Goal: Task Accomplishment & Management: Complete application form

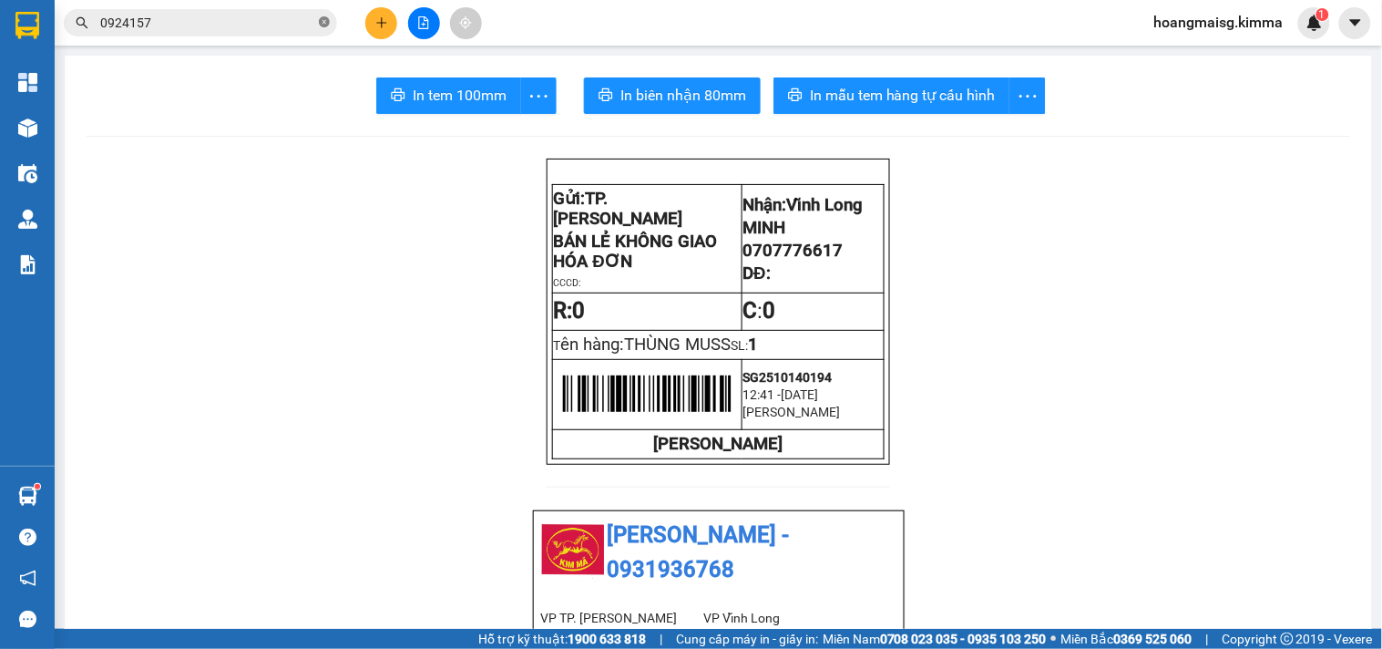
click at [328, 24] on icon "close-circle" at bounding box center [324, 21] width 11 height 11
click at [306, 28] on input "text" at bounding box center [207, 23] width 215 height 20
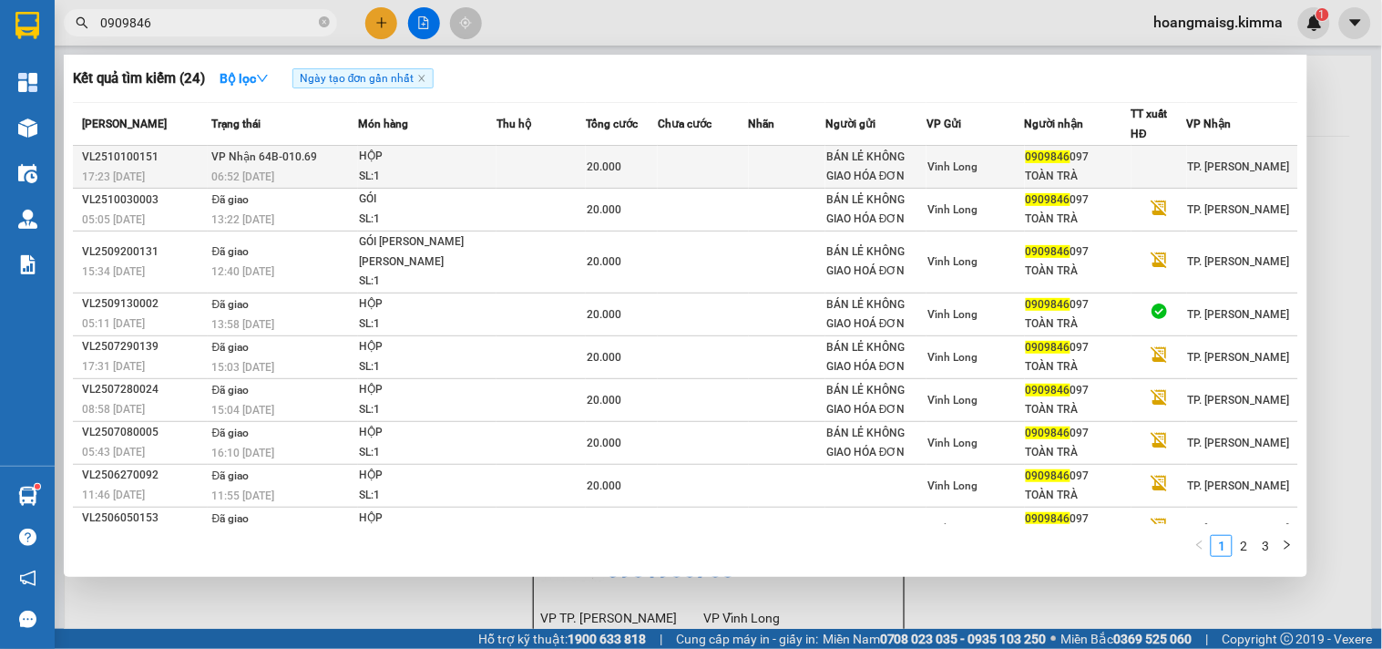
type input "0909846"
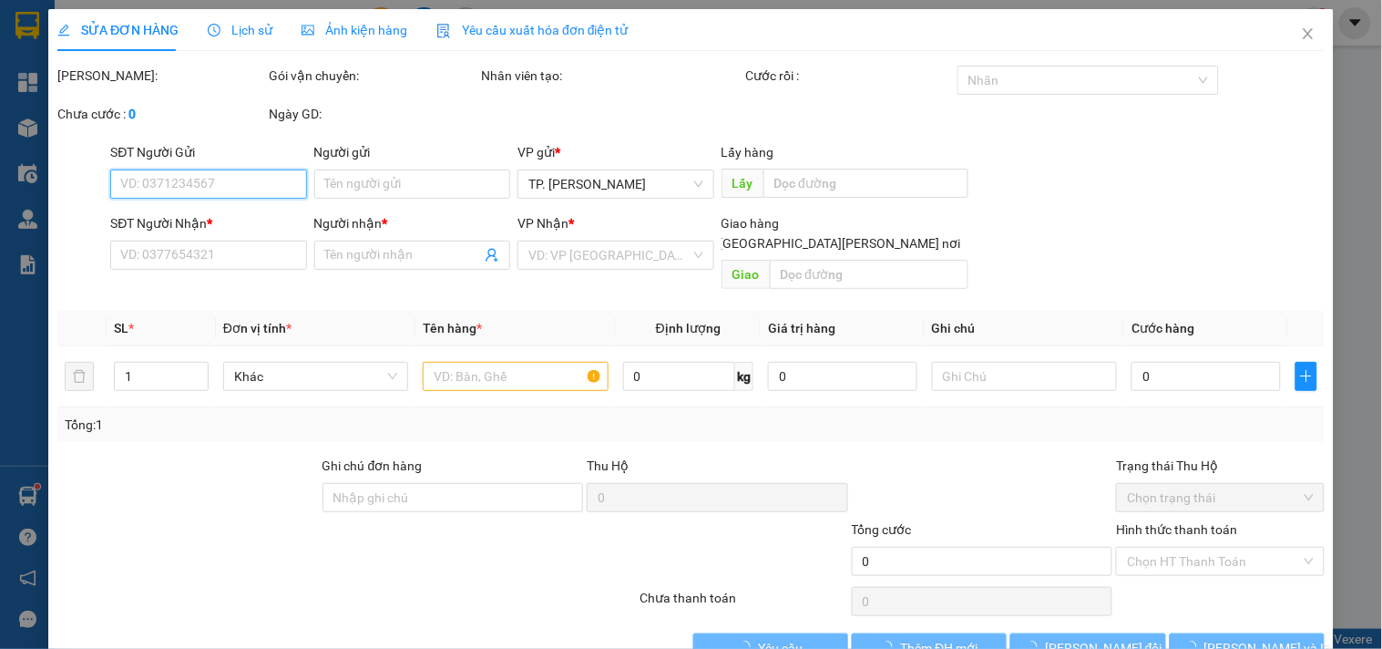
type input "BÁN LẺ KHÔNG GIAO HÓA ĐƠN"
type input "0909846097"
type input "TOÀN TRÀ"
type input "20.000"
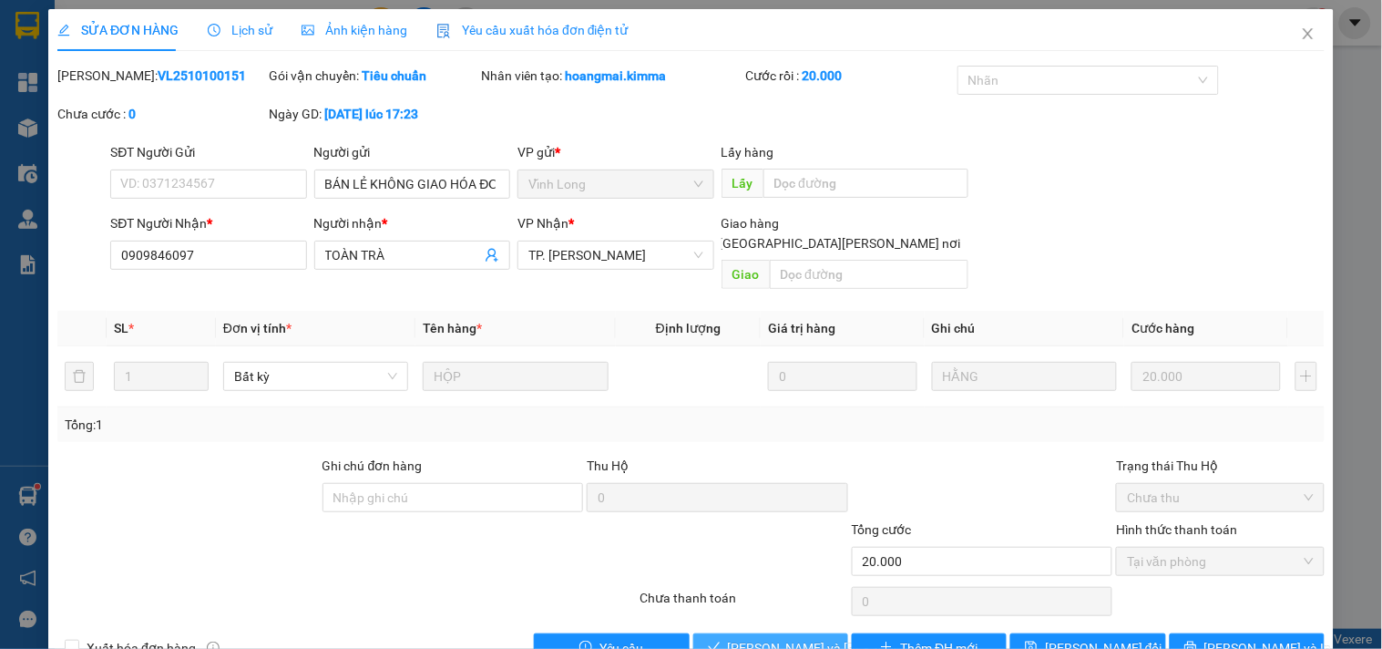
click at [779, 638] on span "[PERSON_NAME] và [PERSON_NAME] hàng" at bounding box center [851, 648] width 246 height 20
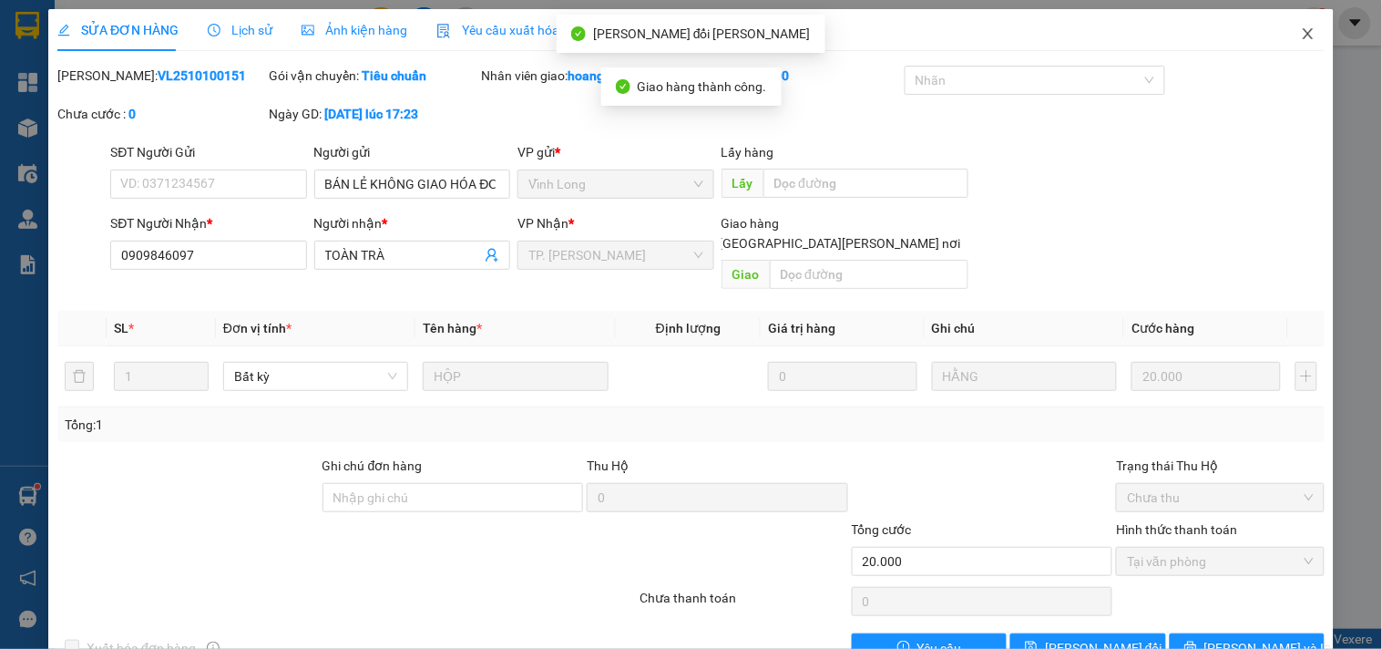
click at [1301, 27] on icon "close" at bounding box center [1308, 33] width 15 height 15
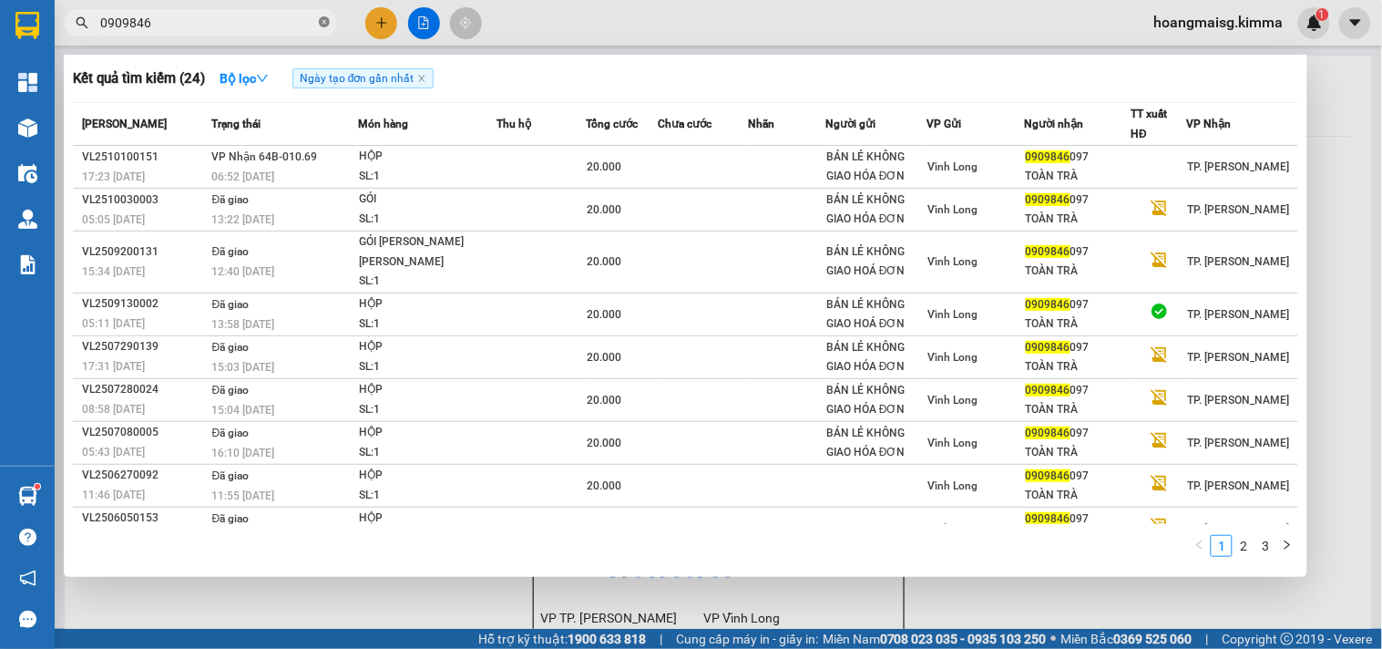
click at [323, 23] on icon "close-circle" at bounding box center [324, 21] width 11 height 11
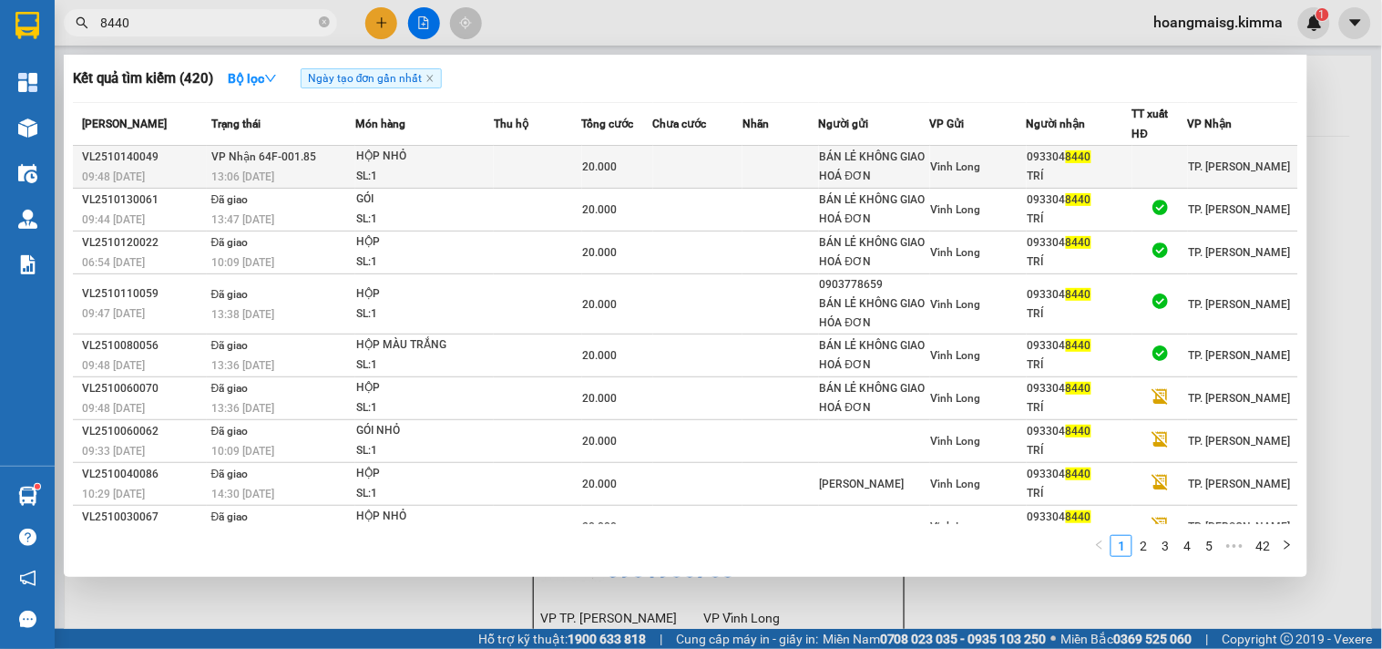
type input "8440"
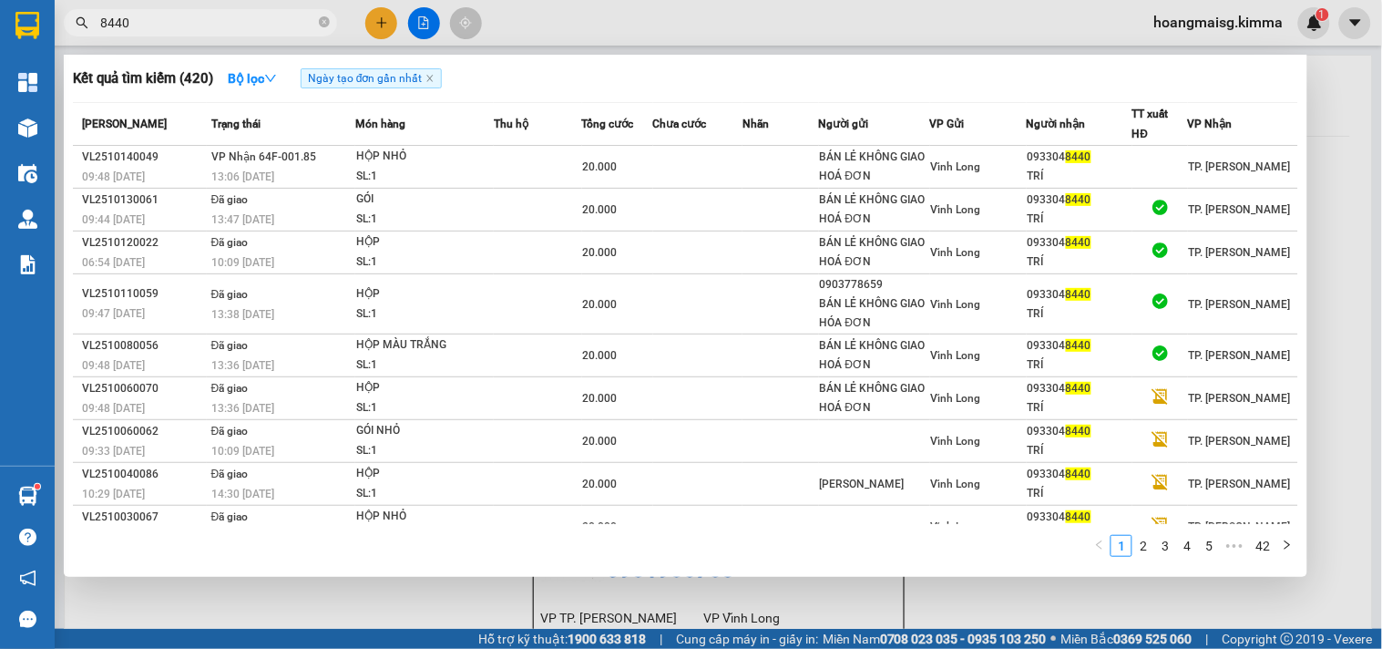
click at [512, 155] on td at bounding box center [538, 167] width 88 height 43
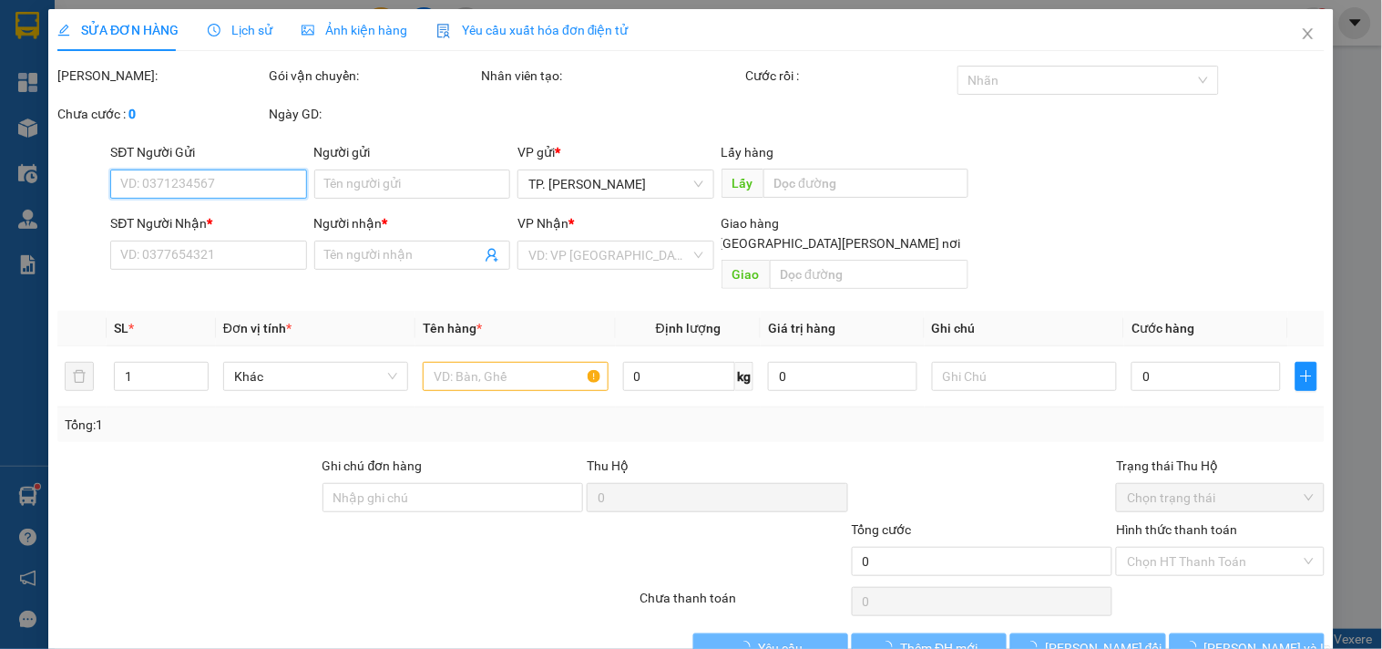
type input "BÁN LẺ KHÔNG GIAO HOÁ ĐƠN"
type input "0933048440"
type input "TRÍ"
type input "20.000"
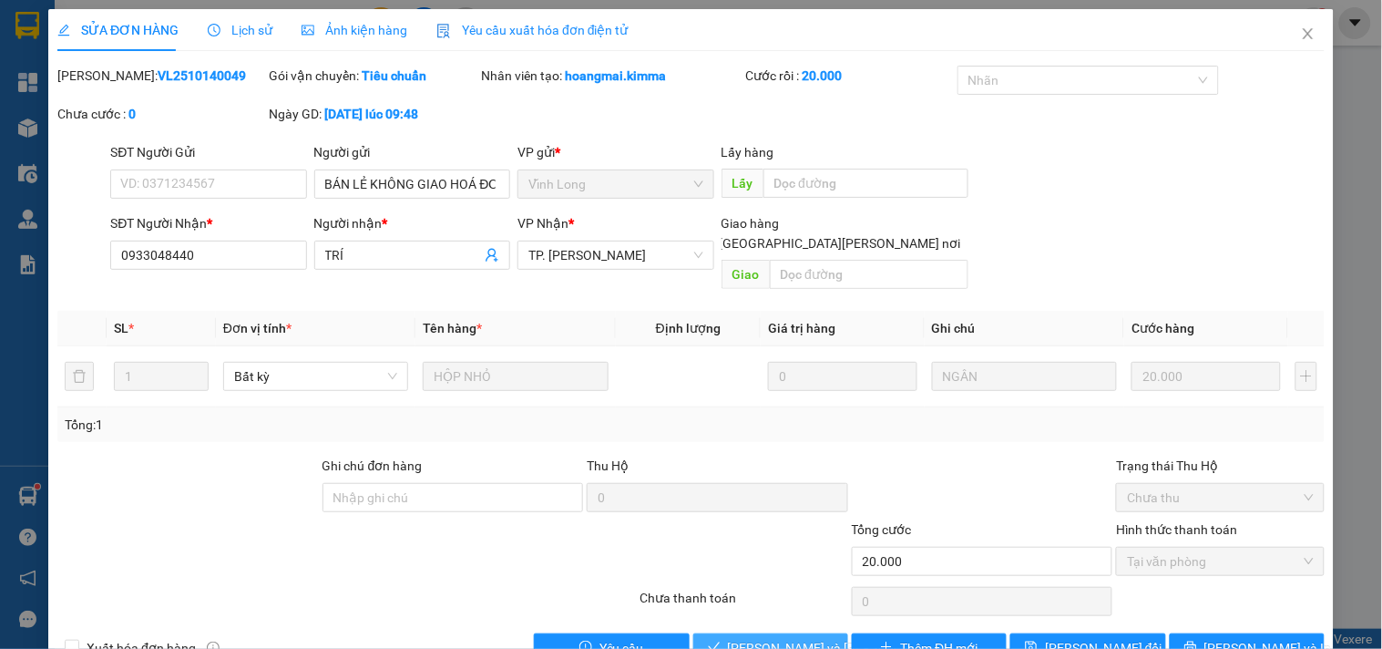
click at [790, 638] on span "[PERSON_NAME] và [PERSON_NAME] hàng" at bounding box center [851, 648] width 246 height 20
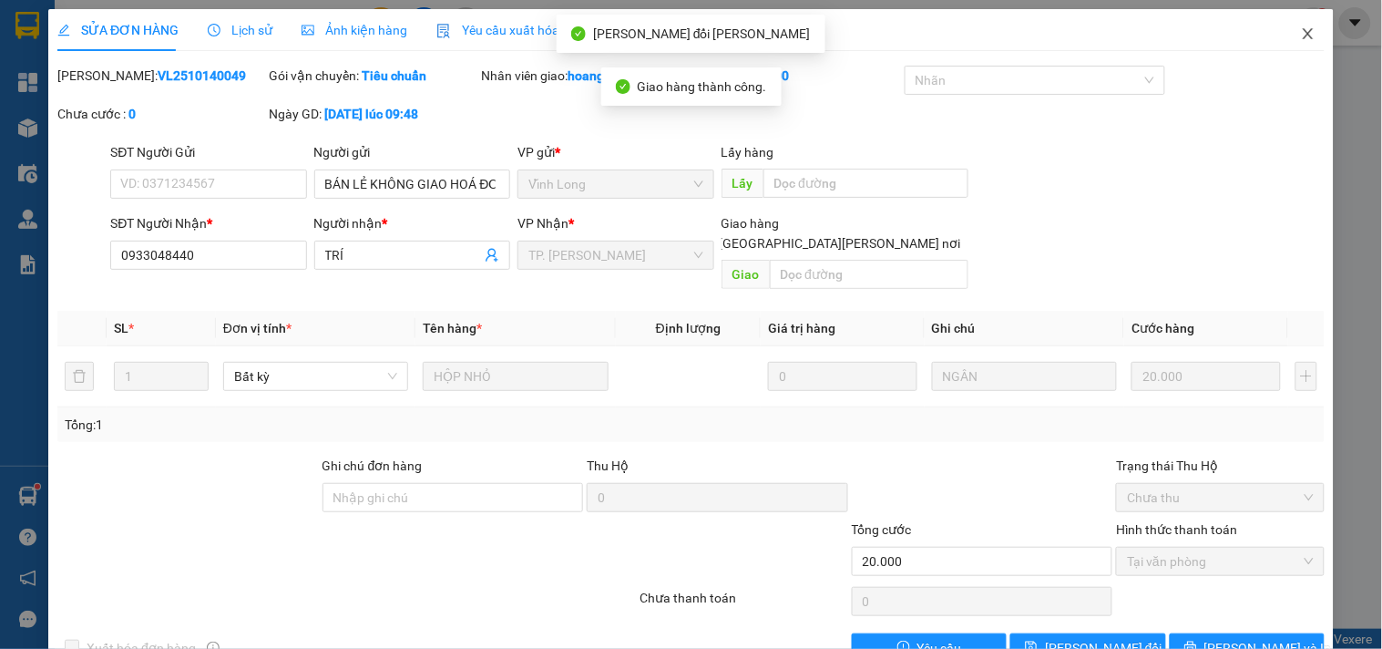
click at [1301, 31] on icon "close" at bounding box center [1308, 33] width 15 height 15
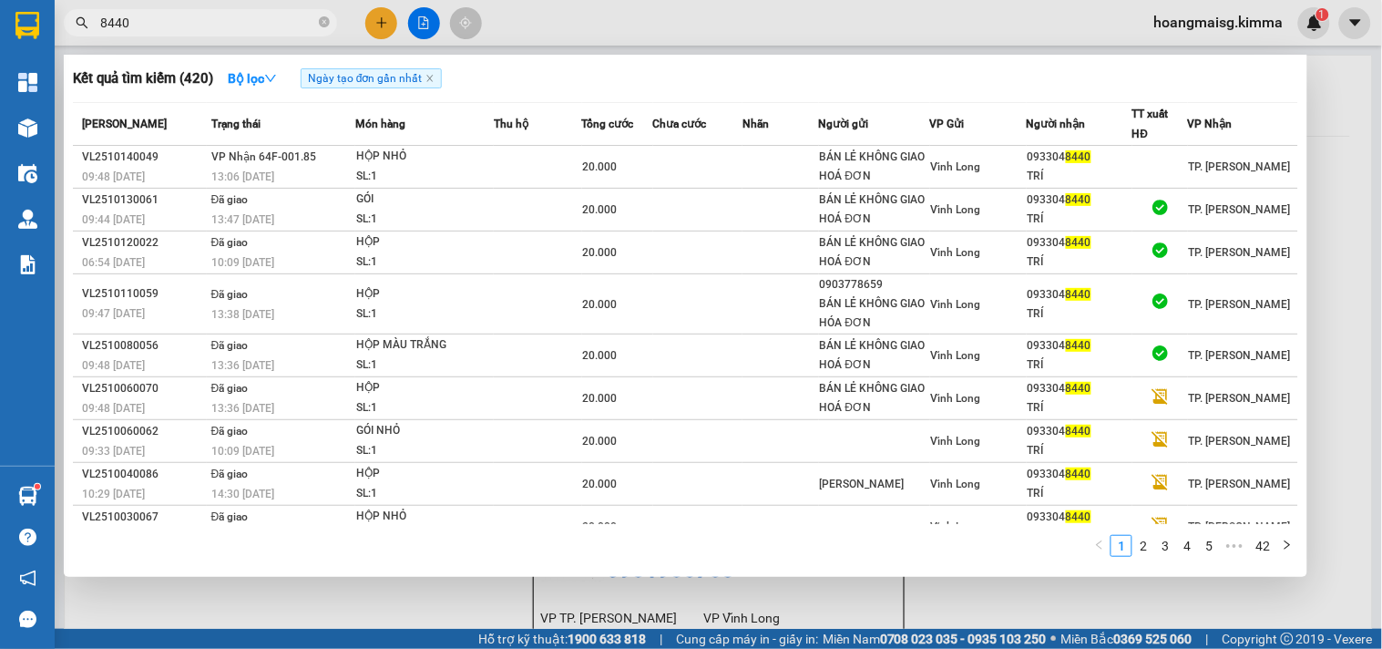
click at [225, 9] on span "8440" at bounding box center [200, 22] width 273 height 27
click at [372, 138] on th "Món hàng" at bounding box center [424, 124] width 138 height 43
click at [384, 138] on th "Món hàng" at bounding box center [424, 124] width 138 height 43
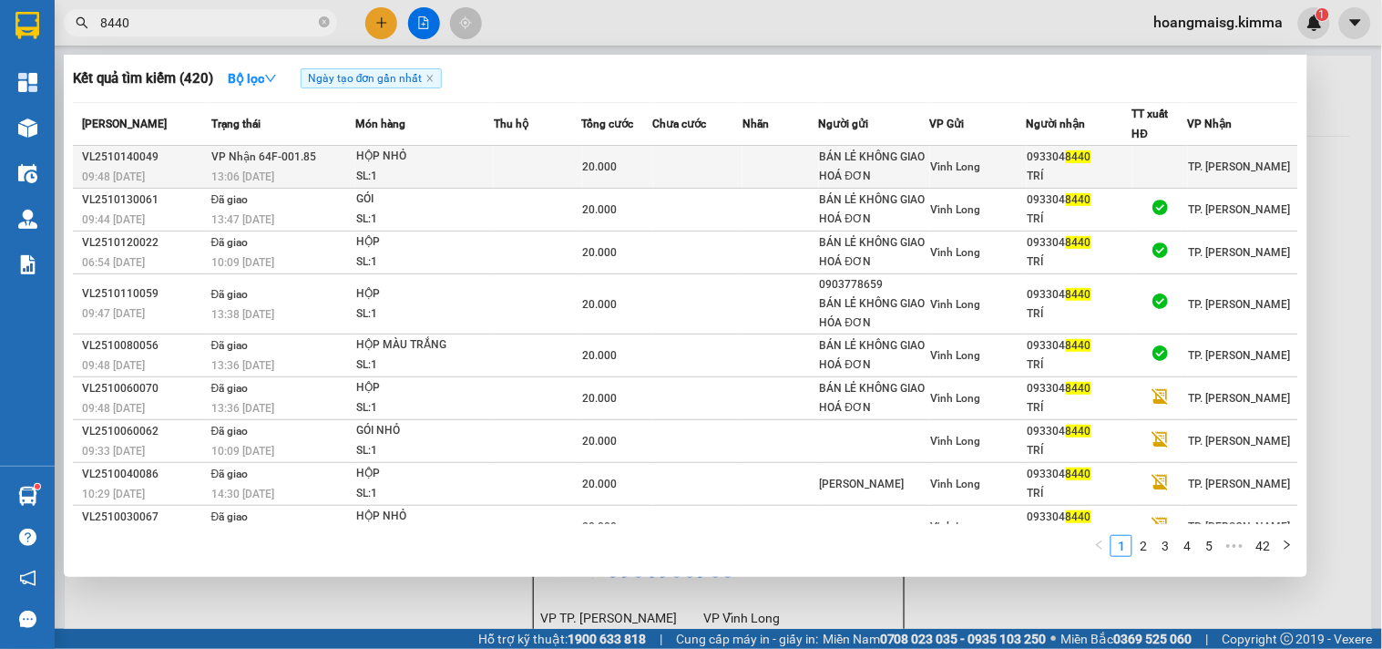
click at [404, 164] on div "HỘP NHỎ" at bounding box center [424, 157] width 137 height 20
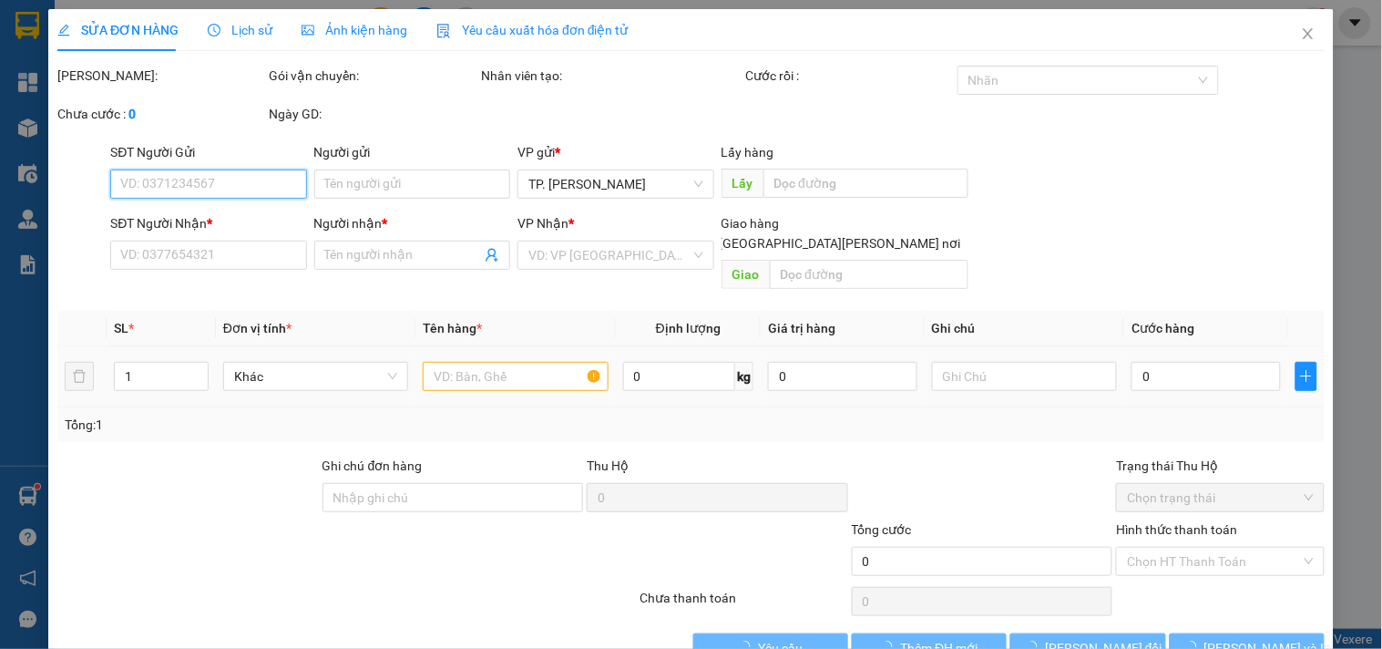
type input "BÁN LẺ KHÔNG GIAO HOÁ ĐƠN"
type input "0933048440"
type input "TRÍ"
type input "20.000"
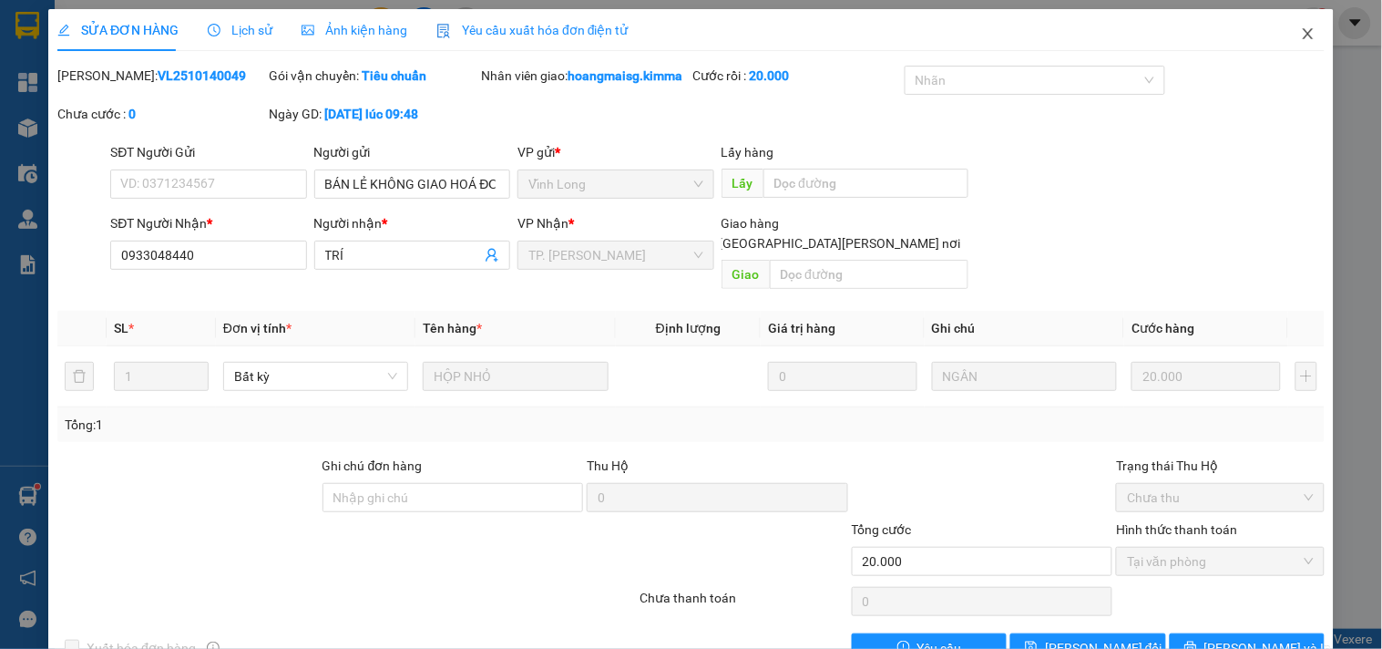
click at [1301, 32] on span "Close" at bounding box center [1308, 34] width 51 height 51
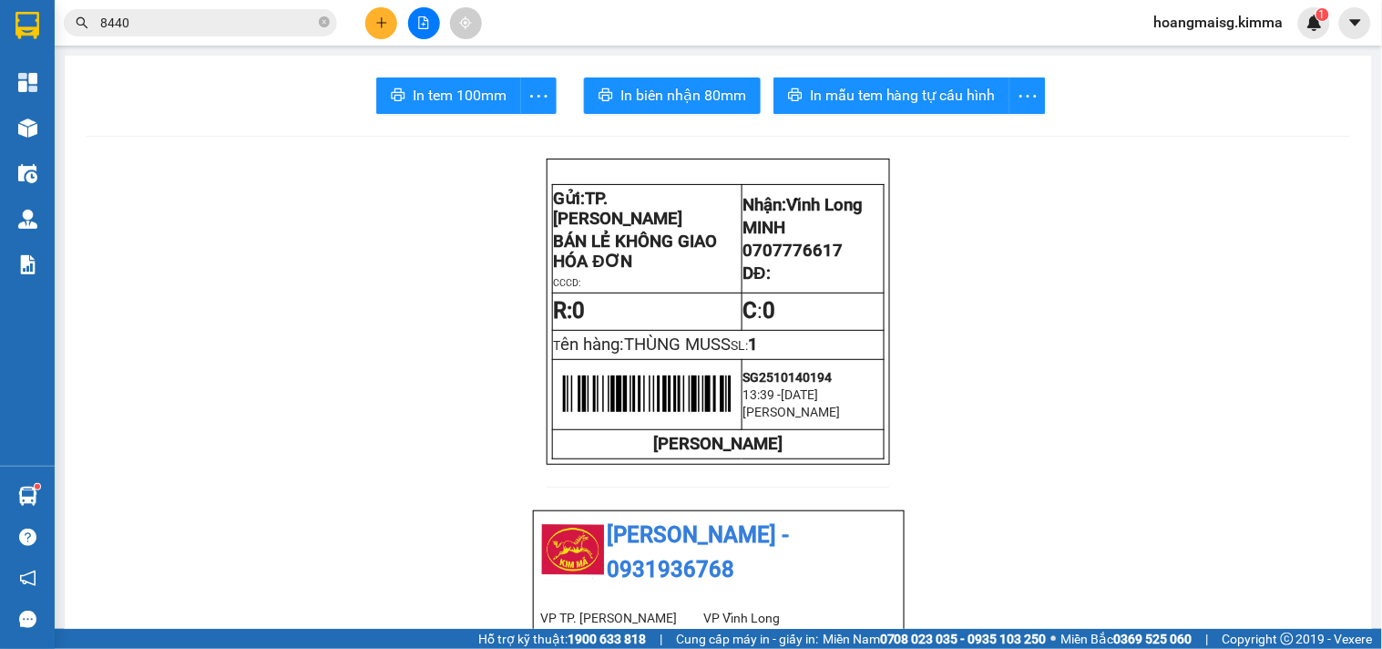
drag, startPoint x: 325, startPoint y: 20, endPoint x: 251, endPoint y: 18, distance: 73.8
click at [320, 19] on icon "close-circle" at bounding box center [324, 21] width 11 height 11
click at [222, 19] on input "text" at bounding box center [207, 23] width 215 height 20
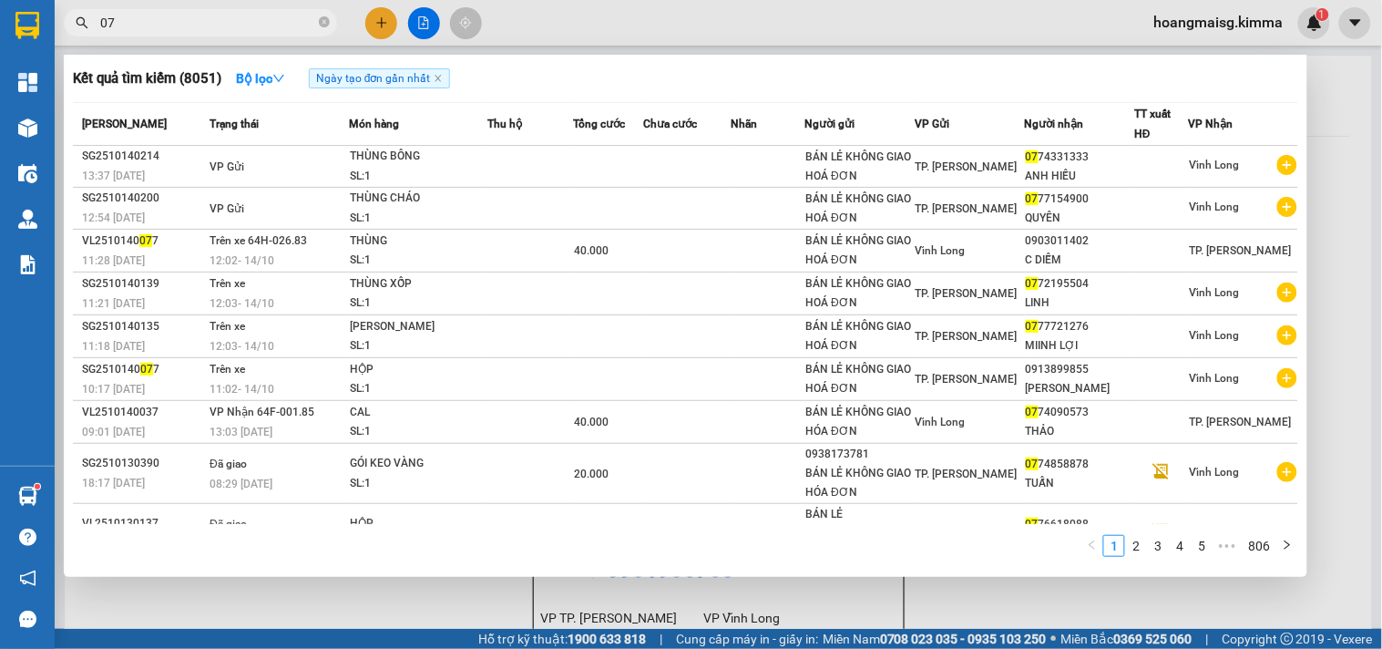
type input "0"
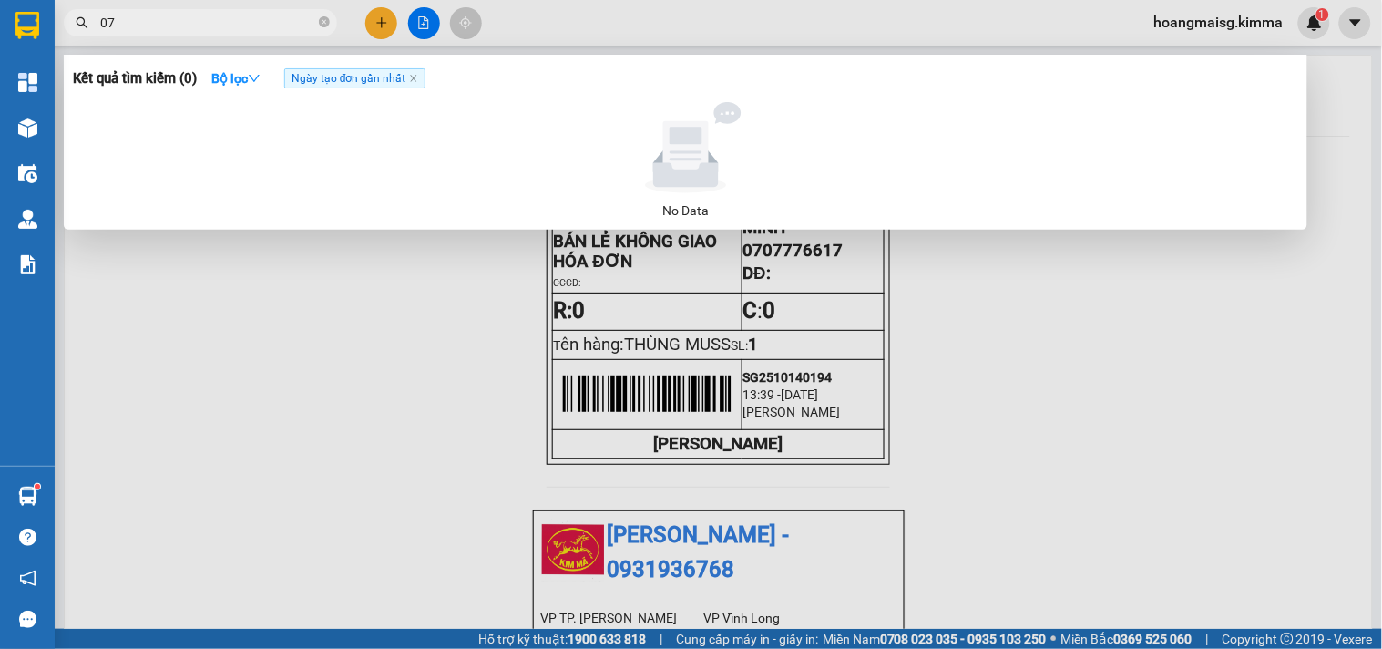
type input "0"
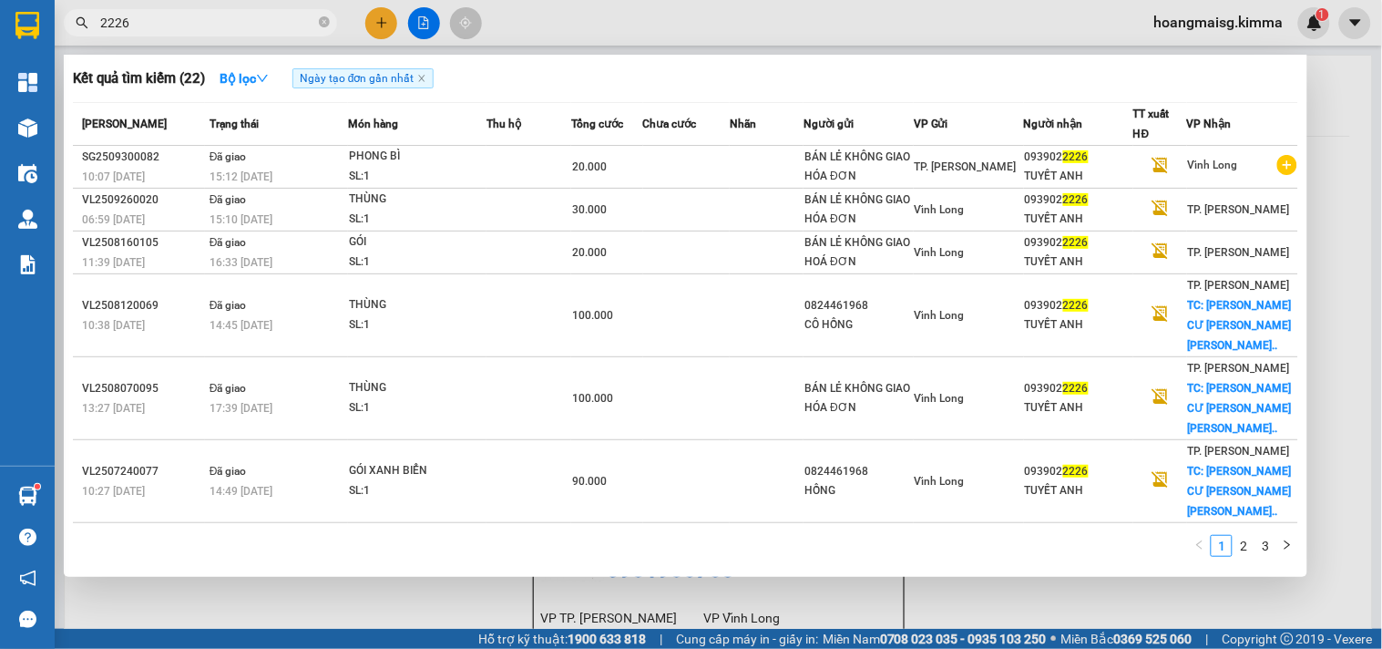
type input "2226"
click at [330, 23] on span "2226" at bounding box center [200, 22] width 273 height 27
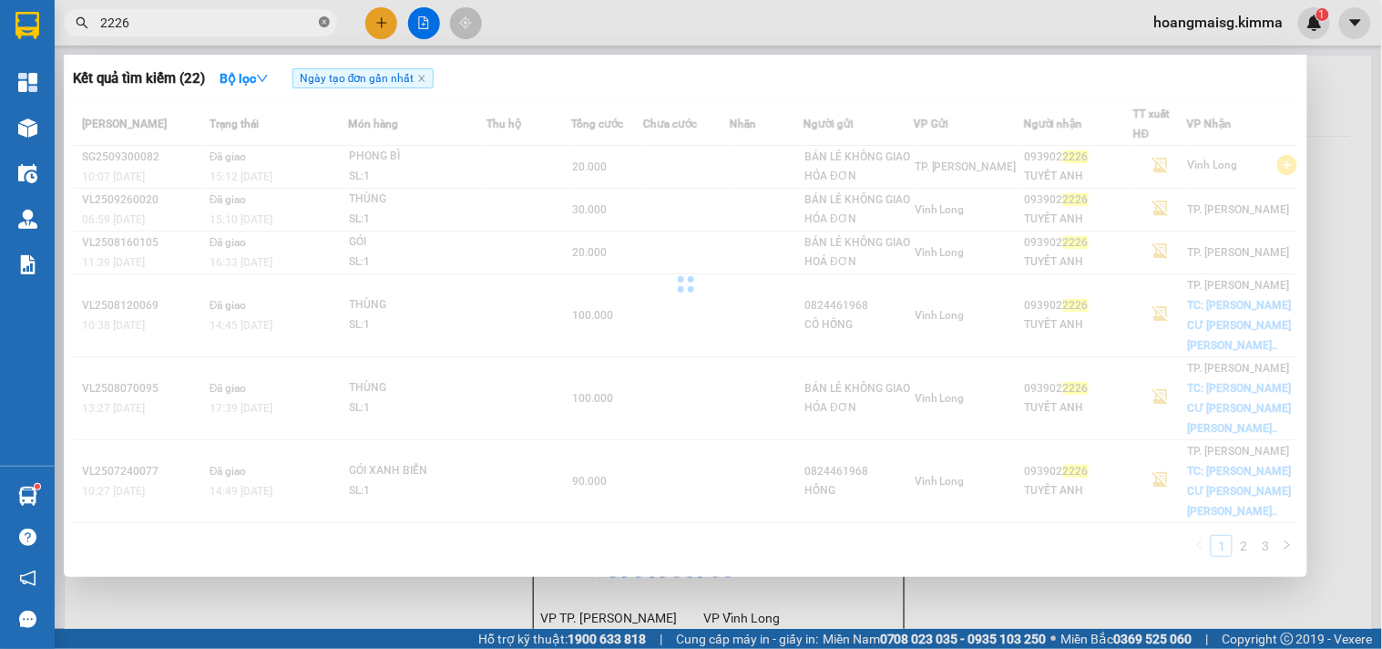
click at [324, 23] on icon "close-circle" at bounding box center [324, 21] width 11 height 11
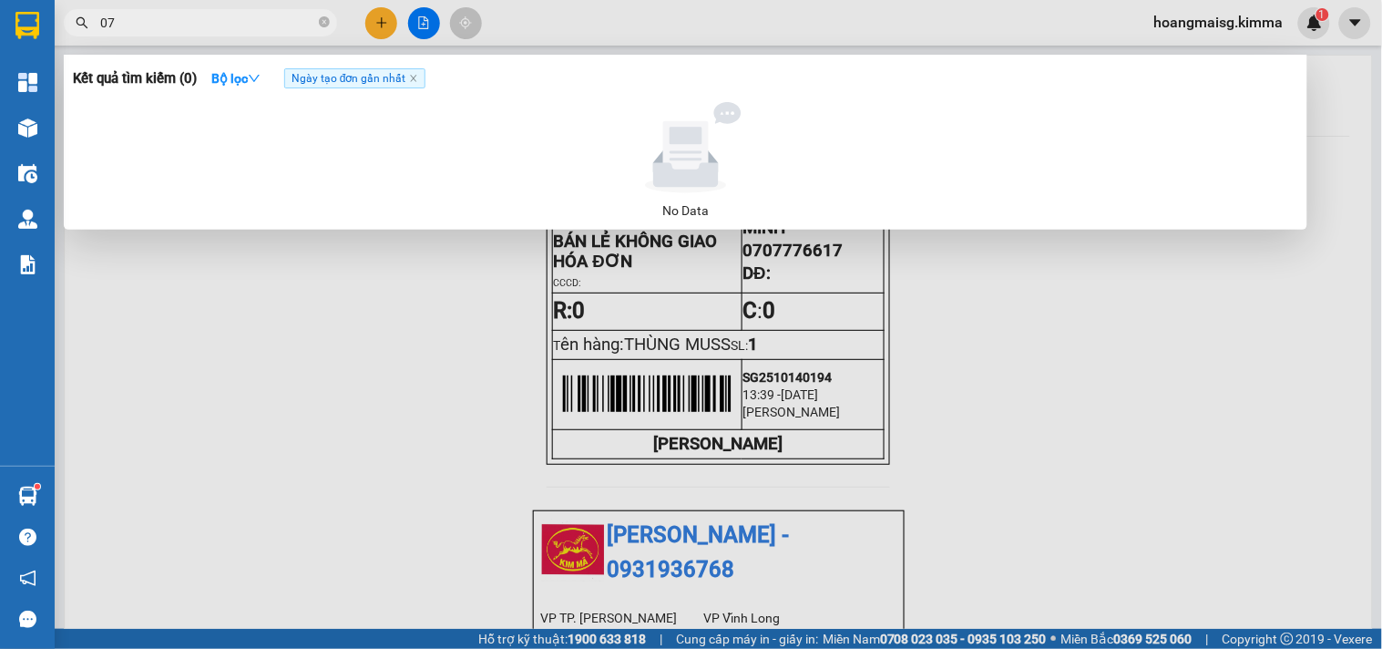
type input "0"
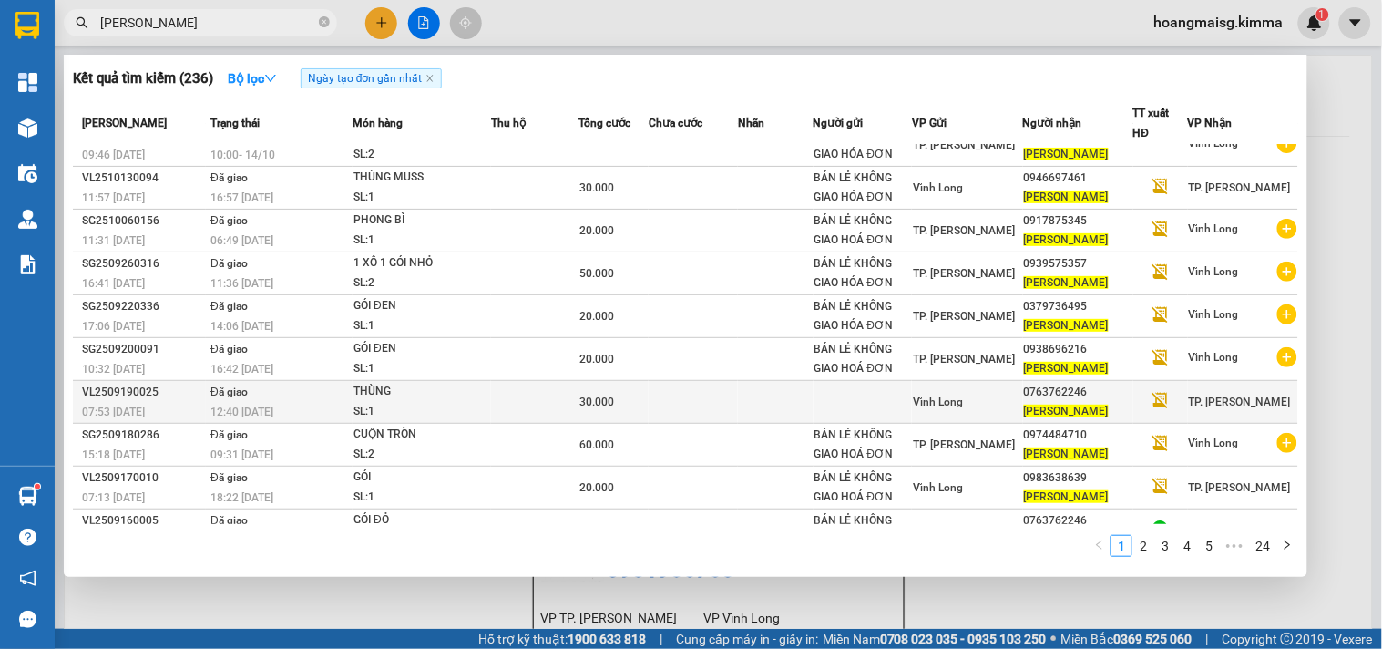
scroll to position [53, 0]
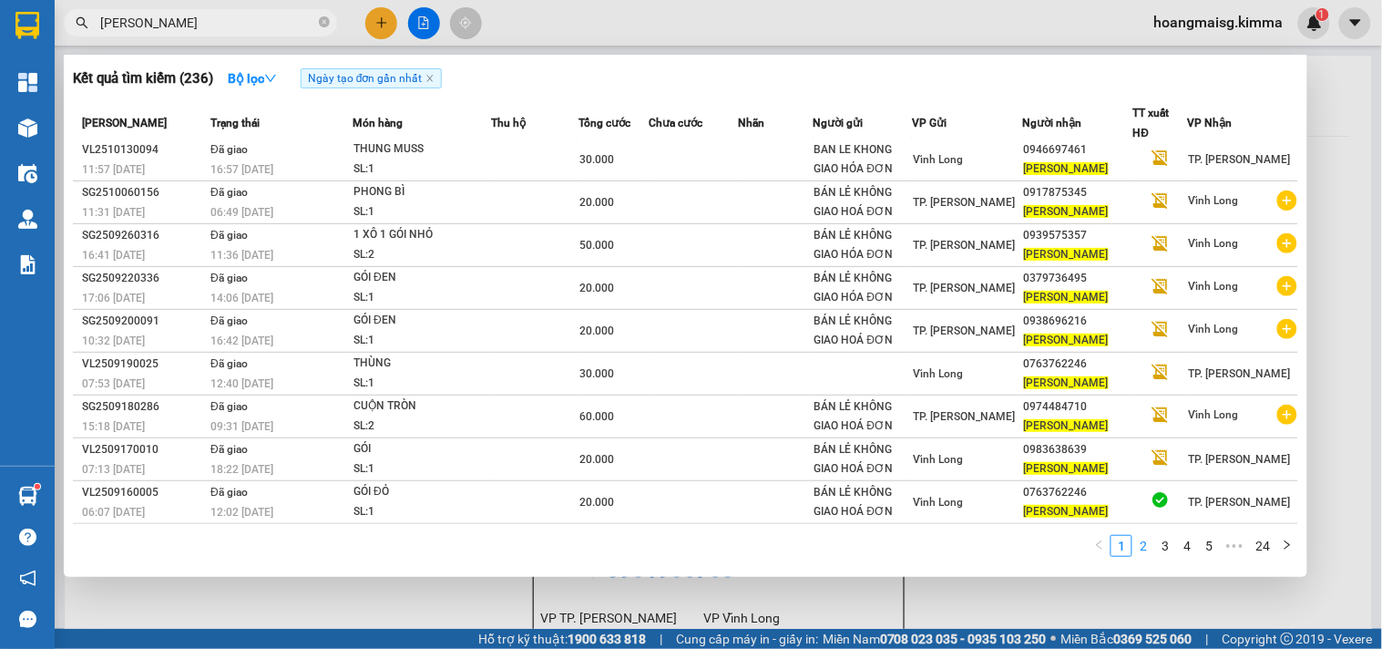
type input "HOÀNG ANH"
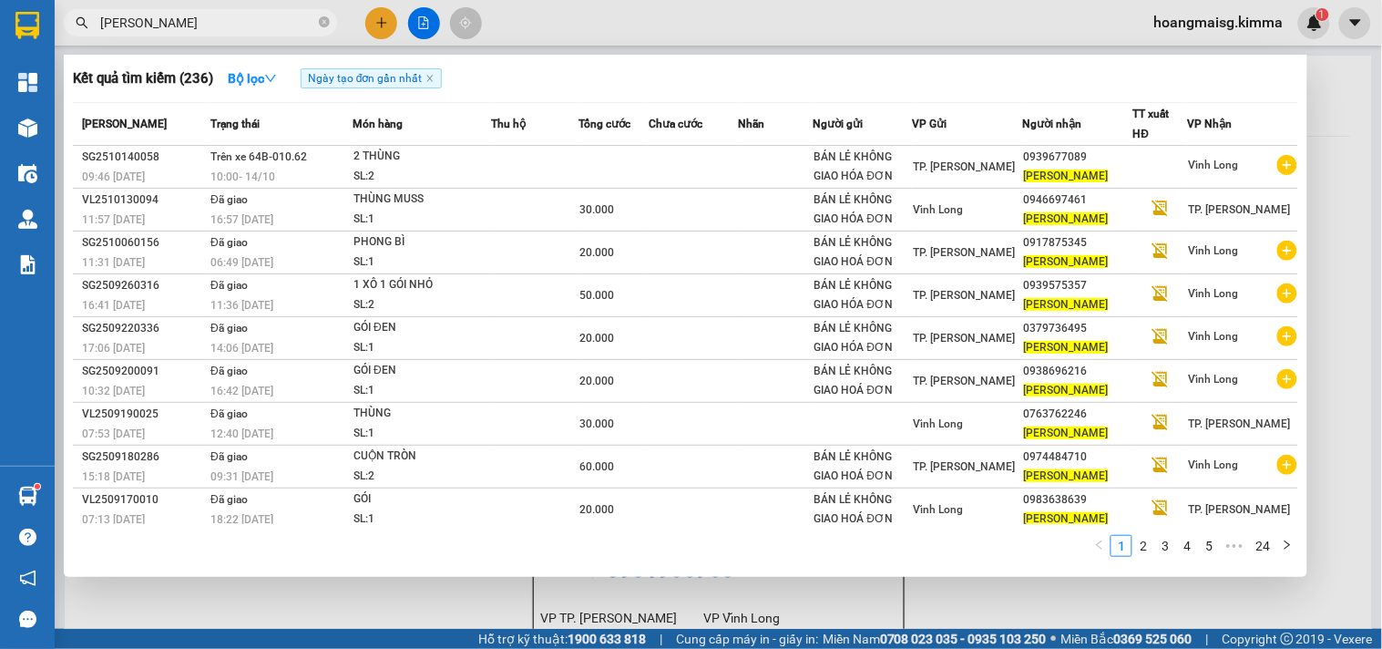
click at [1145, 541] on link "2" at bounding box center [1143, 546] width 20 height 20
click at [1172, 550] on link "3" at bounding box center [1165, 546] width 20 height 20
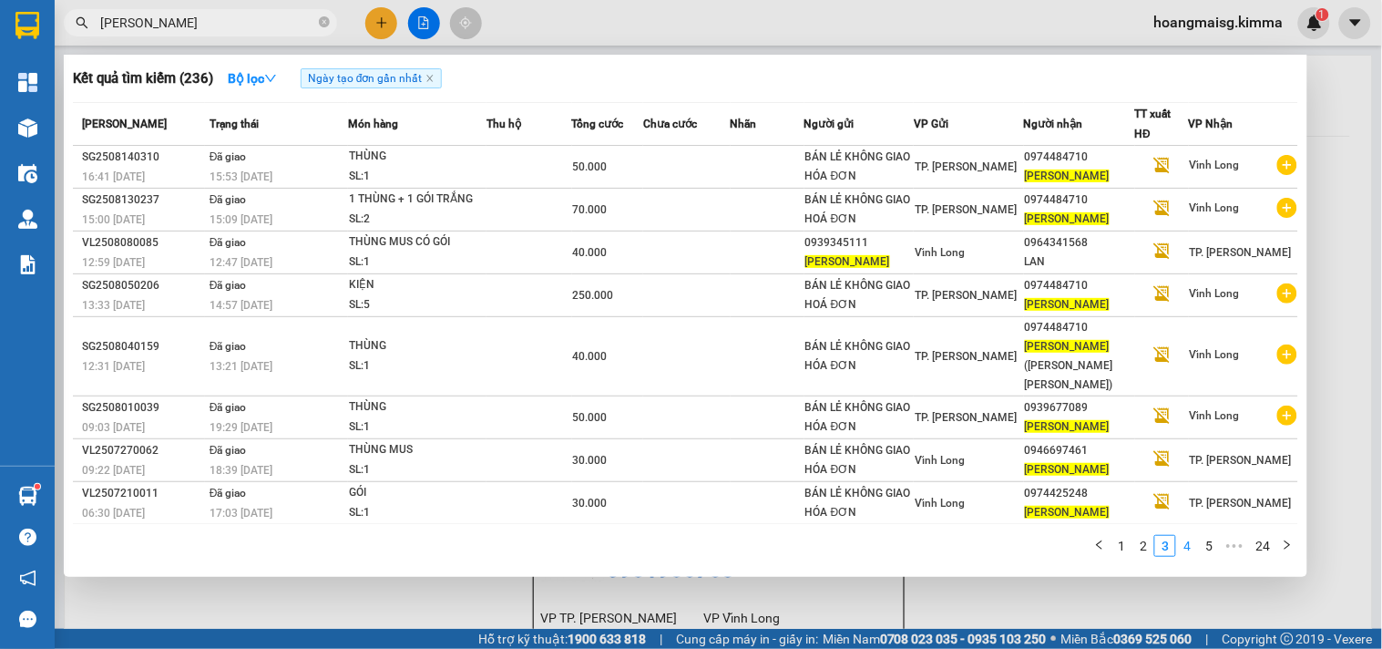
click at [1197, 542] on link "4" at bounding box center [1187, 546] width 20 height 20
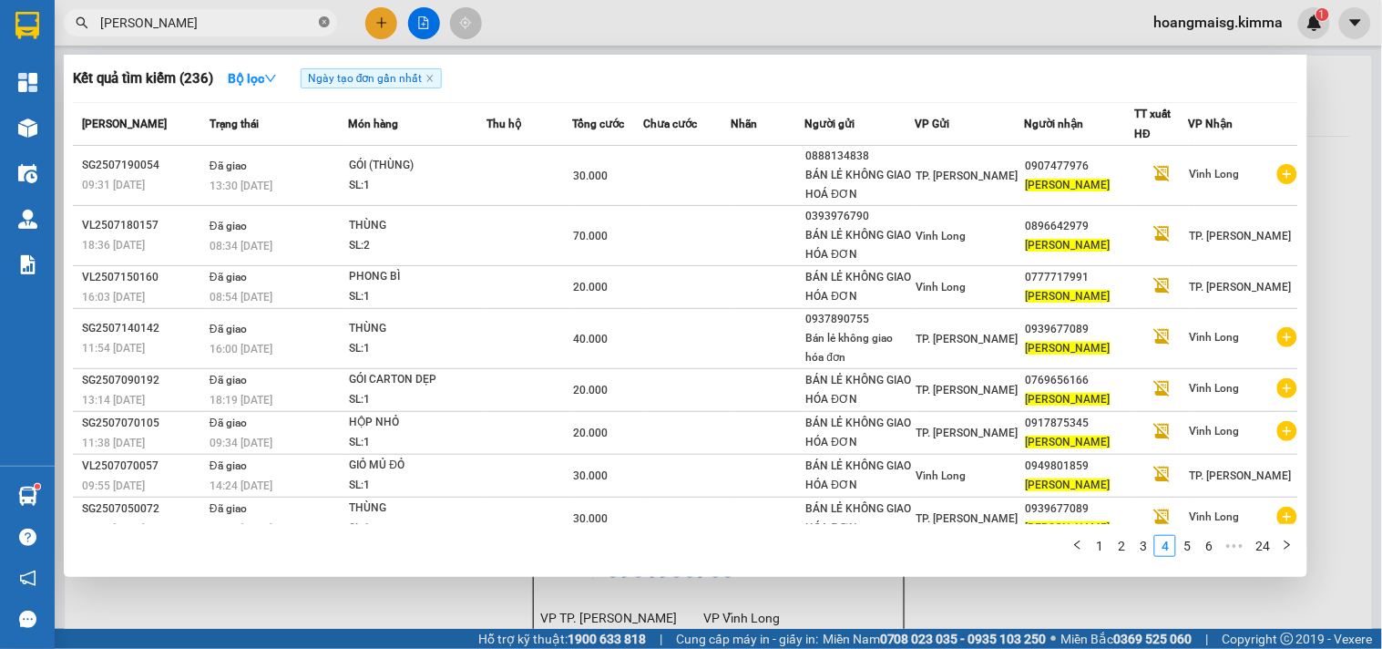
click at [320, 21] on icon "close-circle" at bounding box center [324, 21] width 11 height 11
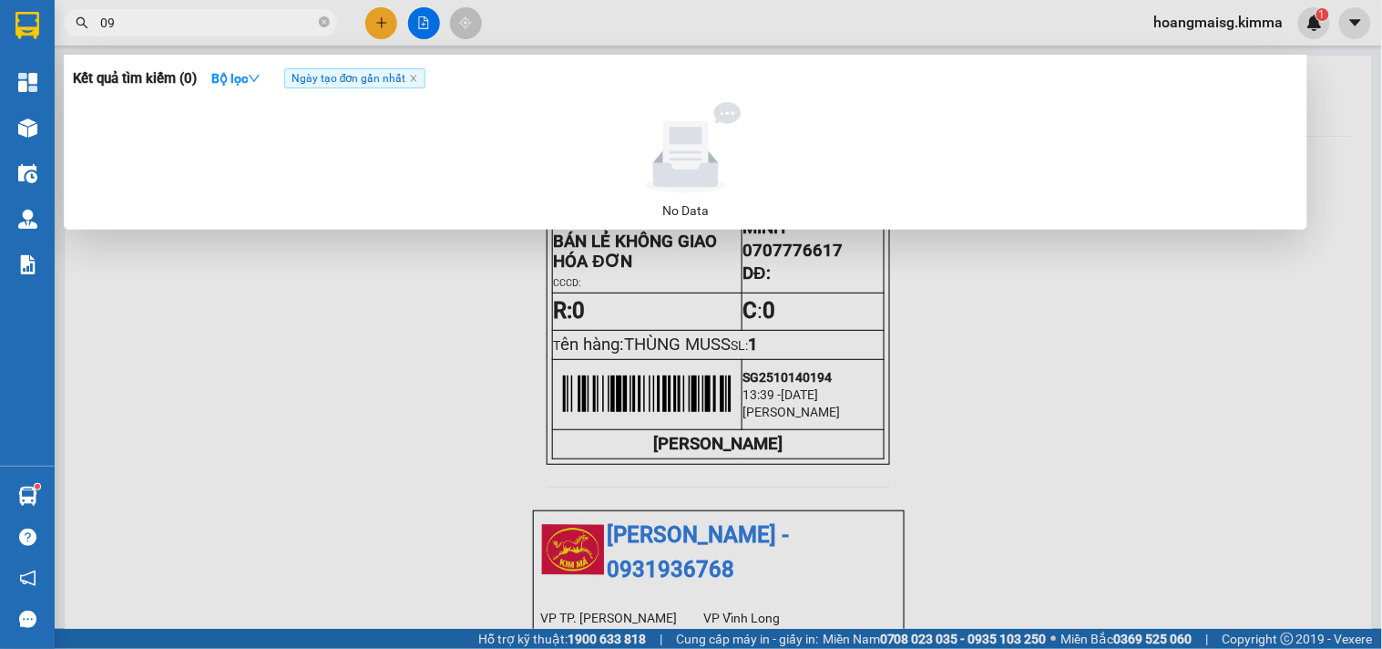
type input "0"
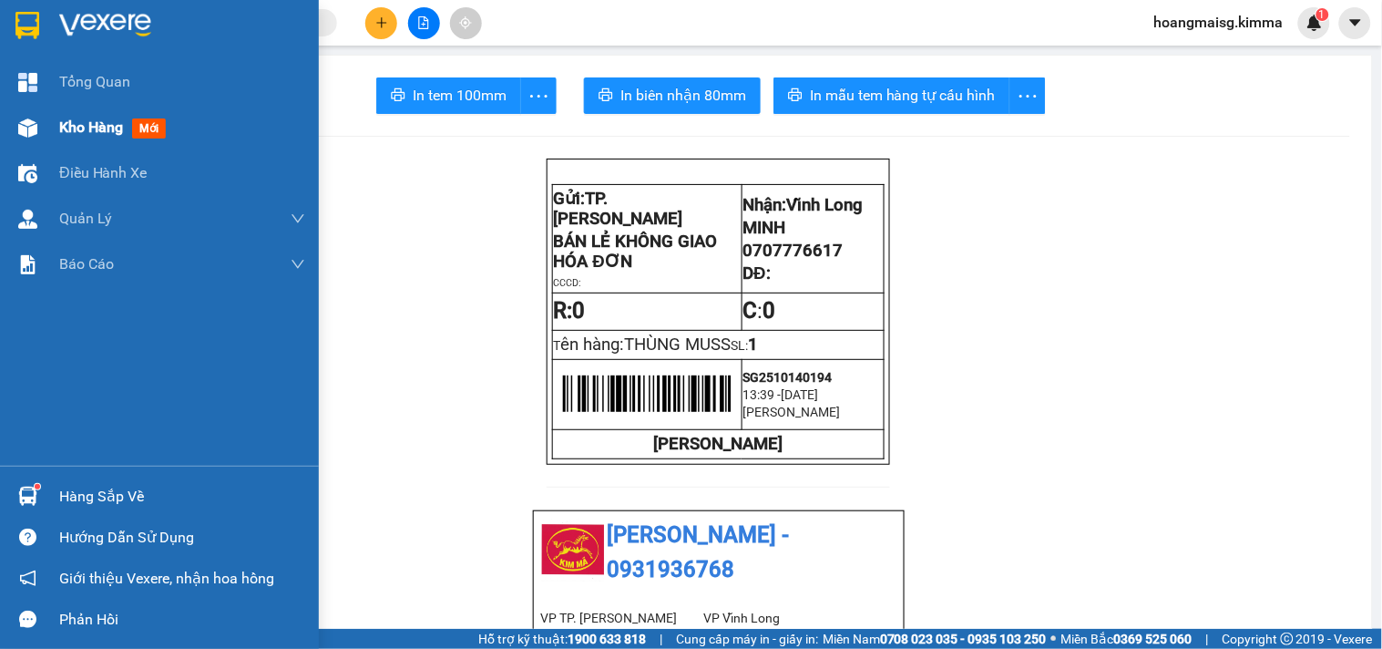
click at [5, 119] on div "Kho hàng mới" at bounding box center [159, 128] width 319 height 46
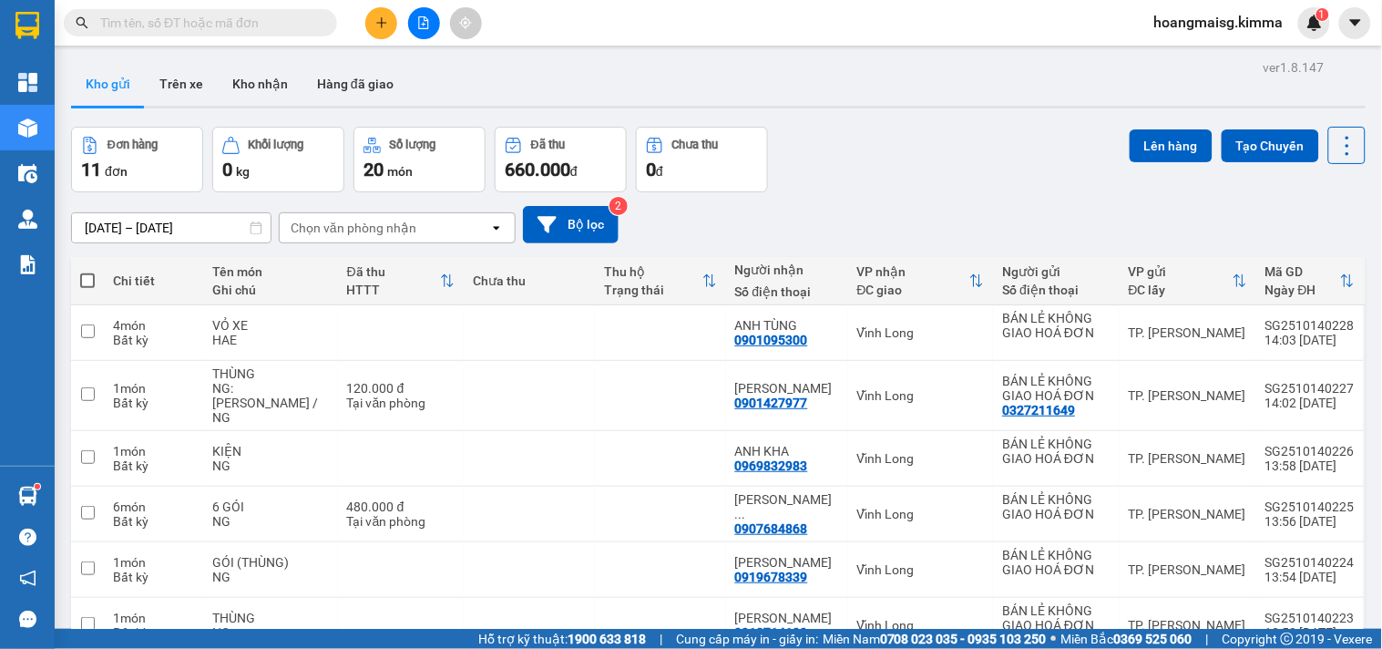
click at [288, 18] on input "text" at bounding box center [207, 23] width 215 height 20
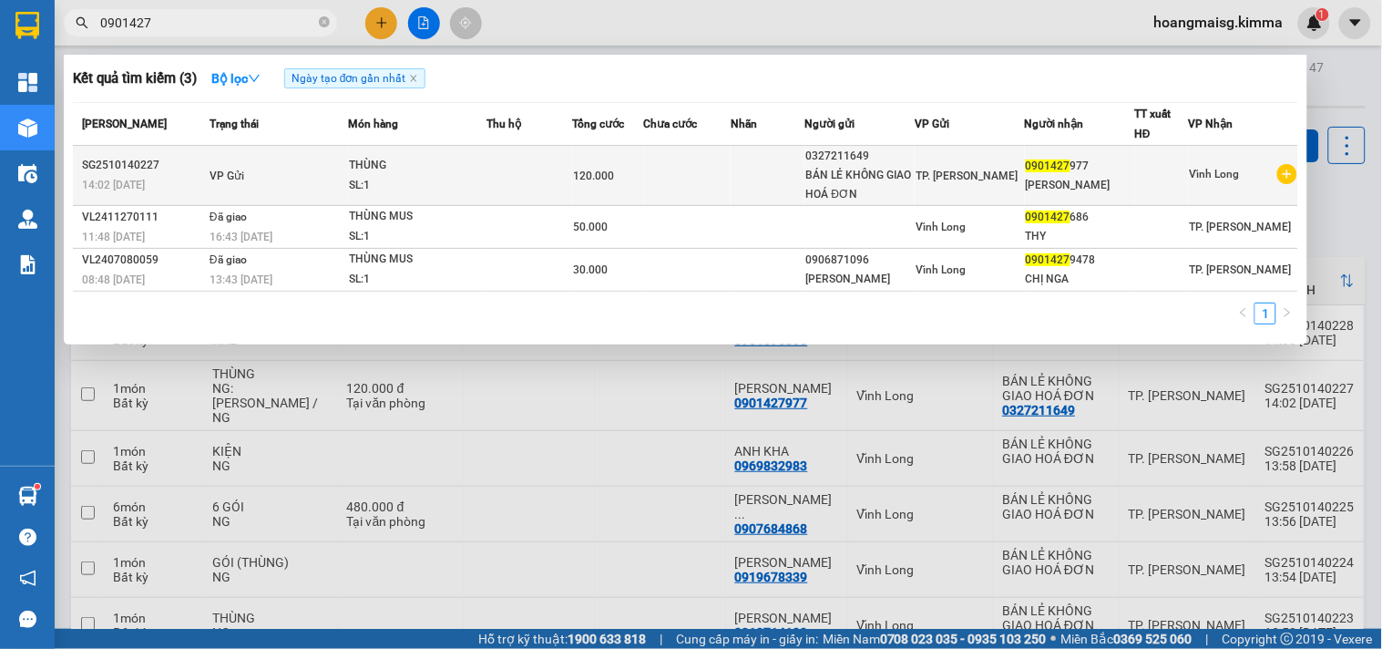
type input "0901427"
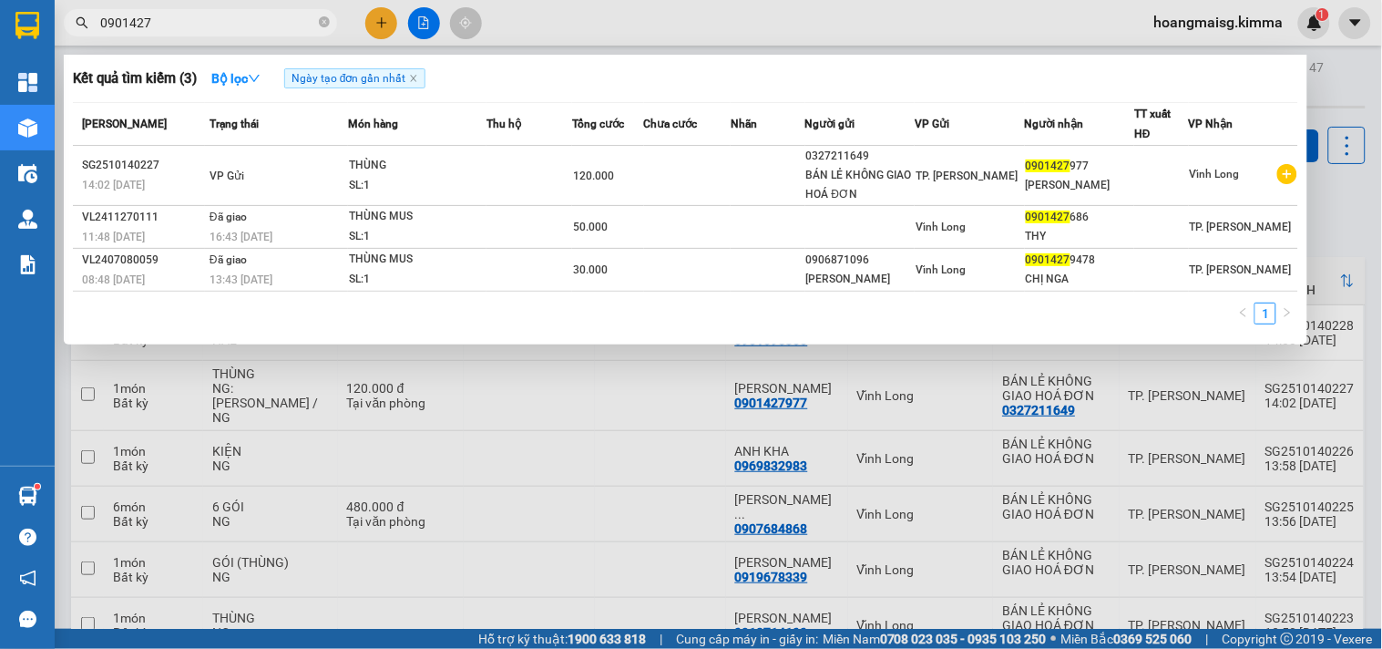
click at [414, 168] on div "THÙNG" at bounding box center [417, 166] width 137 height 20
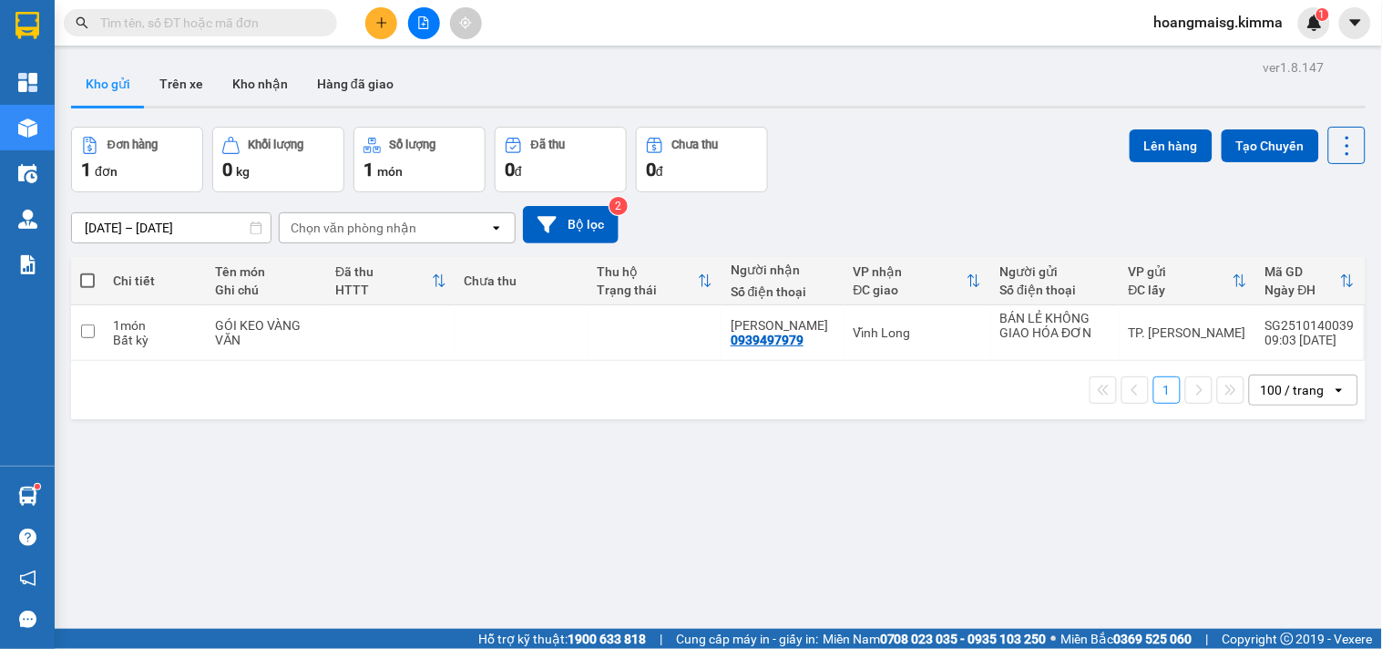
scroll to position [84, 0]
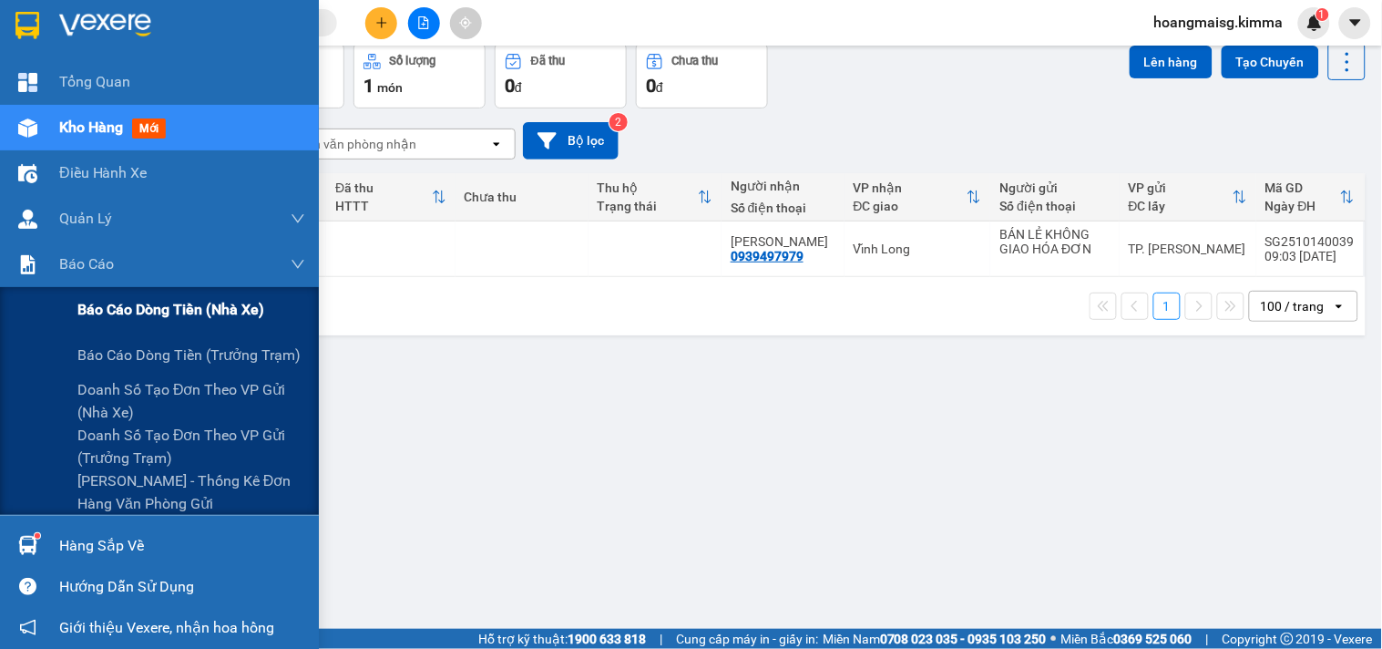
click at [104, 295] on div "Báo cáo dòng tiền (nhà xe)" at bounding box center [191, 310] width 228 height 46
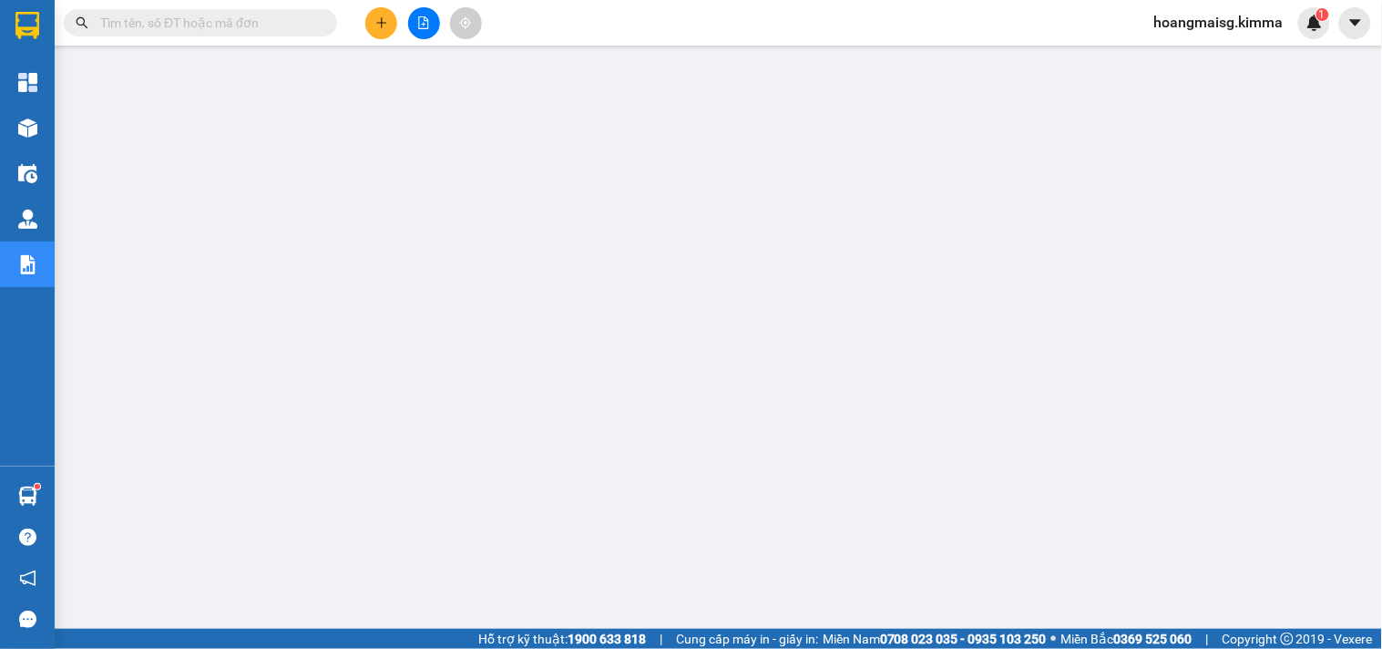
click at [241, 26] on input "text" at bounding box center [207, 23] width 215 height 20
paste input "SG2510140085"
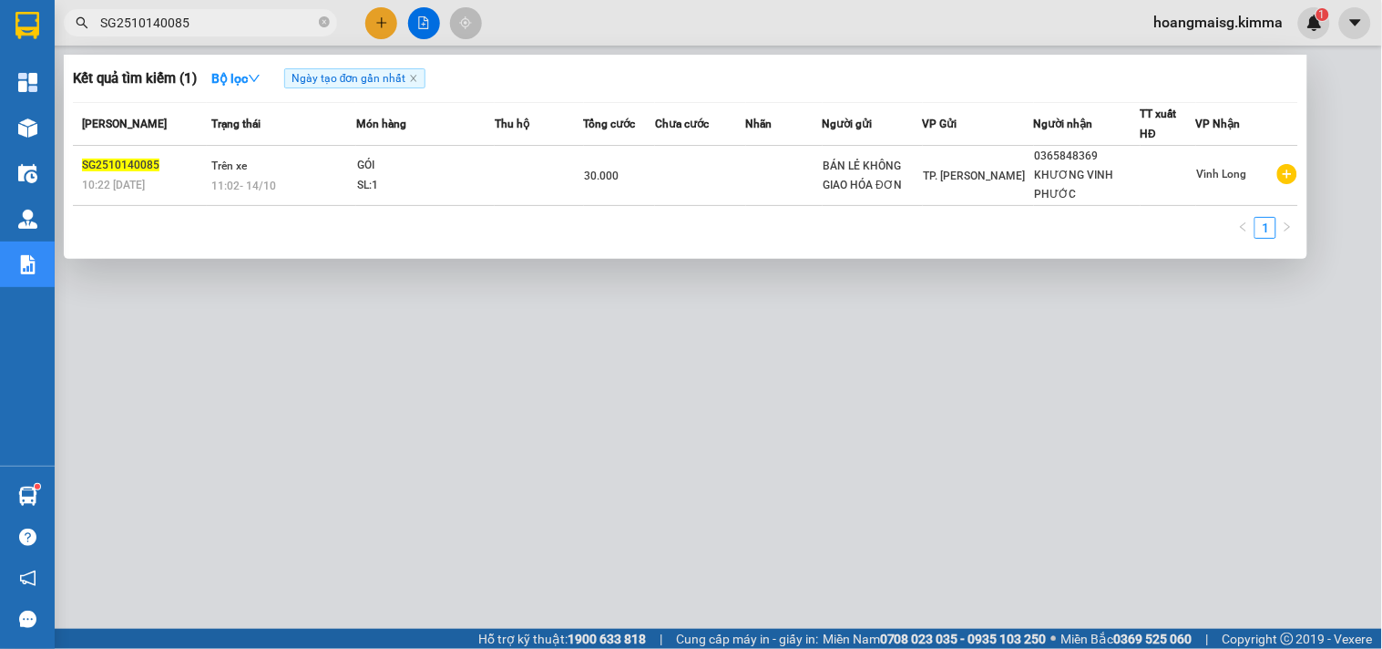
click at [668, 437] on div at bounding box center [691, 324] width 1382 height 649
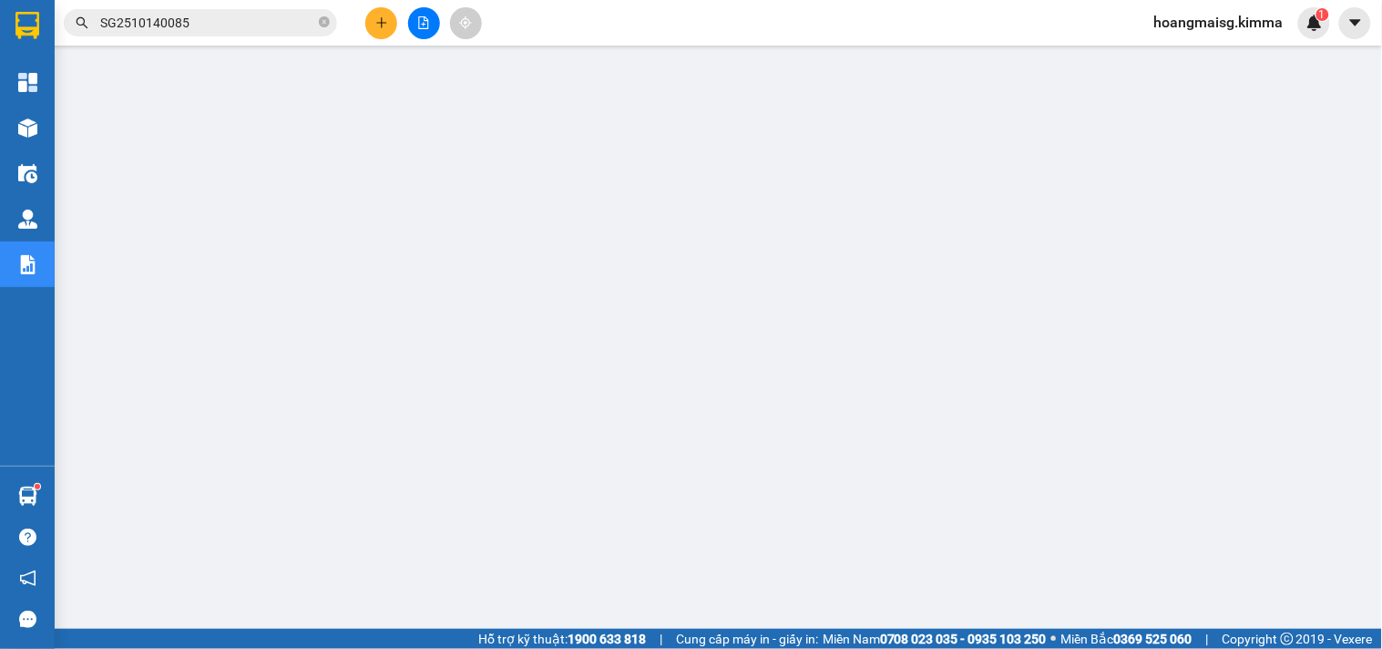
click at [138, 18] on input "SG2510140085" at bounding box center [207, 23] width 215 height 20
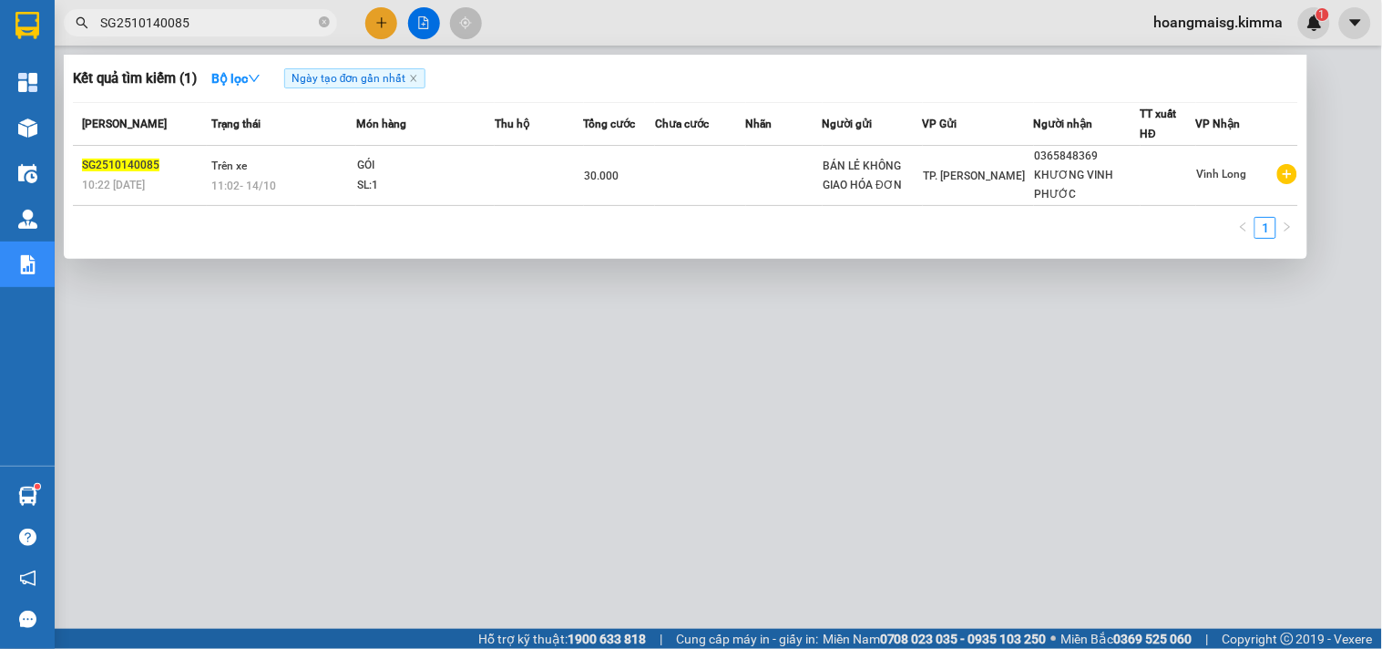
paste input "9"
click at [138, 18] on input "SG2510140085" at bounding box center [207, 23] width 215 height 20
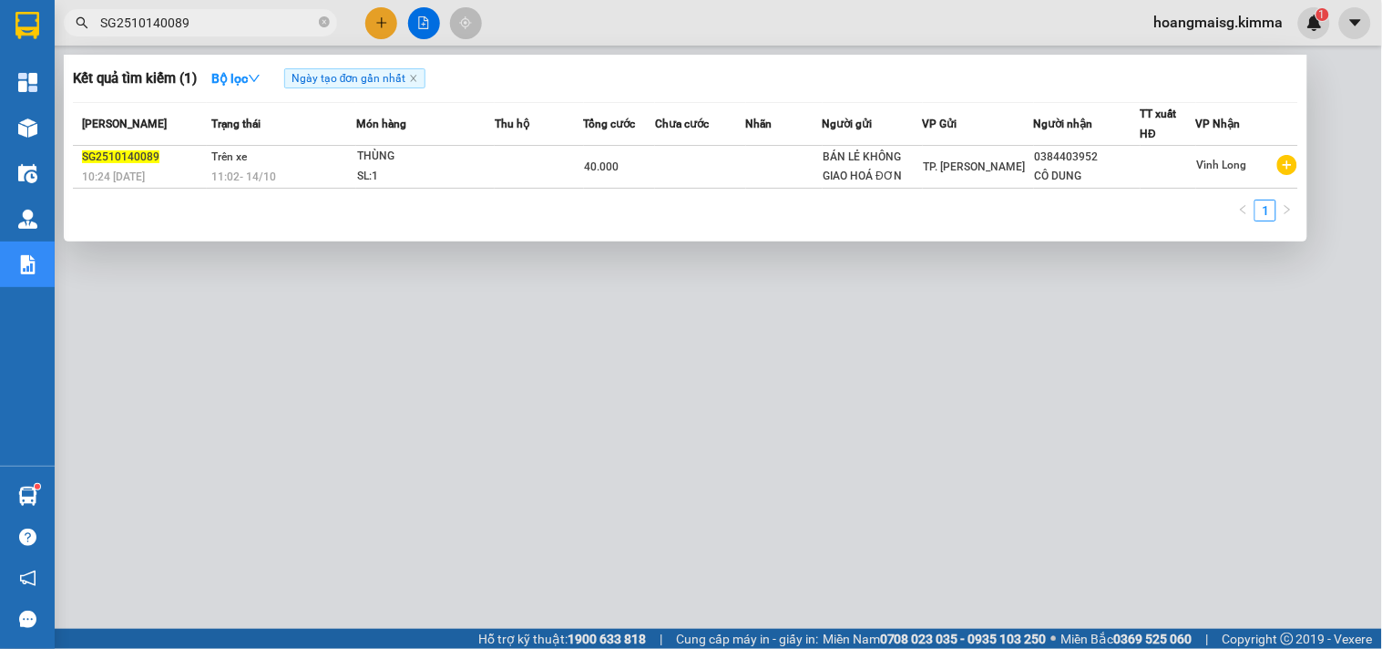
click at [679, 508] on div at bounding box center [691, 324] width 1382 height 649
click at [221, 14] on input "SG2510140089" at bounding box center [207, 23] width 215 height 20
paste input "165"
click at [221, 14] on input "SG2510140089" at bounding box center [207, 23] width 215 height 20
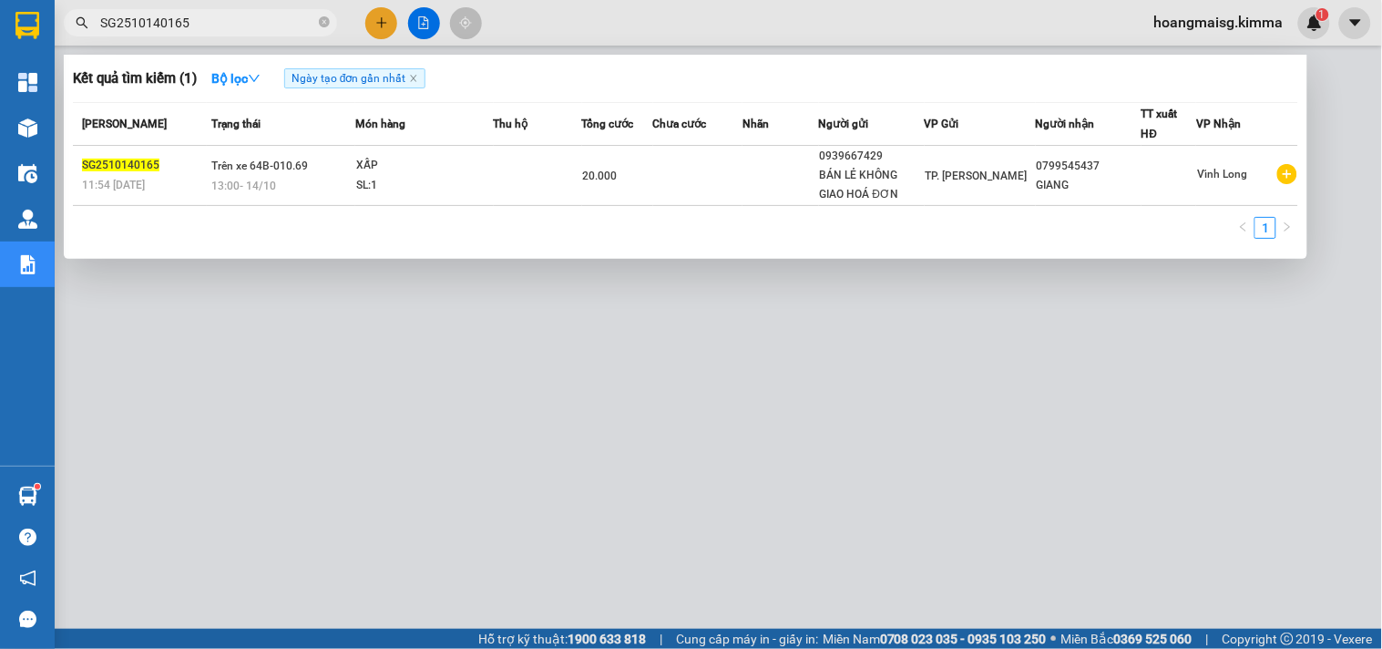
click at [766, 401] on div at bounding box center [691, 324] width 1382 height 649
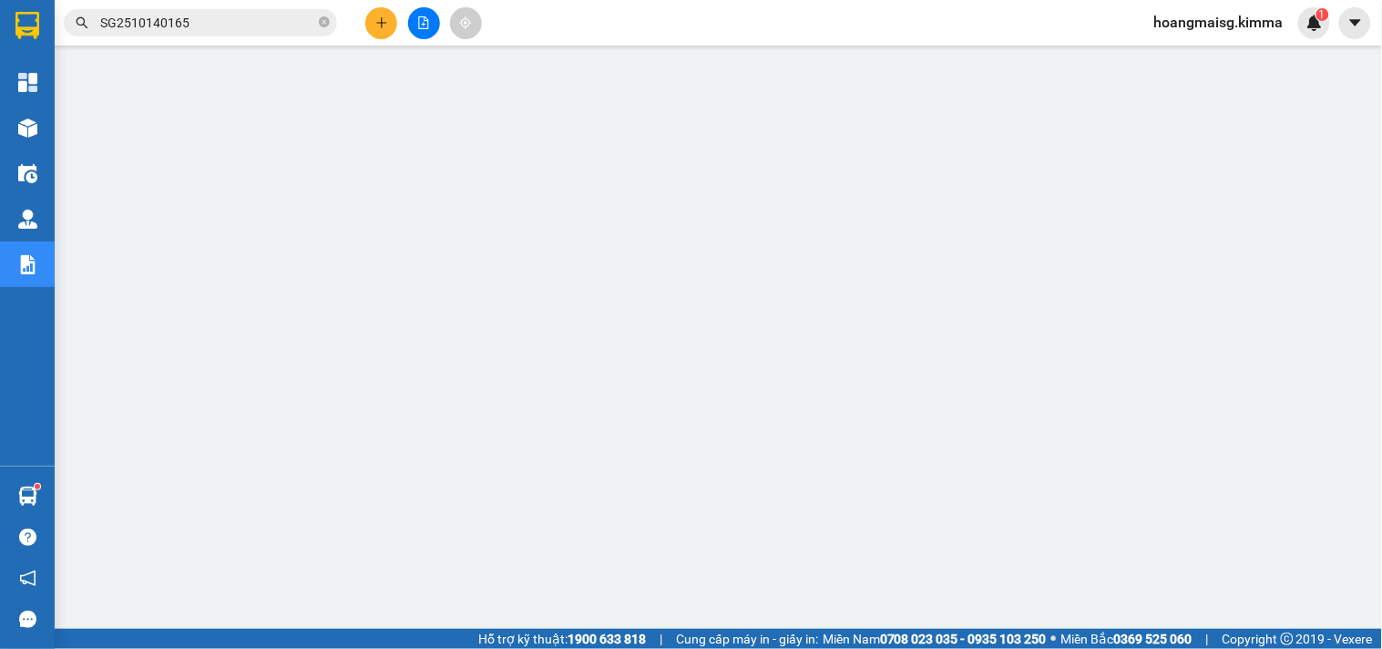
click at [233, 24] on input "SG2510140165" at bounding box center [207, 23] width 215 height 20
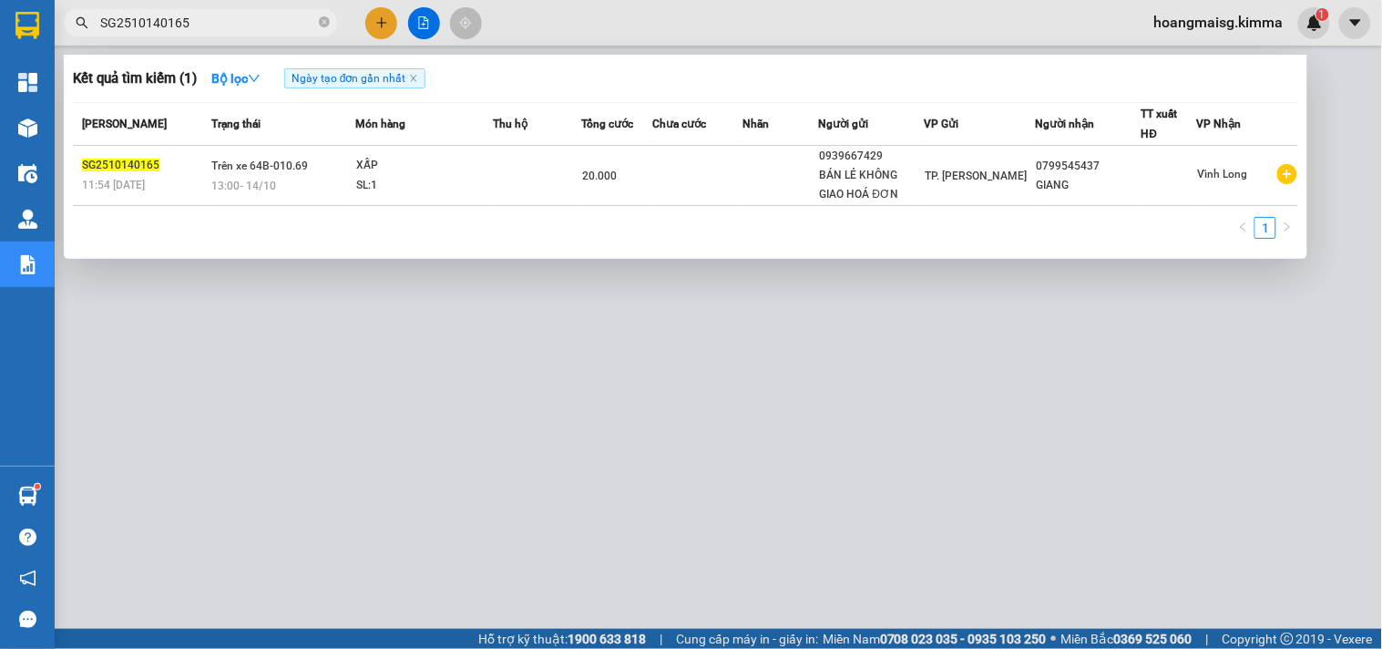
paste input "83"
click at [233, 24] on input "SG2510140165" at bounding box center [207, 23] width 215 height 20
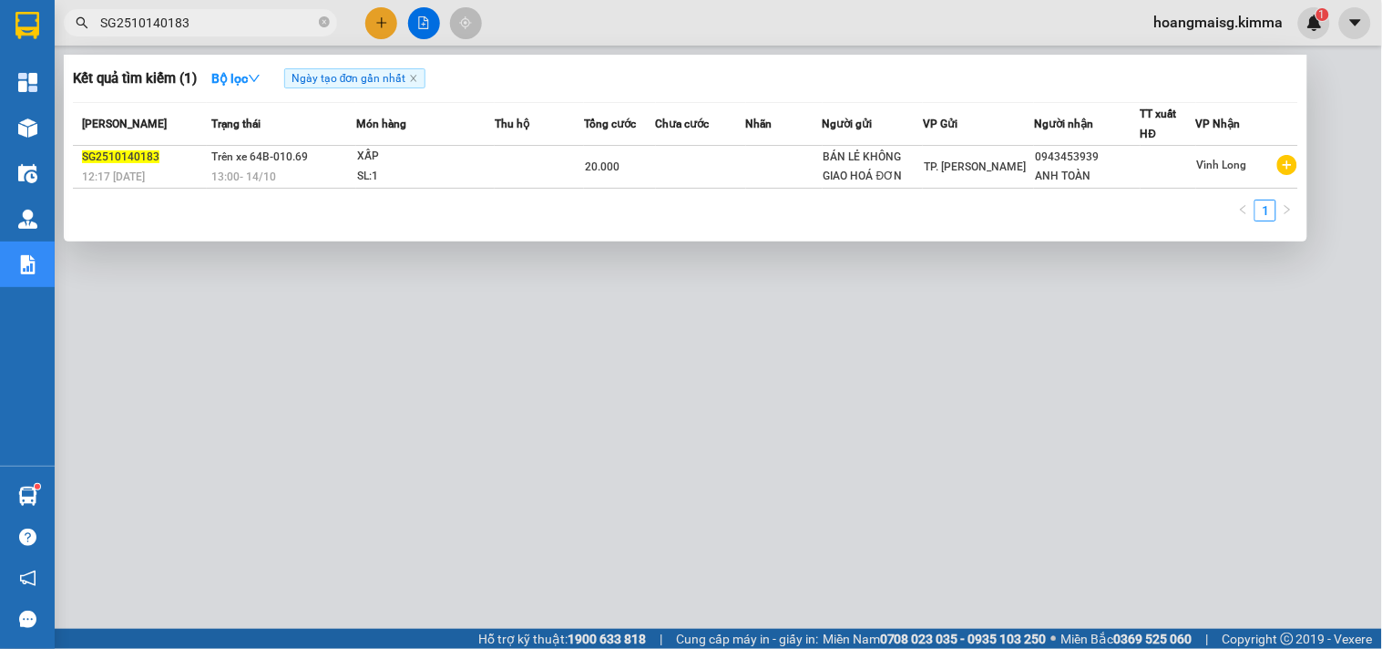
click at [785, 479] on div at bounding box center [691, 324] width 1382 height 649
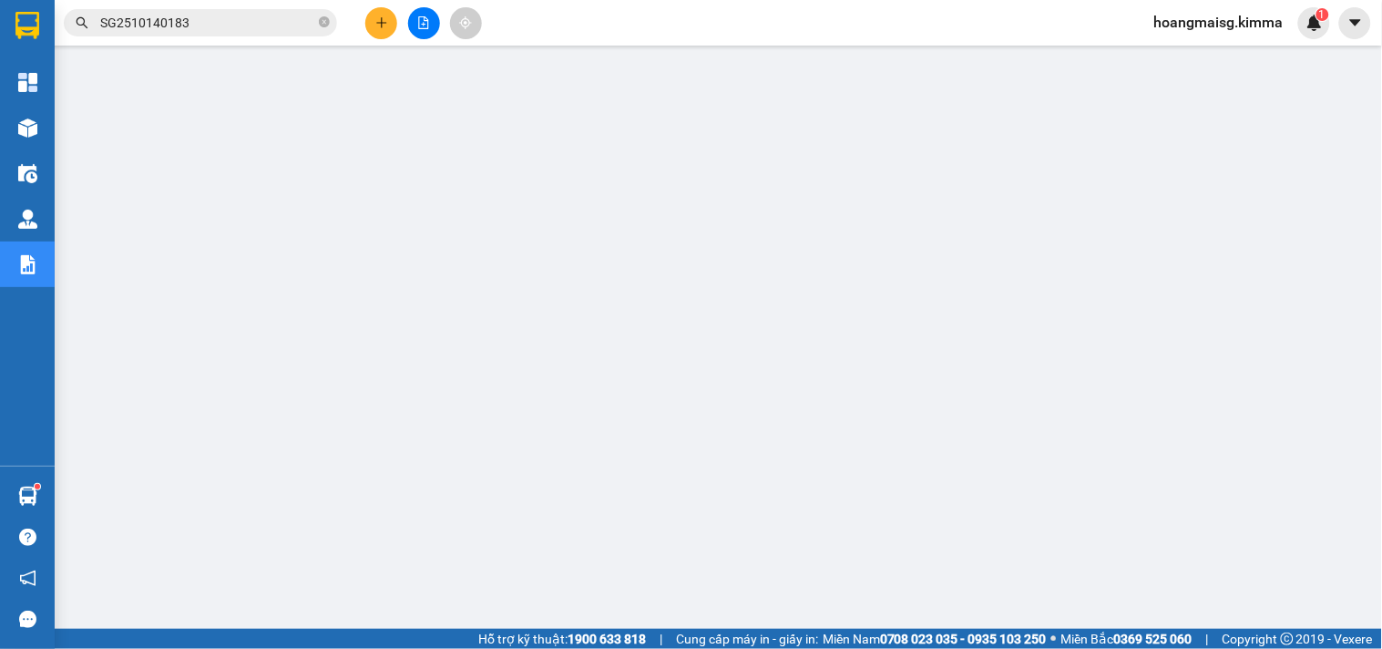
click at [230, 18] on input "SG2510140183" at bounding box center [207, 23] width 215 height 20
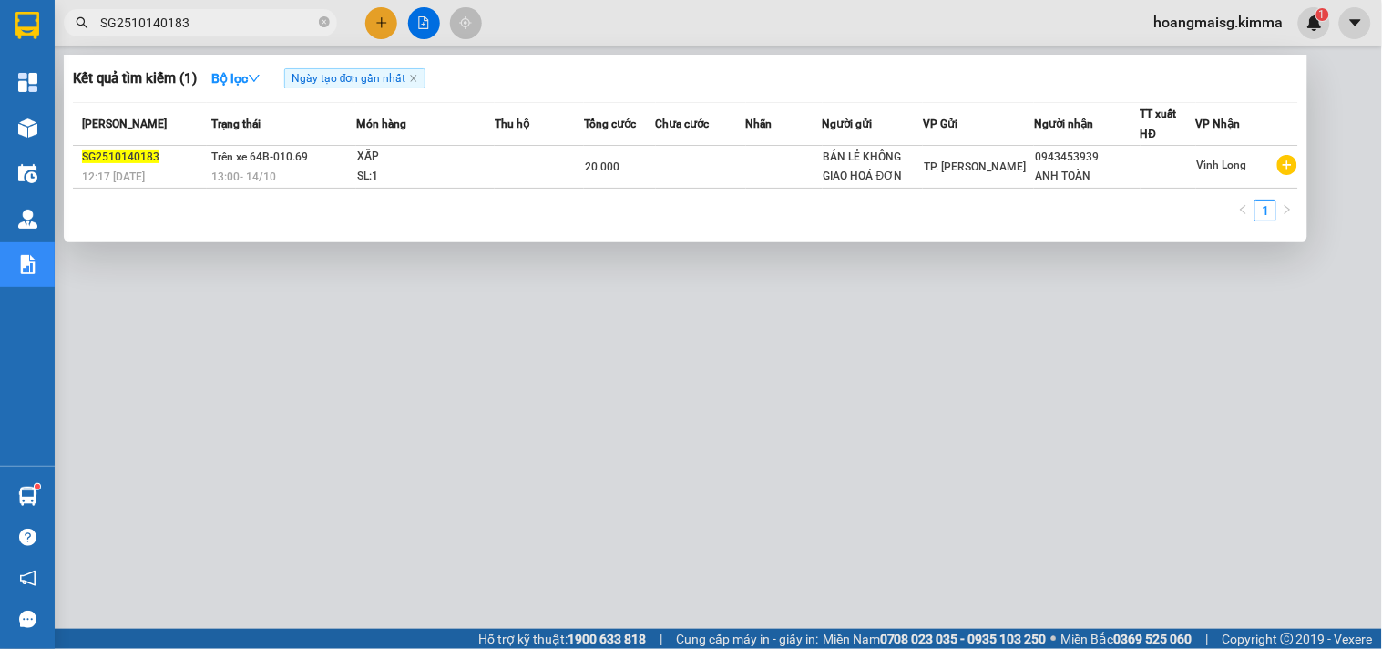
paste input "7"
drag, startPoint x: 230, startPoint y: 18, endPoint x: 229, endPoint y: 29, distance: 11.0
click at [229, 18] on input "SG2510140187" at bounding box center [207, 23] width 215 height 20
type input "SG2510140187"
click at [297, 446] on div at bounding box center [691, 324] width 1382 height 649
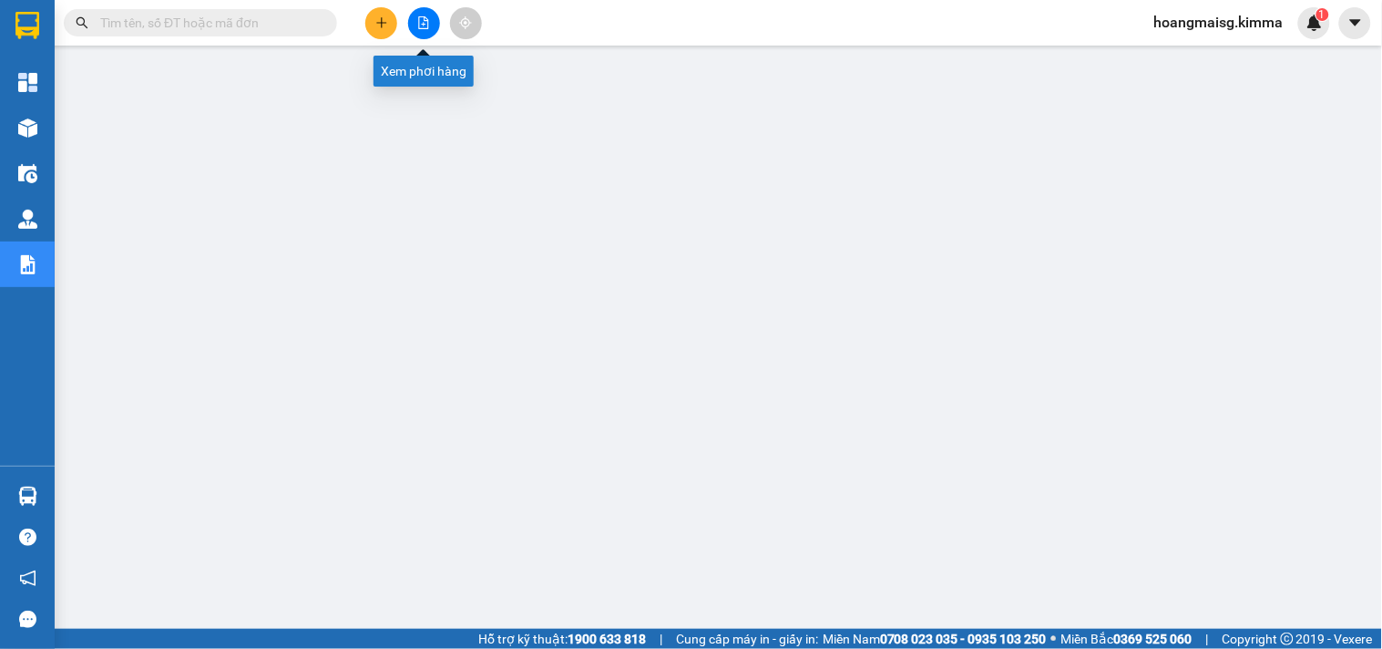
click at [420, 19] on icon "file-add" at bounding box center [423, 22] width 13 height 13
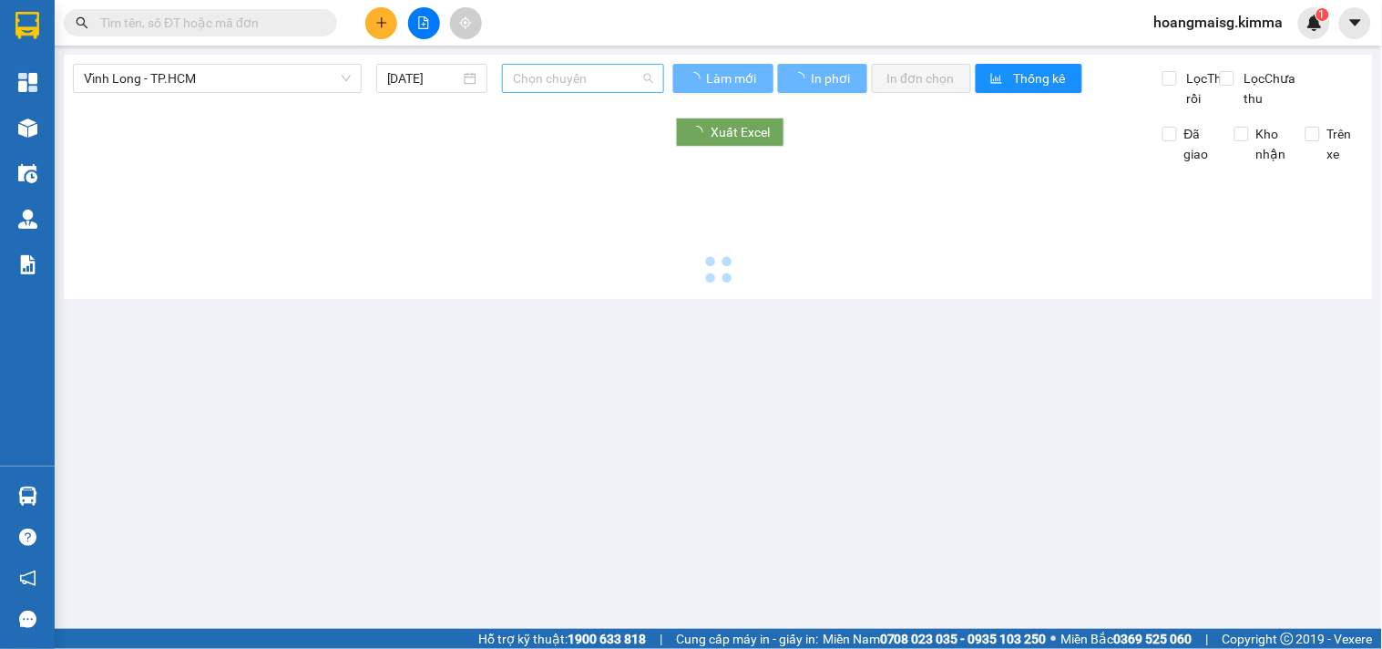
click at [538, 70] on span "Chọn chuyến" at bounding box center [583, 78] width 140 height 27
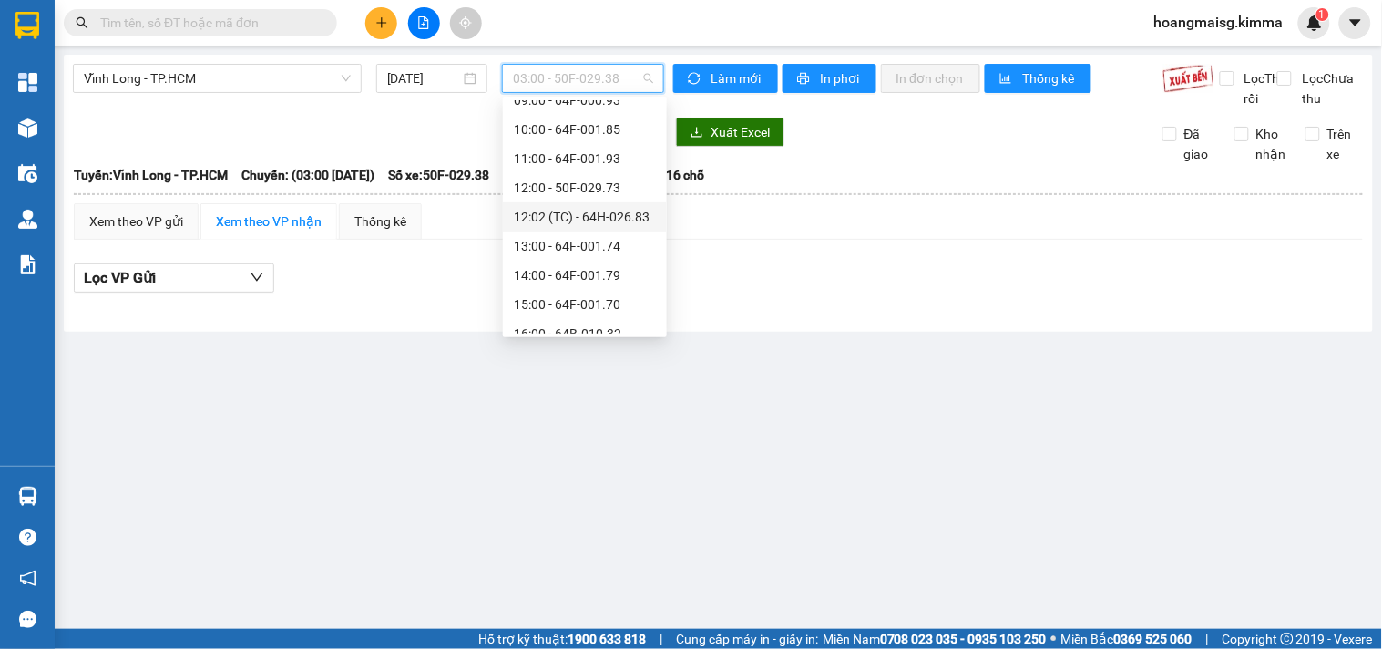
scroll to position [335, 0]
click at [597, 123] on div "09:00 - 64F-000.93" at bounding box center [585, 129] width 142 height 20
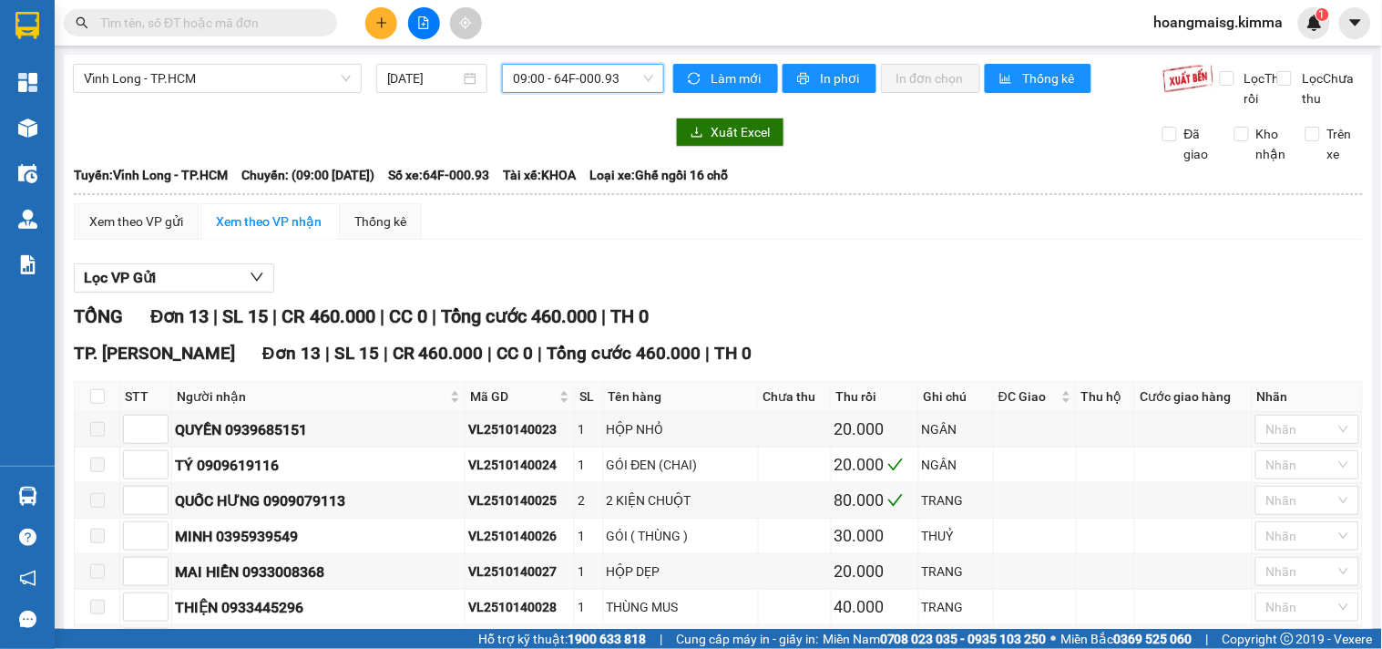
click at [1292, 153] on div "Trên xe" at bounding box center [1328, 144] width 72 height 40
click at [1322, 153] on span "Trên xe" at bounding box center [1342, 144] width 44 height 40
click at [1320, 141] on input "Trên xe" at bounding box center [1313, 134] width 15 height 15
checkbox input "true"
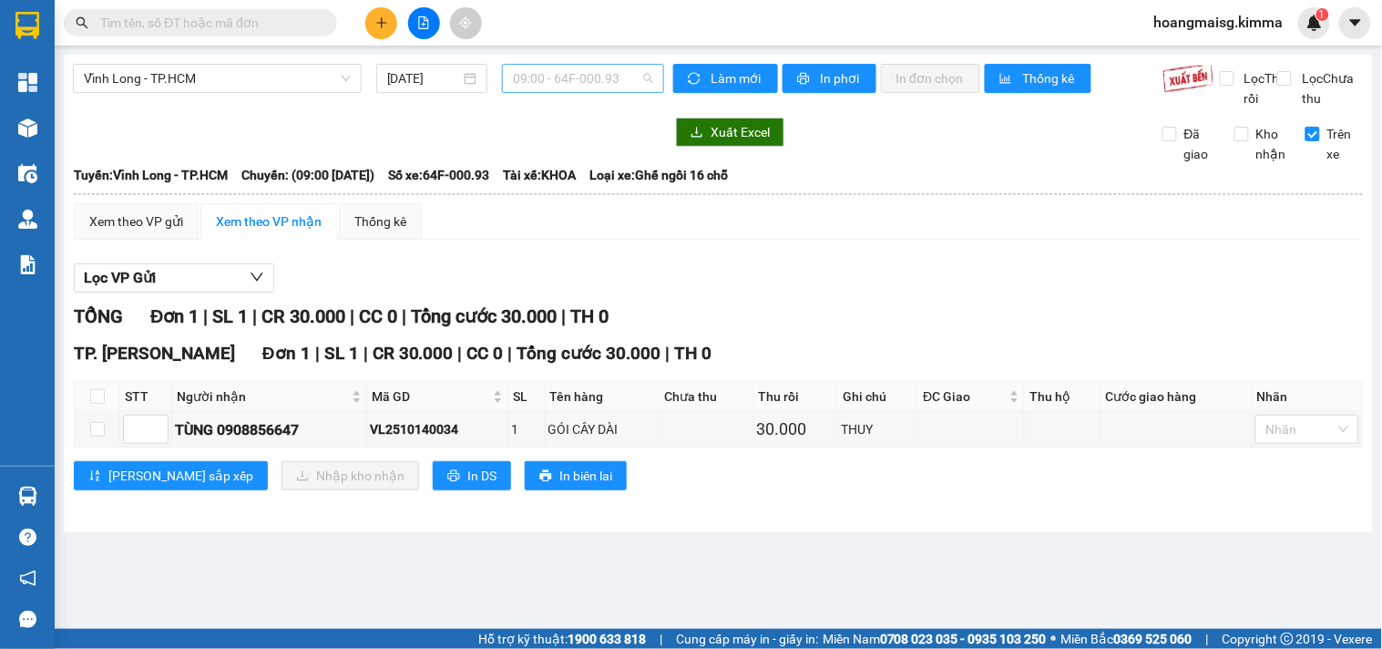
click at [563, 79] on span "09:00 - 64F-000.93" at bounding box center [583, 78] width 140 height 27
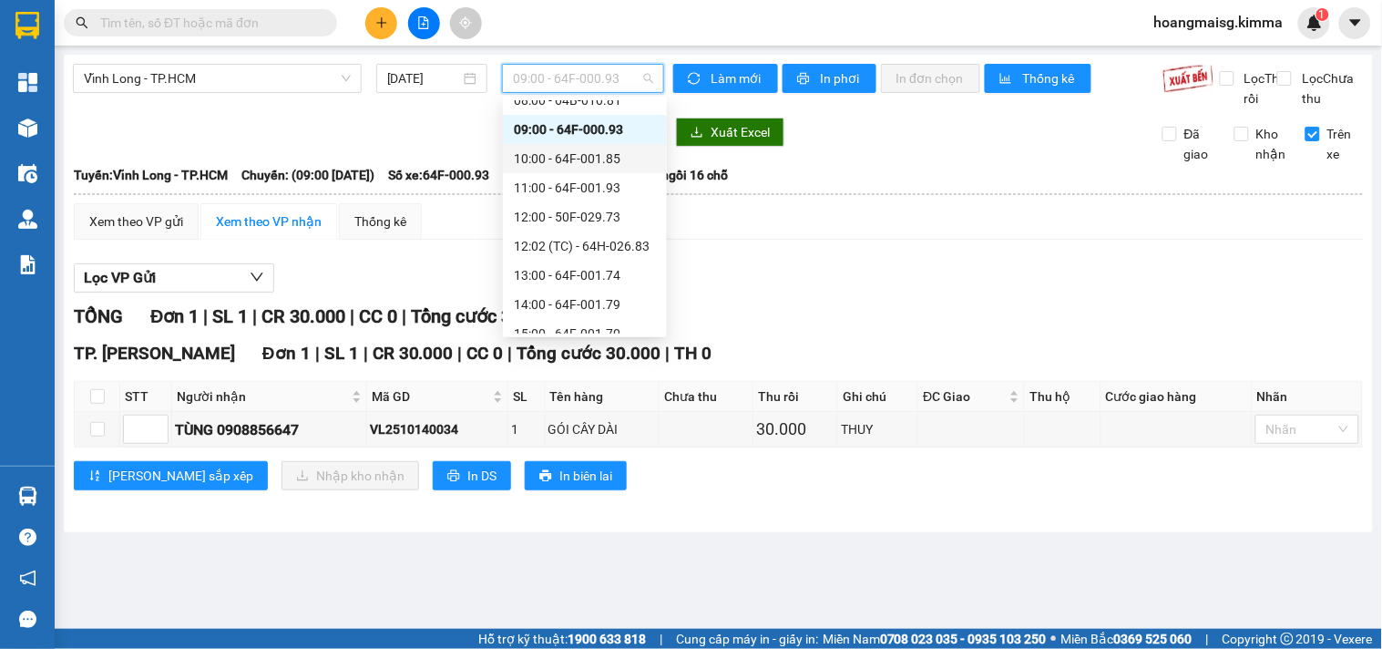
click at [568, 152] on div "10:00 - 64F-001.85" at bounding box center [585, 159] width 142 height 20
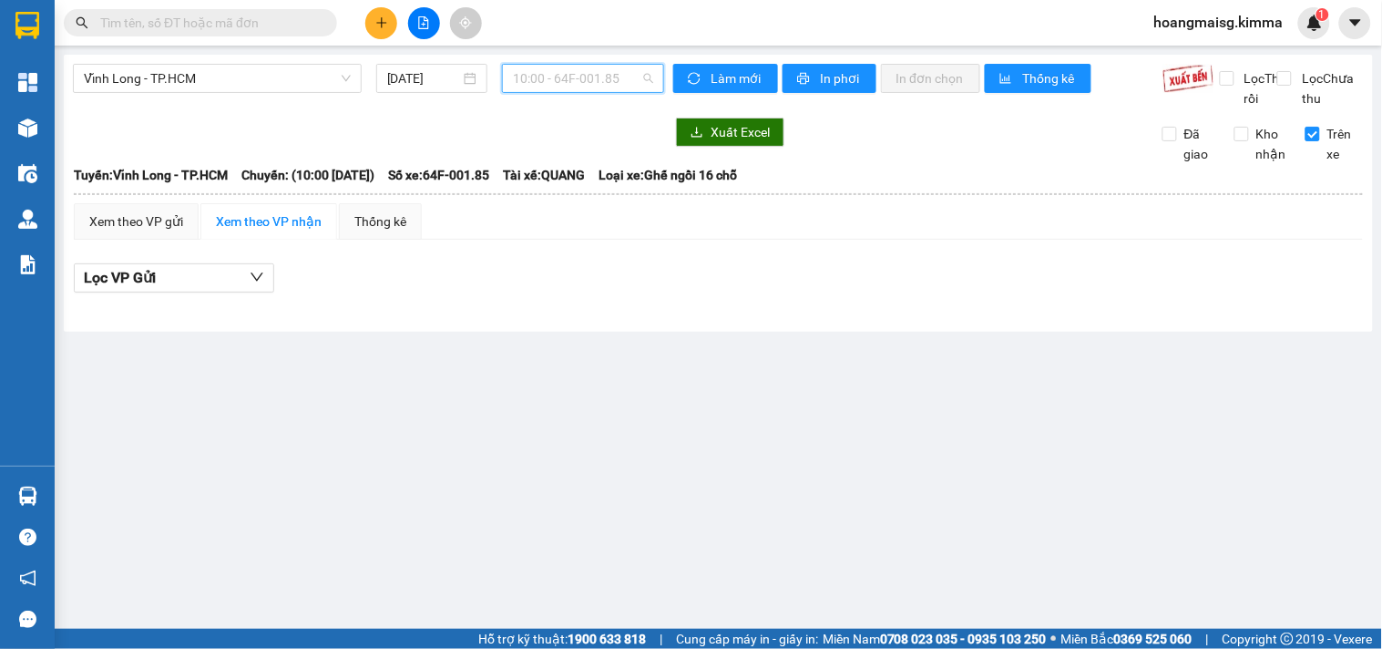
drag, startPoint x: 605, startPoint y: 77, endPoint x: 589, endPoint y: 146, distance: 71.2
click at [605, 78] on span "10:00 - 64F-001.85" at bounding box center [583, 78] width 140 height 27
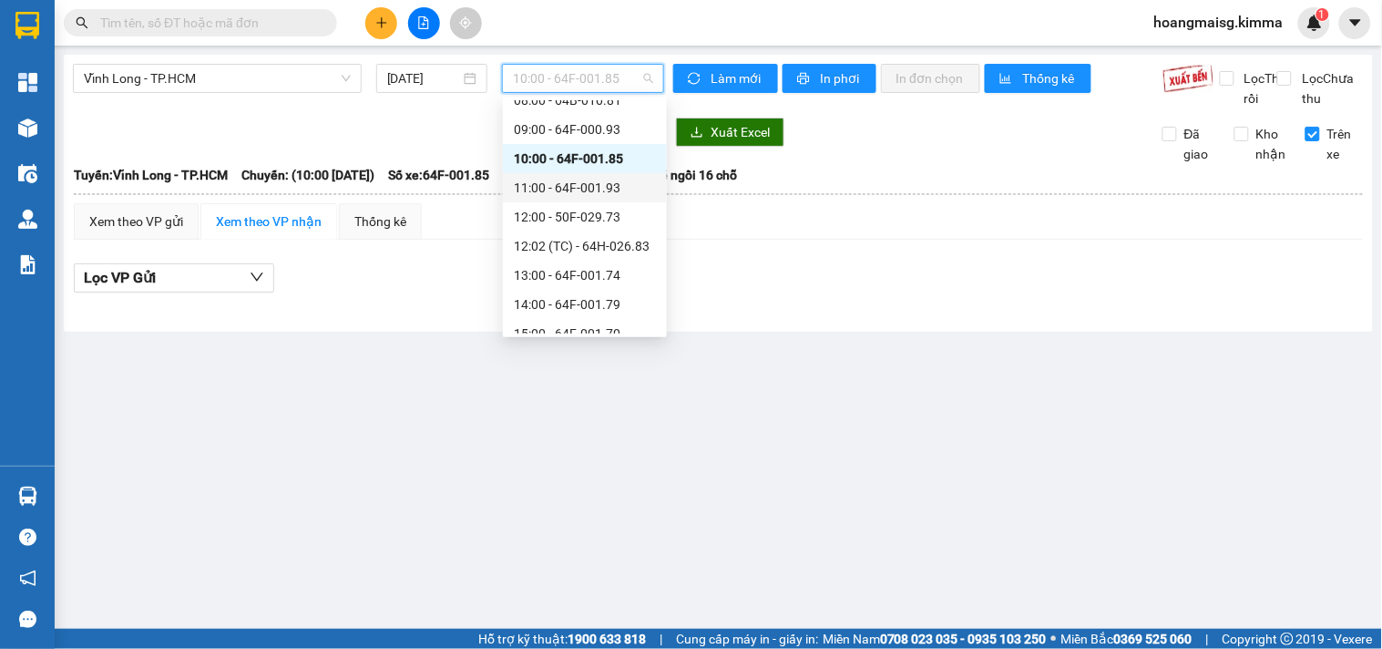
click at [580, 184] on div "11:00 - 64F-001.93" at bounding box center [585, 188] width 142 height 20
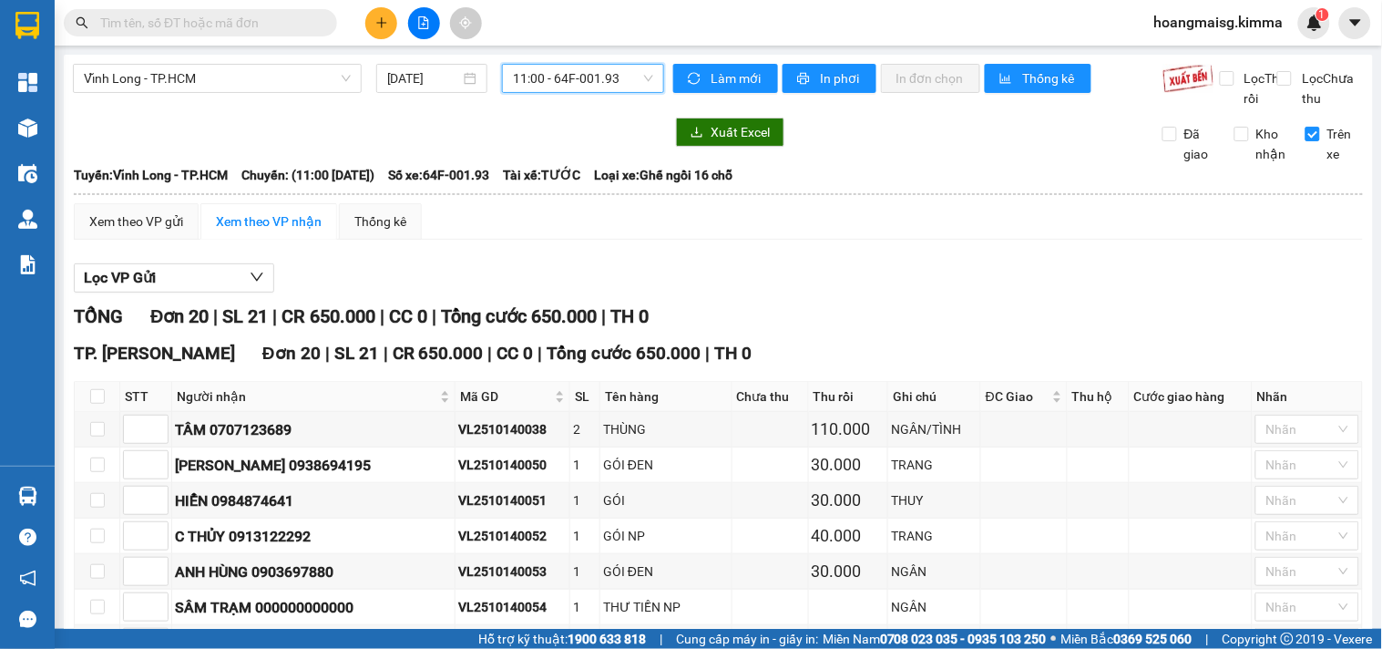
click at [599, 78] on span "11:00 - 64F-001.93" at bounding box center [583, 78] width 140 height 27
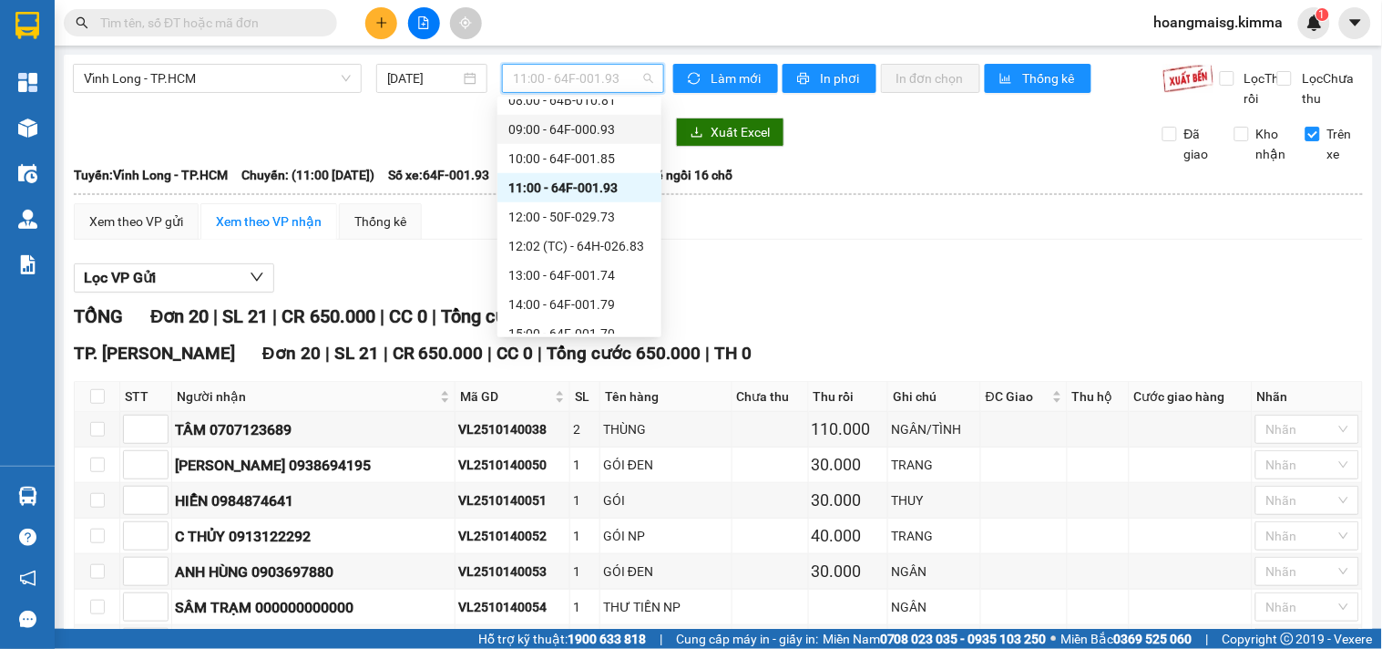
click at [572, 133] on div "09:00 - 64F-000.93" at bounding box center [579, 129] width 142 height 20
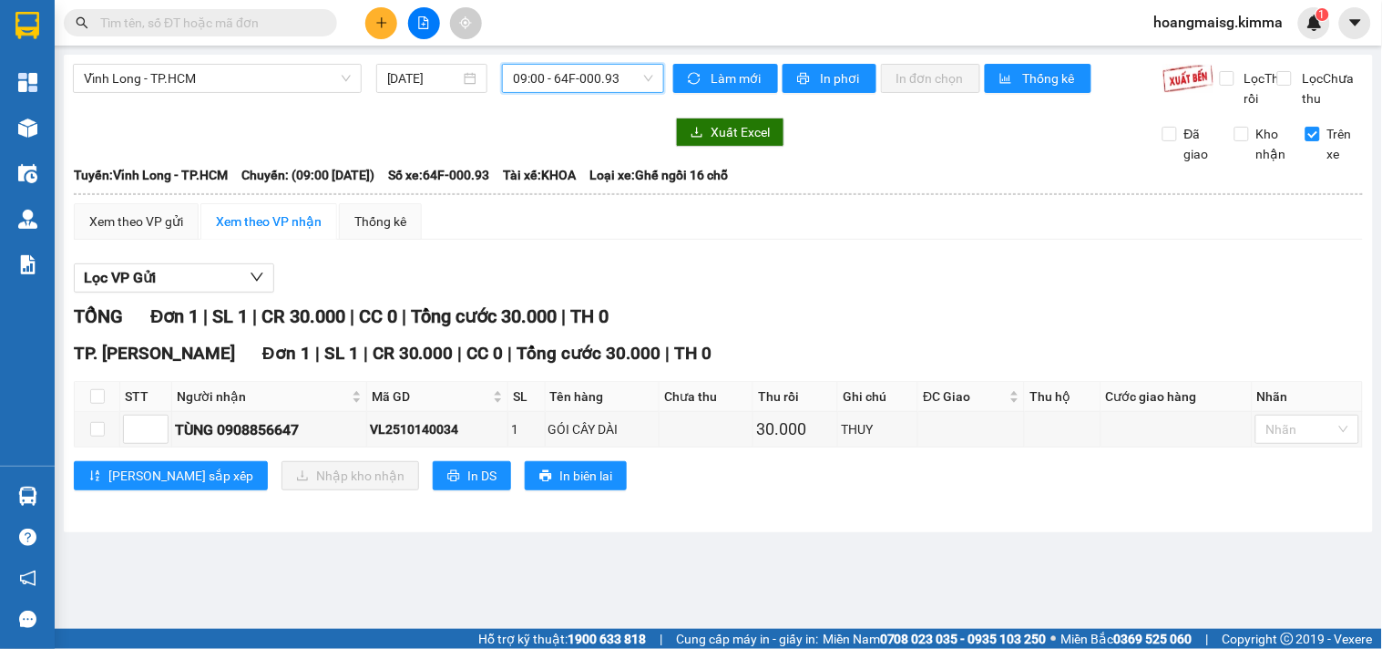
click at [512, 143] on div at bounding box center [368, 132] width 591 height 29
click at [255, 27] on input "text" at bounding box center [207, 23] width 215 height 20
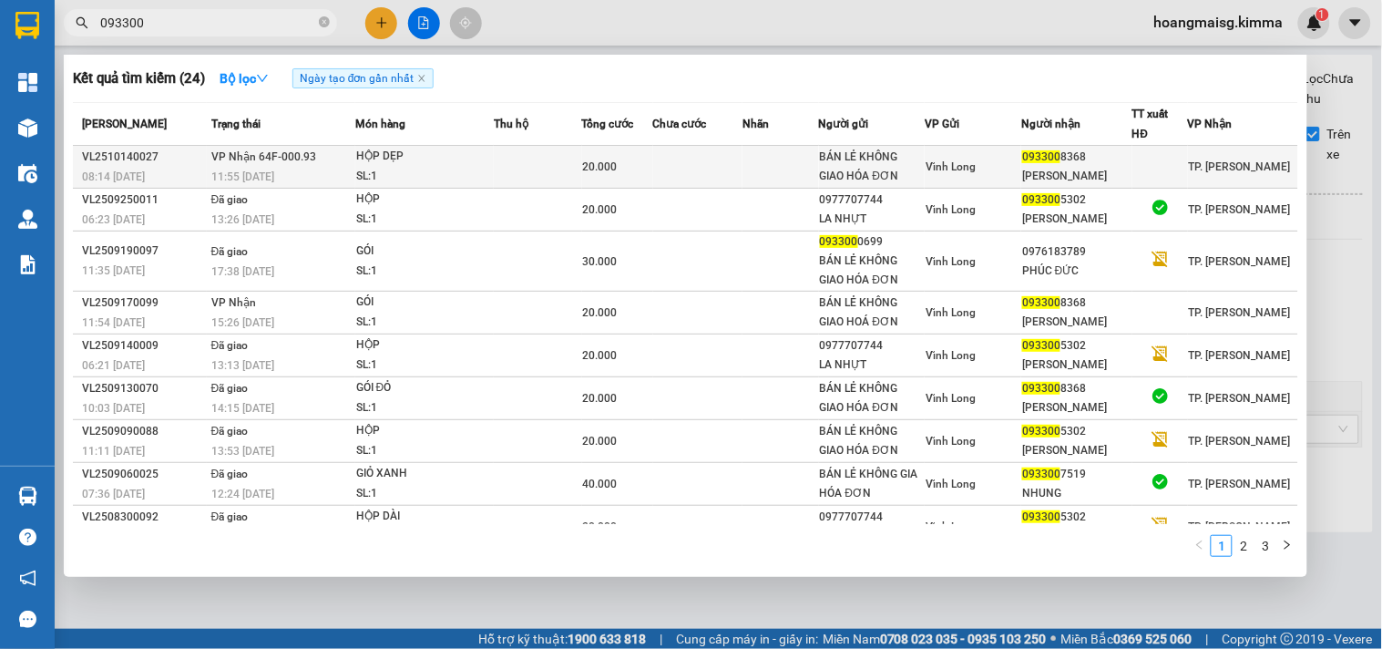
type input "093300"
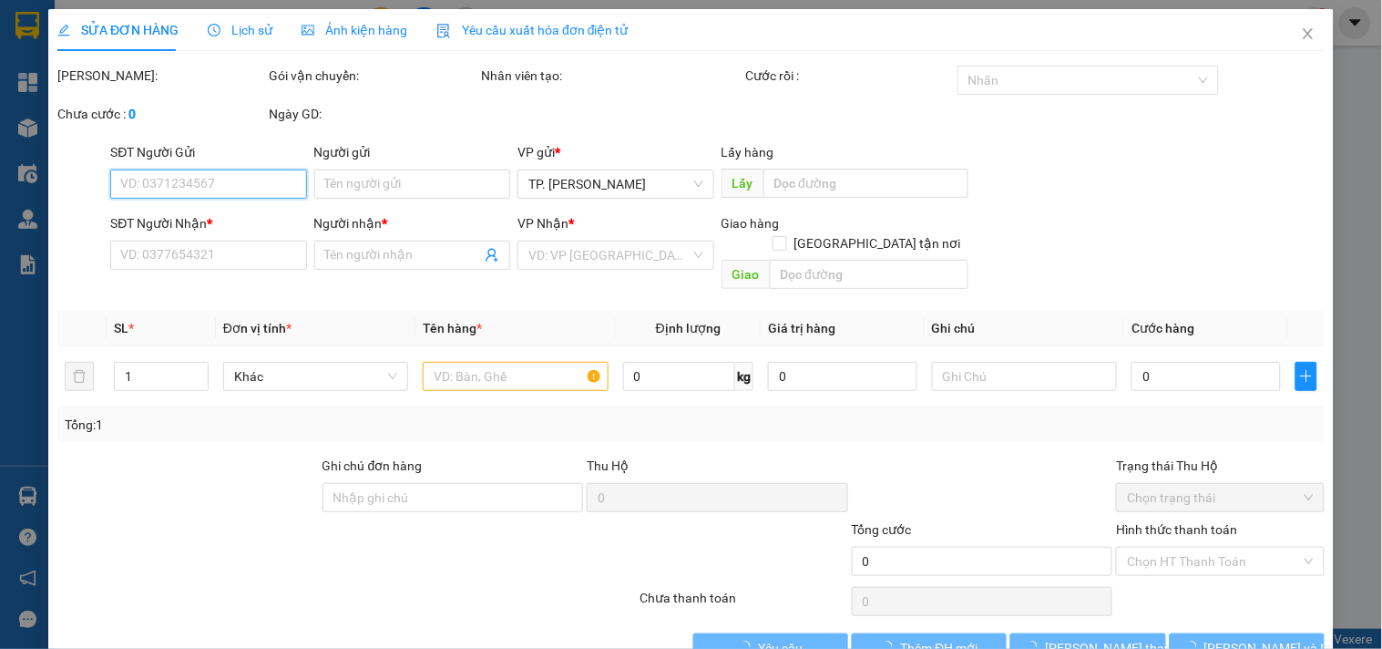
type input "BÁN LẺ KHÔNG GIAO HÓA ĐƠN"
type input "0933008368"
type input "MAI HIỂN"
type input "20.000"
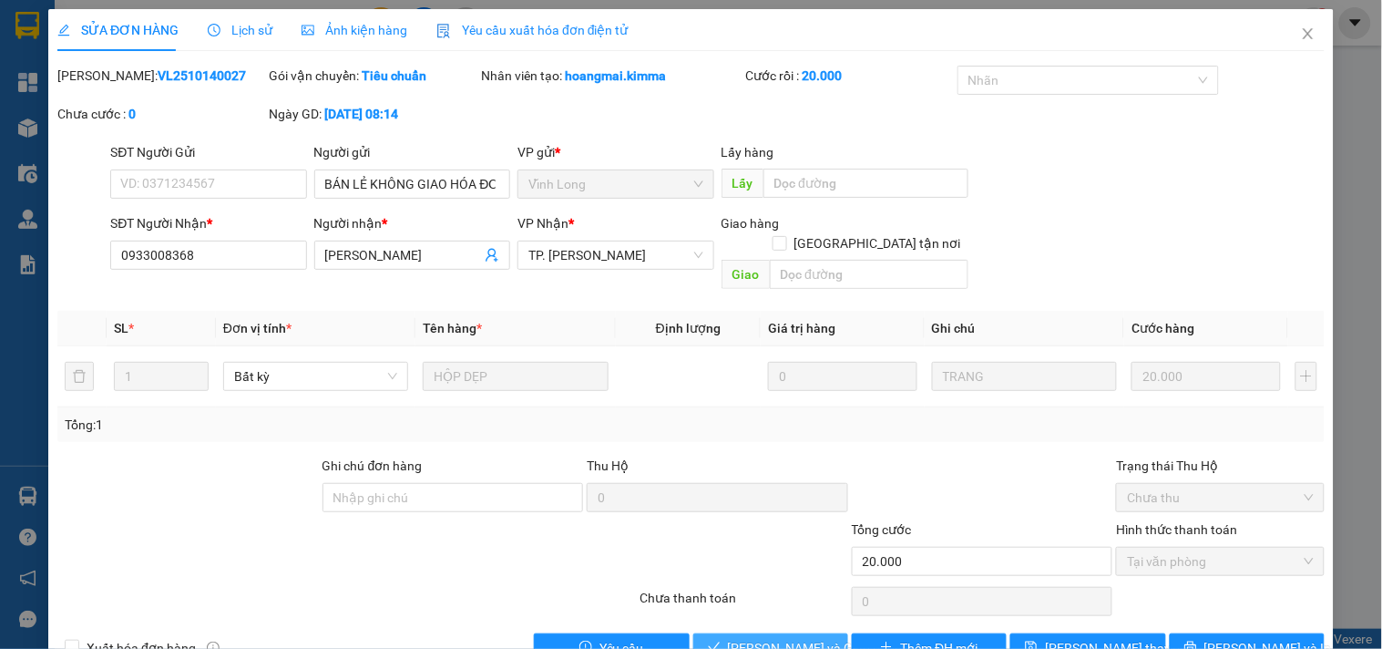
click at [745, 638] on span "[PERSON_NAME] và [PERSON_NAME] hàng" at bounding box center [815, 648] width 175 height 20
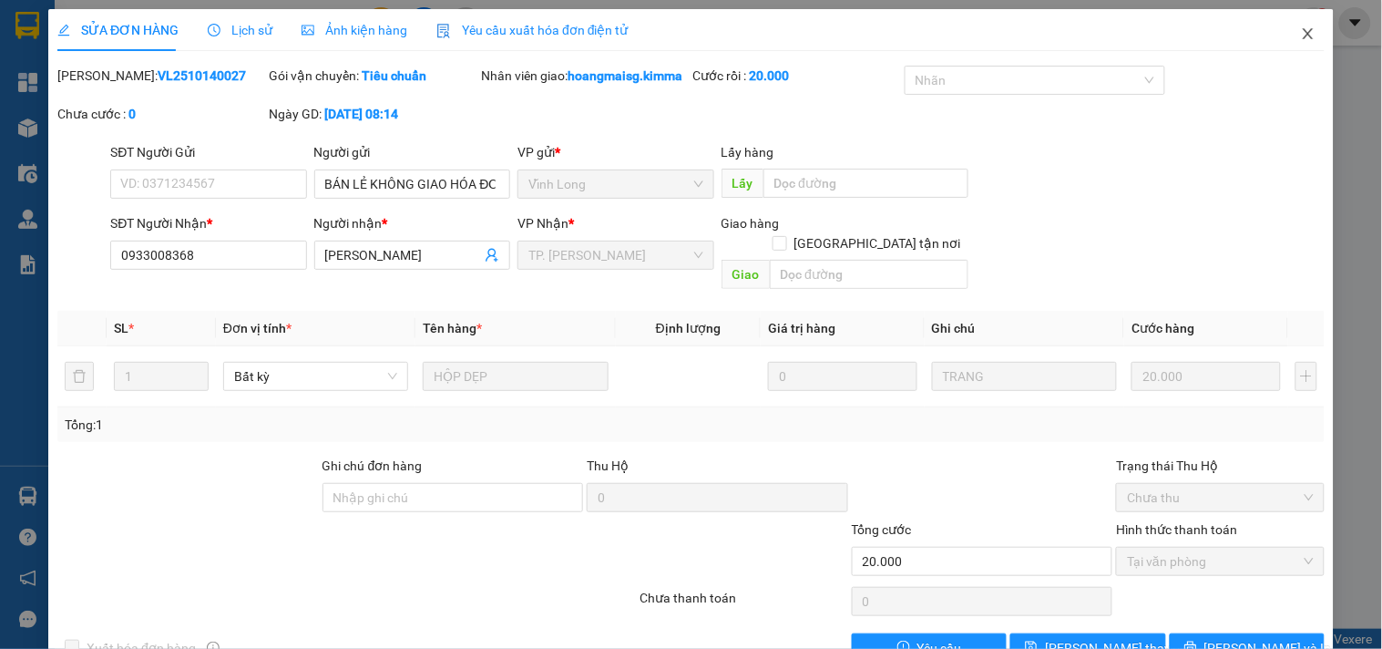
click at [1295, 23] on span "Close" at bounding box center [1308, 34] width 51 height 51
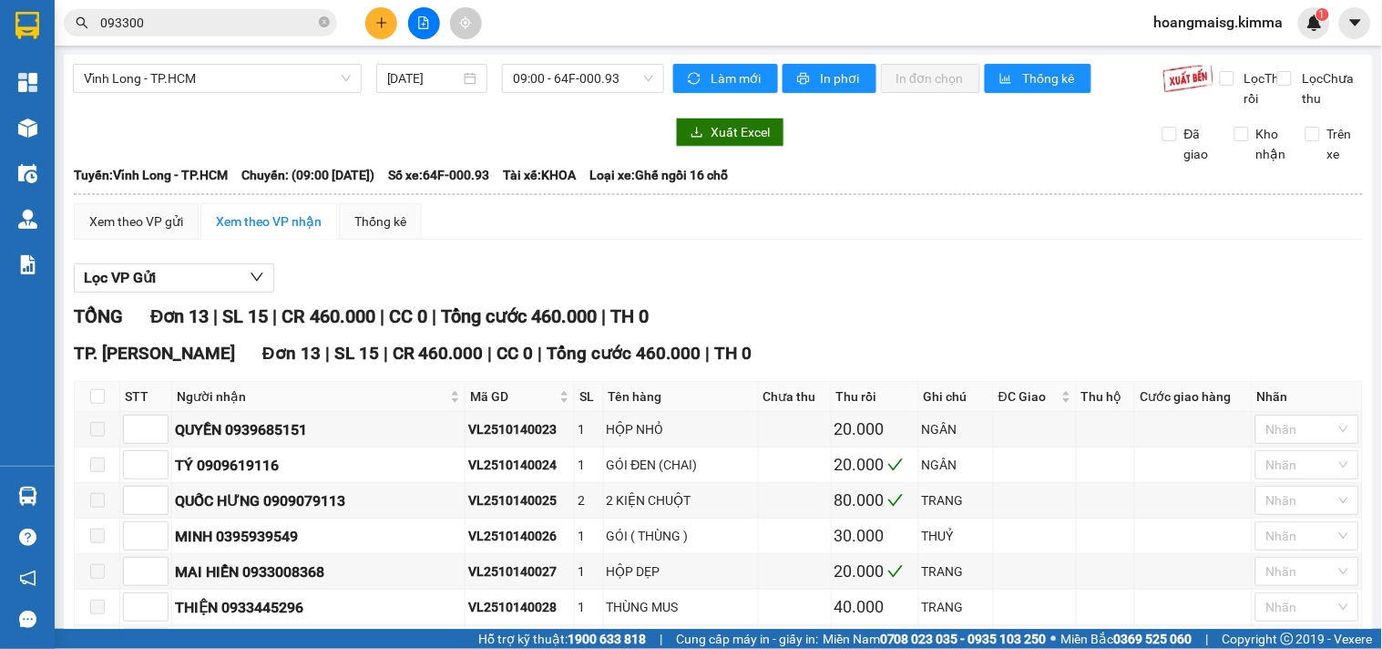
drag, startPoint x: 395, startPoint y: 15, endPoint x: 384, endPoint y: 20, distance: 11.4
click at [384, 20] on icon "plus" at bounding box center [381, 22] width 13 height 13
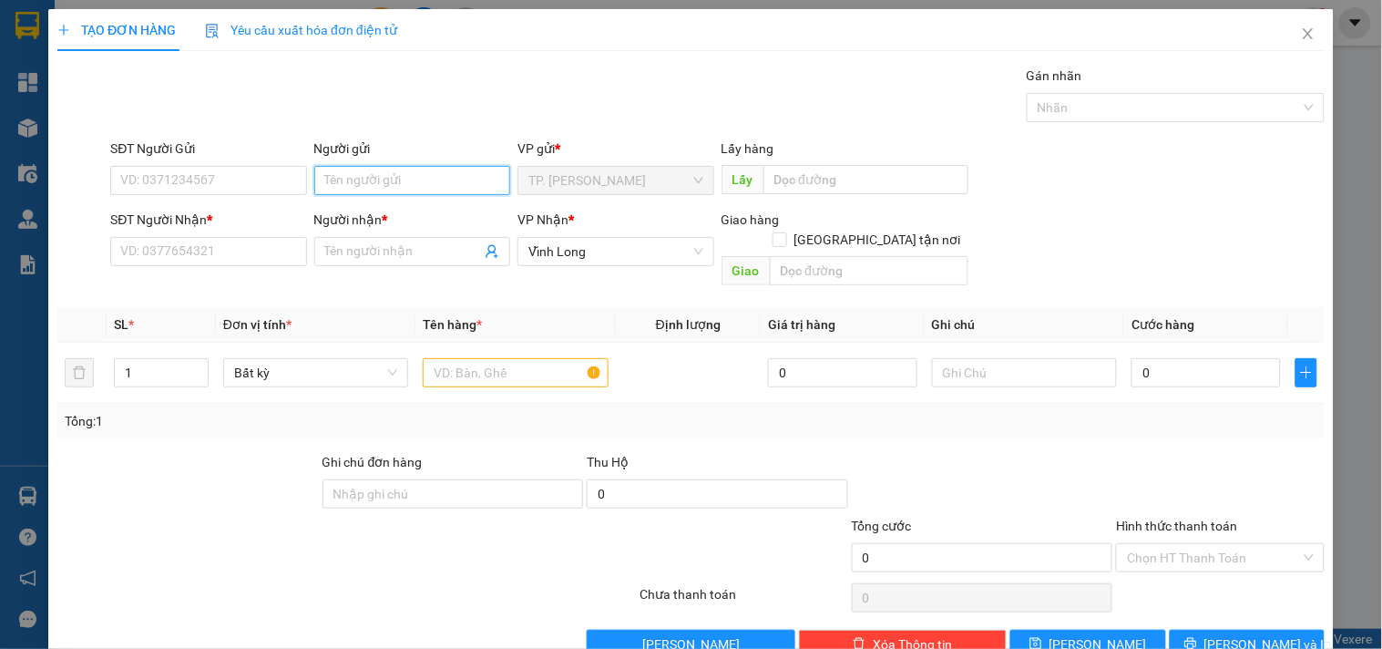
click at [364, 176] on input "Người gửi" at bounding box center [412, 180] width 196 height 29
click at [406, 188] on input "Người gửi" at bounding box center [412, 180] width 196 height 29
type input "BÁN"
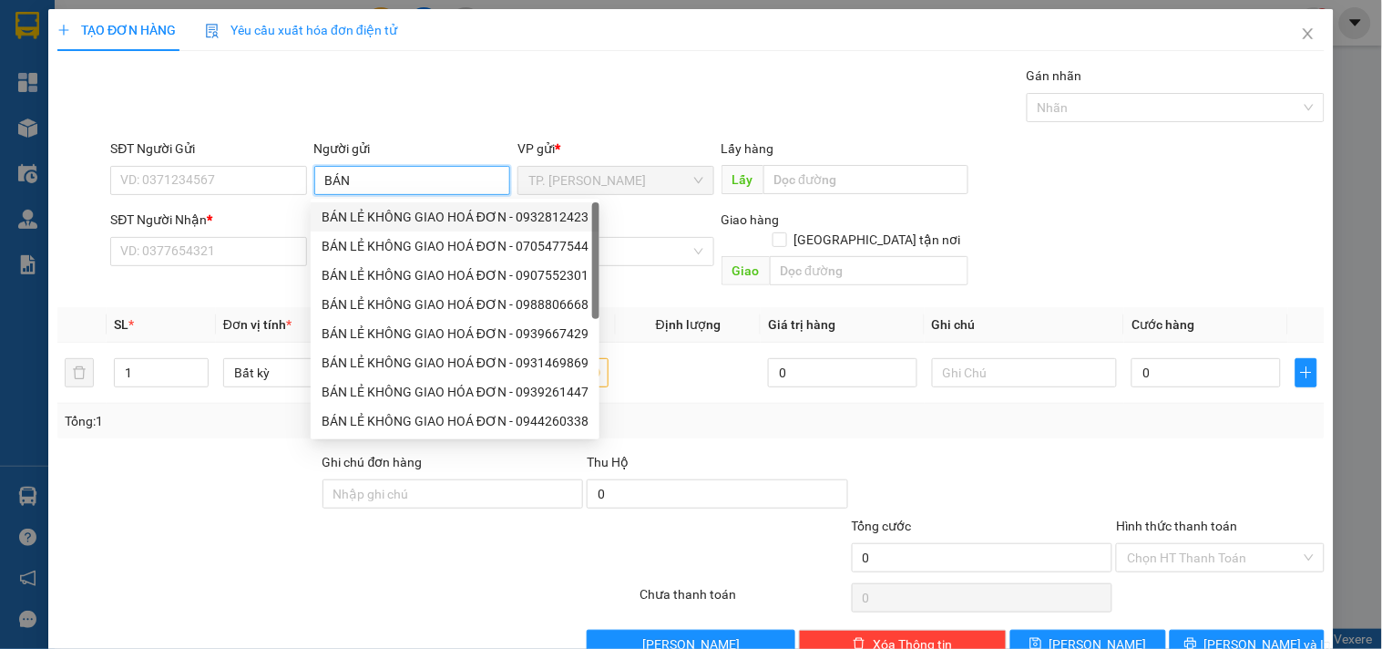
drag, startPoint x: 395, startPoint y: 222, endPoint x: 246, endPoint y: 208, distance: 150.1
click at [380, 220] on div "BÁN LẺ KHÔNG GIAO HOÁ ĐƠN - 0932812423" at bounding box center [455, 217] width 267 height 20
type input "0932812423"
type input "BÁN LẺ KHÔNG GIAO HOÁ ĐƠN"
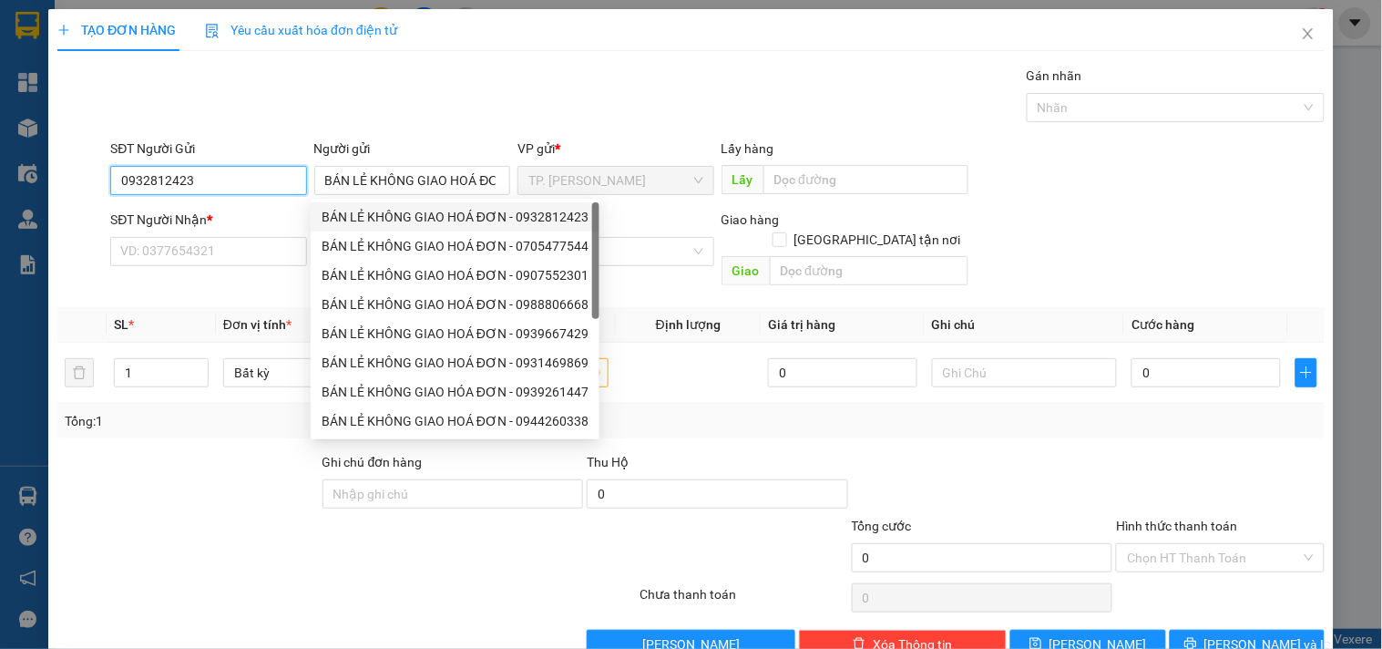
click at [246, 187] on input "0932812423" at bounding box center [208, 180] width 196 height 29
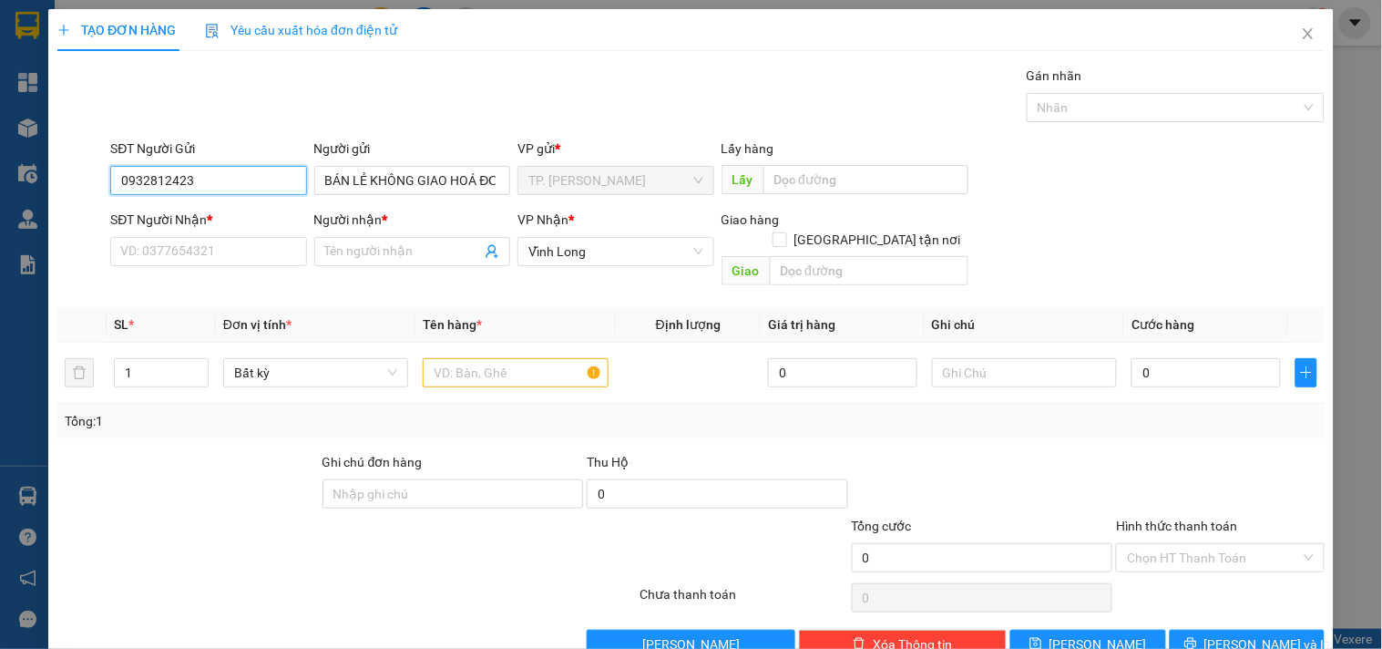
click at [247, 187] on input "0932812423" at bounding box center [208, 180] width 196 height 29
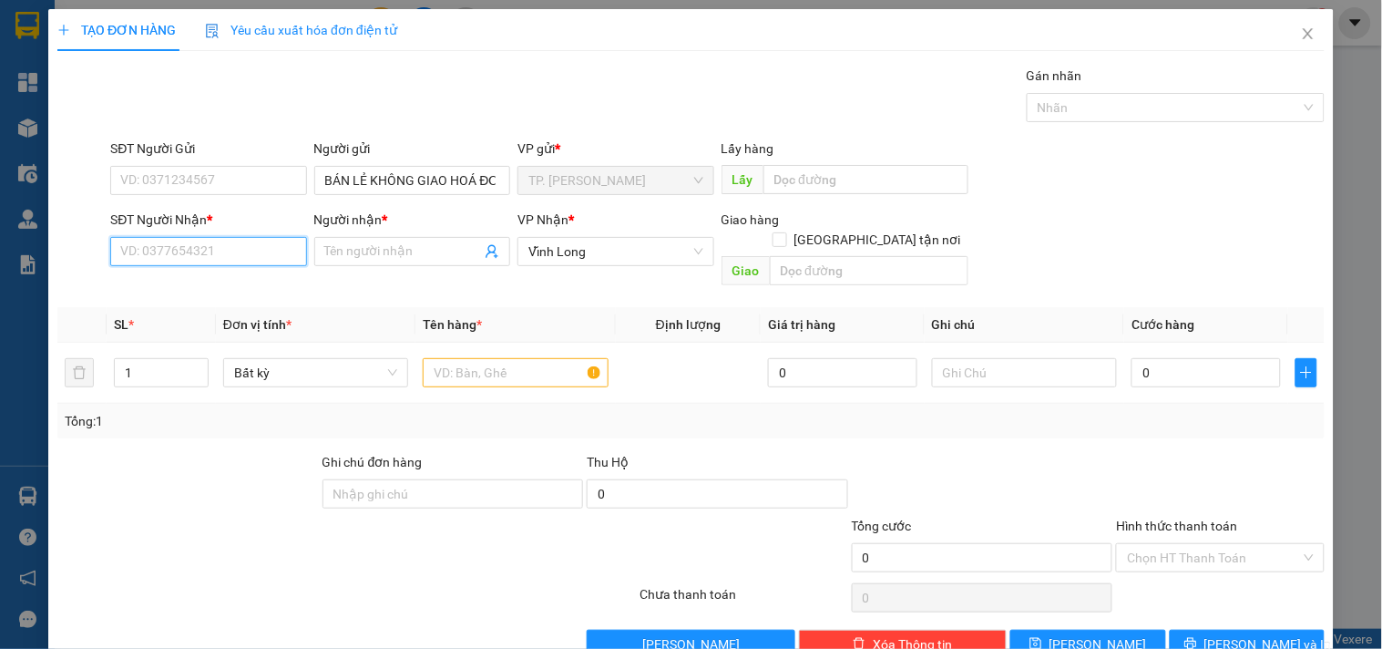
click at [257, 261] on input "SĐT Người Nhận *" at bounding box center [208, 251] width 196 height 29
type input "0931110064"
click at [238, 275] on div "0931110064 - ANH KIỆT" at bounding box center [206, 287] width 194 height 29
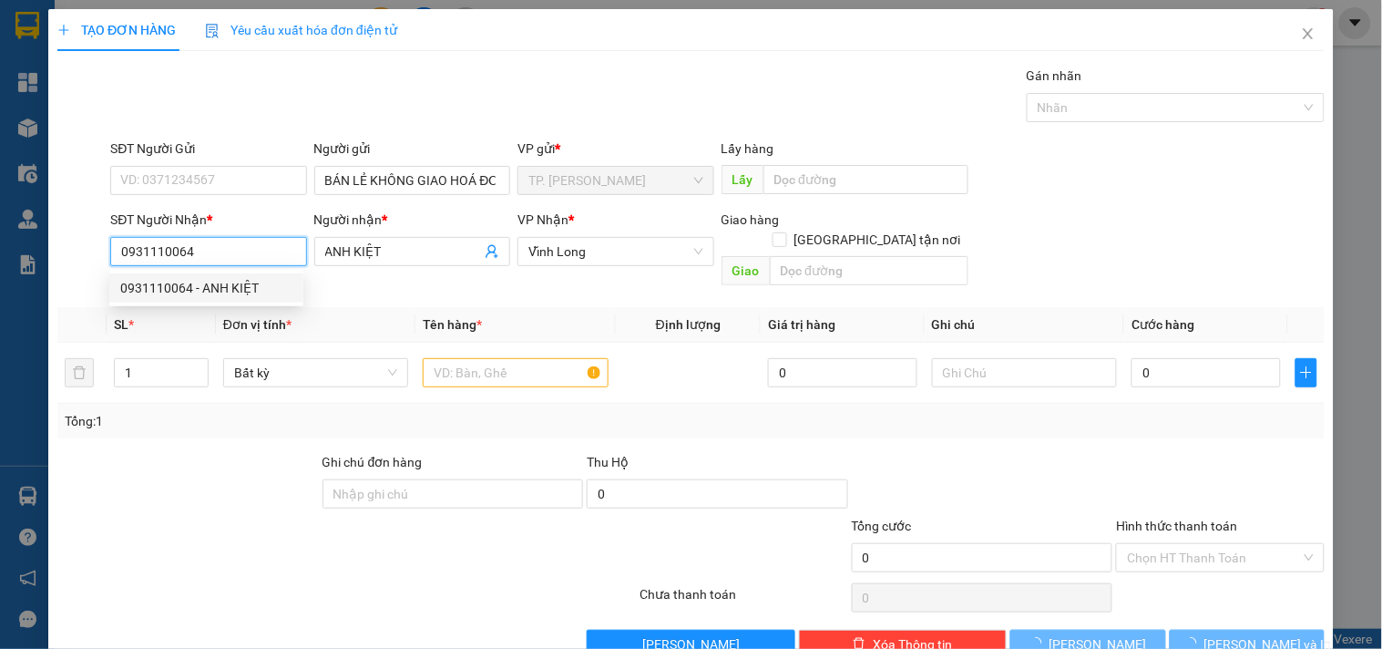
type input "ANH KIỆT"
type input "0931110064"
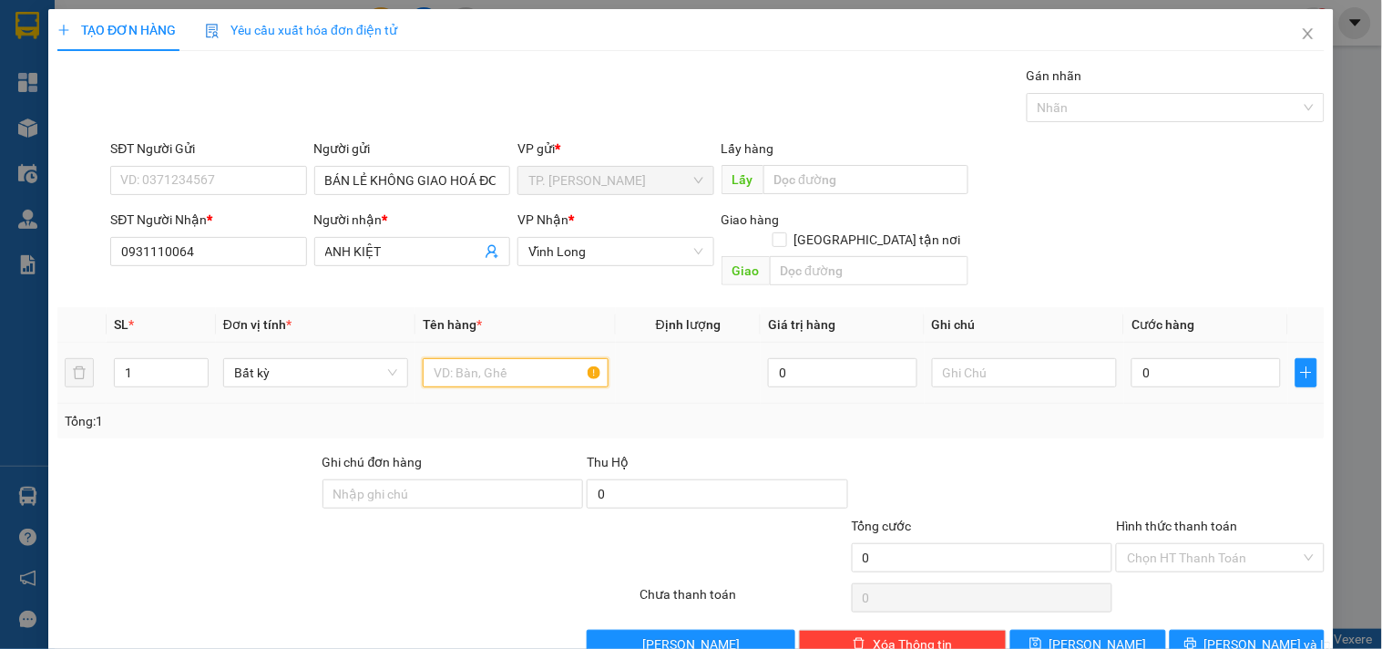
click at [503, 359] on input "text" at bounding box center [515, 372] width 185 height 29
type input "GÓI TRẮNG KEO VÀNG"
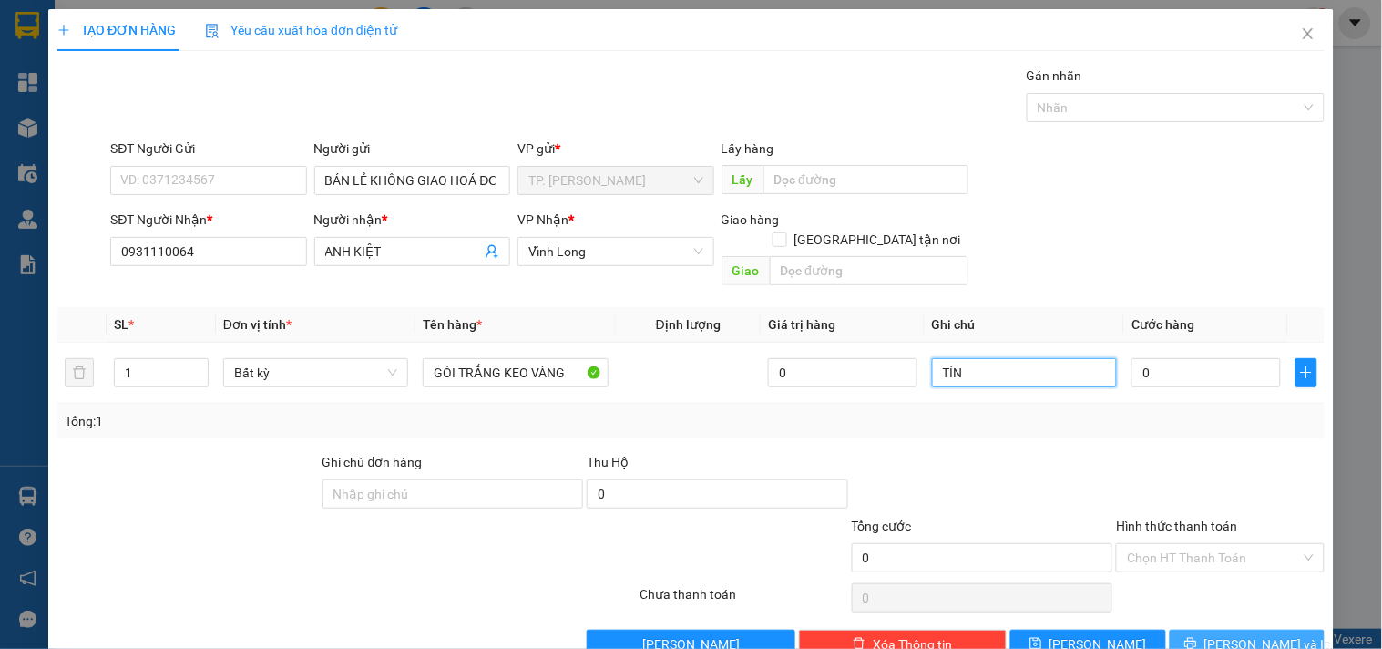
type input "TÍN"
click at [1267, 634] on button "[PERSON_NAME] và In" at bounding box center [1247, 644] width 155 height 29
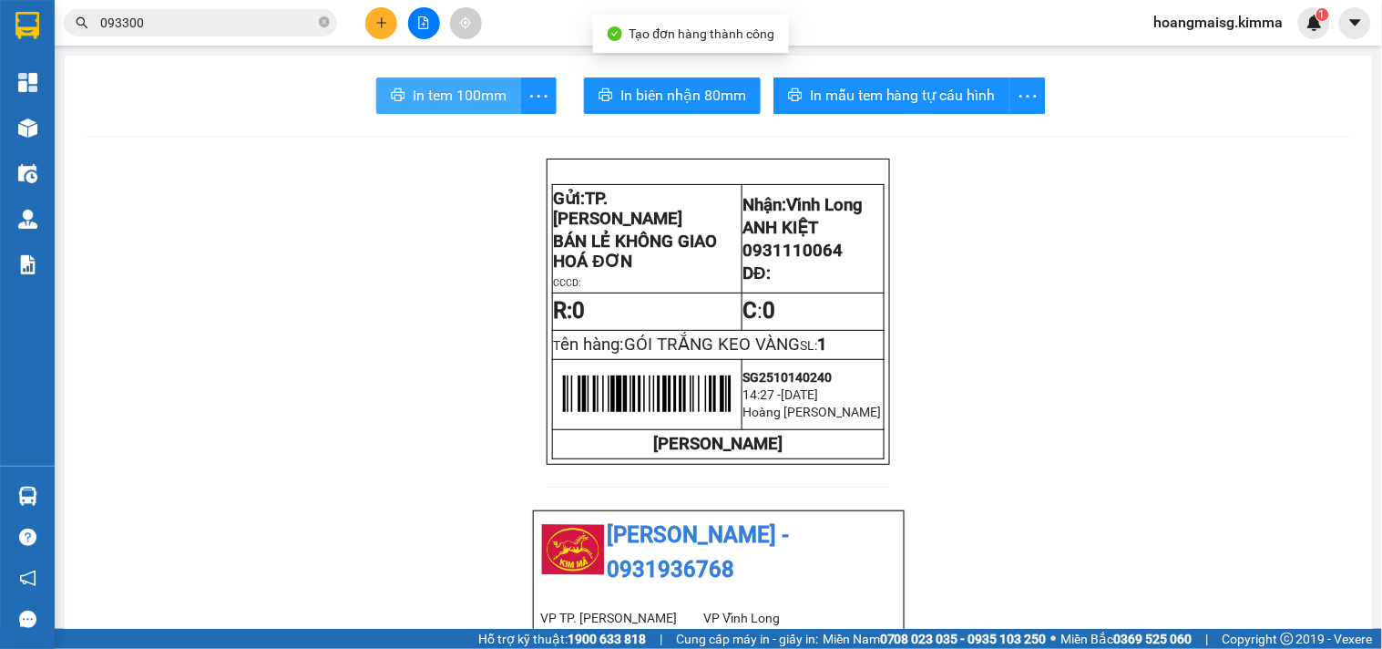
click at [456, 102] on span "In tem 100mm" at bounding box center [460, 95] width 94 height 23
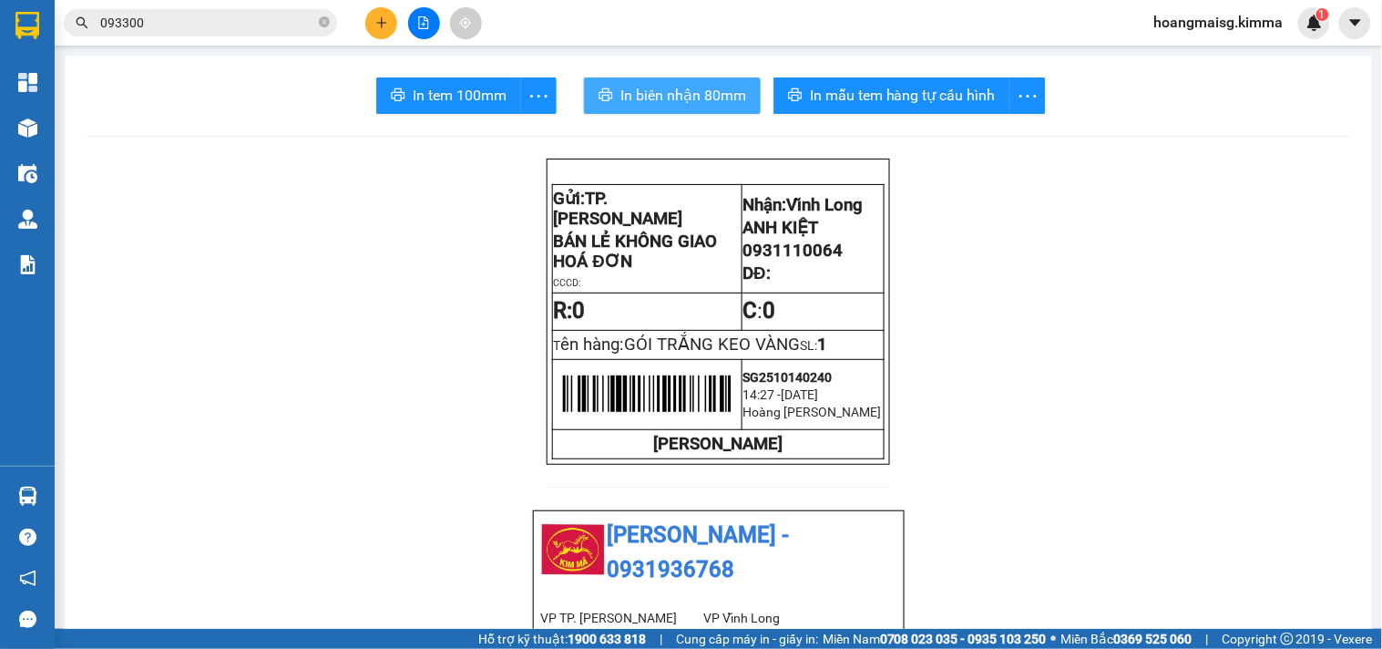
click at [648, 102] on span "In biên nhận 80mm" at bounding box center [683, 95] width 126 height 23
click at [191, 13] on input "093300" at bounding box center [207, 23] width 215 height 20
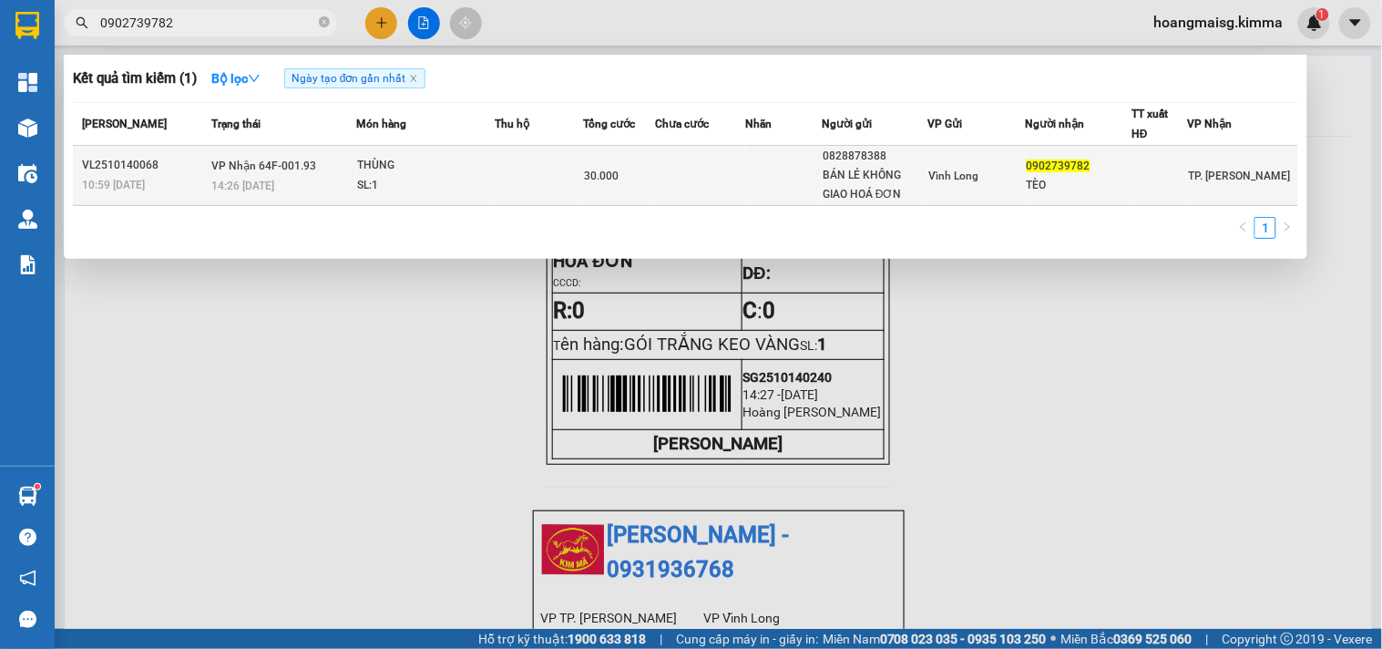
type input "0902739782"
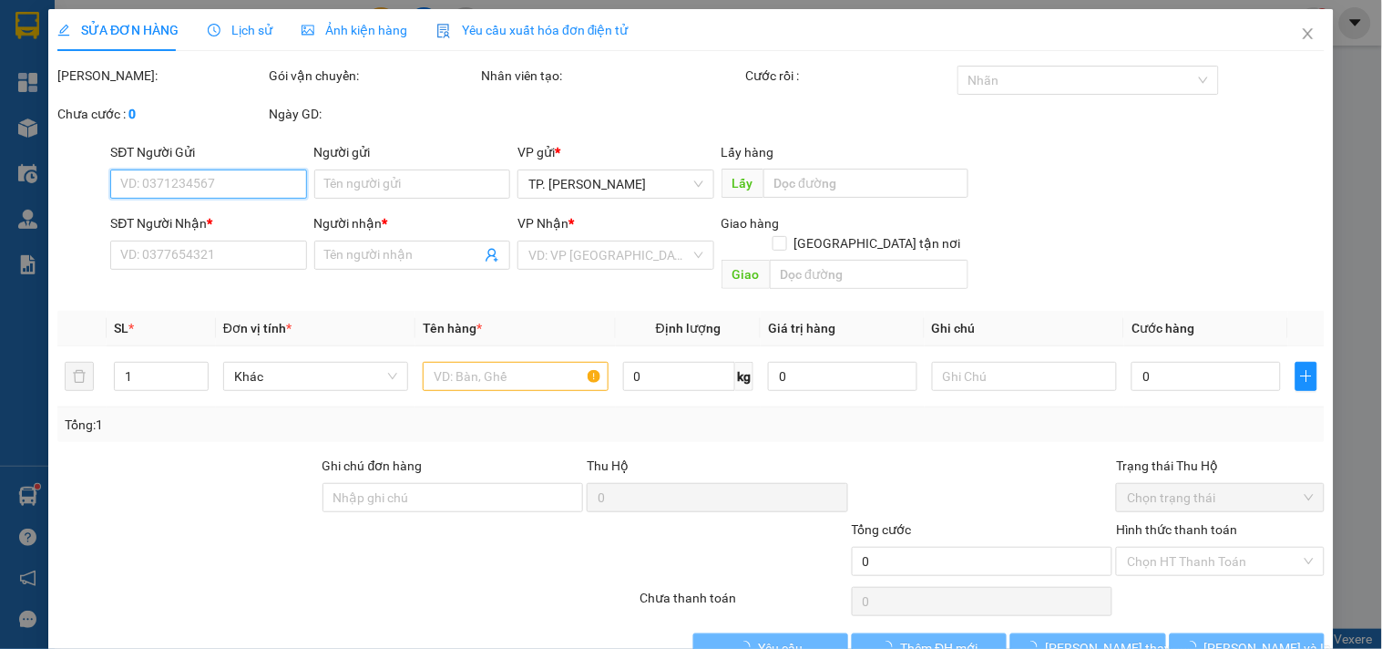
type input "0828878388"
type input "BÁN LẺ KHÔNG GIAO HOÁ ĐƠN"
type input "0902739782"
type input "TÈO"
type input "30.000"
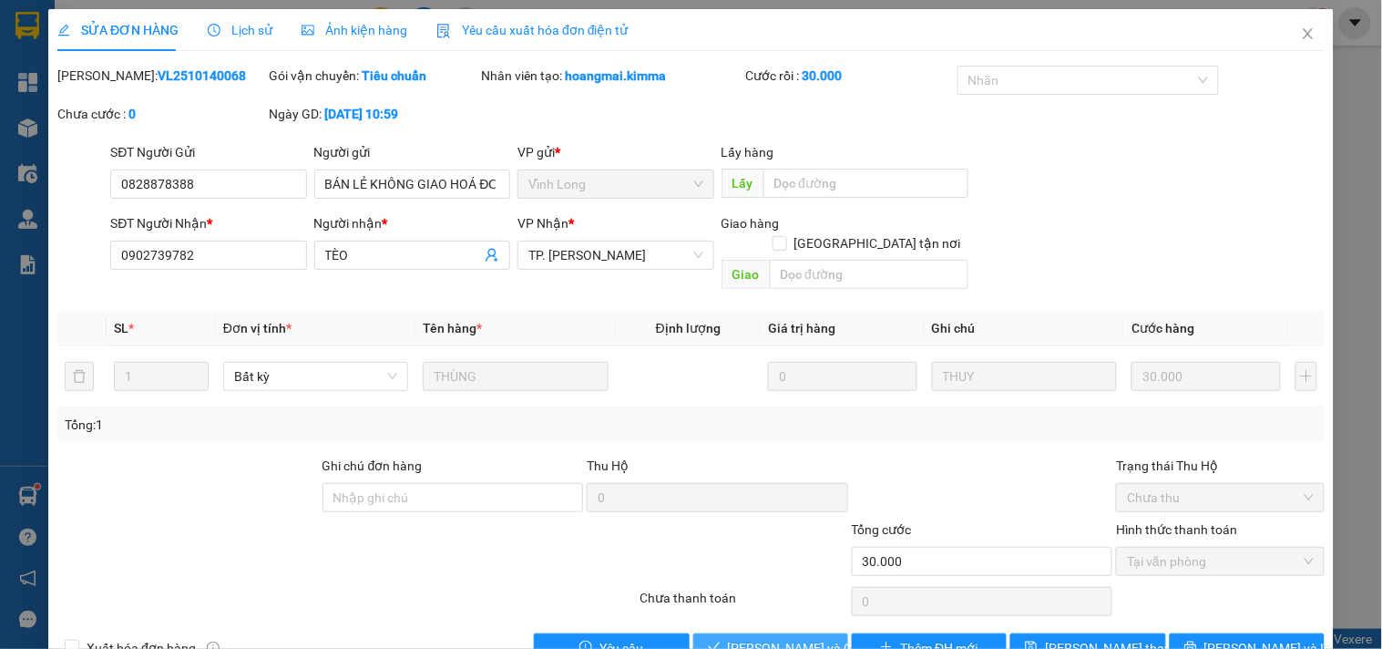
click at [768, 638] on span "[PERSON_NAME] và [PERSON_NAME] hàng" at bounding box center [815, 648] width 175 height 20
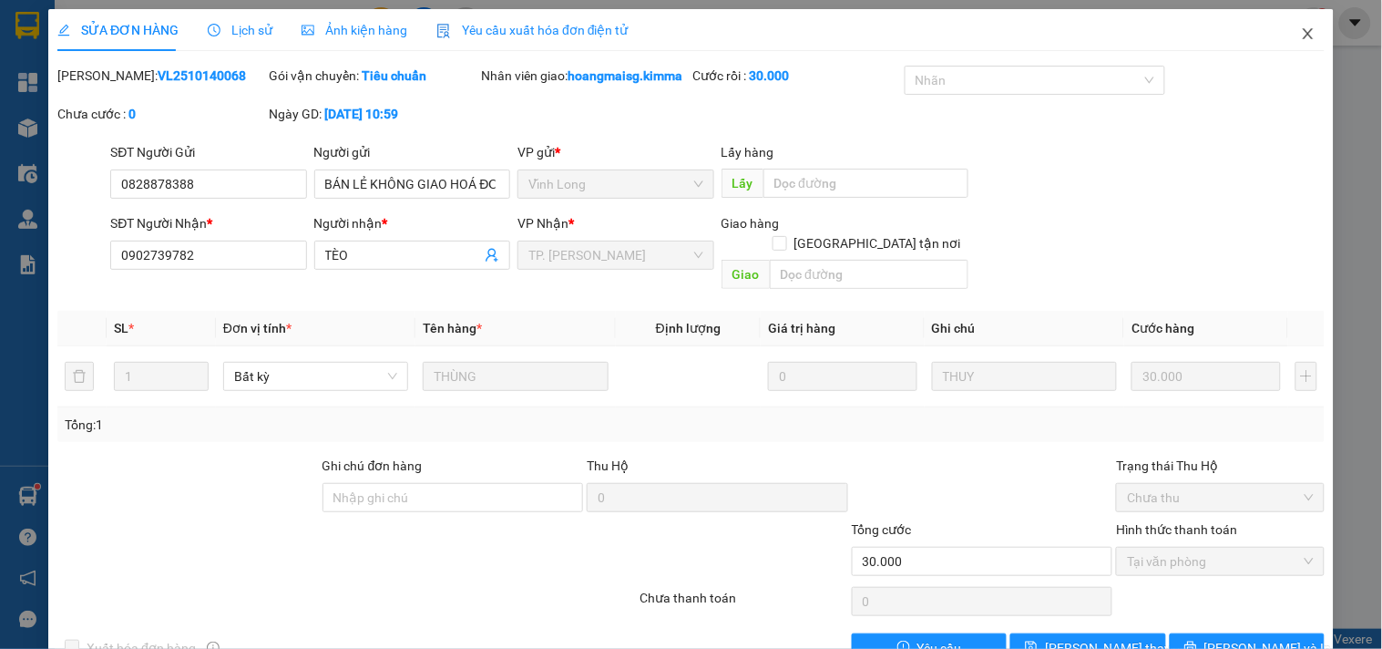
drag, startPoint x: 1315, startPoint y: 38, endPoint x: 674, endPoint y: 32, distance: 640.6
click at [1307, 38] on span "Close" at bounding box center [1308, 34] width 51 height 51
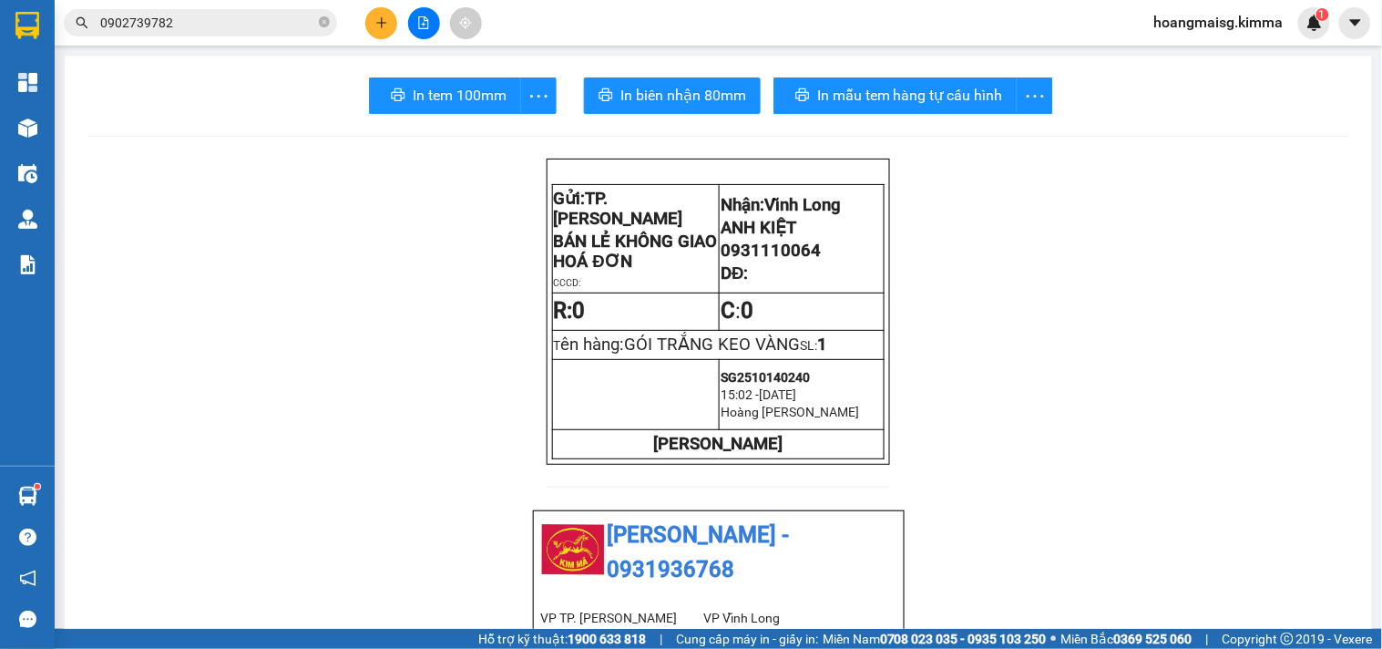
click at [385, 25] on icon "plus" at bounding box center [381, 22] width 13 height 13
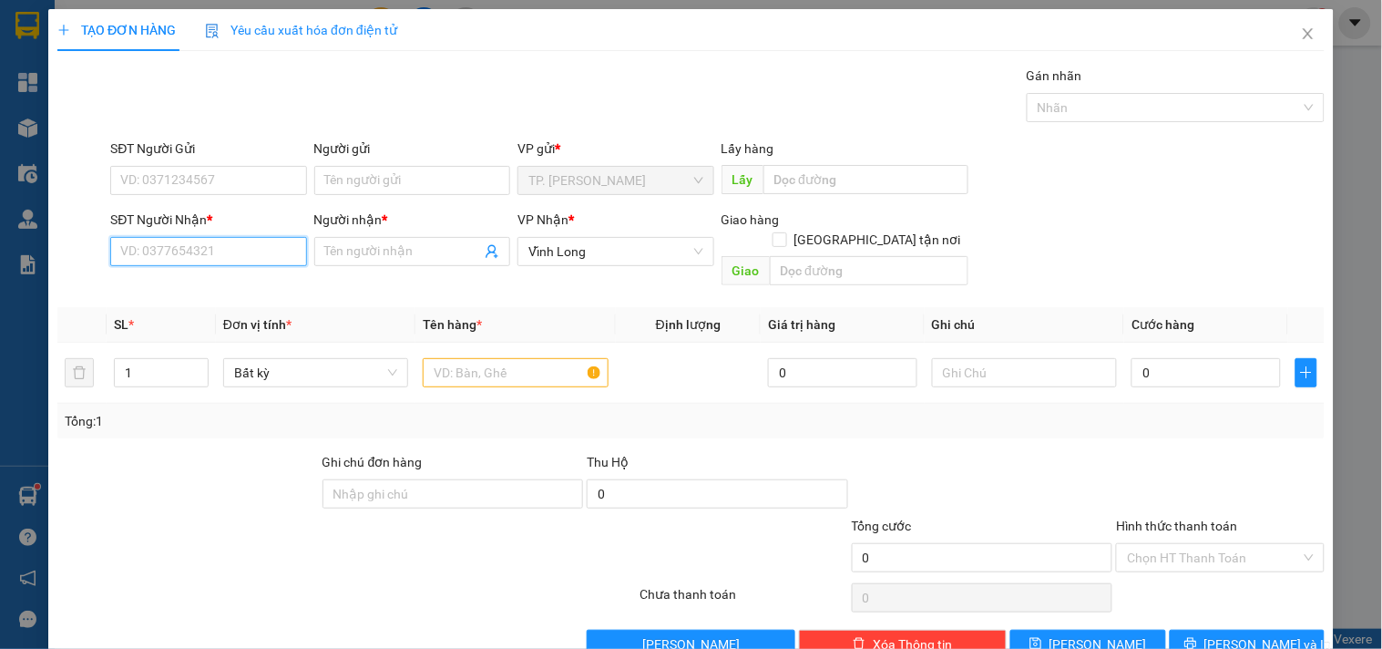
click at [274, 260] on input "SĐT Người Nhận *" at bounding box center [208, 251] width 196 height 29
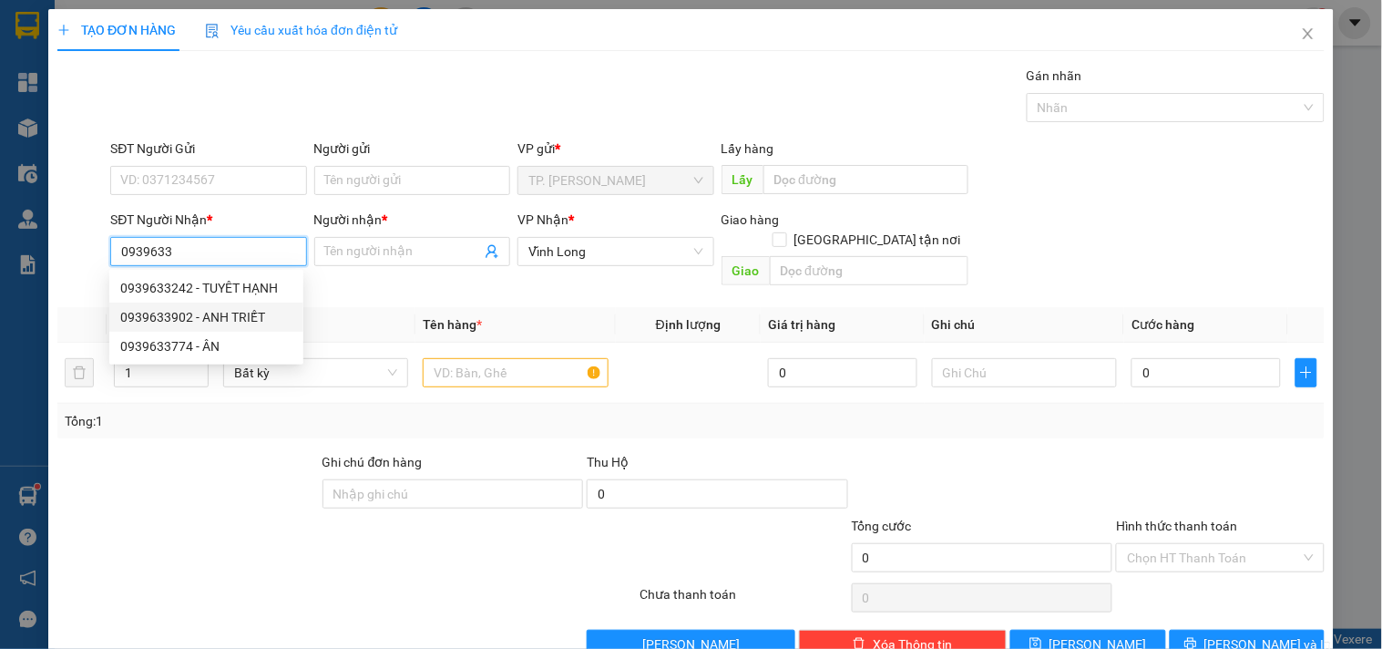
click at [241, 323] on div "0939633902 - ANH TRIẾT" at bounding box center [206, 317] width 172 height 20
type input "0939633902"
type input "ANH TRIẾT"
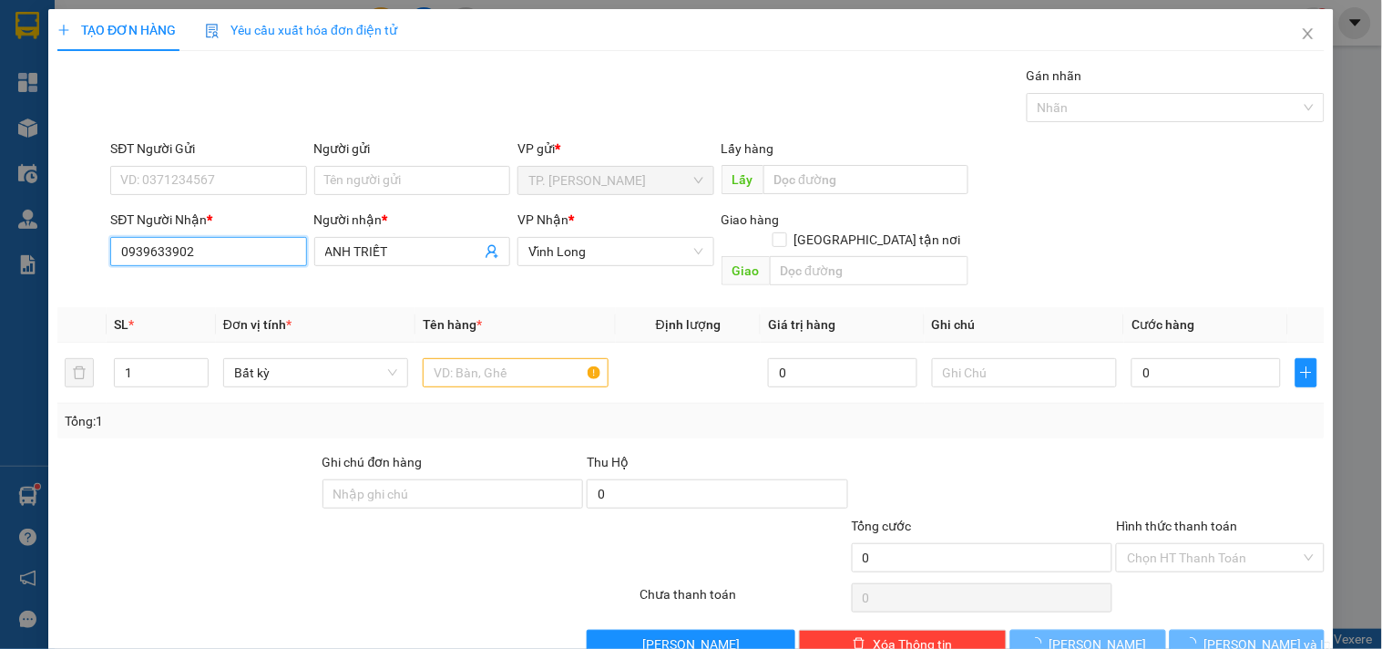
click at [234, 252] on input "0939633902" at bounding box center [208, 251] width 196 height 29
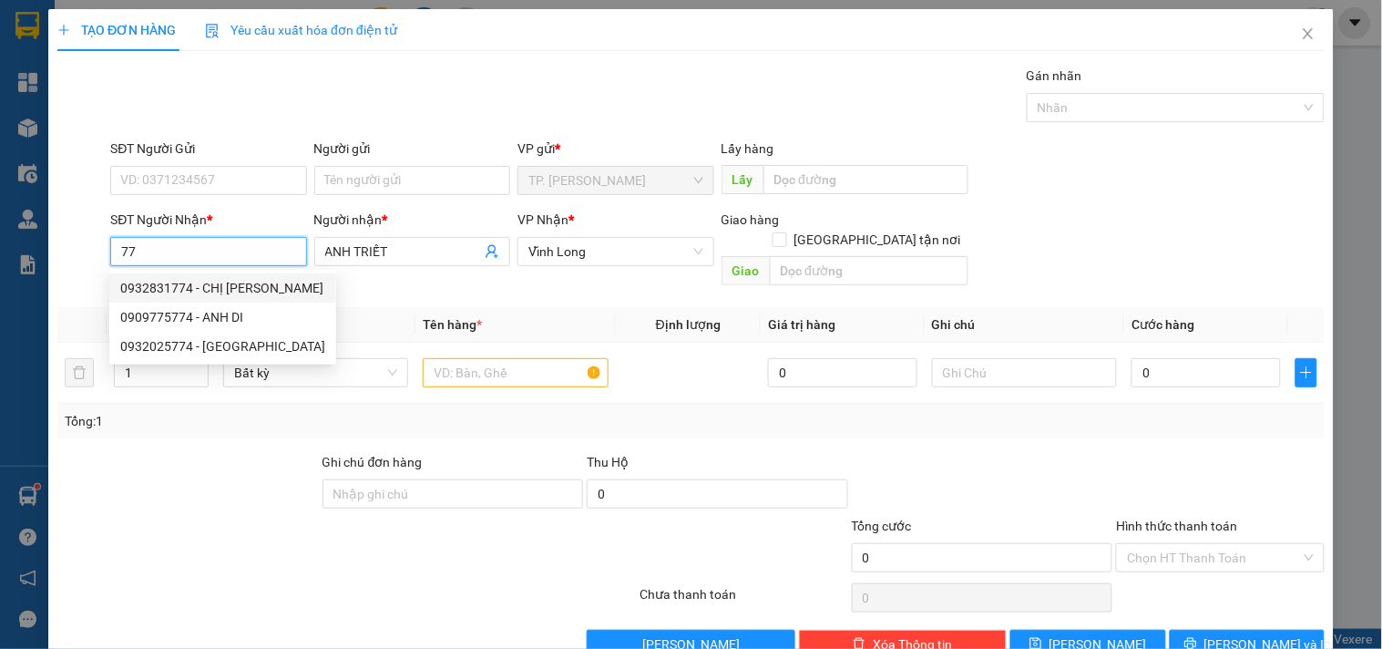
type input "7"
click at [190, 353] on div "0939633774 - ÂN" at bounding box center [206, 346] width 172 height 20
type input "0939633774"
type input "ÂN"
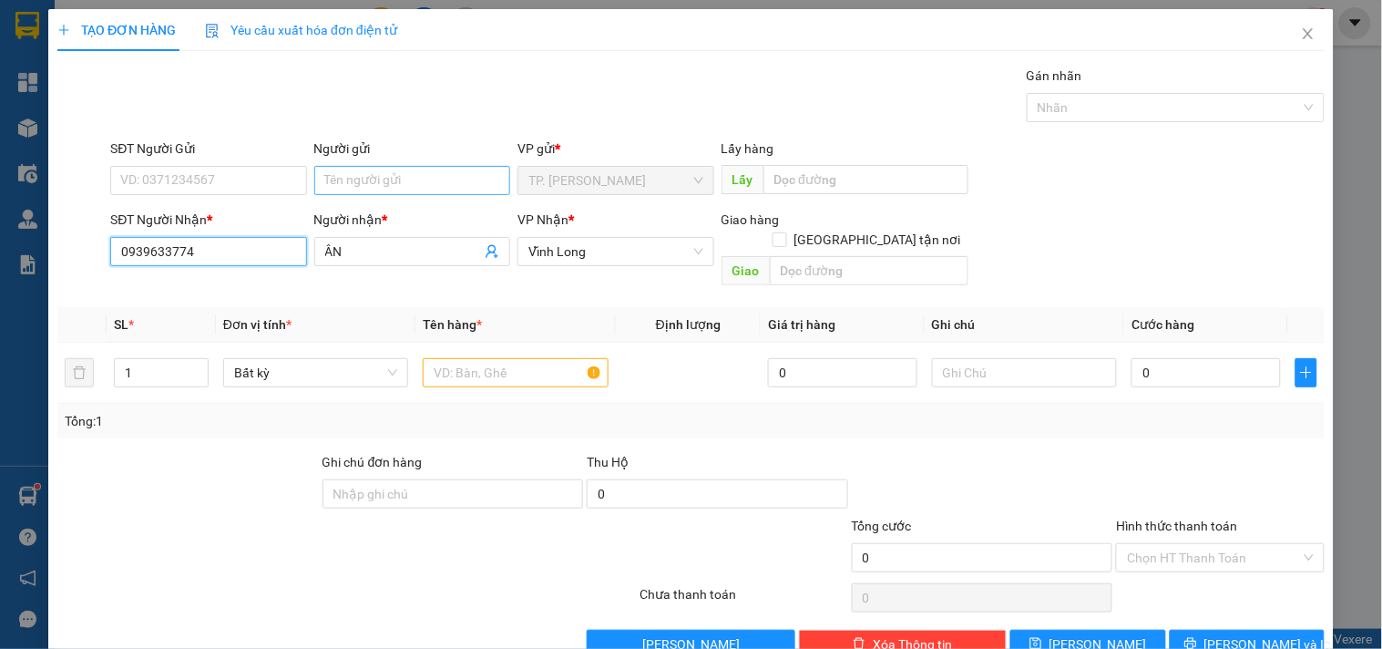
type input "0939633774"
click at [384, 175] on input "Người gửi" at bounding box center [412, 180] width 196 height 29
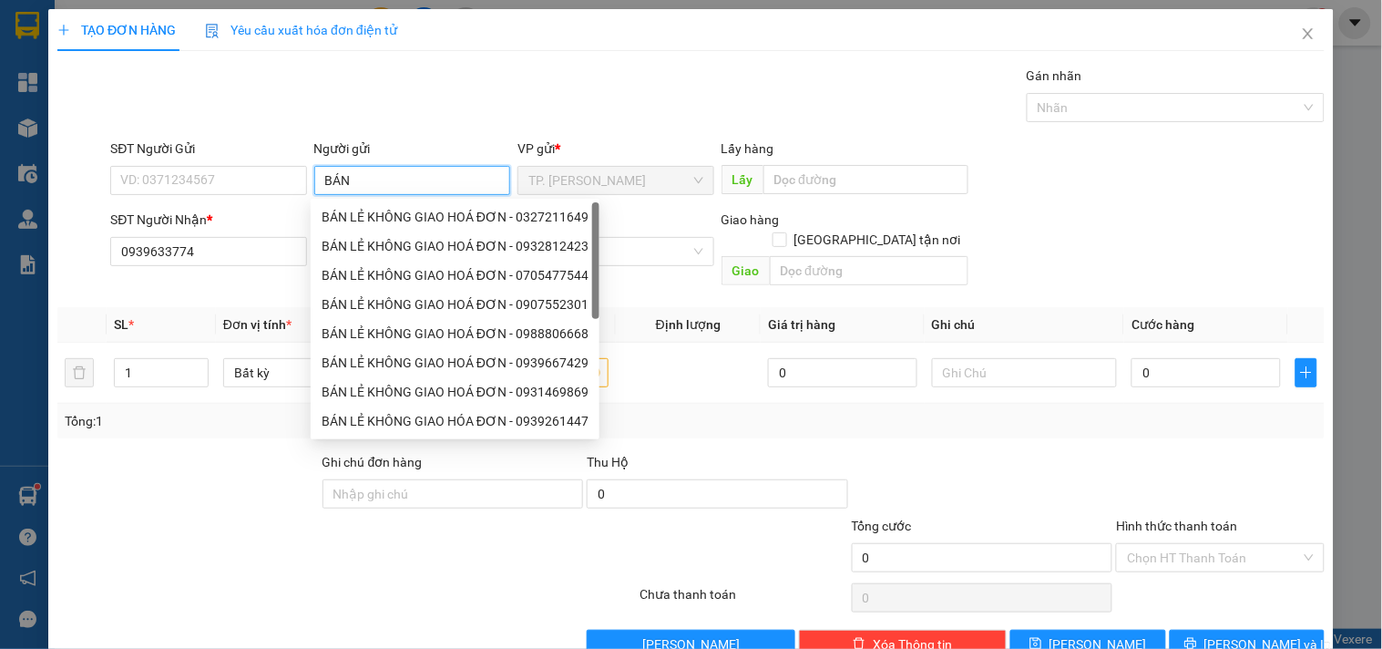
type input "BÁN"
click at [383, 220] on div "BÁN LẺ KHÔNG GIAO HOÁ ĐƠN - 0327211649" at bounding box center [455, 217] width 267 height 20
type input "0327211649"
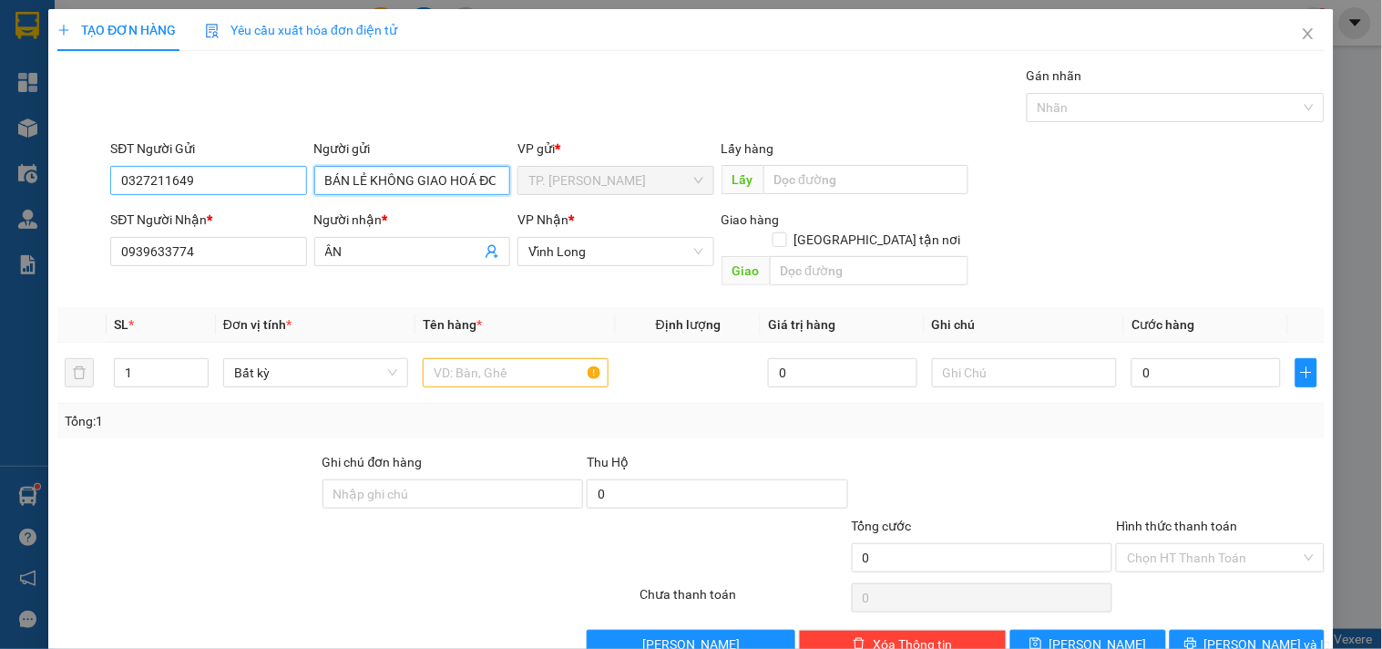
type input "BÁN LẺ KHÔNG GIAO HOÁ ĐƠN"
click at [278, 191] on input "0327211649" at bounding box center [208, 180] width 196 height 29
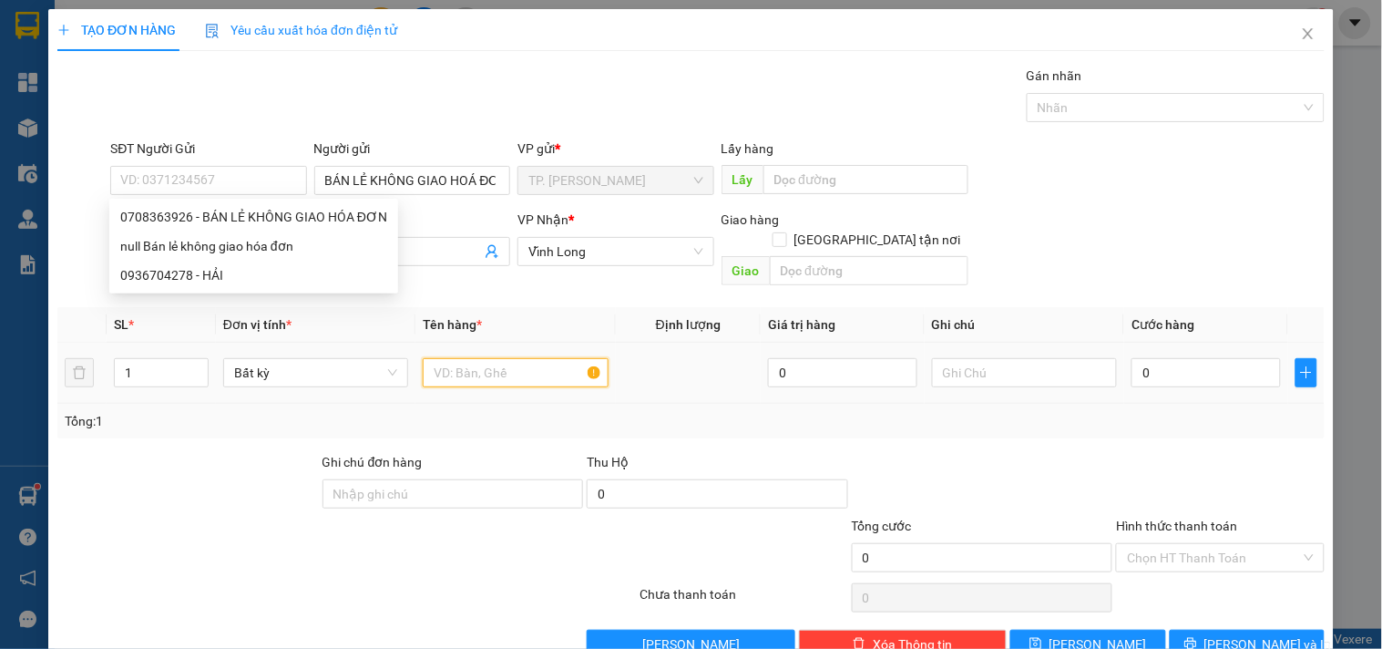
click at [548, 358] on input "text" at bounding box center [515, 372] width 185 height 29
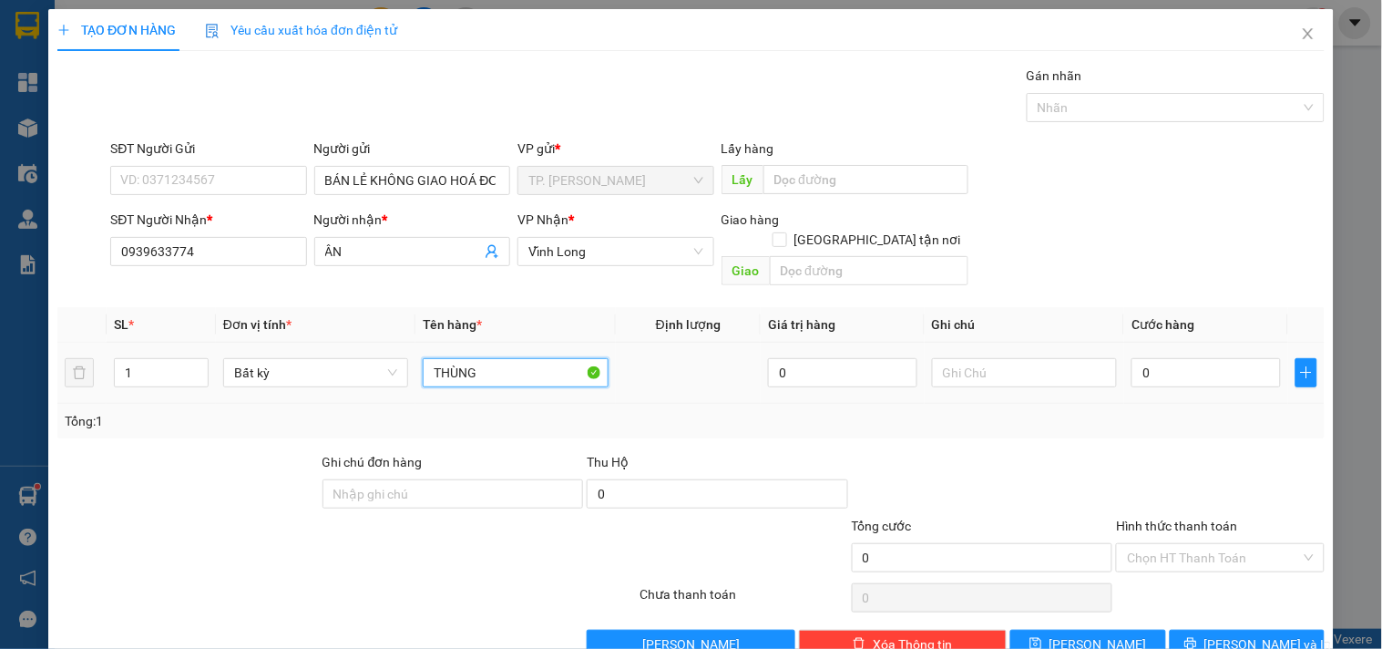
type input "THÙNG"
type input "TÍN"
click at [1250, 634] on button "[PERSON_NAME] và In" at bounding box center [1247, 644] width 155 height 29
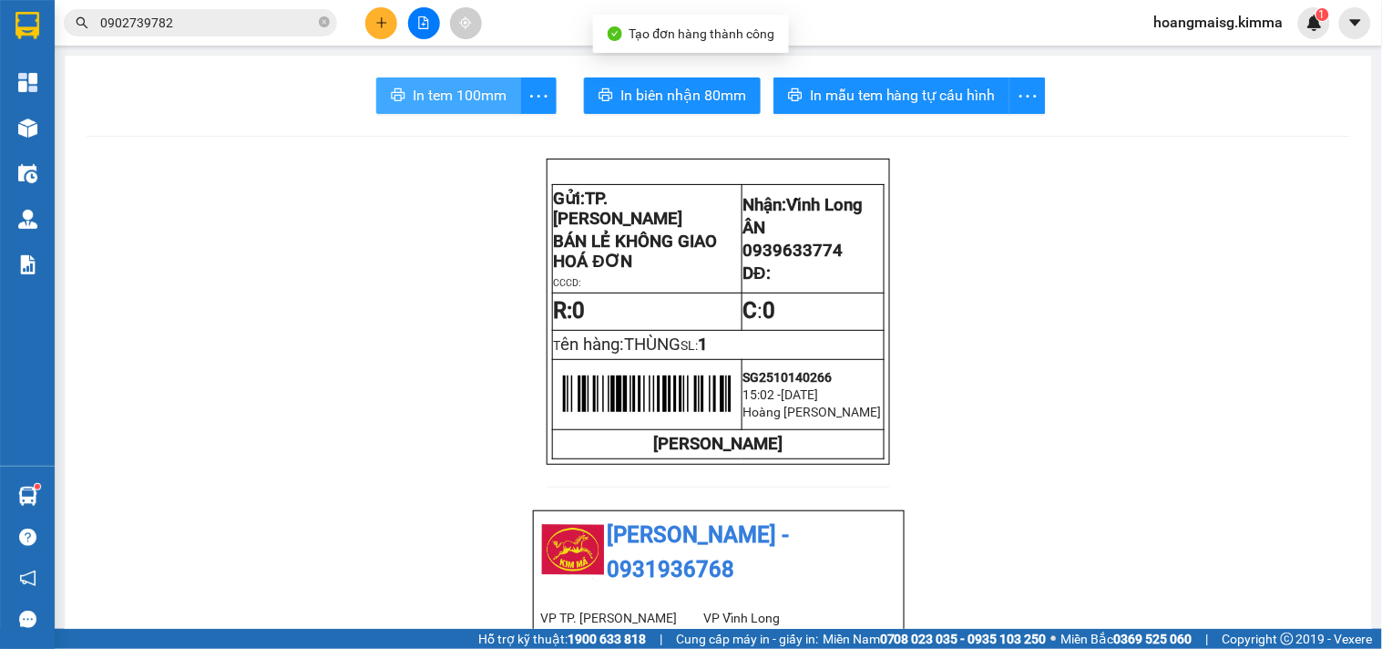
click at [458, 87] on span "In tem 100mm" at bounding box center [460, 95] width 94 height 23
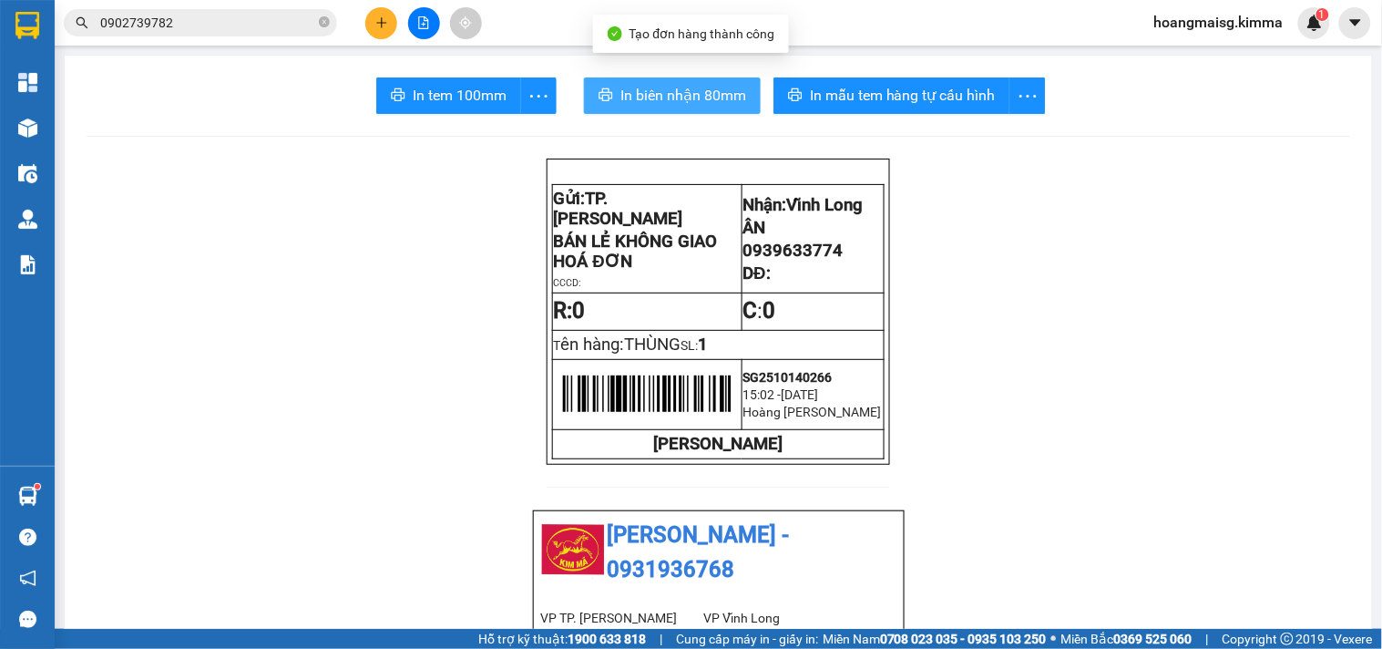
click at [623, 93] on span "In biên nhận 80mm" at bounding box center [683, 95] width 126 height 23
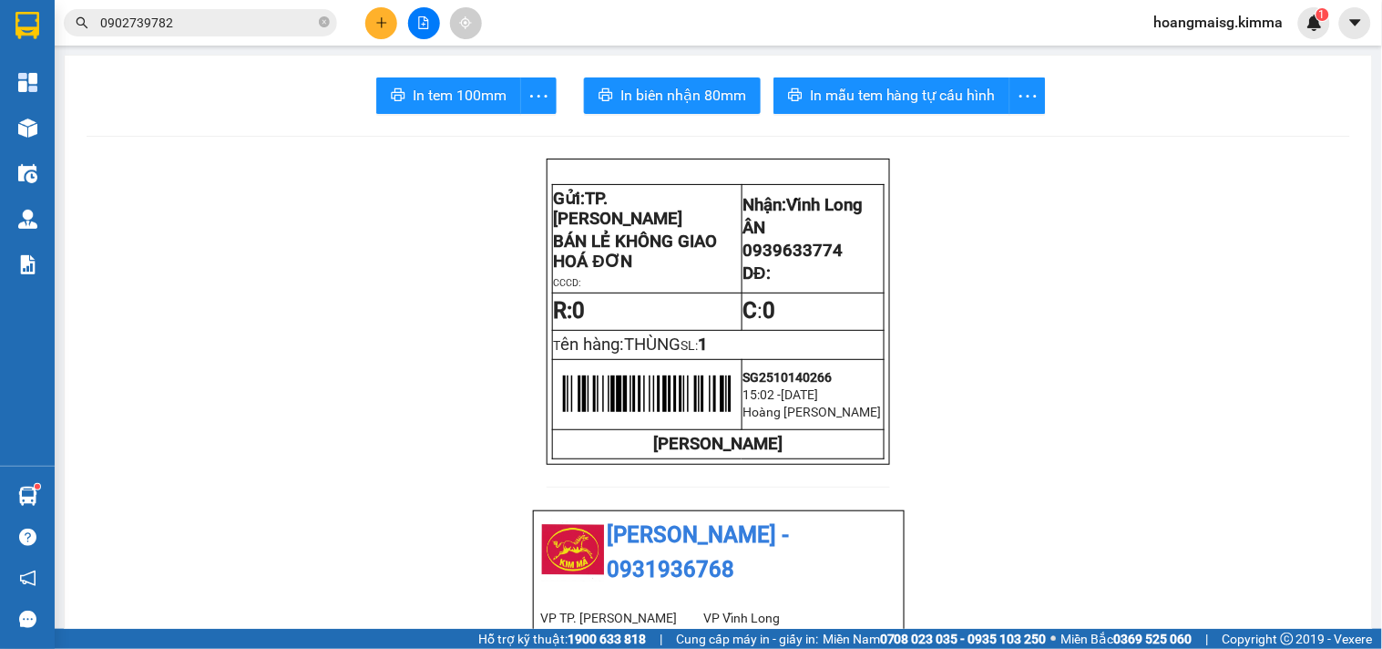
click at [390, 14] on button at bounding box center [381, 23] width 32 height 32
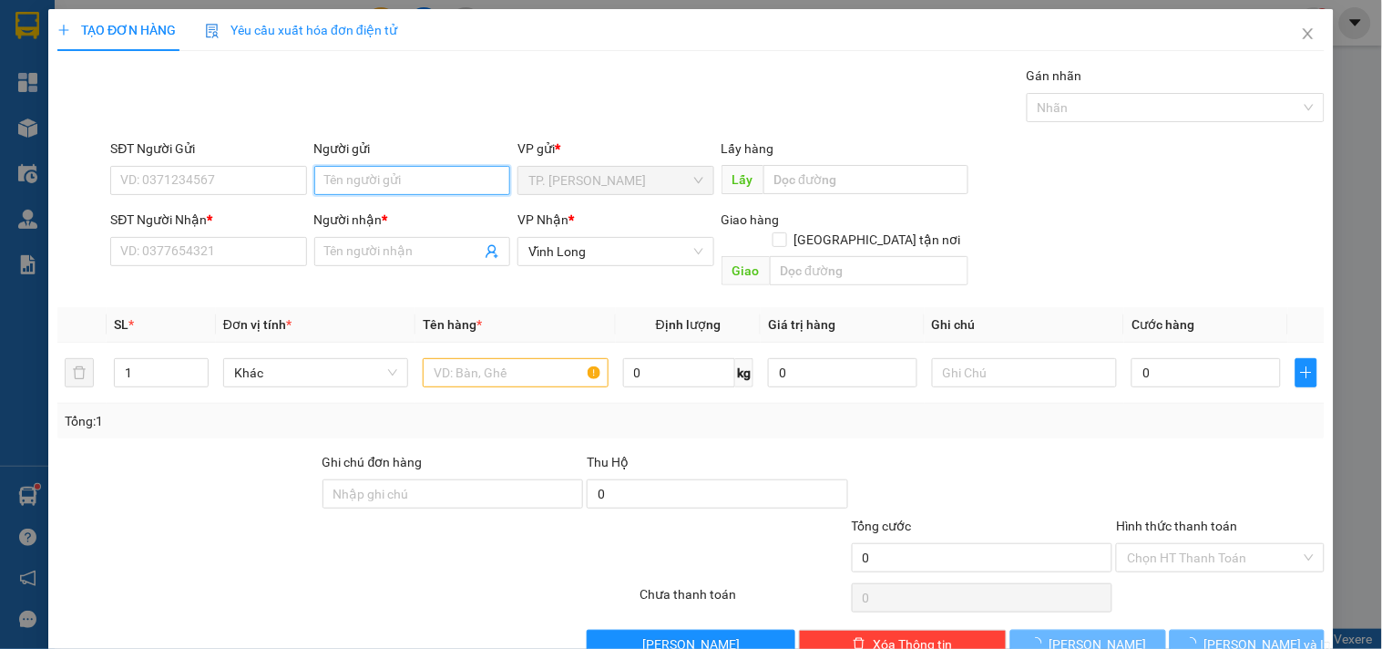
click at [352, 187] on input "Người gửi" at bounding box center [412, 180] width 196 height 29
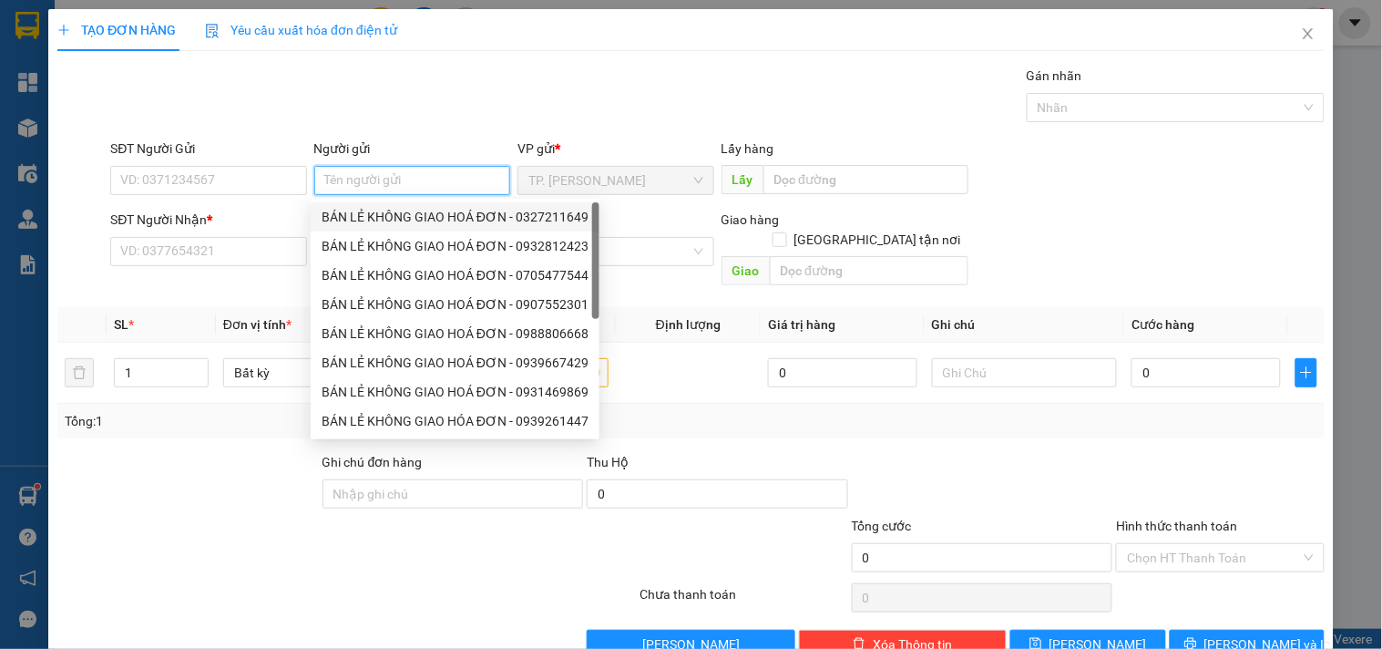
click at [359, 204] on div "BÁN LẺ KHÔNG GIAO HOÁ ĐƠN - 0327211649" at bounding box center [455, 216] width 289 height 29
type input "0327211649"
type input "BÁN LẺ KHÔNG GIAO HOÁ ĐƠN"
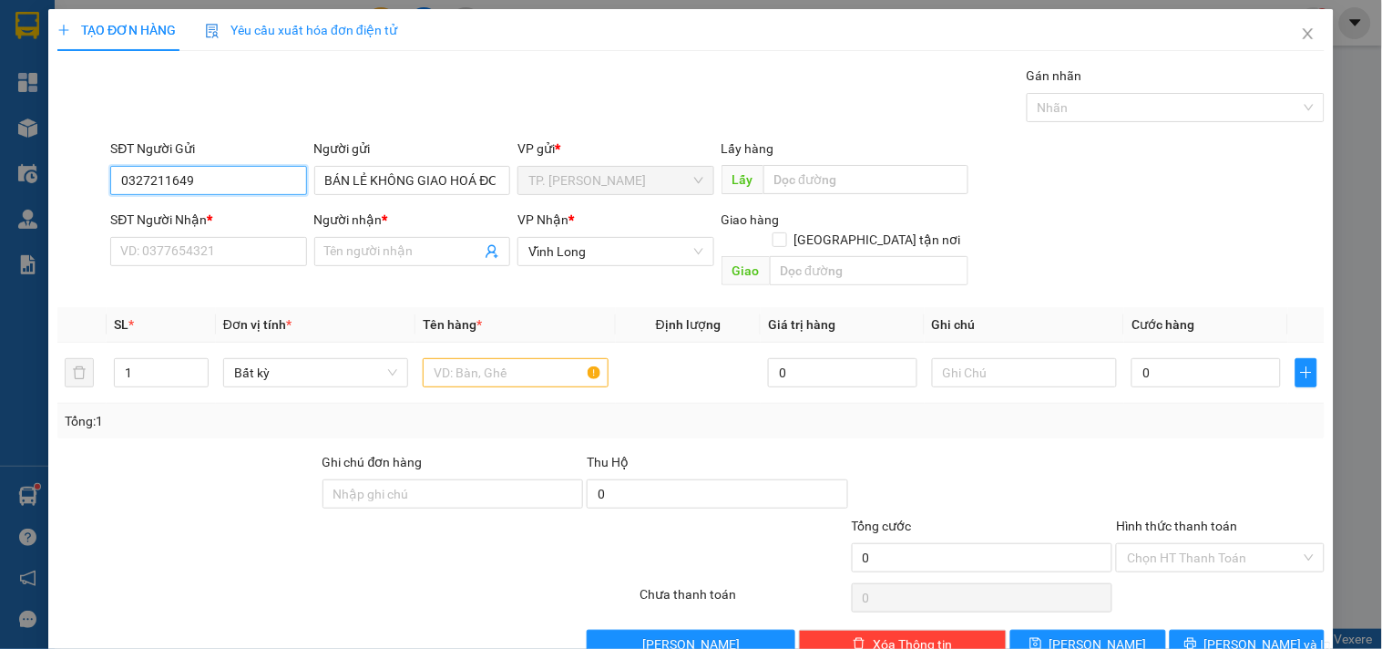
click at [271, 176] on input "0327211649" at bounding box center [208, 180] width 196 height 29
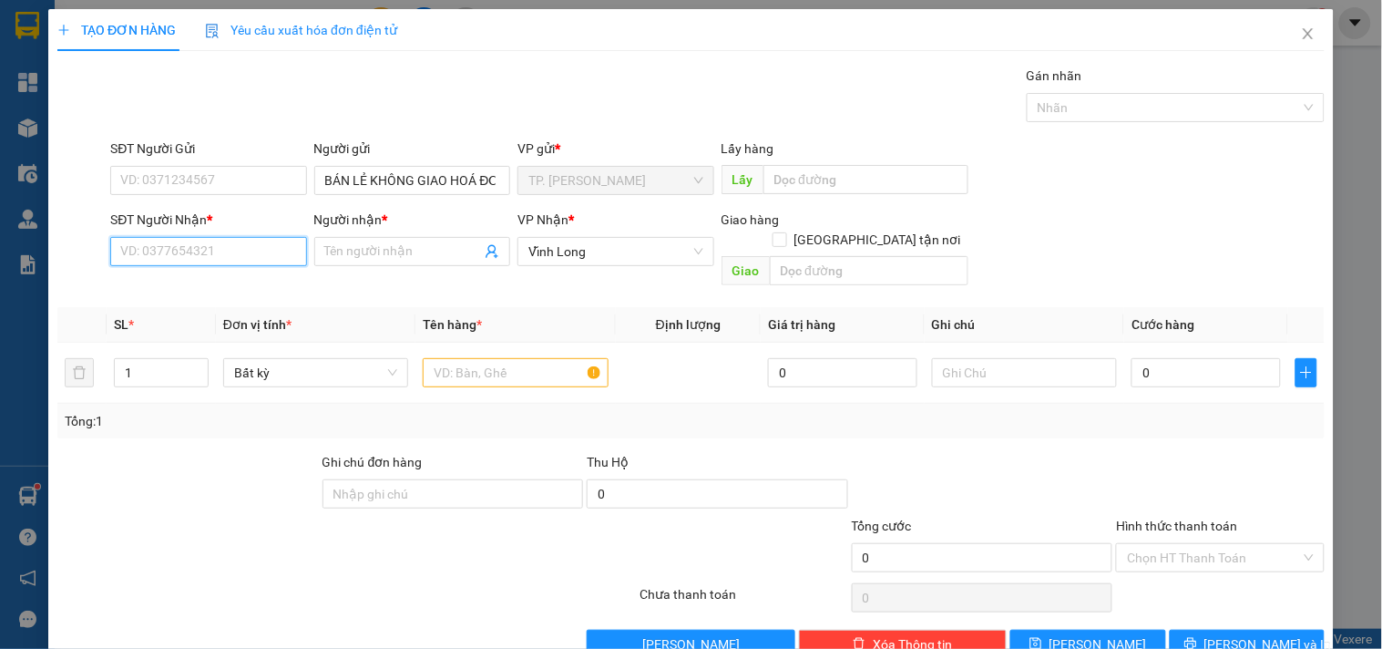
click at [262, 251] on input "SĐT Người Nhận *" at bounding box center [208, 251] width 196 height 29
type input "0971561907"
click at [280, 285] on div "0971561907 - ANH HẢI" at bounding box center [222, 288] width 205 height 20
type input "[PERSON_NAME]"
type input "0971561907"
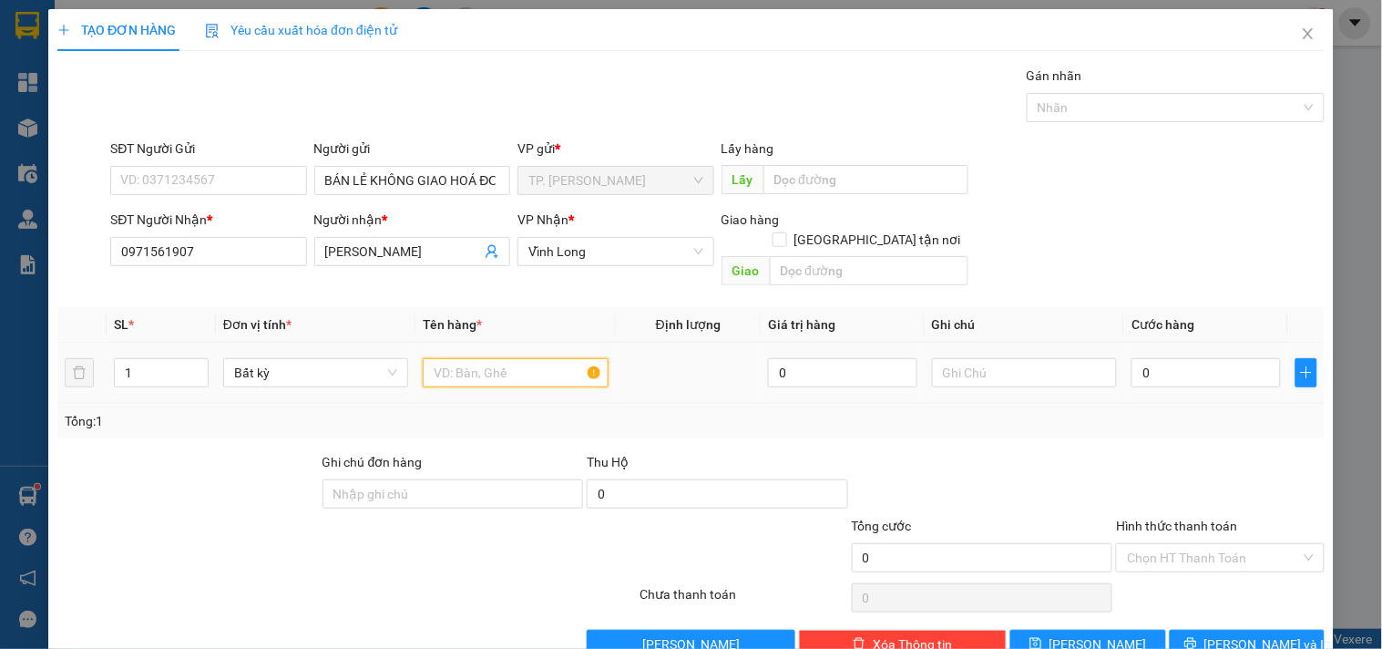
click at [469, 358] on input "text" at bounding box center [515, 372] width 185 height 29
type input "THÙNG CHIM"
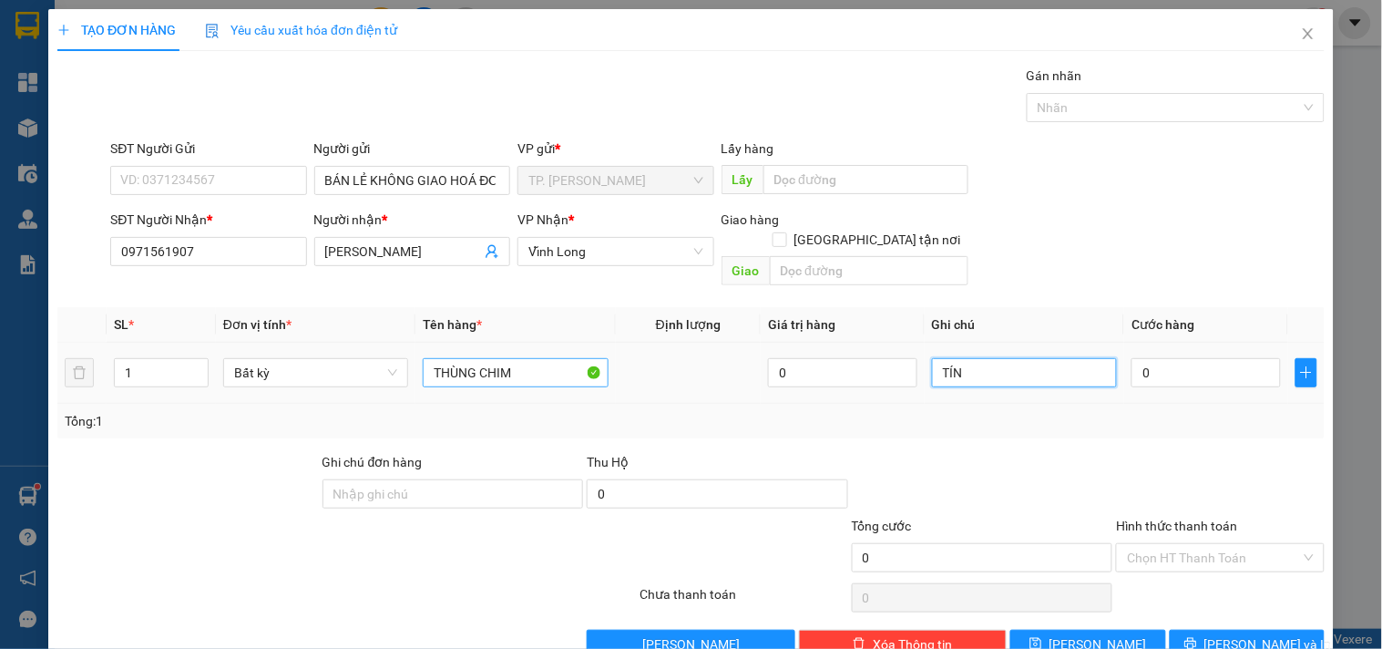
type input "TÍN"
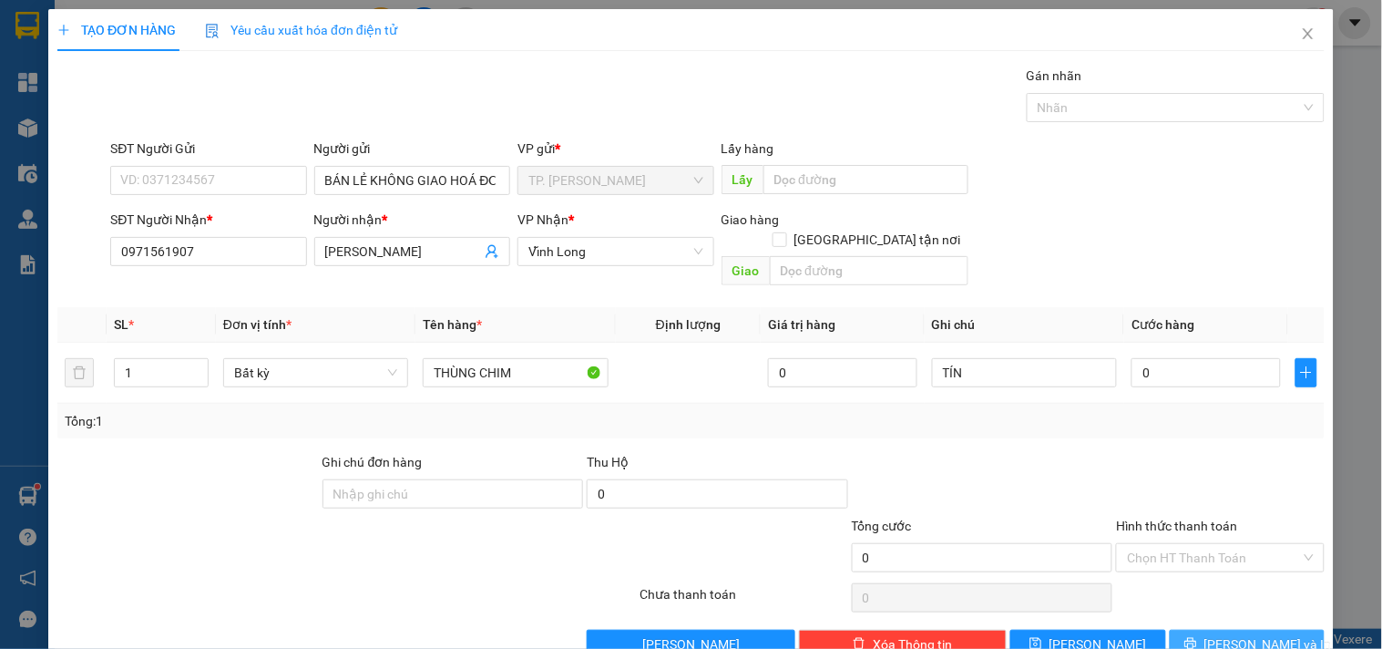
click at [1197, 637] on icon "printer" at bounding box center [1190, 643] width 13 height 13
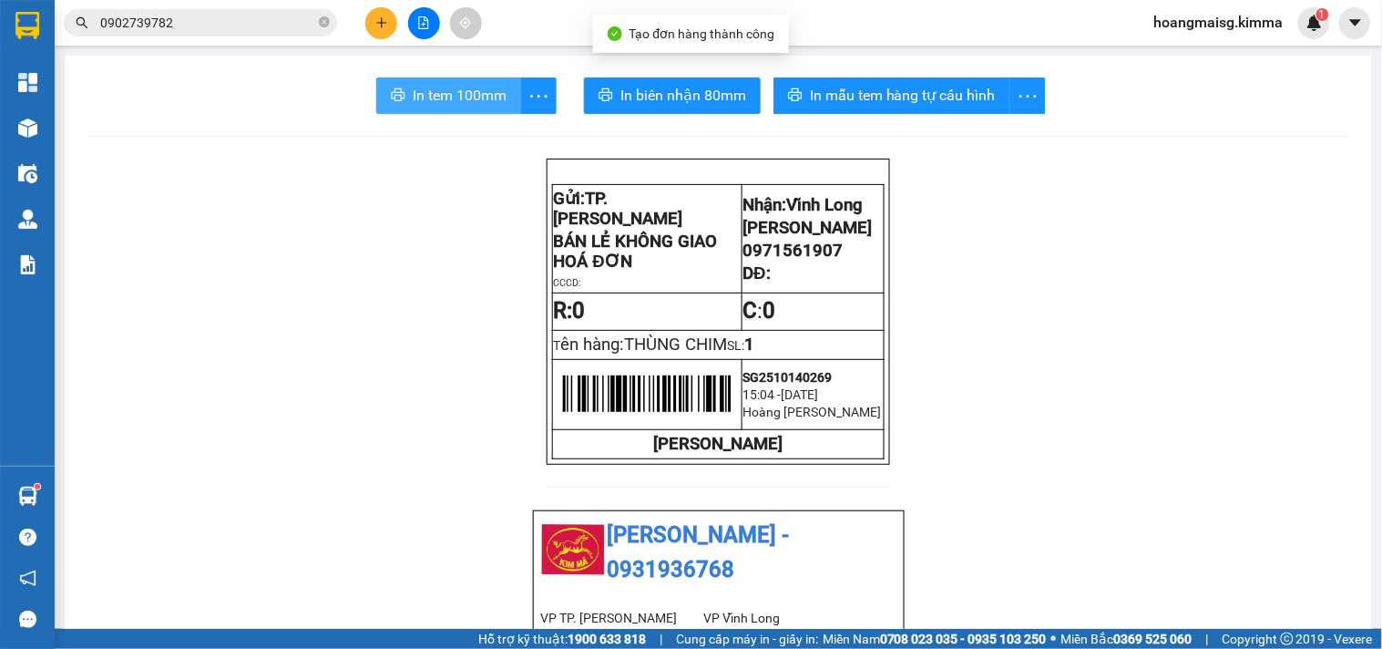
click at [441, 85] on span "In tem 100mm" at bounding box center [460, 95] width 94 height 23
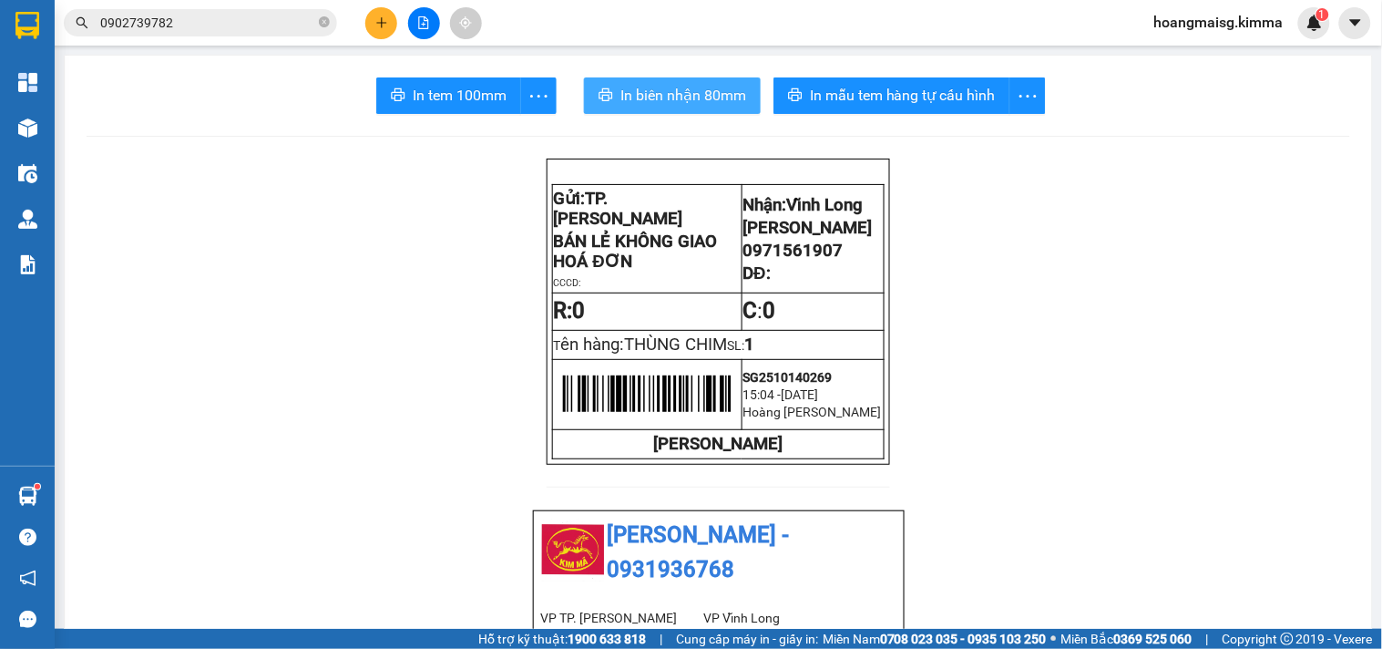
click at [645, 85] on span "In biên nhận 80mm" at bounding box center [683, 95] width 126 height 23
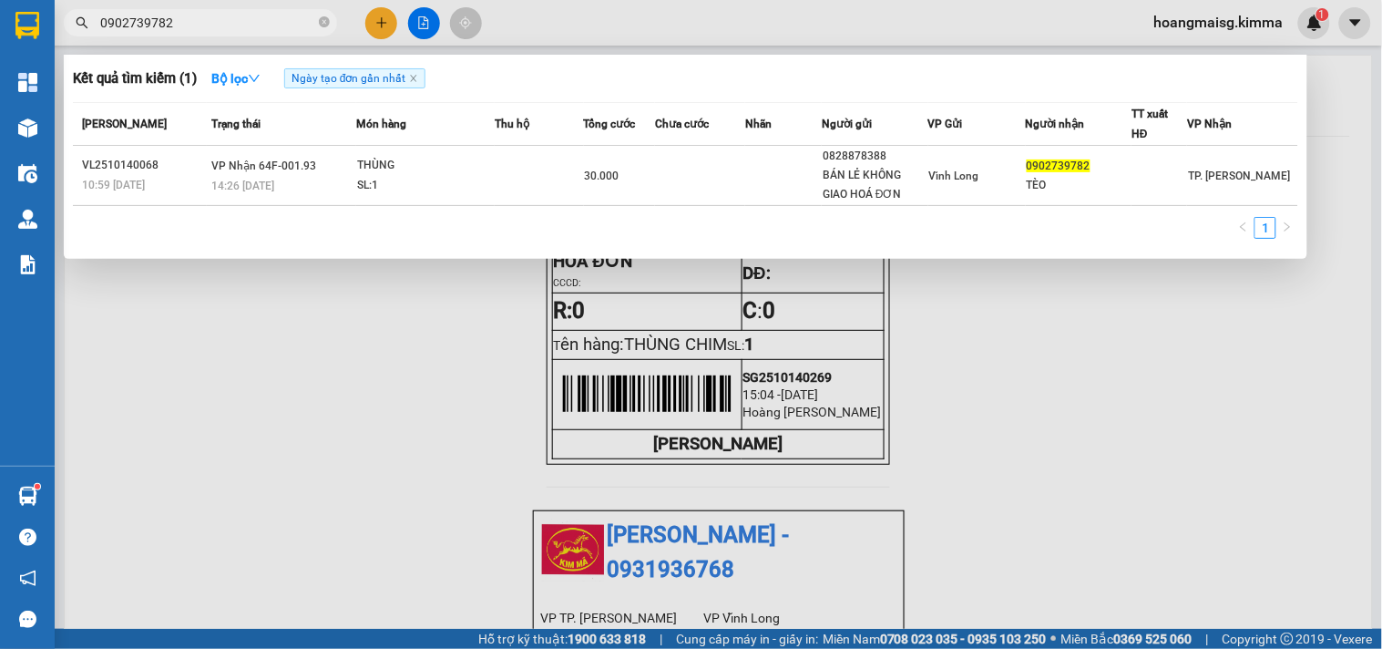
click at [214, 21] on input "0902739782" at bounding box center [207, 23] width 215 height 20
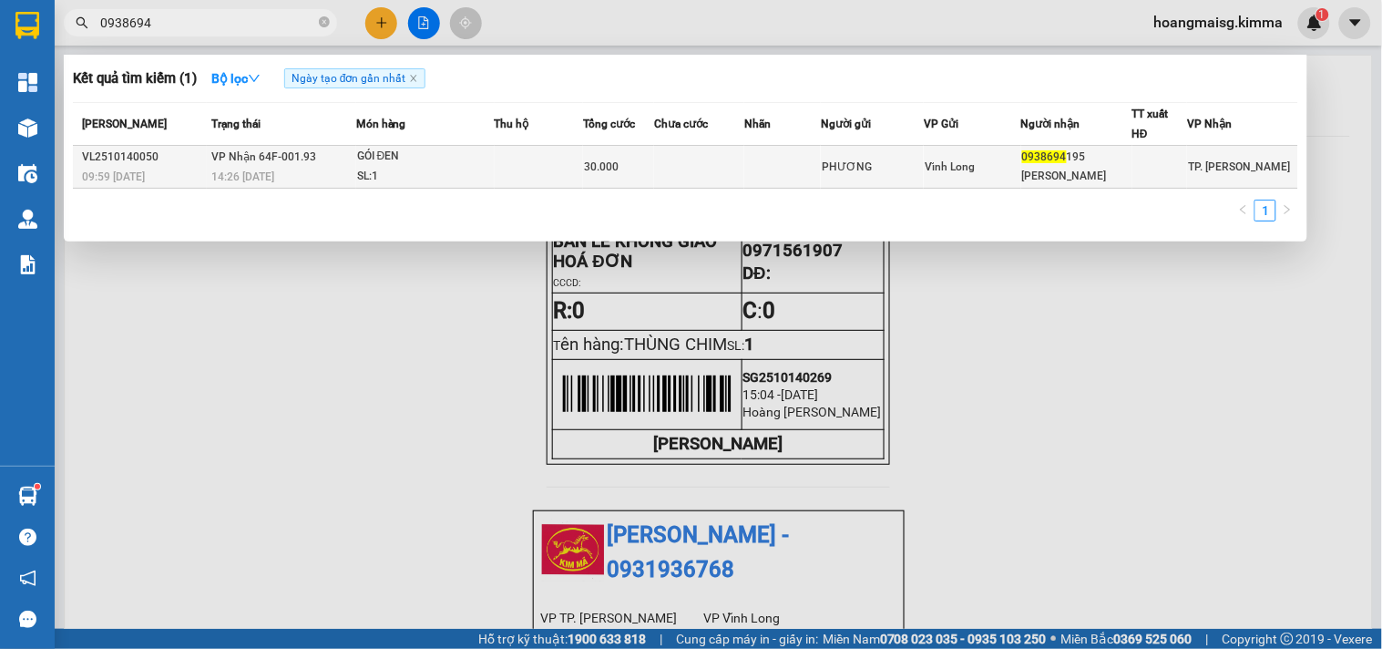
type input "0938694"
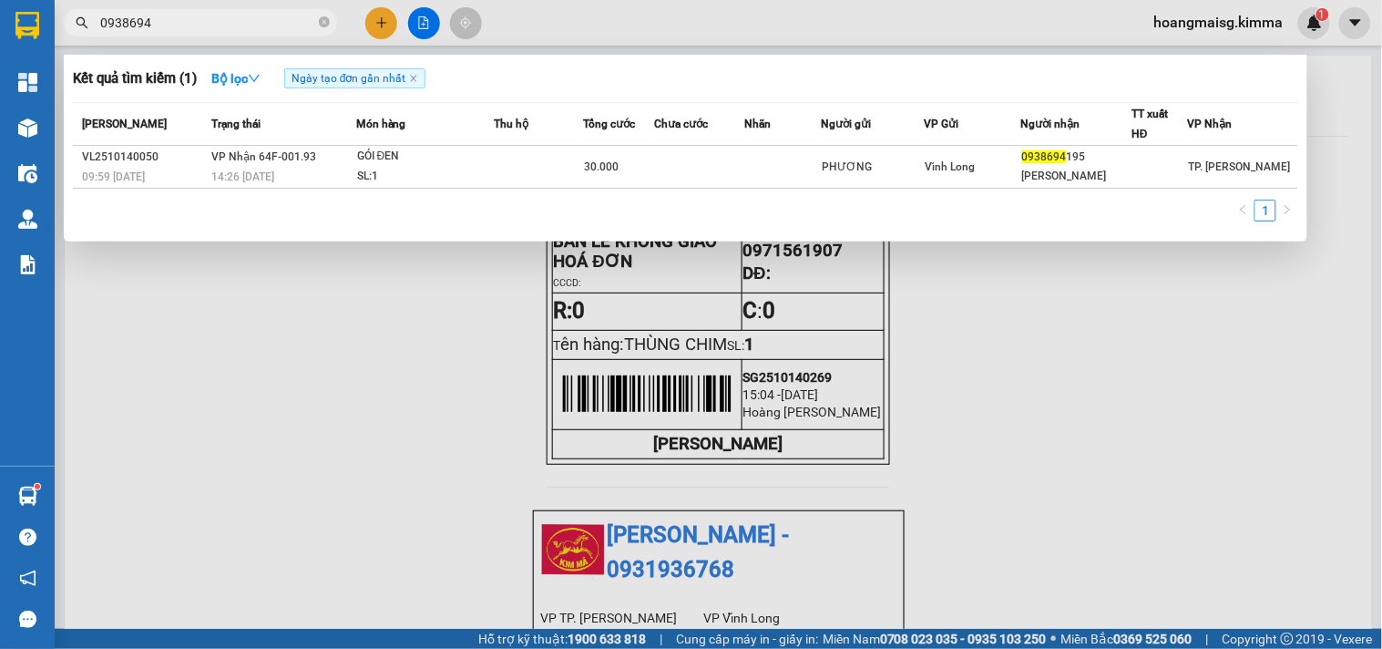
click at [625, 180] on td "30.000" at bounding box center [618, 167] width 71 height 43
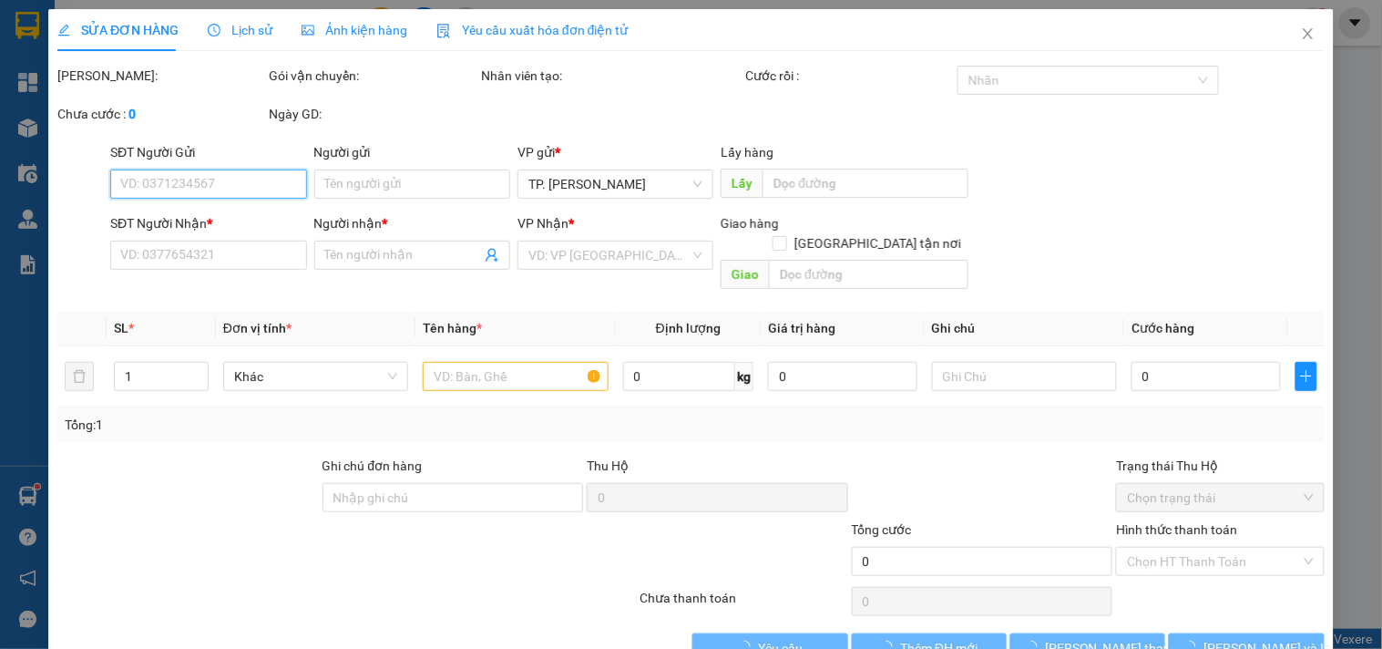
type input "PHƯƠNG"
type input "0938694195"
type input "TRẦN KIM VUI"
type input "30.000"
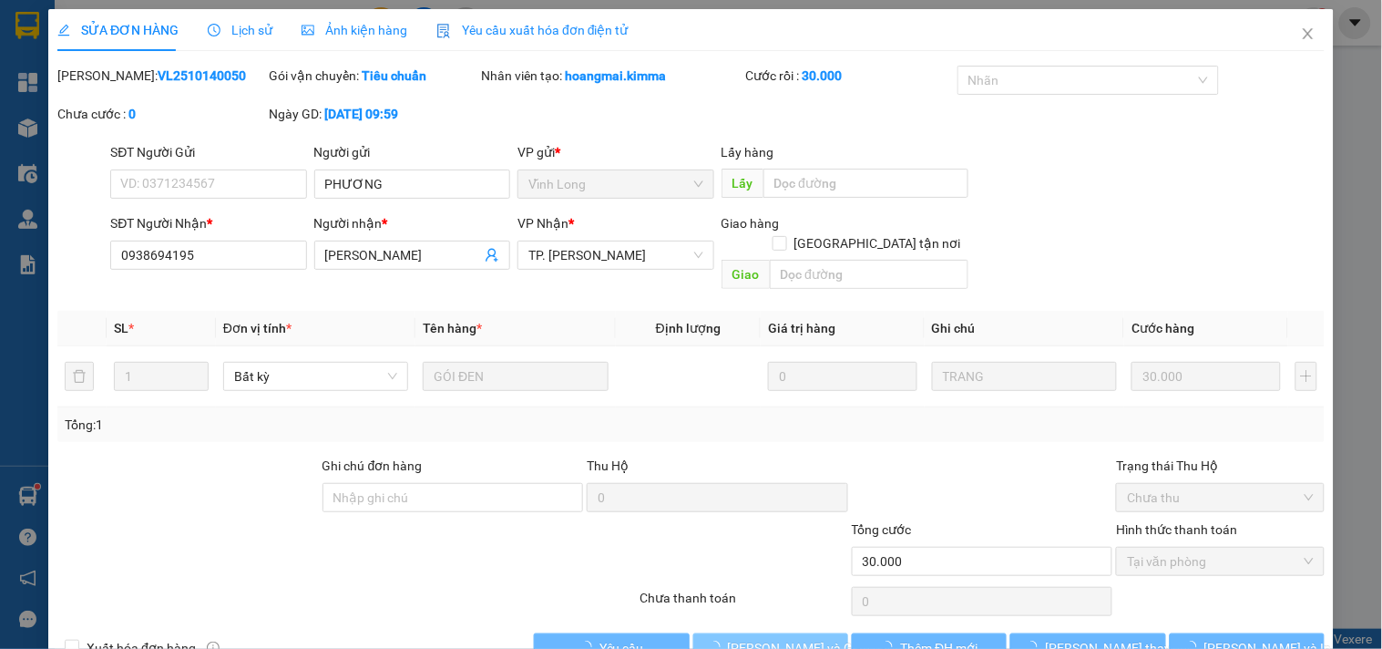
click at [802, 638] on span "[PERSON_NAME] và [PERSON_NAME] hàng" at bounding box center [815, 648] width 175 height 20
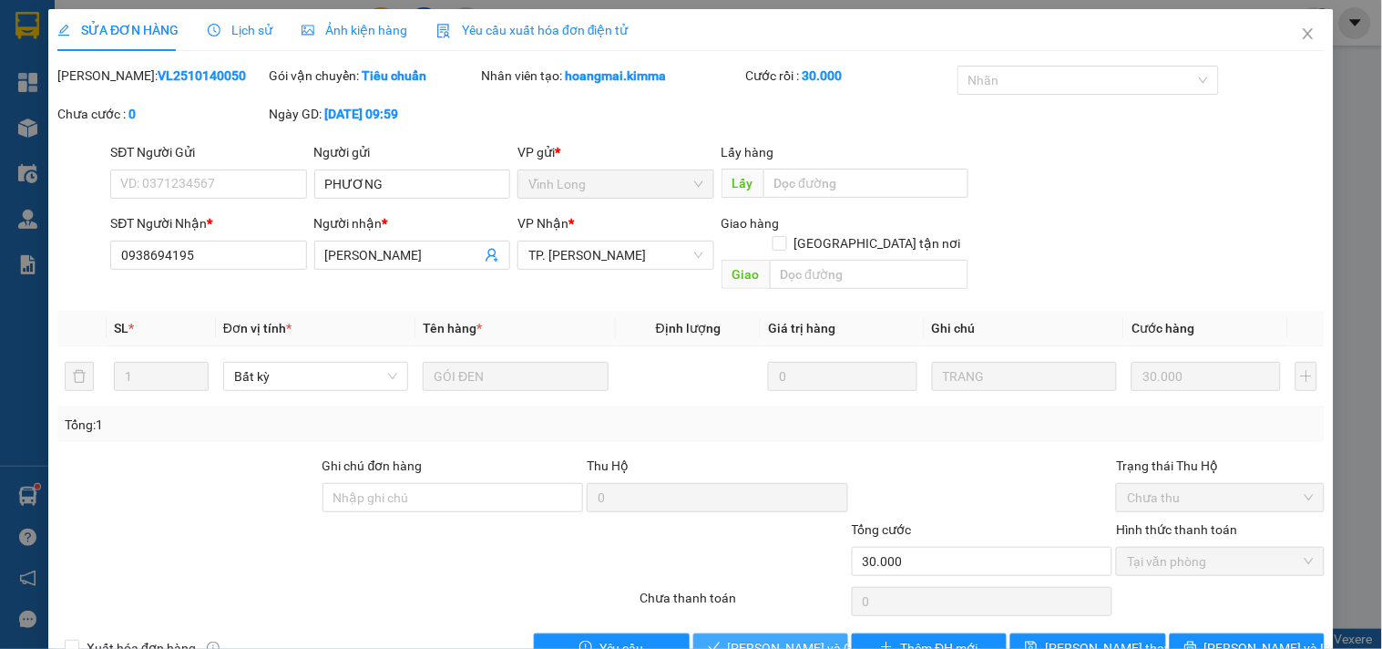
click at [805, 638] on span "[PERSON_NAME] và [PERSON_NAME] hàng" at bounding box center [815, 648] width 175 height 20
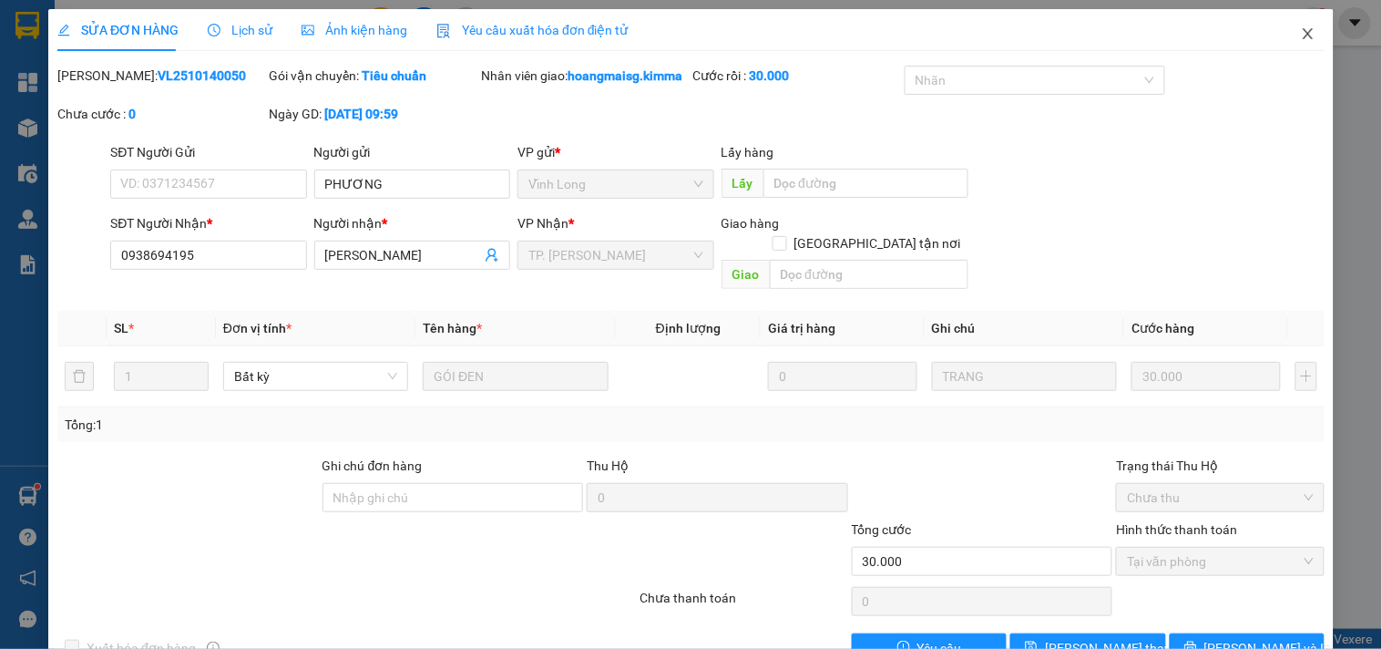
click at [1307, 38] on span "Close" at bounding box center [1308, 34] width 51 height 51
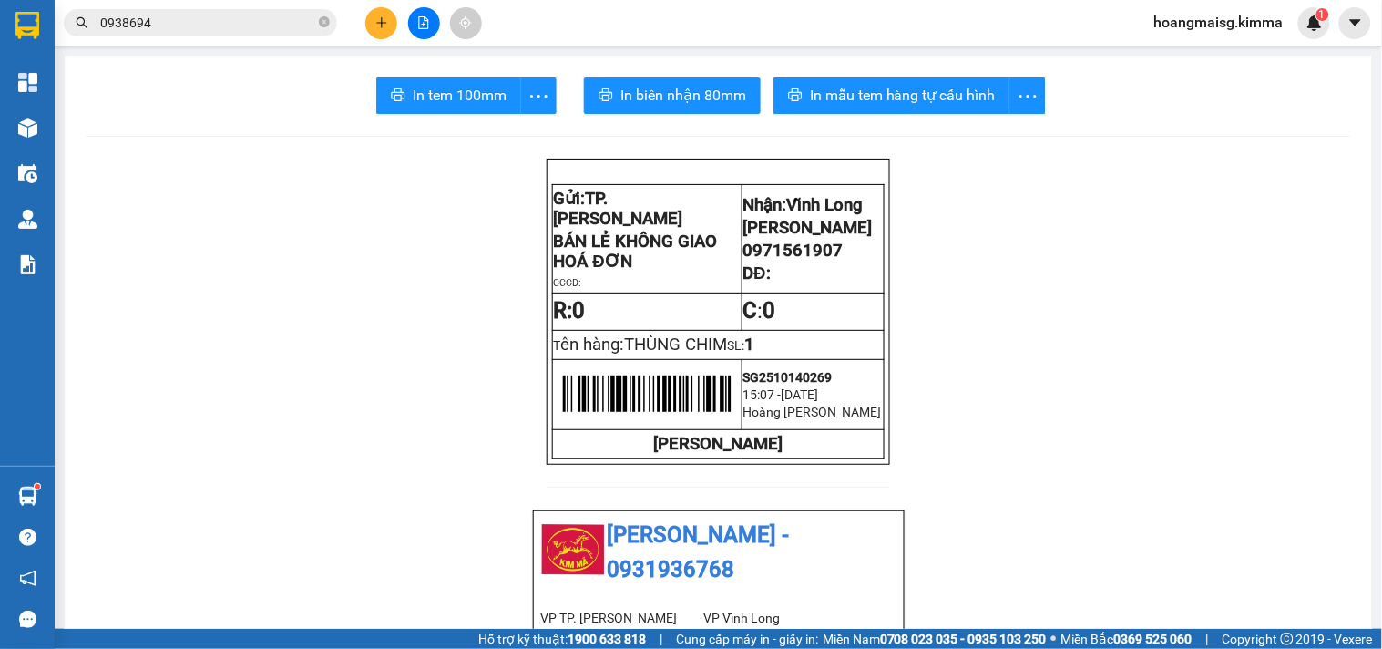
click at [56, 134] on main "In tem 100mm In biên nhận 80mm In mẫu tem hàng tự cấu hình Gửi: TP. Hồ Chí Min…" at bounding box center [691, 314] width 1382 height 629
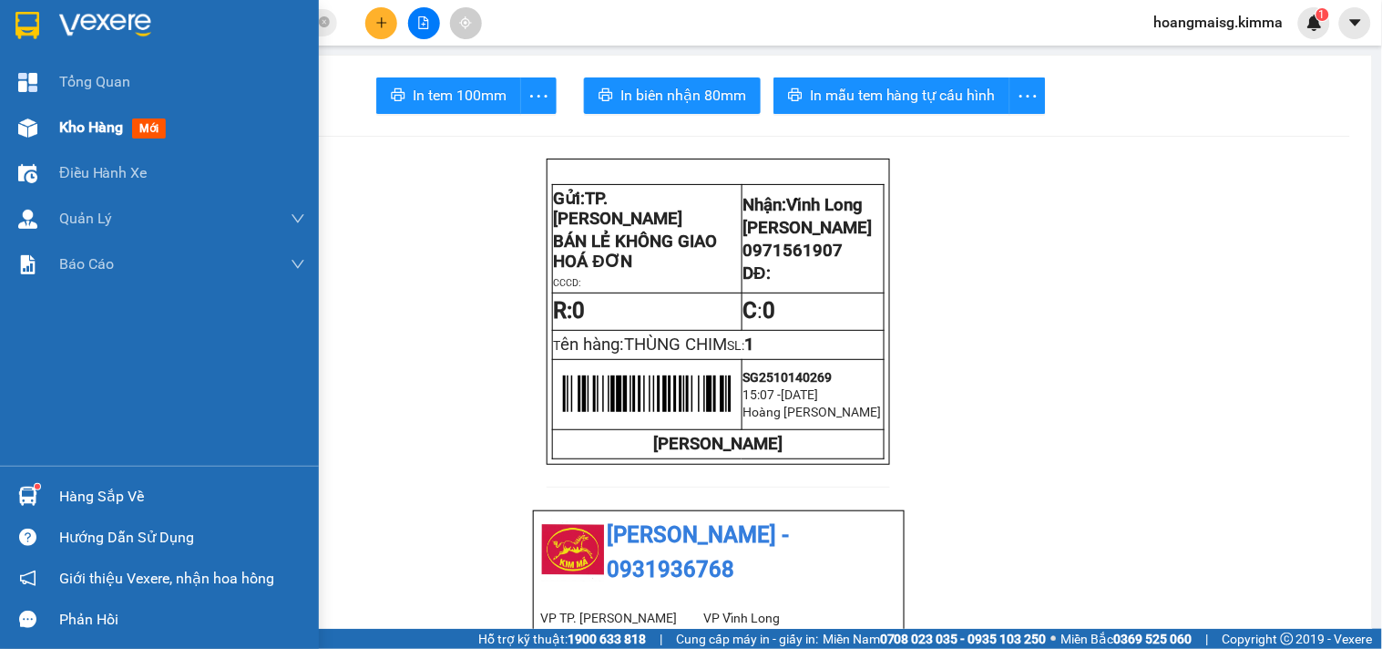
click at [52, 134] on div "Kho hàng mới" at bounding box center [159, 128] width 319 height 46
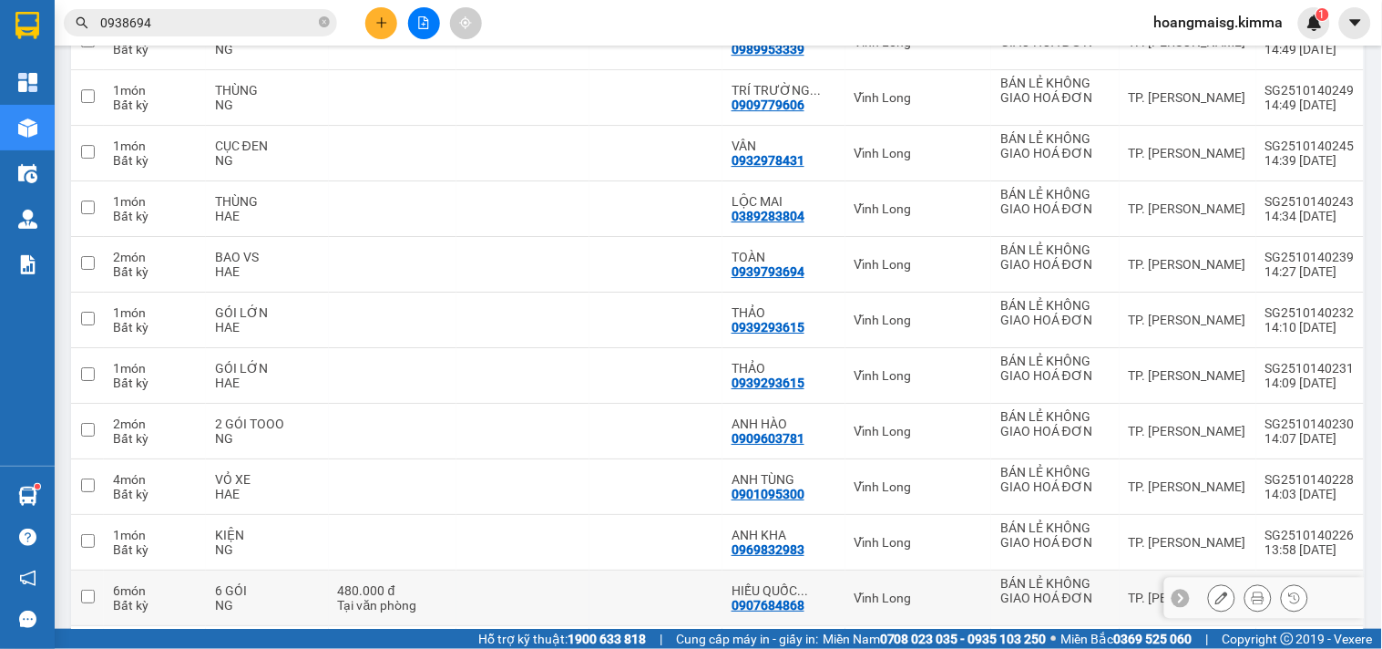
scroll to position [1589, 0]
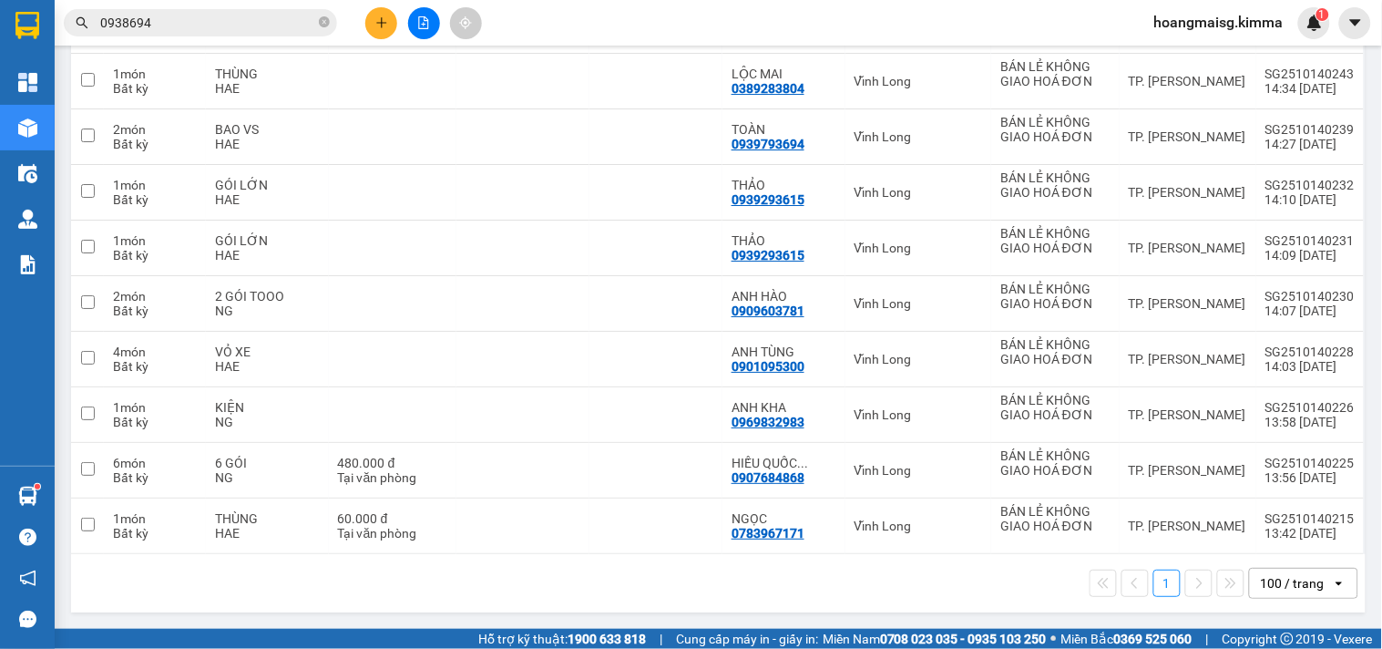
click at [1261, 575] on div "100 / trang" at bounding box center [1293, 583] width 64 height 18
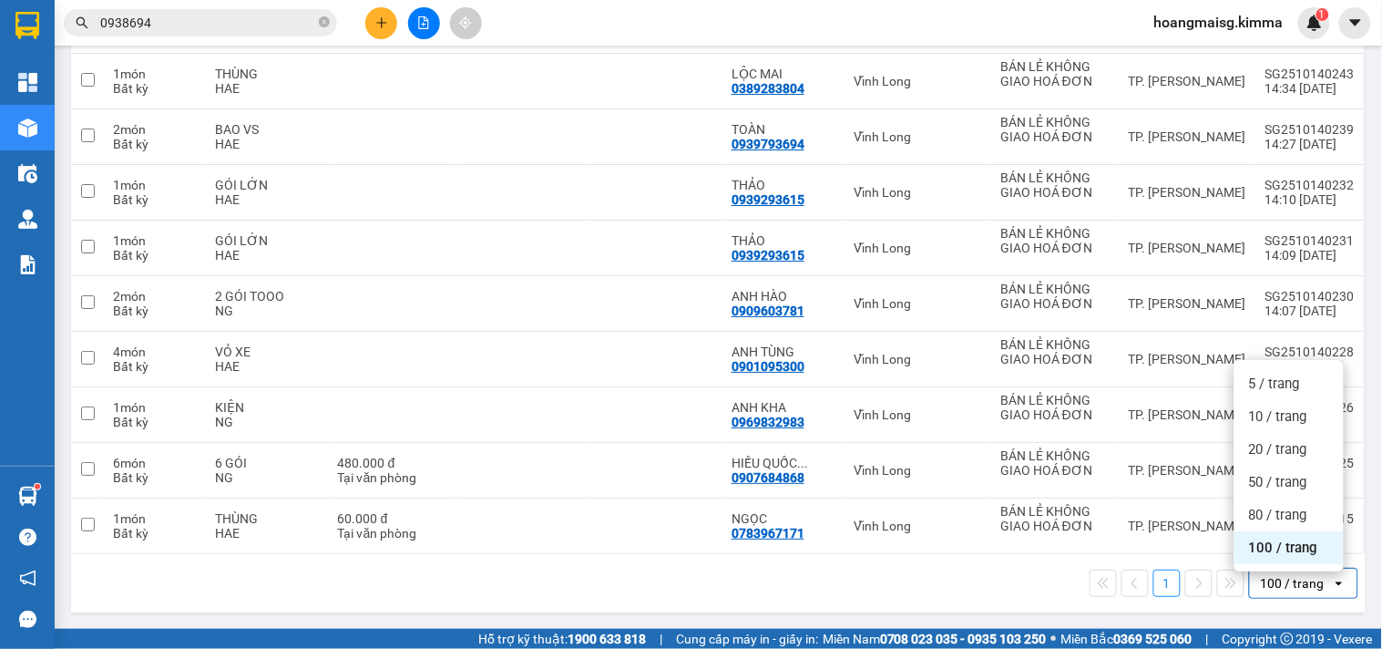
click at [1258, 540] on span "100 / trang" at bounding box center [1283, 547] width 69 height 18
click at [612, 590] on div "1 100 / trang open" at bounding box center [718, 583] width 1280 height 31
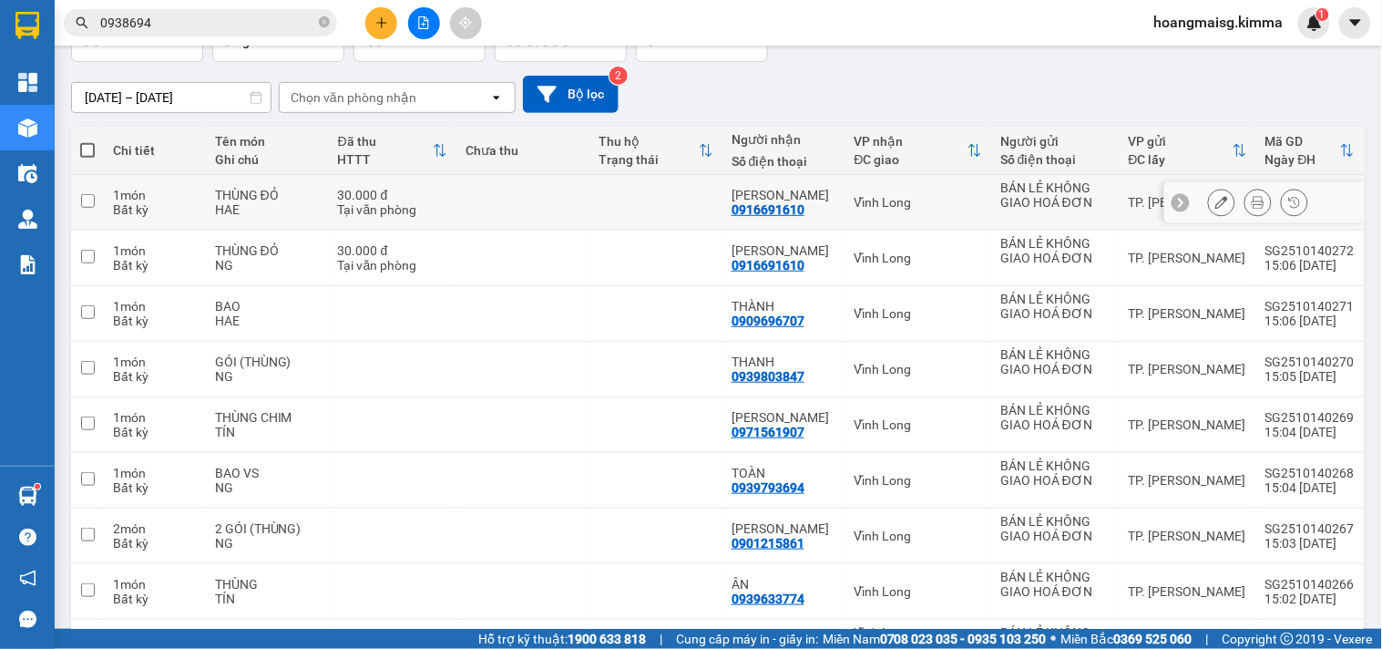
scroll to position [0, 0]
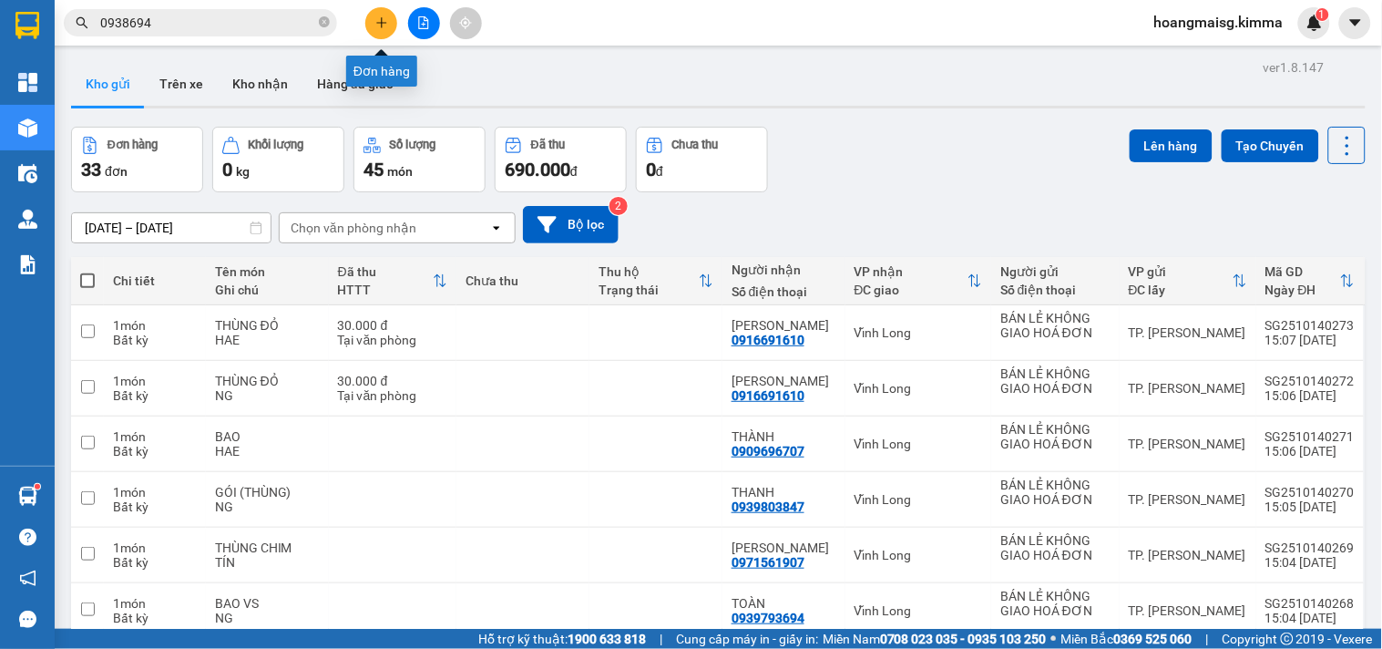
click at [380, 16] on button at bounding box center [381, 23] width 32 height 32
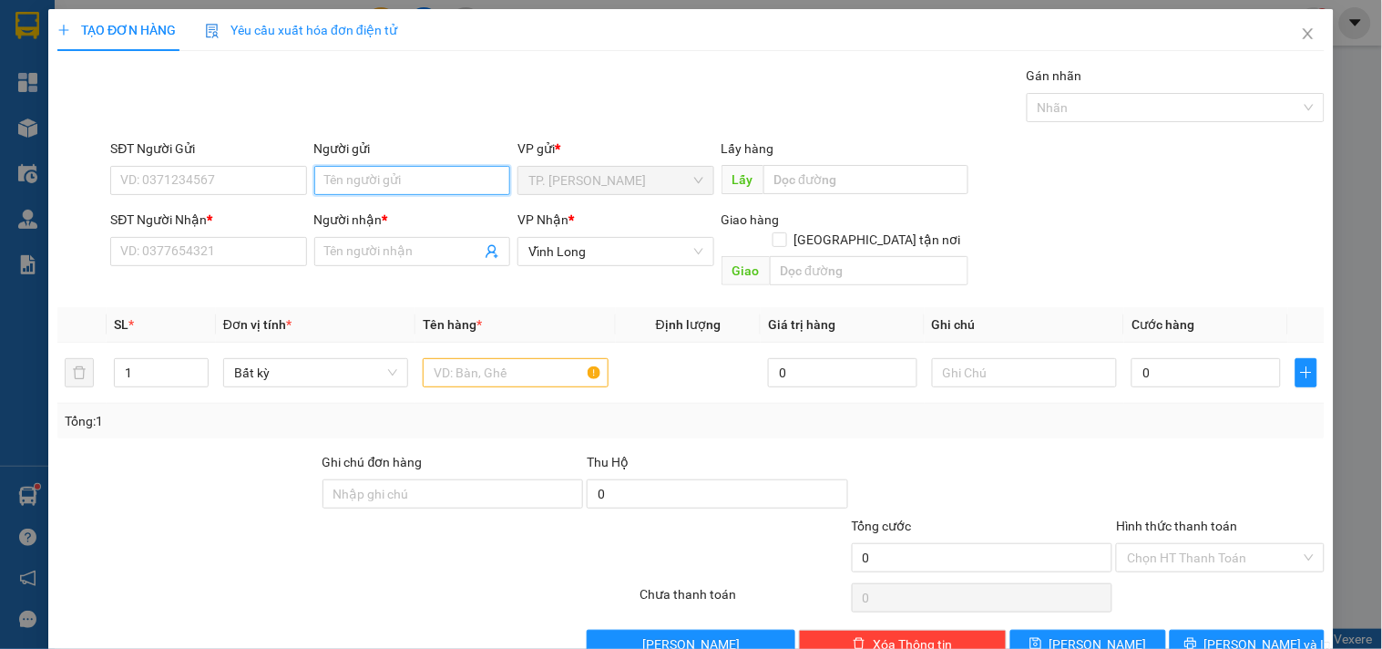
click at [355, 174] on input "Người gửi" at bounding box center [412, 180] width 196 height 29
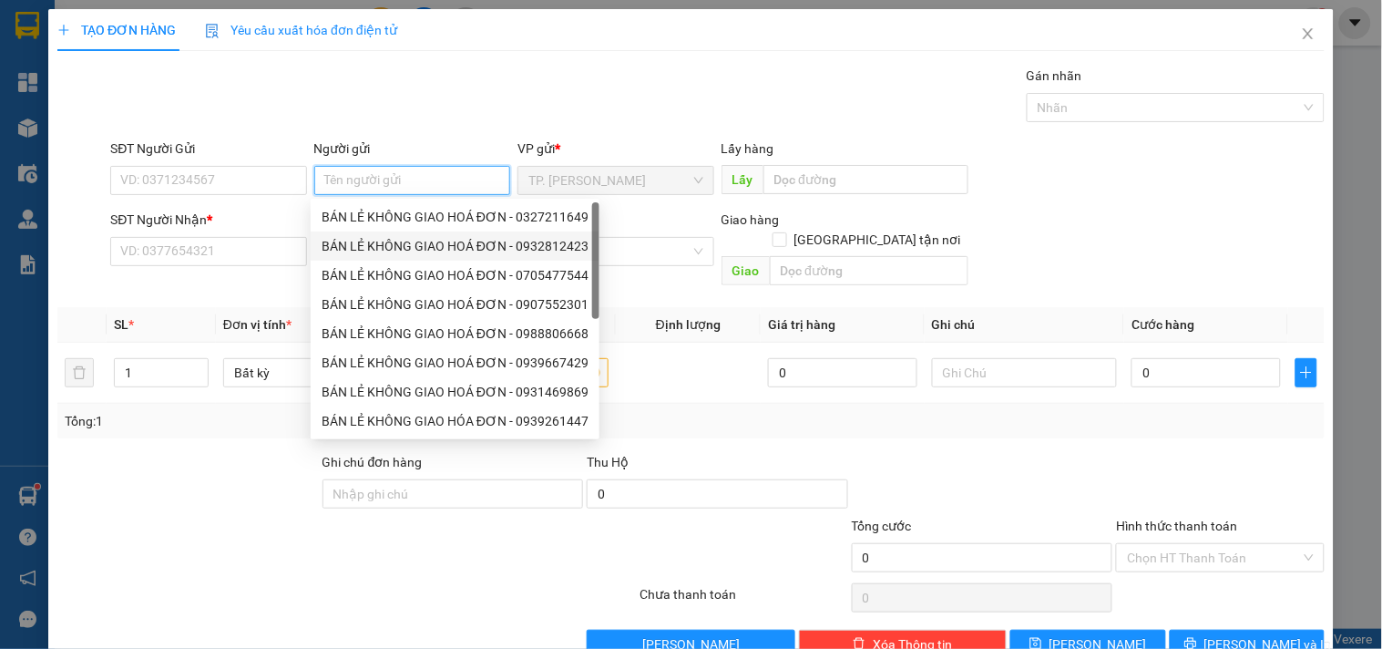
click at [367, 223] on div "BÁN LẺ KHÔNG GIAO HOÁ ĐƠN - 0327211649" at bounding box center [455, 217] width 267 height 20
type input "0327211649"
type input "BÁN LẺ KHÔNG GIAO HOÁ ĐƠN"
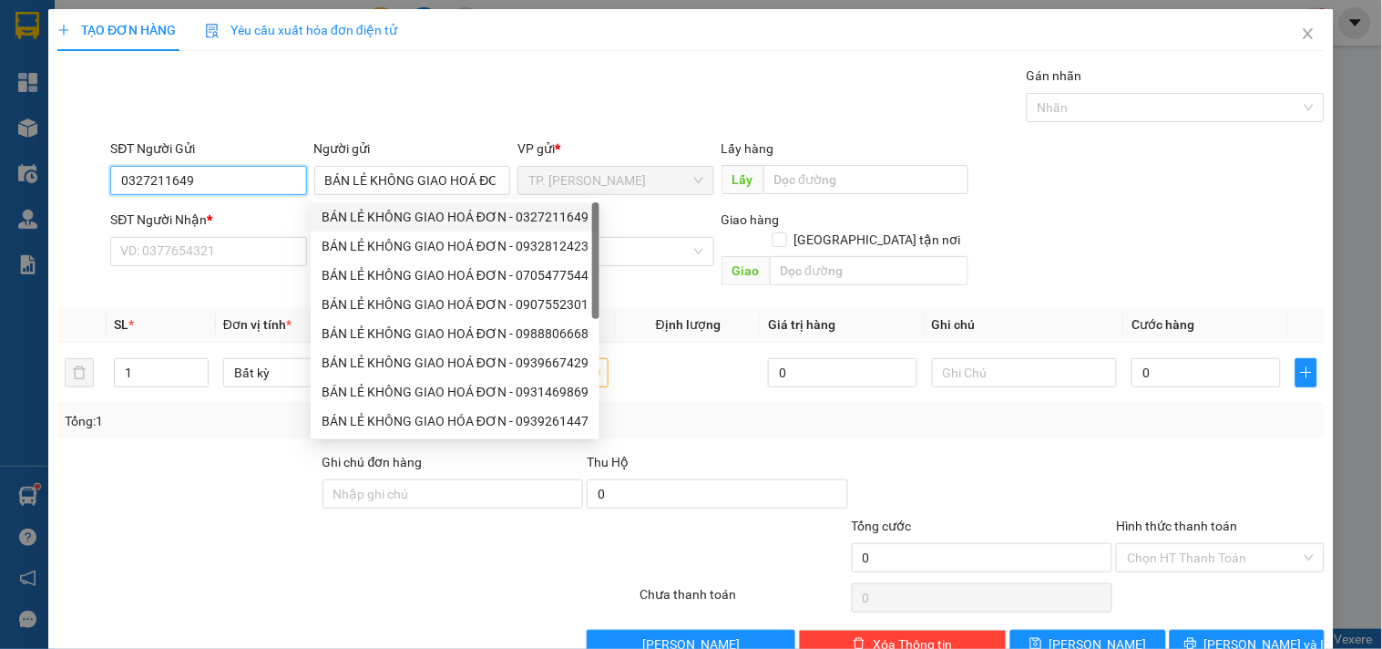
click at [267, 178] on input "0327211649" at bounding box center [208, 180] width 196 height 29
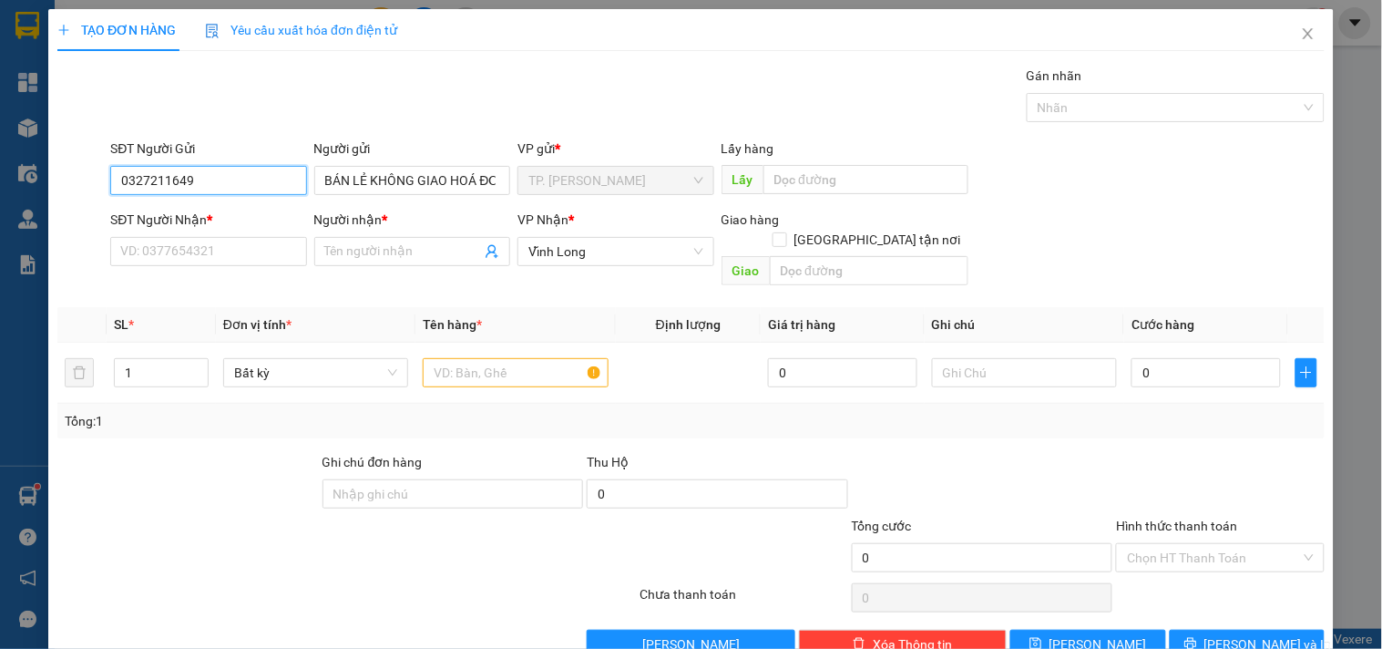
click at [267, 178] on input "0327211649" at bounding box center [208, 180] width 196 height 29
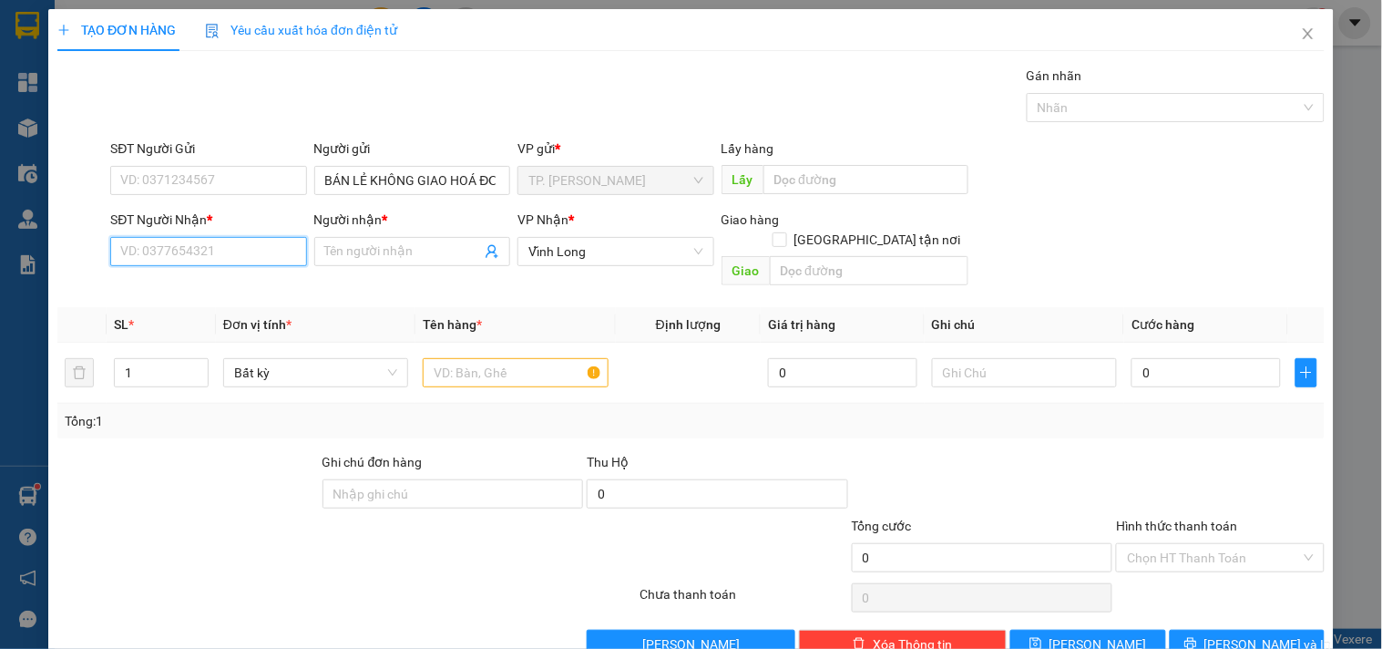
click at [246, 257] on input "SĐT Người Nhận *" at bounding box center [208, 251] width 196 height 29
click at [237, 285] on div "0944702244 - TIẾN THÀNH" at bounding box center [209, 288] width 179 height 20
type input "0944702244"
type input "TIẾN THÀNH"
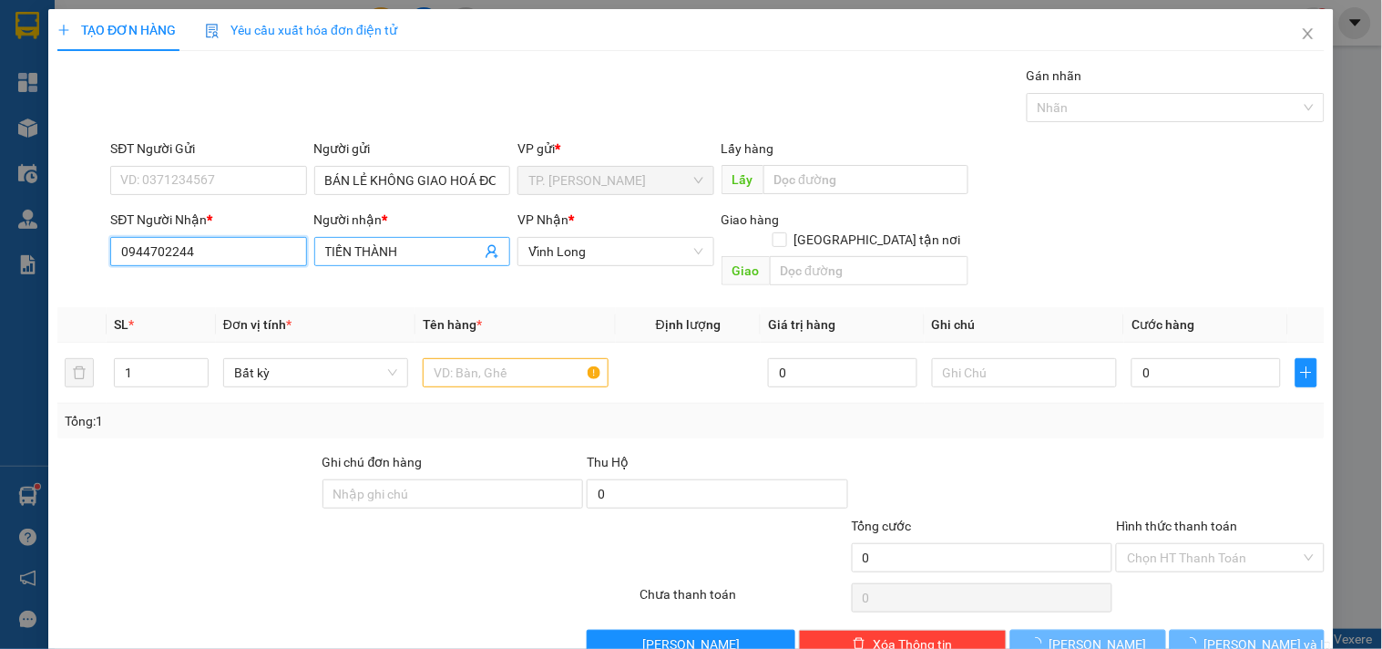
type input "0944702244"
click at [431, 255] on input "TIẾN THÀNH" at bounding box center [403, 251] width 156 height 20
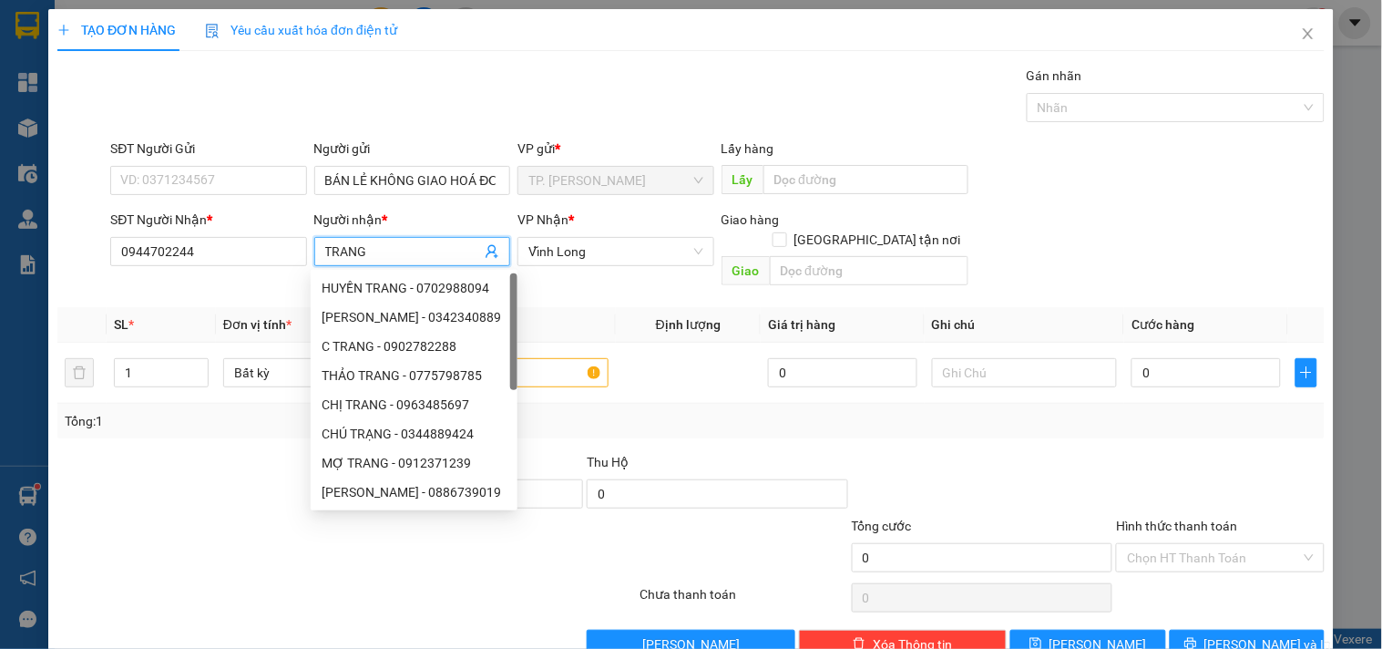
click at [440, 253] on input "TRANG" at bounding box center [403, 251] width 156 height 20
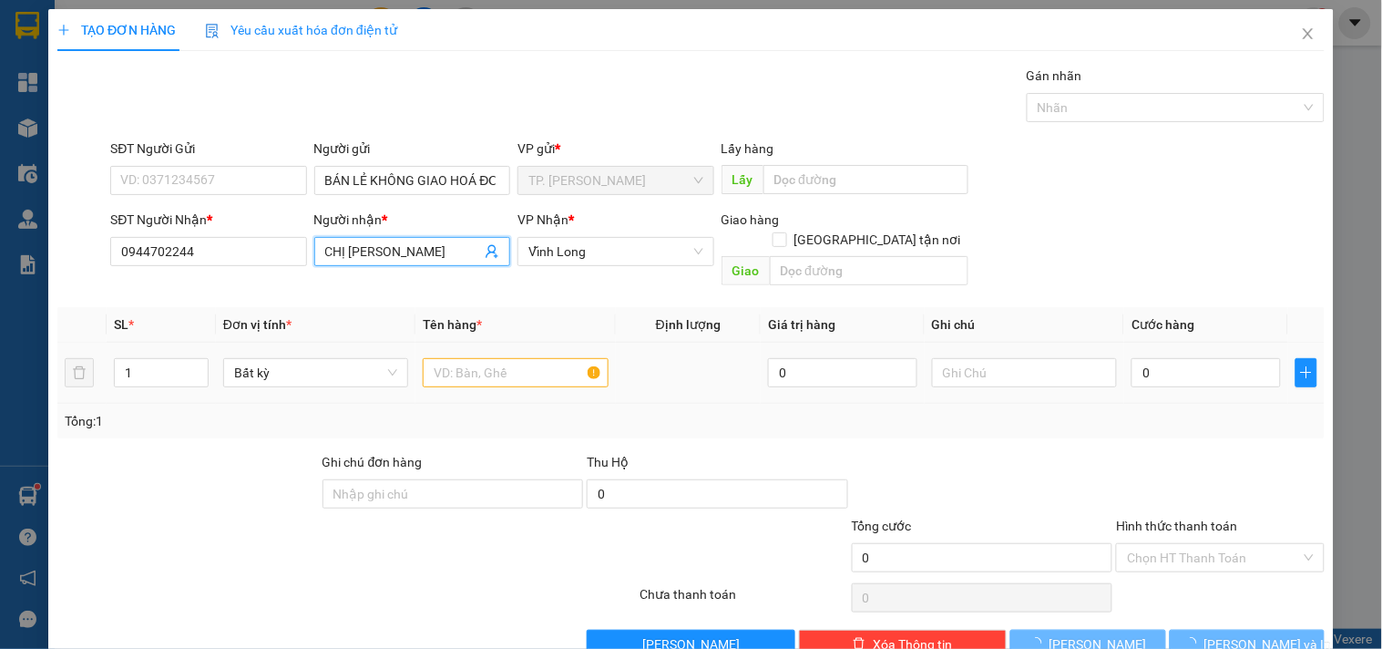
type input "[PERSON_NAME]"
click at [578, 358] on input "text" at bounding box center [515, 372] width 185 height 29
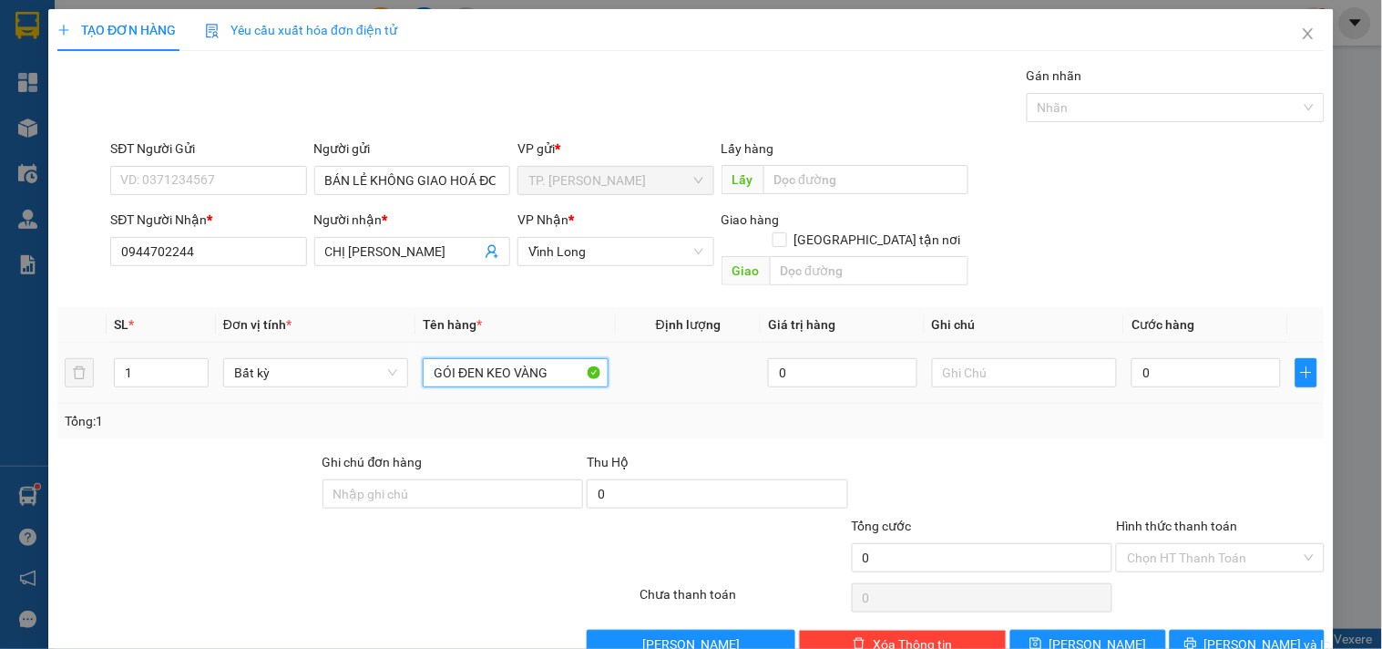
type input "GÓI ĐEN KEO VÀNG"
type input "TÍN"
click at [1221, 634] on button "[PERSON_NAME] và In" at bounding box center [1247, 644] width 155 height 29
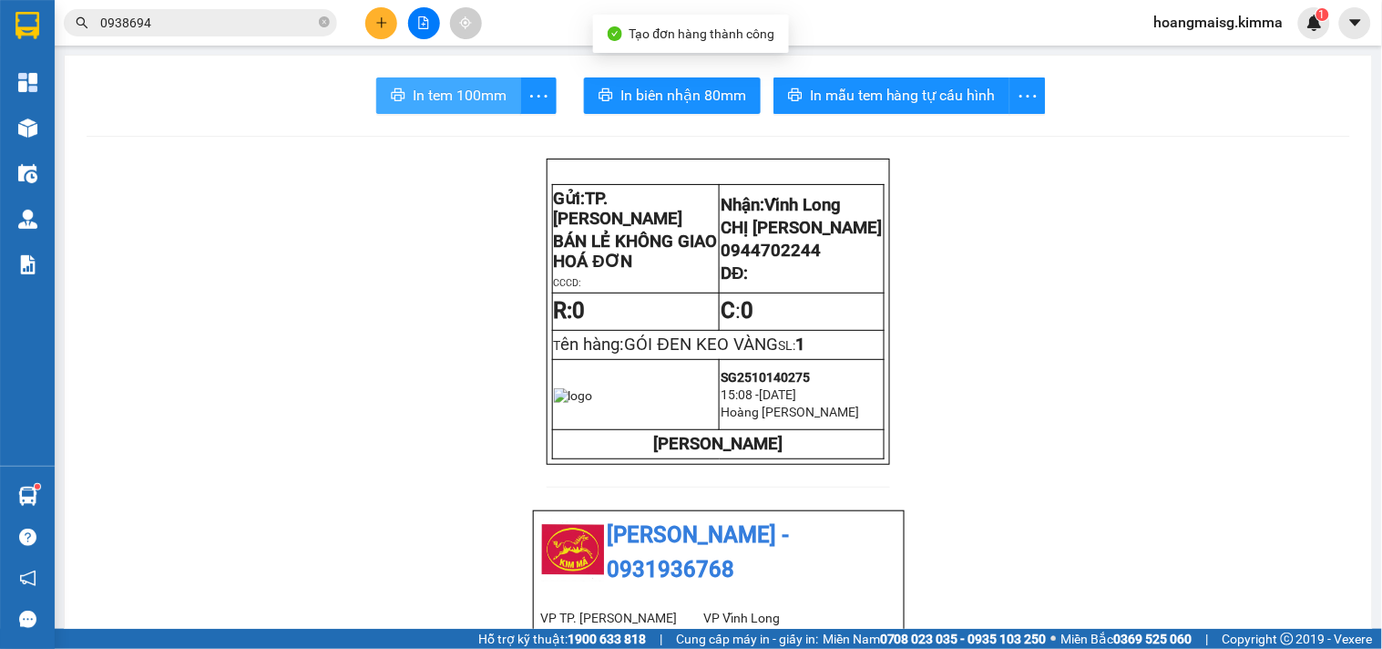
click at [460, 100] on span "In tem 100mm" at bounding box center [460, 95] width 94 height 23
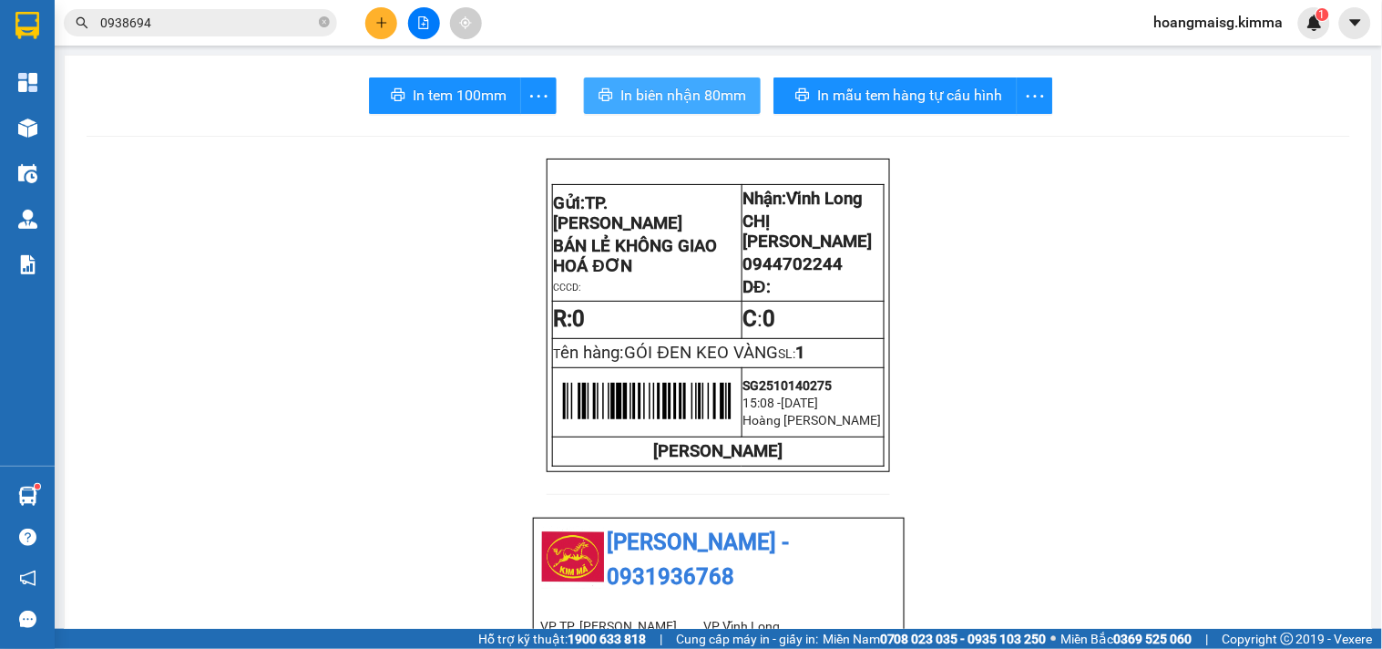
click at [729, 103] on span "In biên nhận 80mm" at bounding box center [683, 95] width 126 height 23
click at [157, 26] on input "0938694" at bounding box center [207, 23] width 215 height 20
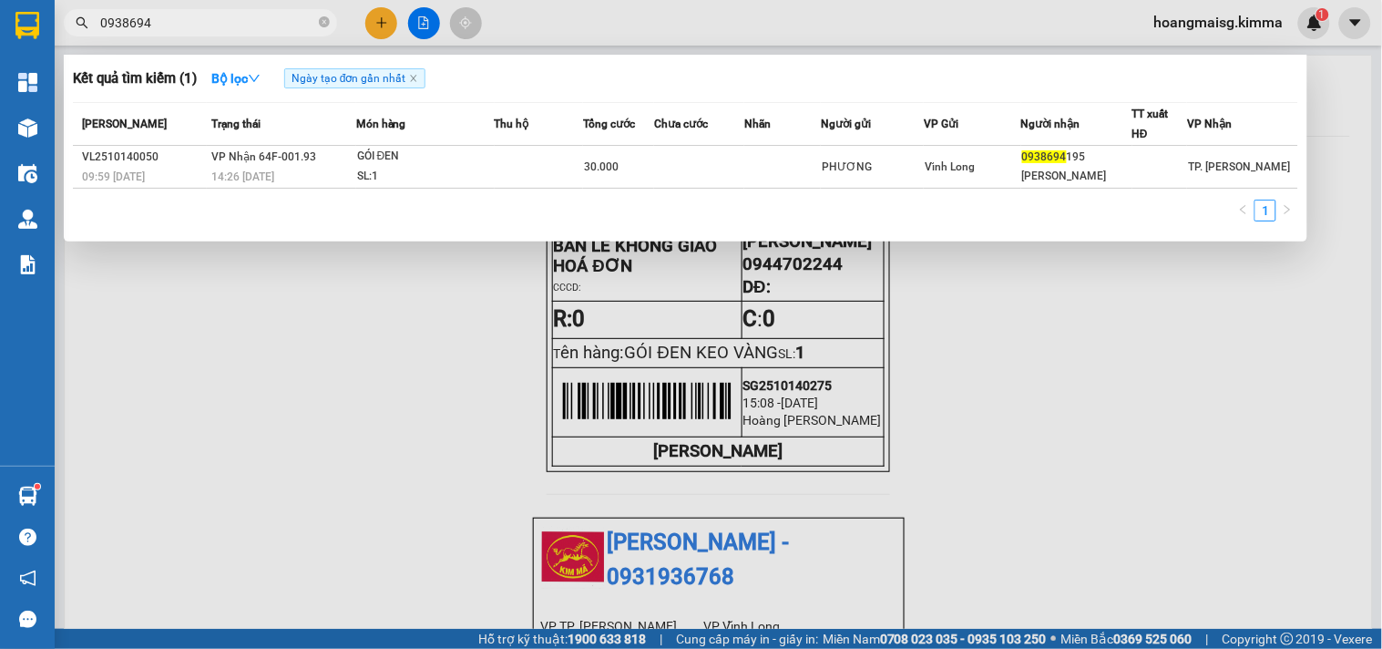
click at [157, 26] on input "0938694" at bounding box center [207, 23] width 215 height 20
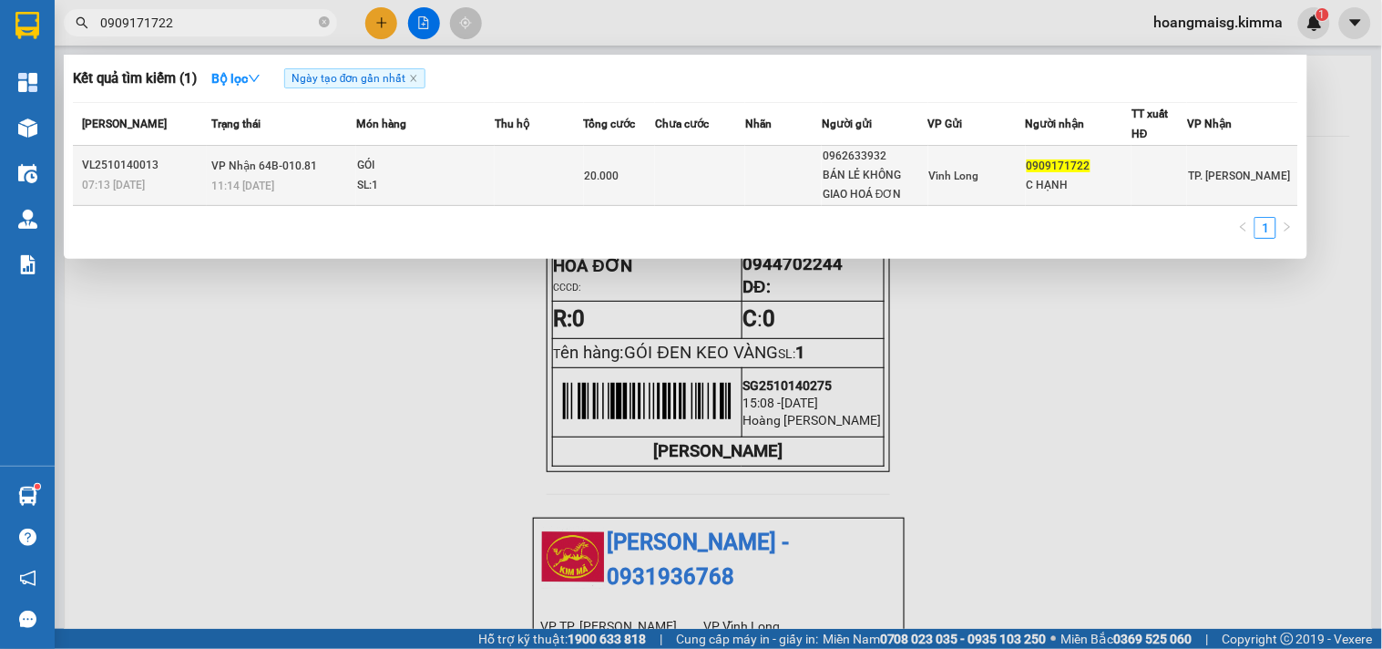
type input "0909171722"
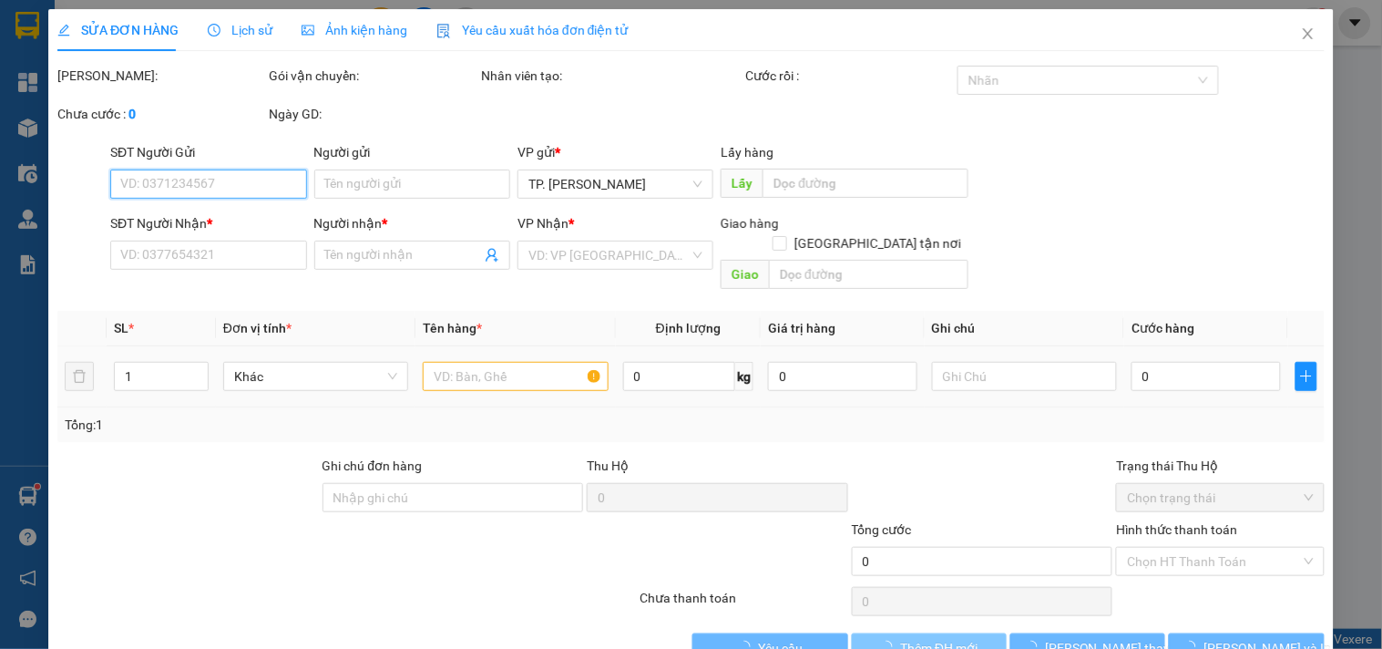
type input "0962633932"
type input "BÁN LẺ KHÔNG GIAO HOÁ ĐƠN"
type input "0909171722"
type input "C HẠNH"
type input "20.000"
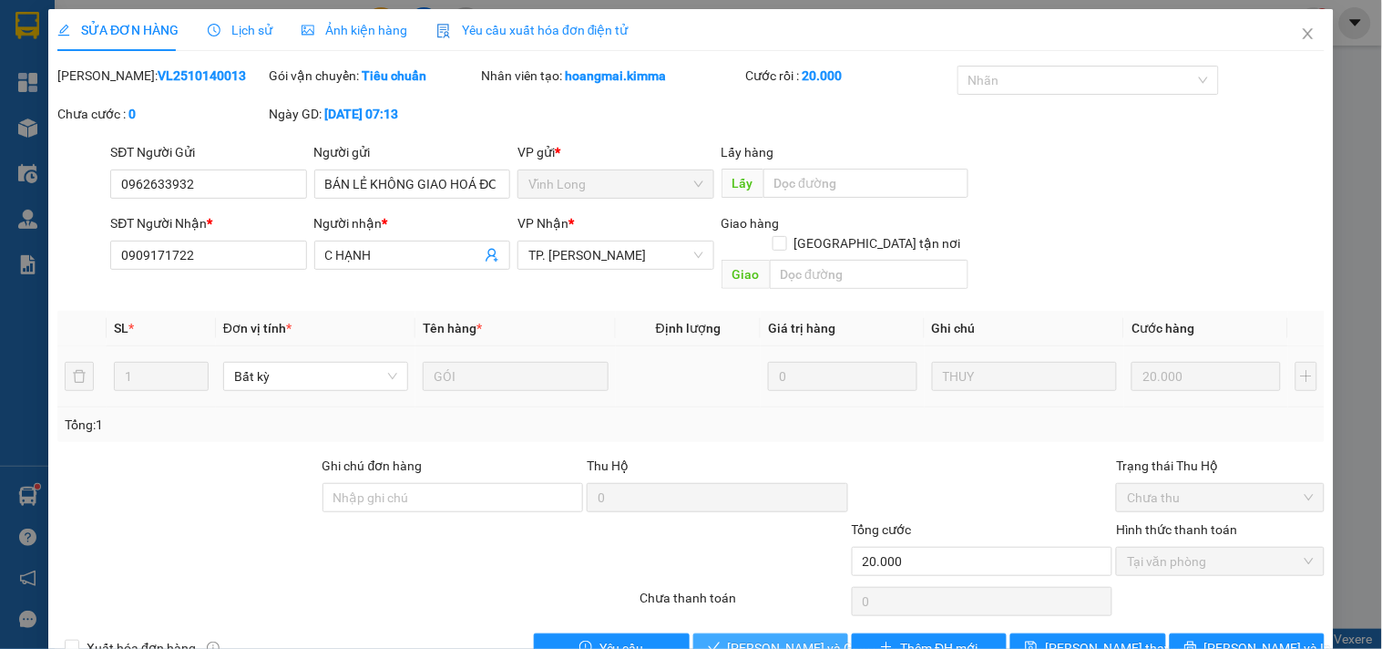
click at [771, 639] on button "[PERSON_NAME] và [PERSON_NAME] hàng" at bounding box center [770, 647] width 155 height 29
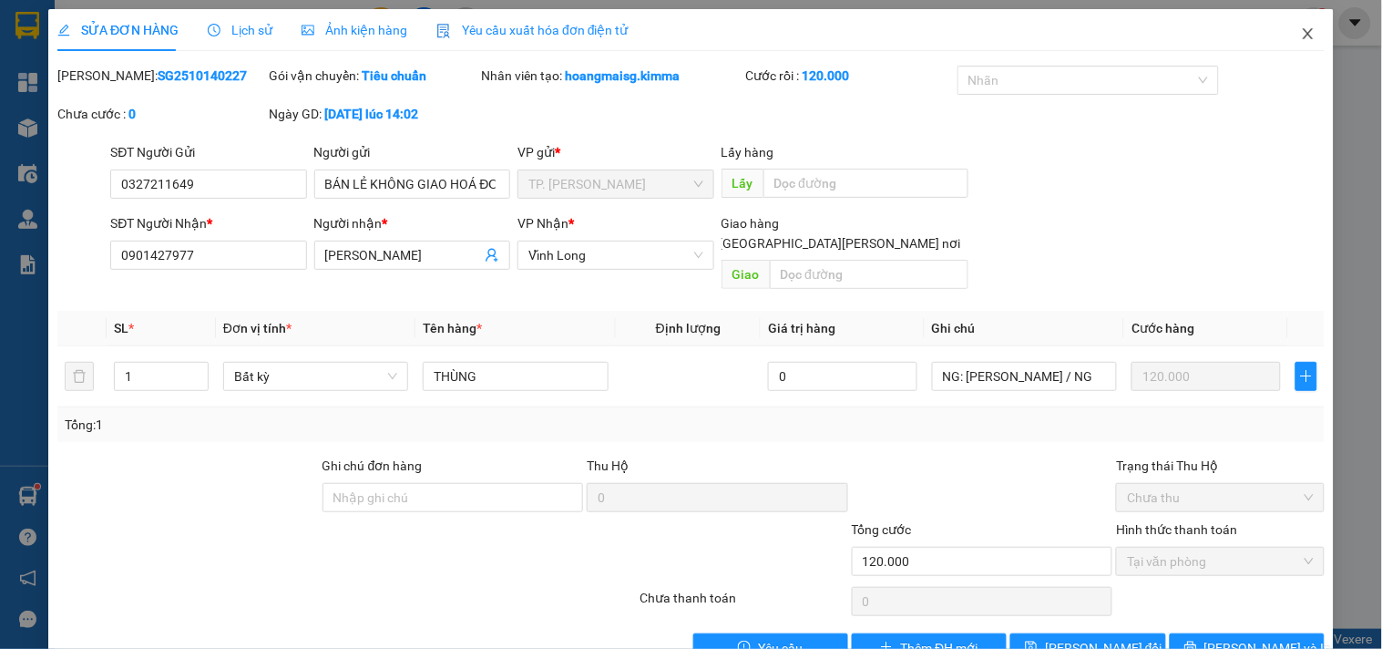
drag, startPoint x: 1292, startPoint y: 36, endPoint x: 560, endPoint y: 31, distance: 731.7
click at [1250, 36] on div "SỬA ĐƠN HÀNG Lịch sử [PERSON_NAME] hàng Yêu cầu xuất [PERSON_NAME] điện tử Tota…" at bounding box center [691, 342] width 1286 height 667
drag, startPoint x: 1307, startPoint y: 42, endPoint x: 321, endPoint y: 51, distance: 985.9
click at [1304, 41] on span "Close" at bounding box center [1308, 34] width 51 height 51
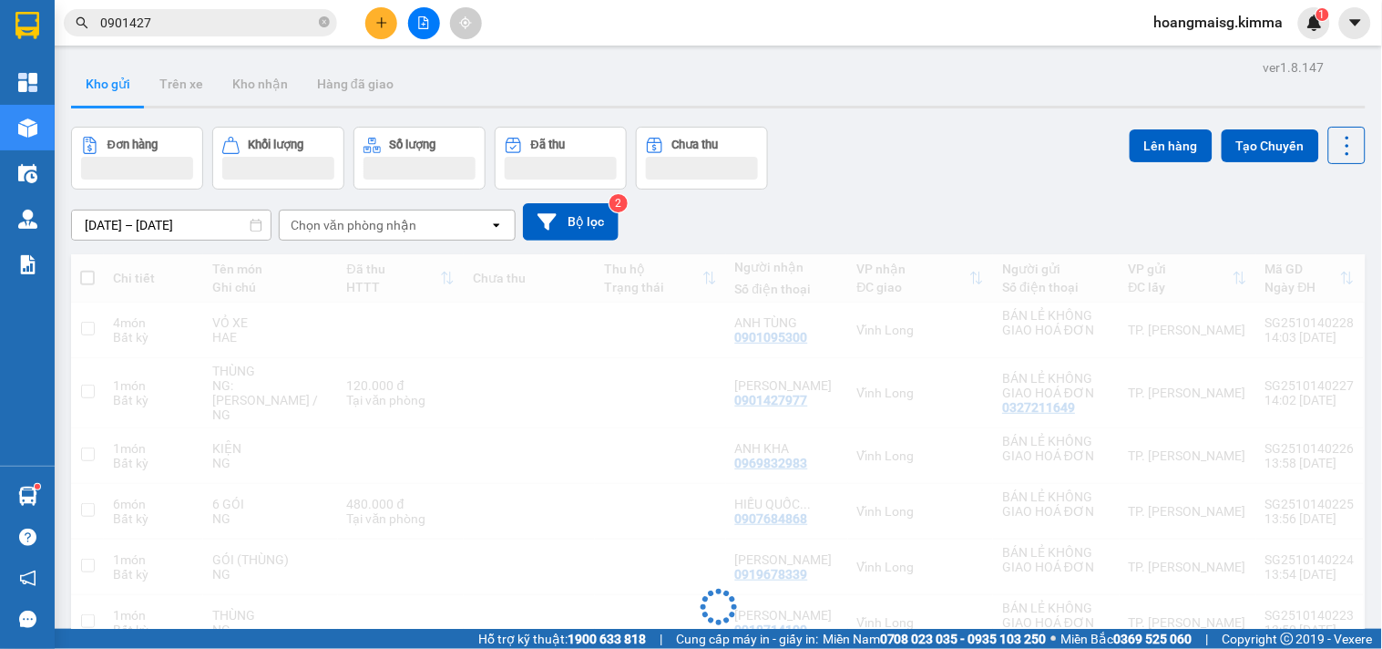
click at [211, 15] on input "0901427" at bounding box center [207, 23] width 215 height 20
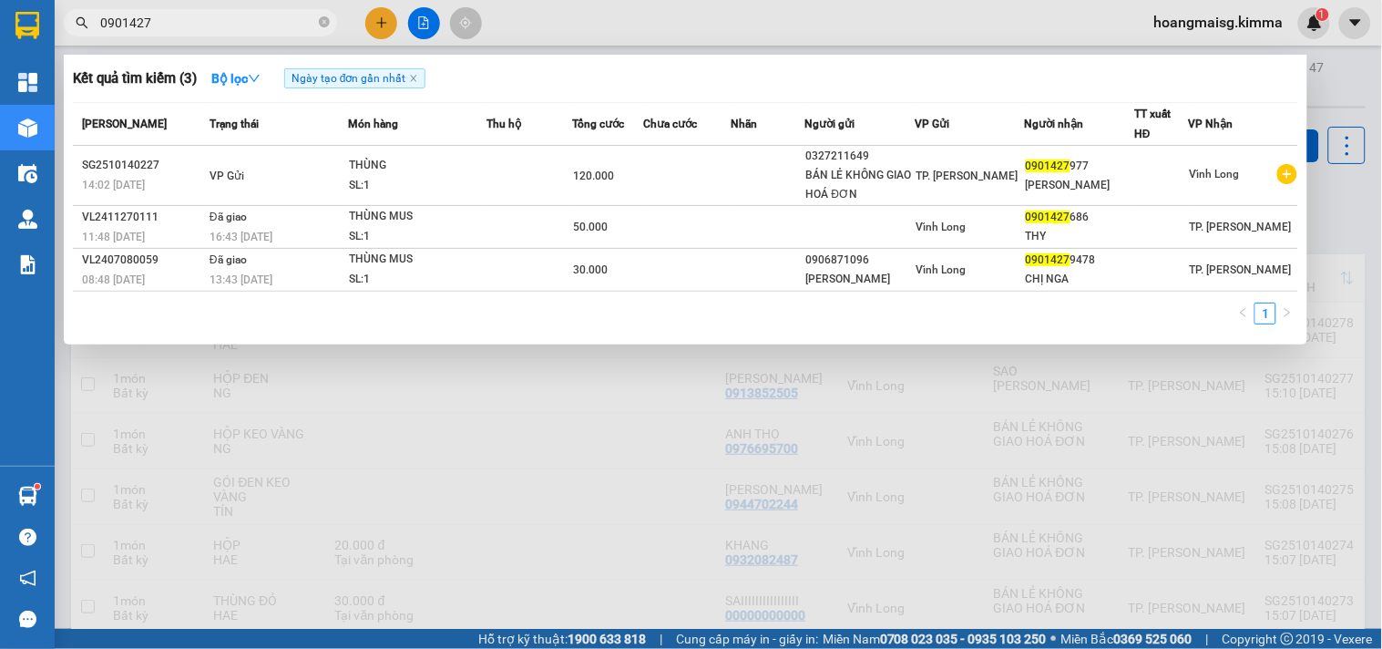
click at [211, 15] on input "0901427" at bounding box center [207, 23] width 215 height 20
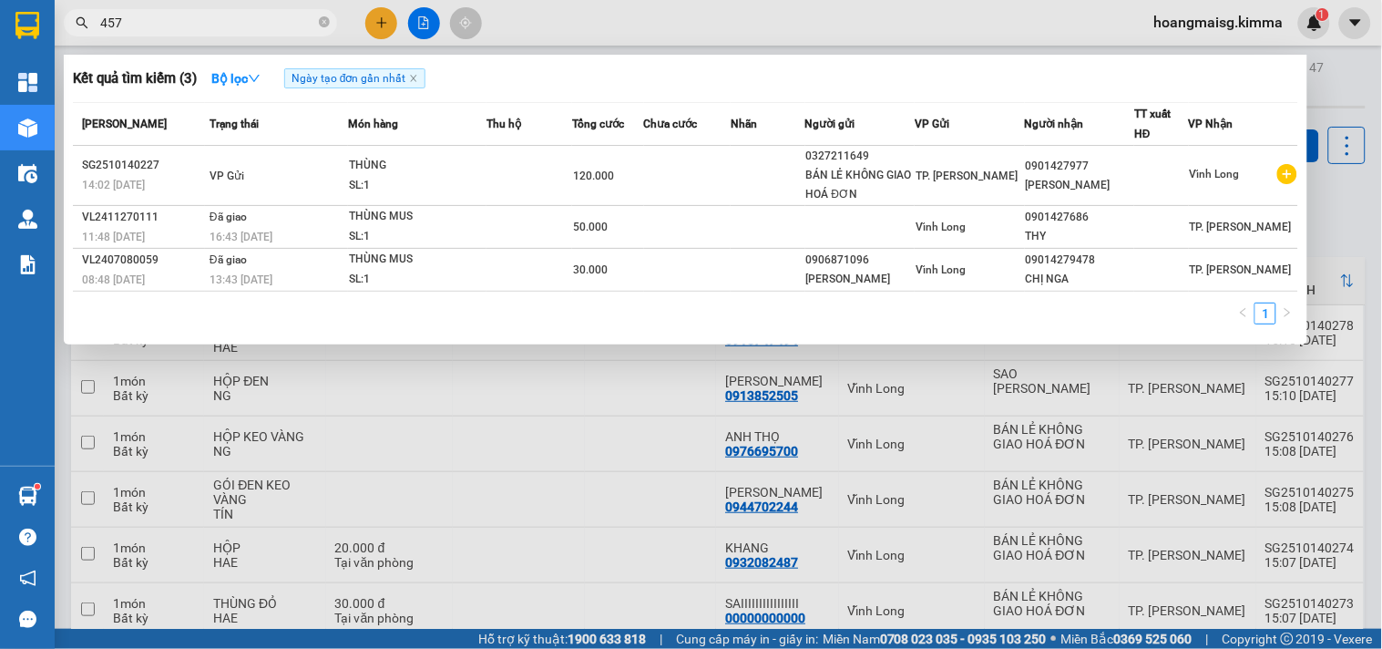
type input "4578"
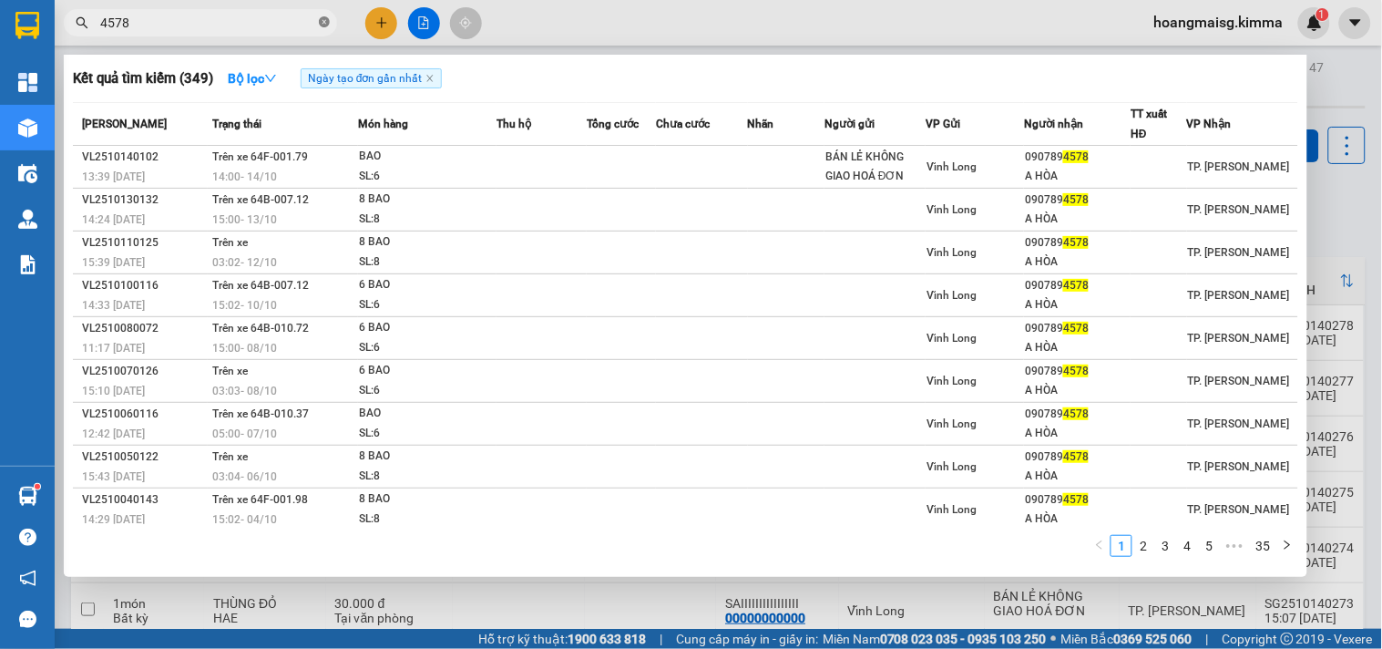
click at [323, 16] on icon "close-circle" at bounding box center [324, 21] width 11 height 11
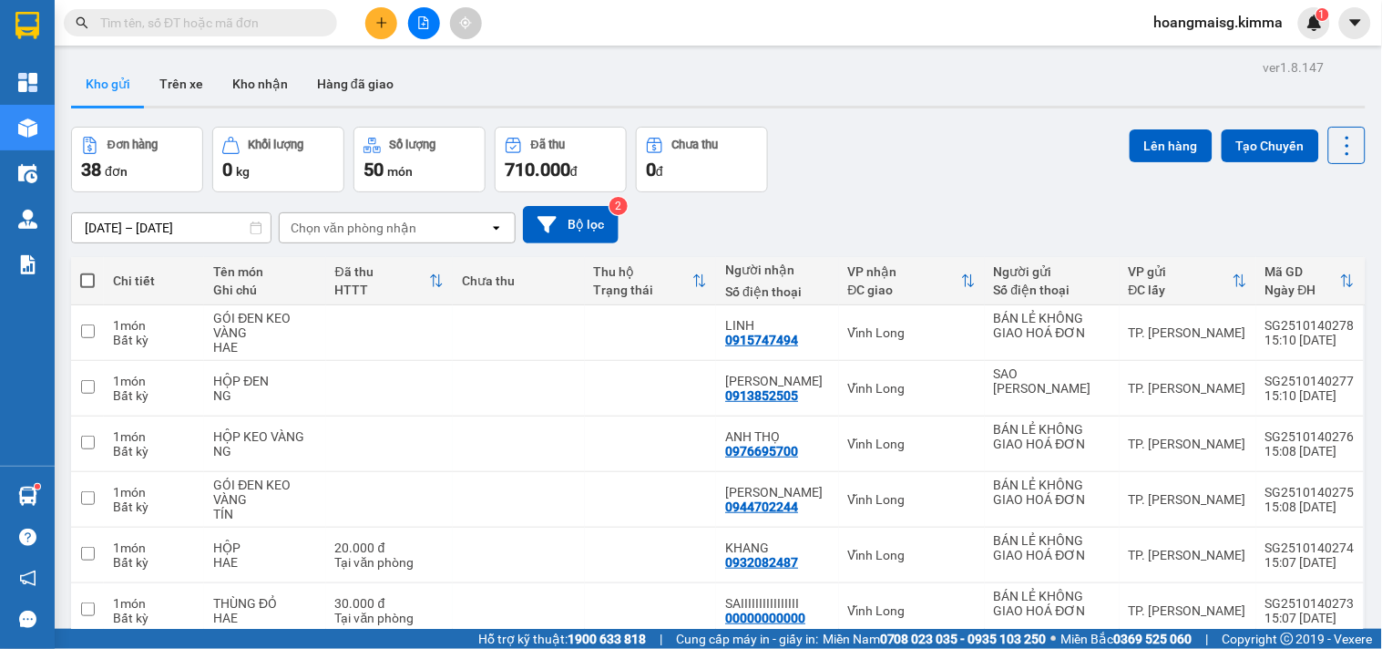
click at [389, 20] on button at bounding box center [381, 23] width 32 height 32
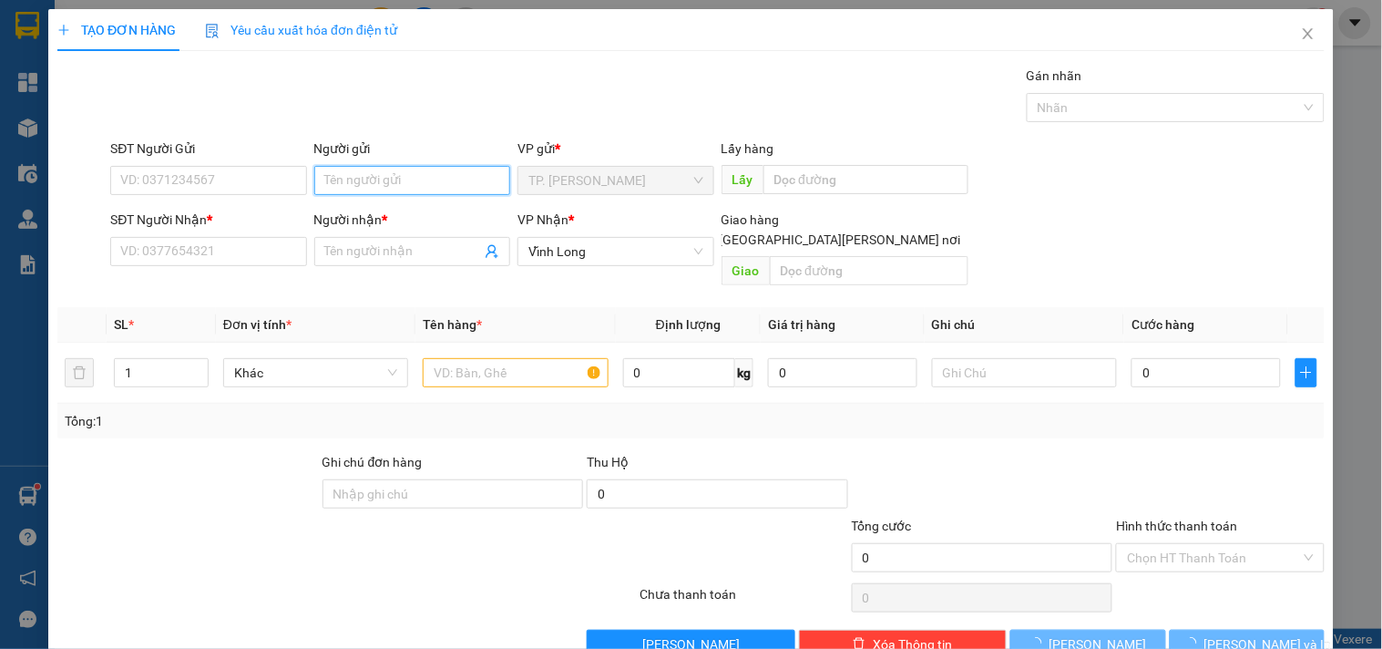
drag, startPoint x: 377, startPoint y: 169, endPoint x: 405, endPoint y: 167, distance: 28.4
click at [377, 170] on input "Người gửi" at bounding box center [412, 180] width 196 height 29
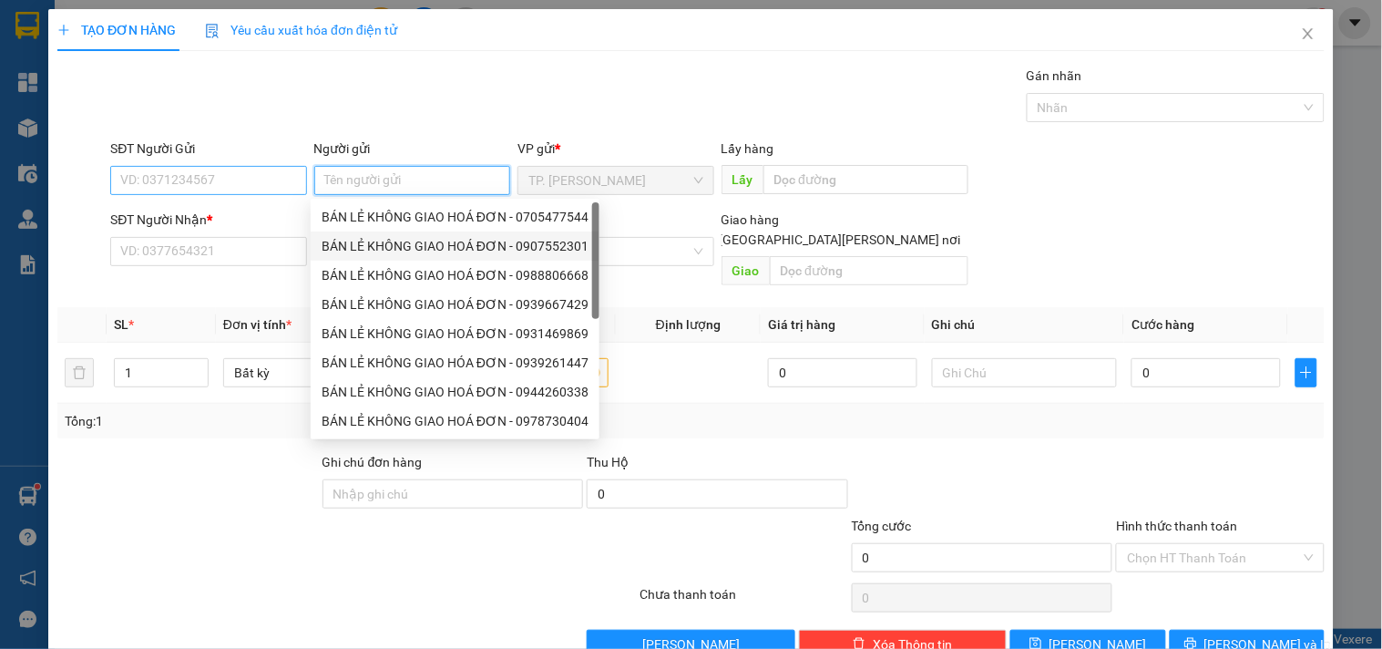
click at [372, 208] on div "BÁN LẺ KHÔNG GIAO HOÁ ĐƠN - 0705477544" at bounding box center [455, 217] width 267 height 20
type input "0705477544"
type input "BÁN LẺ KHÔNG GIAO HOÁ ĐƠN"
click at [208, 179] on input "0705477544" at bounding box center [208, 180] width 196 height 29
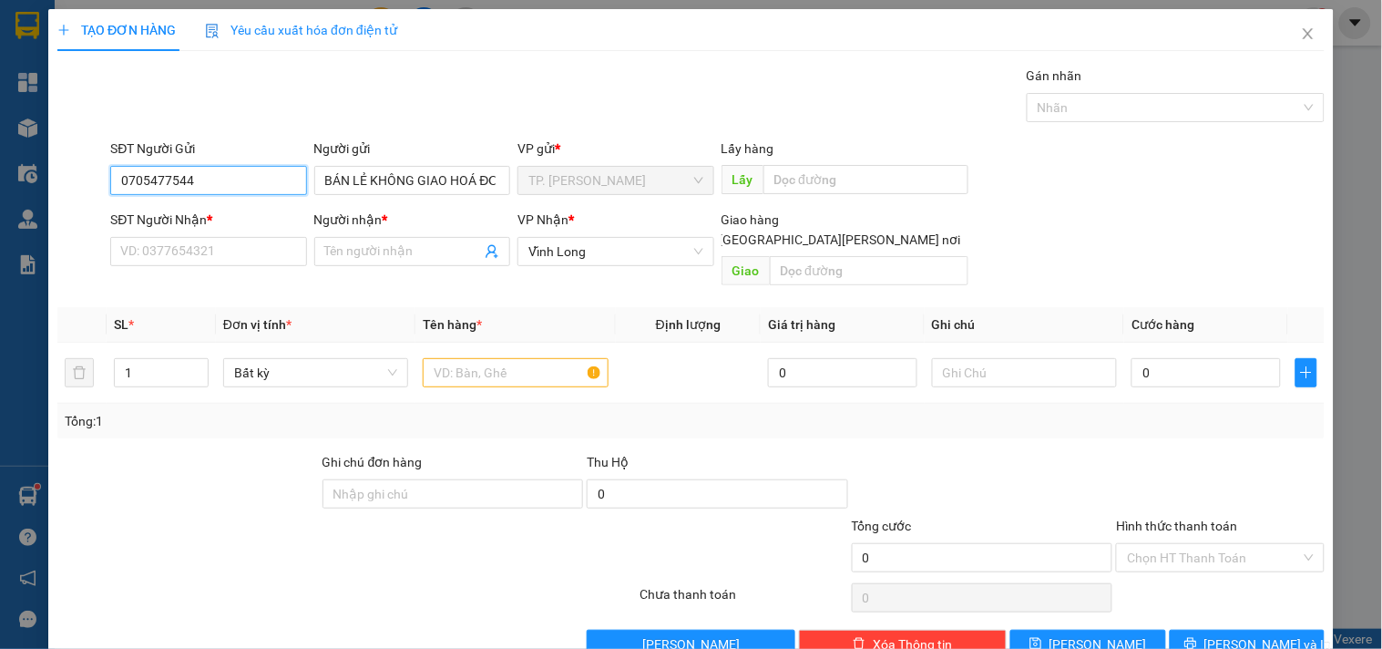
click at [208, 179] on input "0705477544" at bounding box center [208, 180] width 196 height 29
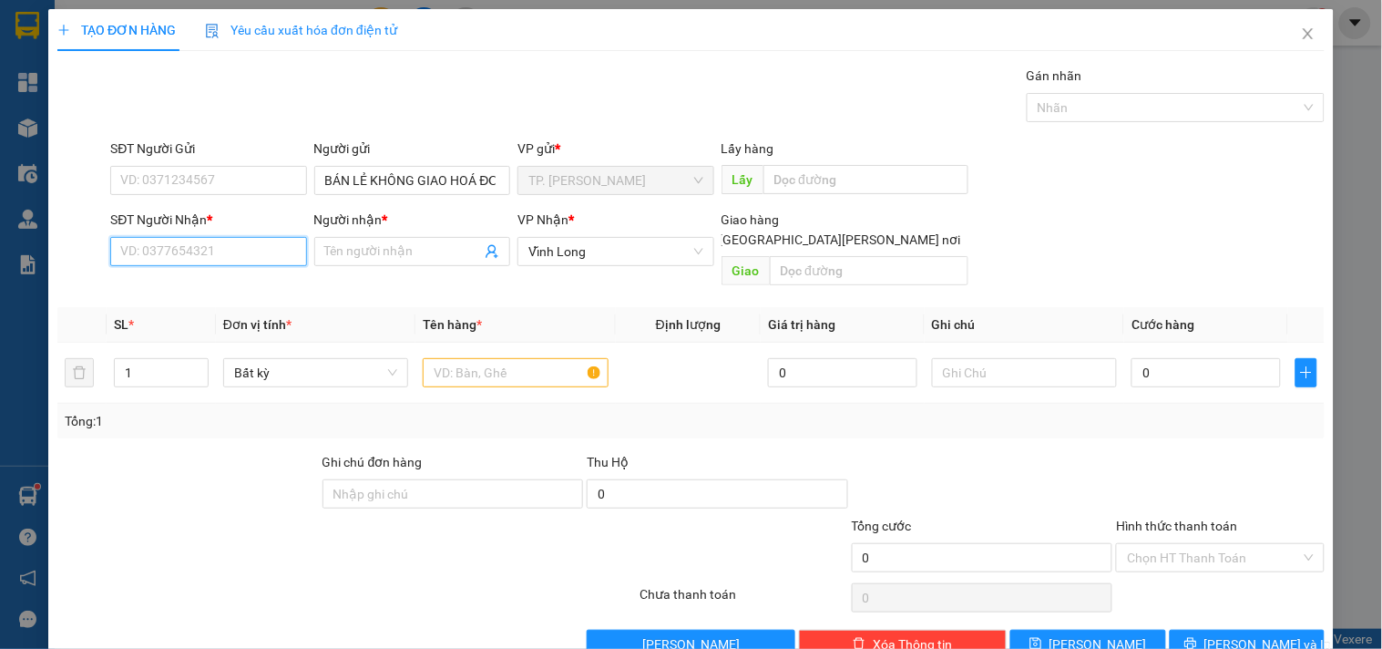
click at [199, 239] on input "SĐT Người Nhận *" at bounding box center [208, 251] width 196 height 29
click at [250, 283] on div "0932884849 - [PERSON_NAME]" at bounding box center [209, 288] width 179 height 20
type input "0932884849"
type input "TOÀN THẮNG"
type input "0932884849"
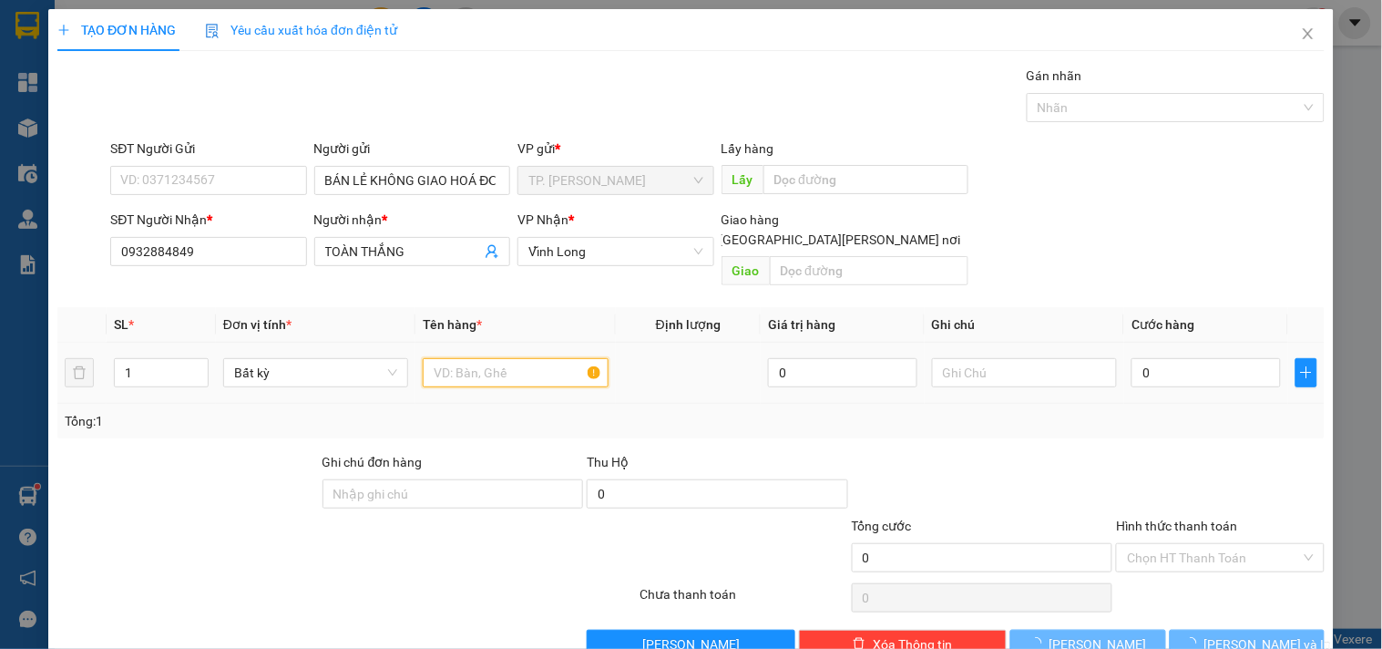
click at [481, 358] on input "text" at bounding box center [515, 372] width 185 height 29
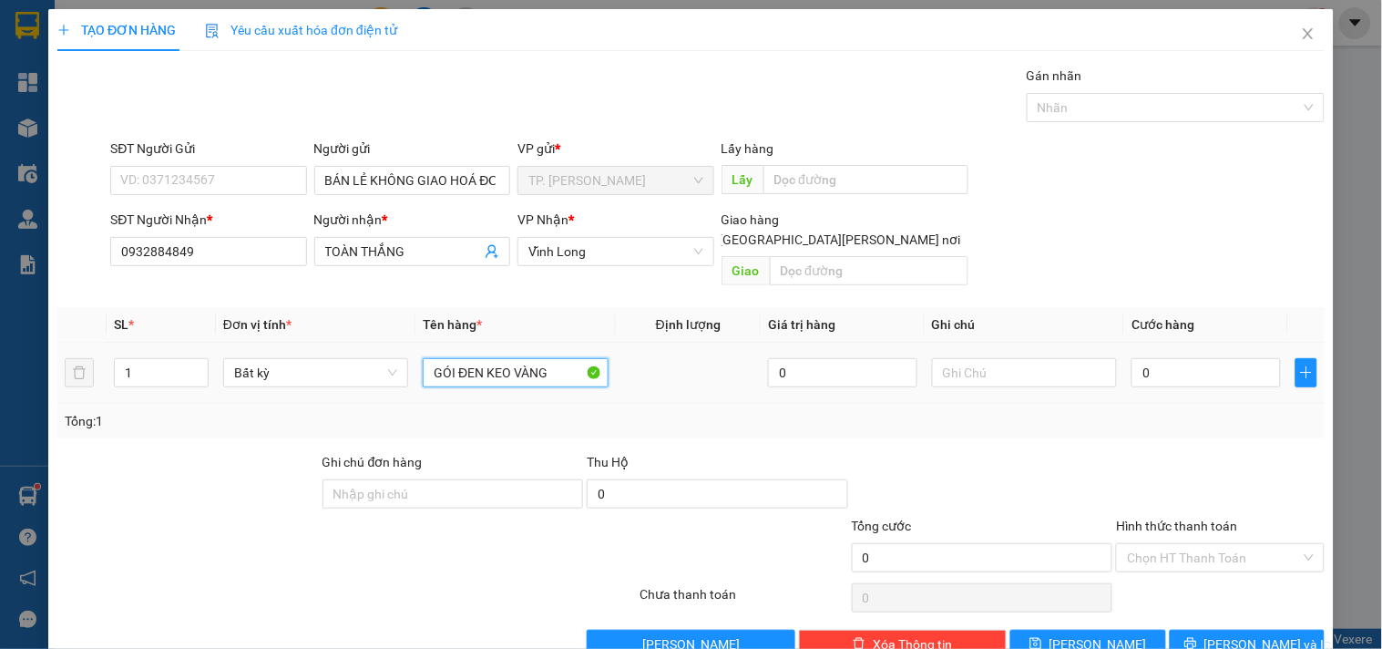
type input "GÓI ĐEN KEO VÀNG"
type input "TÍN"
click at [1189, 630] on button "[PERSON_NAME] và In" at bounding box center [1247, 644] width 155 height 29
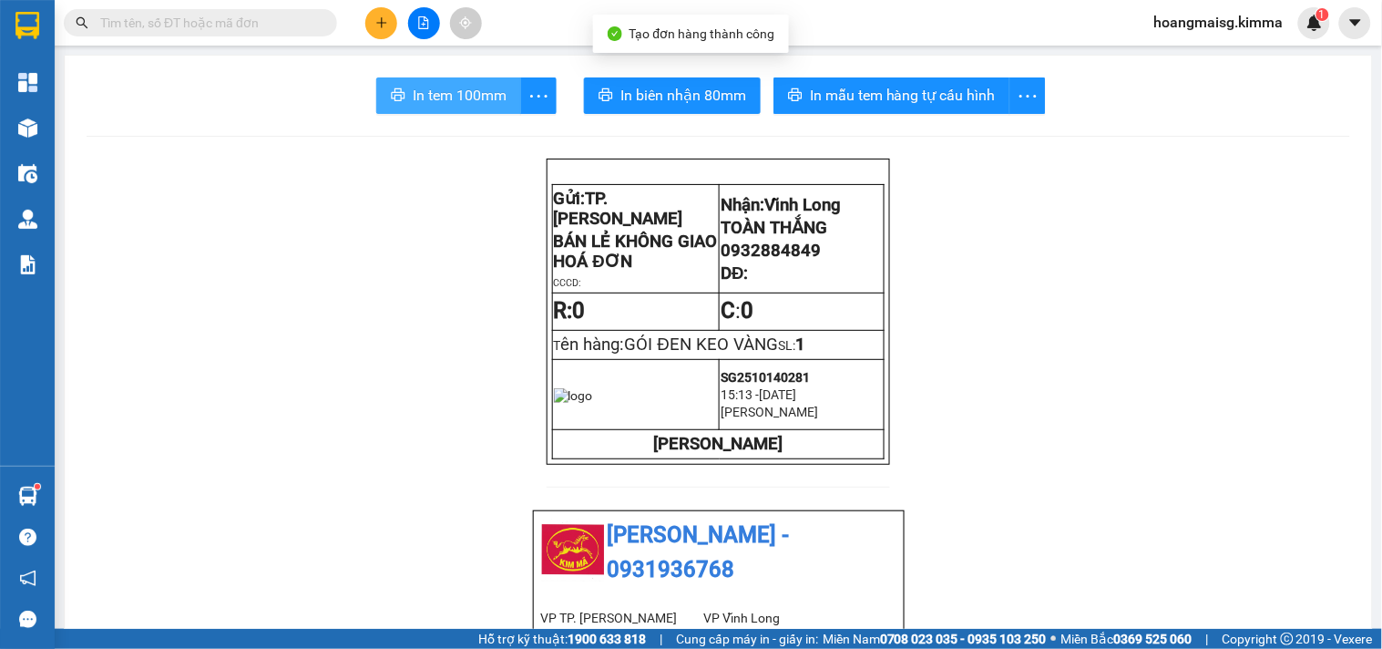
click at [459, 101] on span "In tem 100mm" at bounding box center [460, 95] width 94 height 23
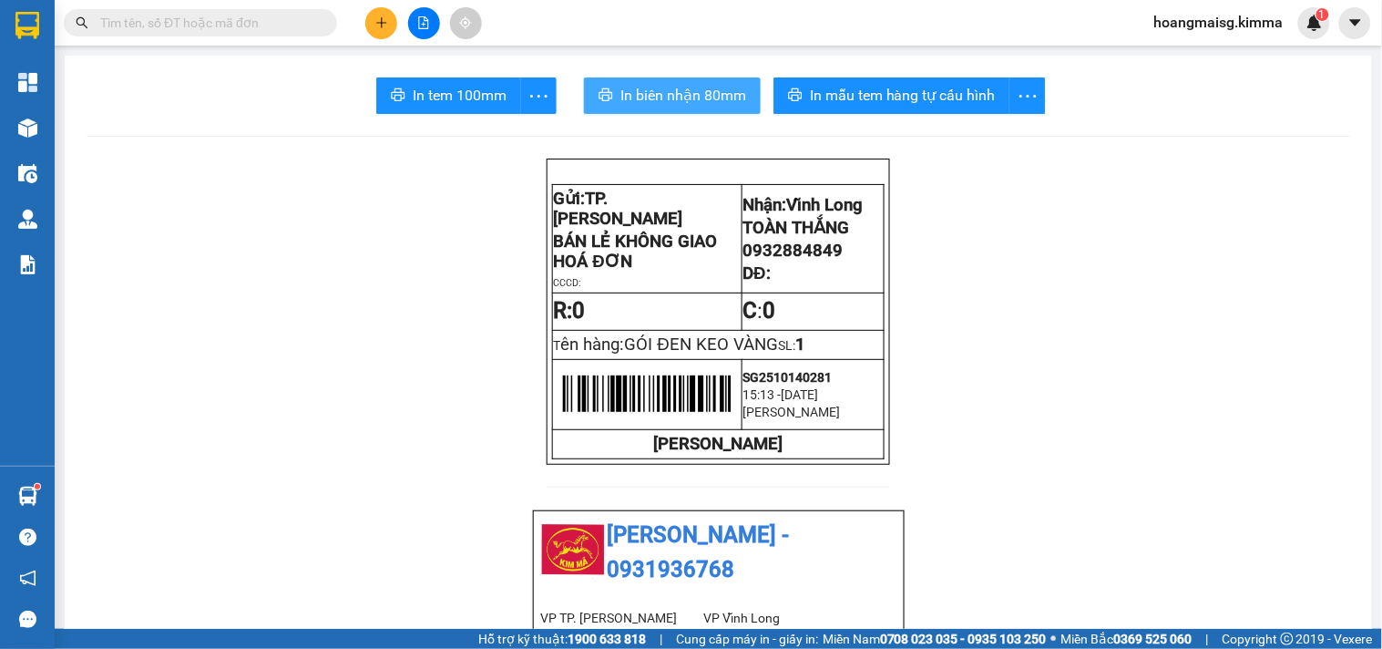
click at [661, 96] on span "In biên nhận 80mm" at bounding box center [683, 95] width 126 height 23
click at [384, 18] on icon "plus" at bounding box center [381, 22] width 13 height 13
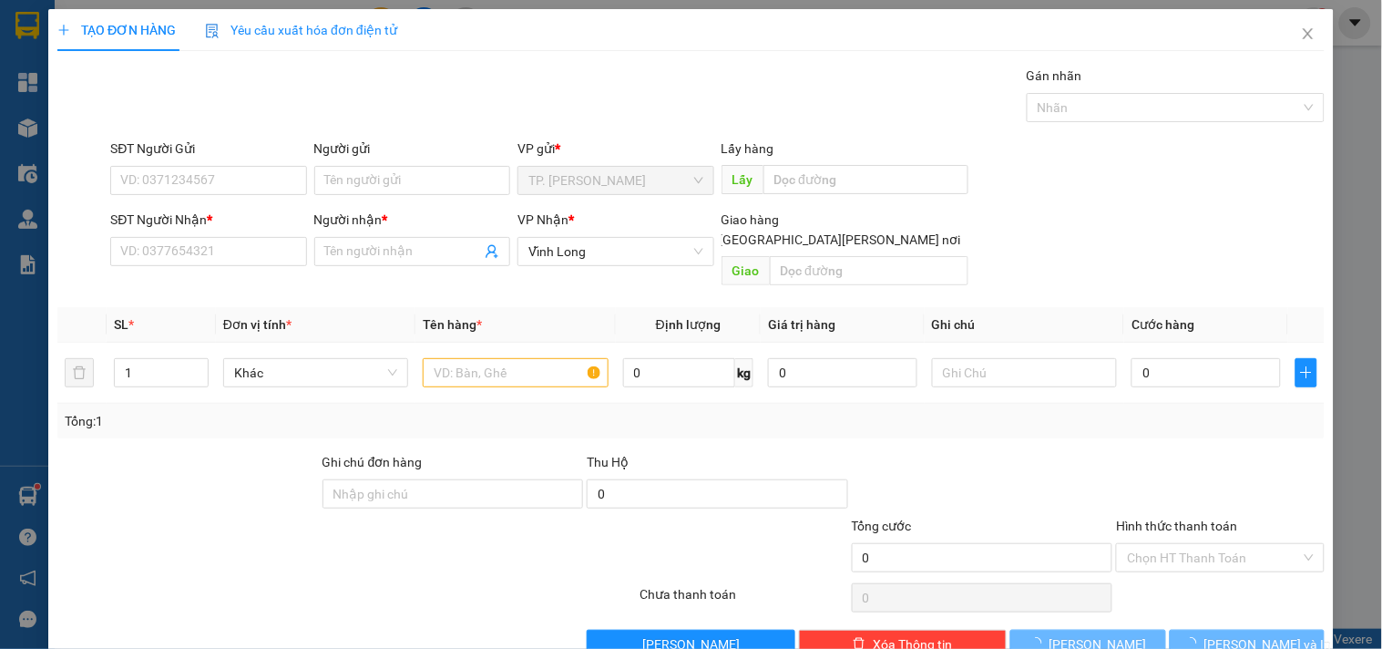
click at [397, 164] on div "Người gửi" at bounding box center [412, 151] width 196 height 27
click at [397, 176] on input "Người gửi" at bounding box center [412, 180] width 196 height 29
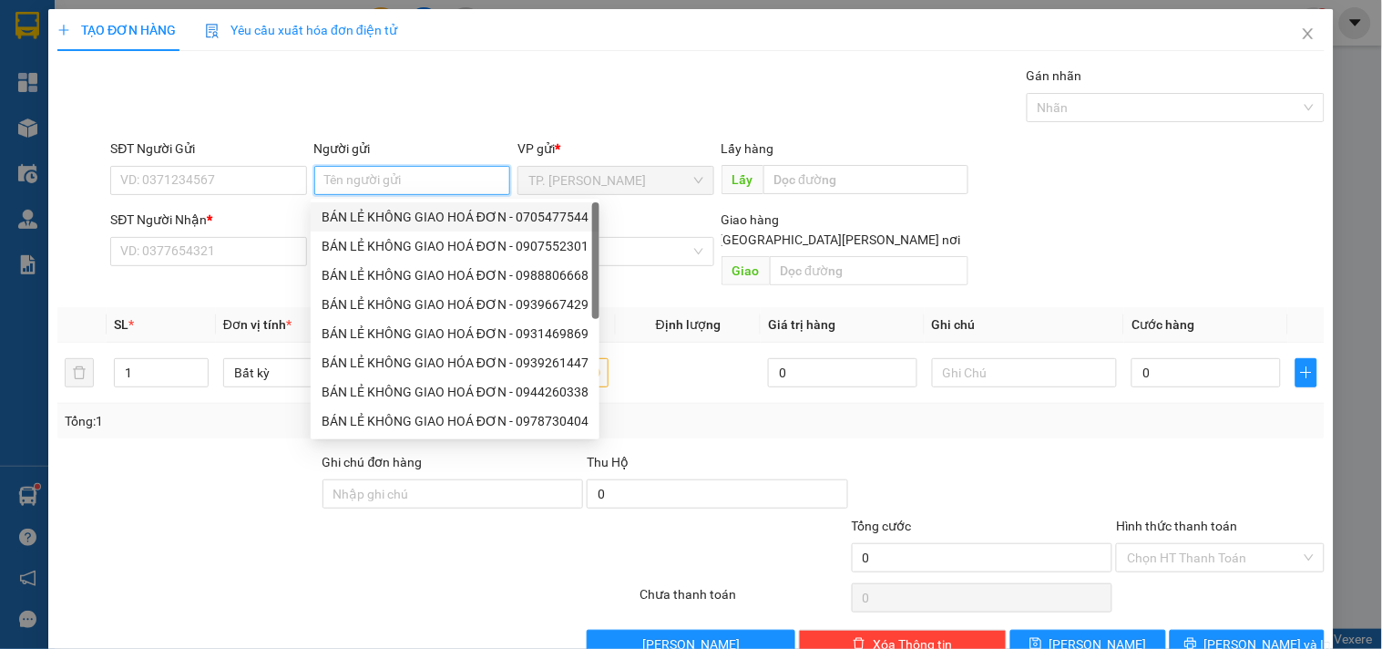
drag, startPoint x: 397, startPoint y: 220, endPoint x: 266, endPoint y: 194, distance: 133.8
click at [394, 220] on div "BÁN LẺ KHÔNG GIAO HOÁ ĐƠN - 0705477544" at bounding box center [455, 217] width 267 height 20
type input "0705477544"
type input "BÁN LẺ KHÔNG GIAO HOÁ ĐƠN"
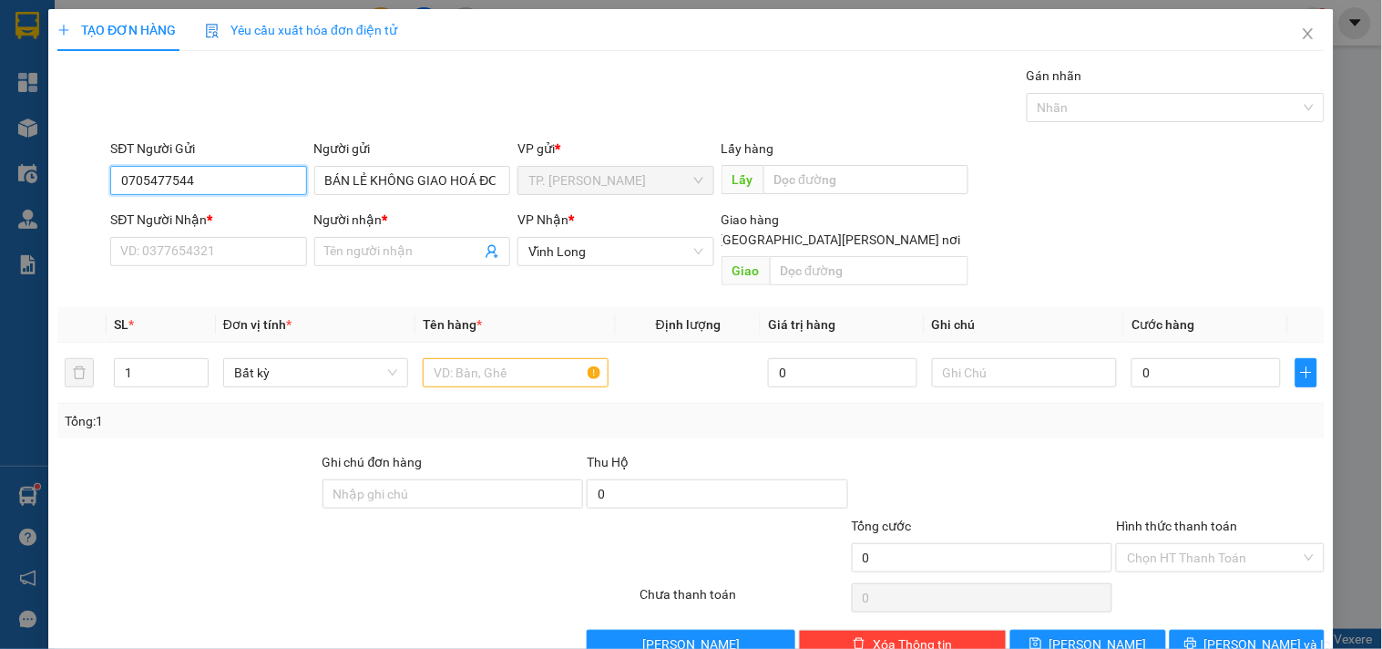
click at [225, 179] on input "0705477544" at bounding box center [208, 180] width 196 height 29
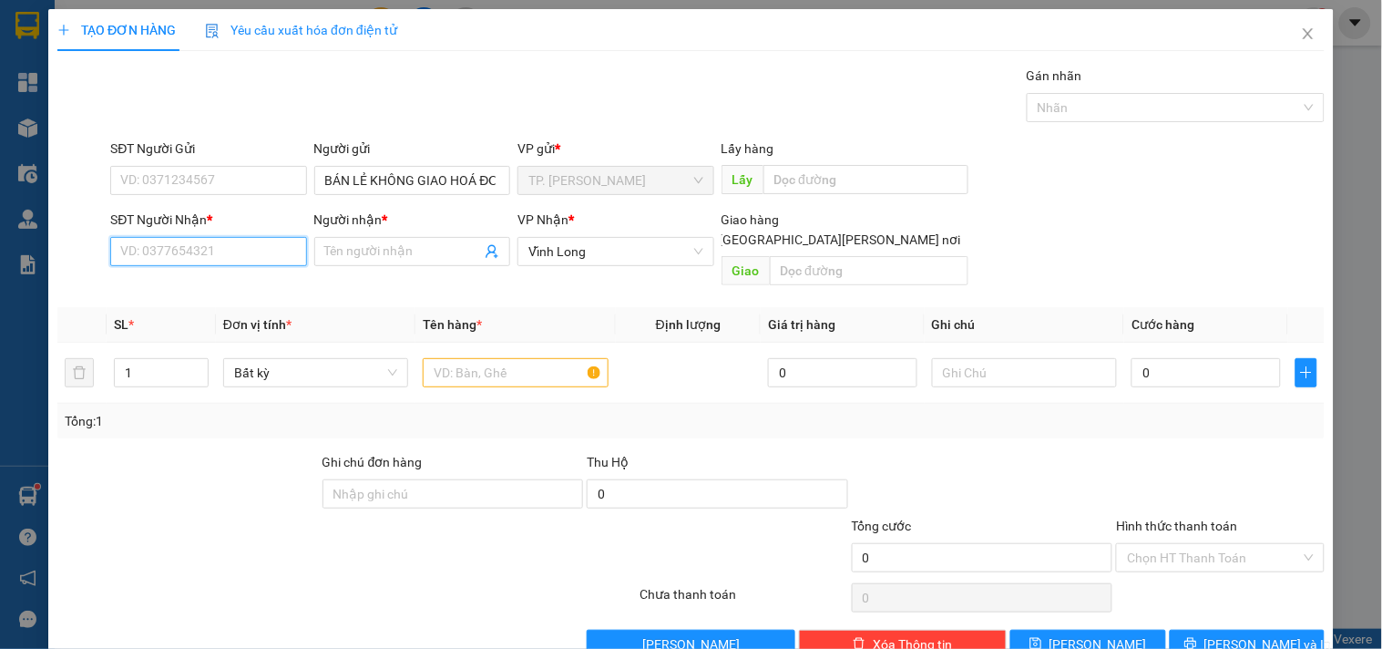
click at [230, 251] on input "SĐT Người Nhận *" at bounding box center [208, 251] width 196 height 29
type input "0937848992"
click at [215, 285] on div "0937848992 - [PERSON_NAME]" at bounding box center [209, 288] width 179 height 20
type input "HOÀNG YẾN"
type input "0937848992"
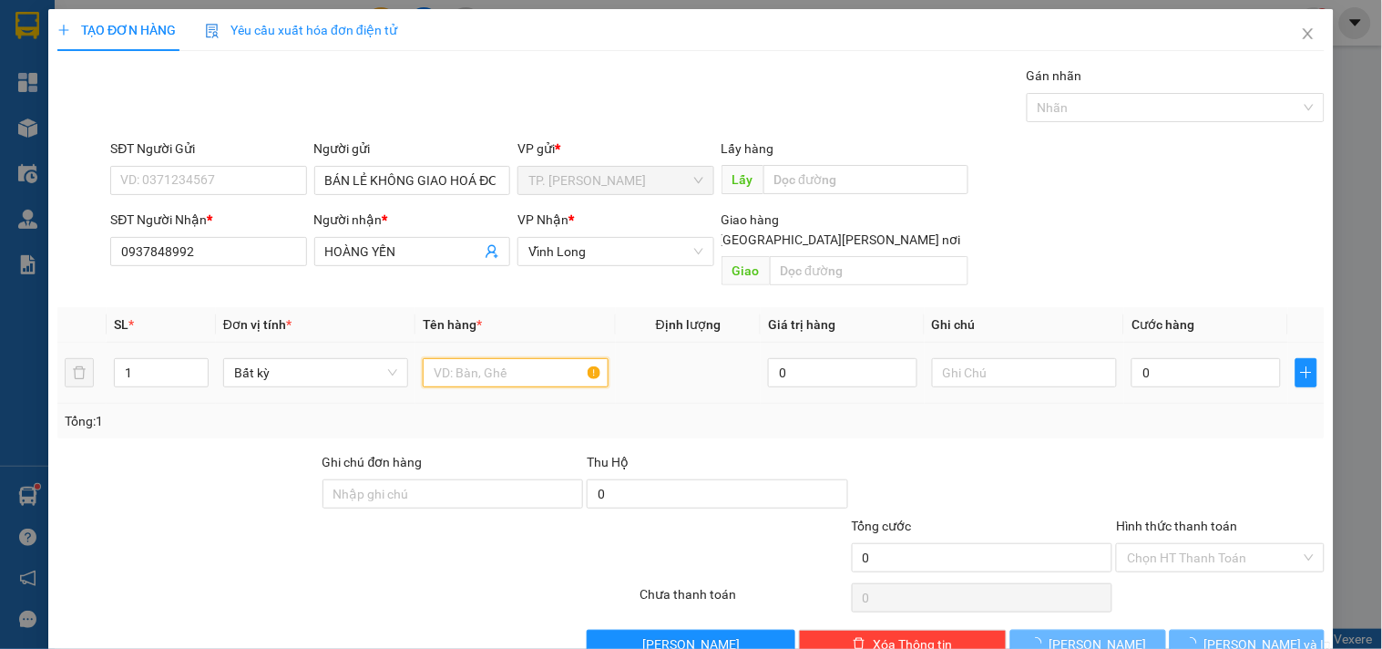
click at [523, 358] on input "text" at bounding box center [515, 372] width 185 height 29
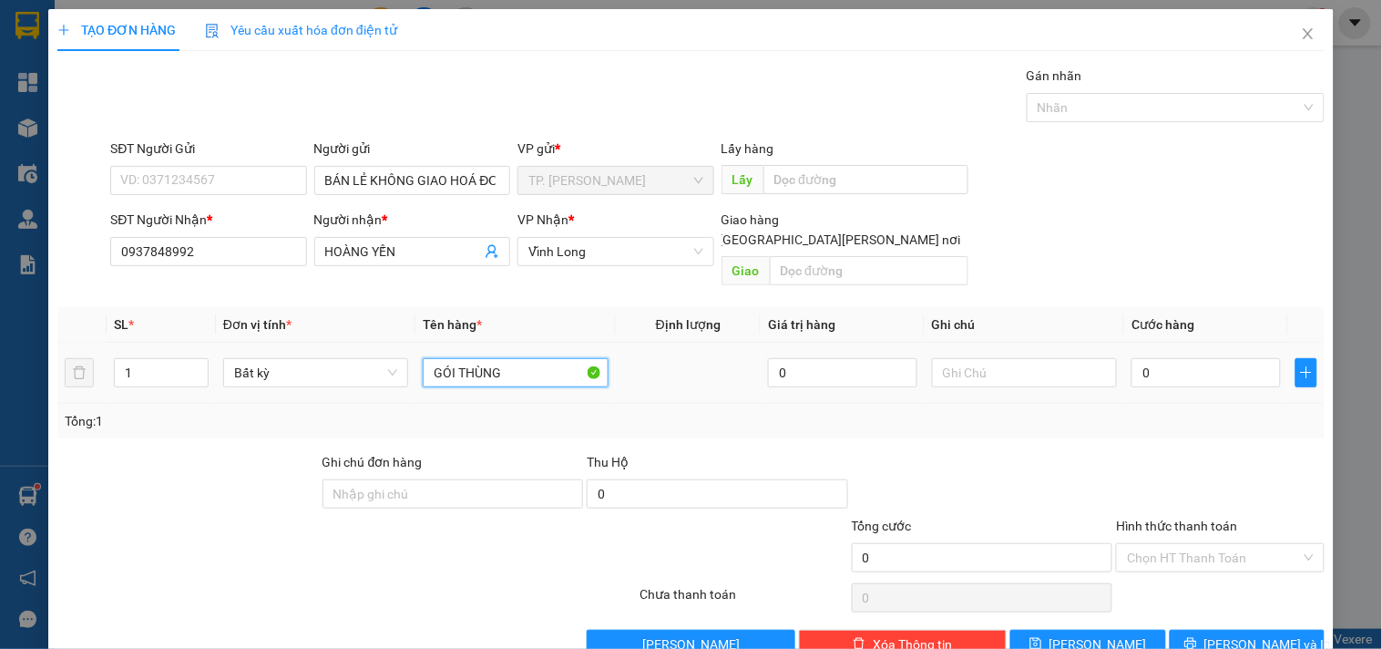
type input "GÓI THÙNG"
type input "TÍN"
click at [1169, 366] on input "0" at bounding box center [1206, 372] width 149 height 29
type input "008"
type input "8"
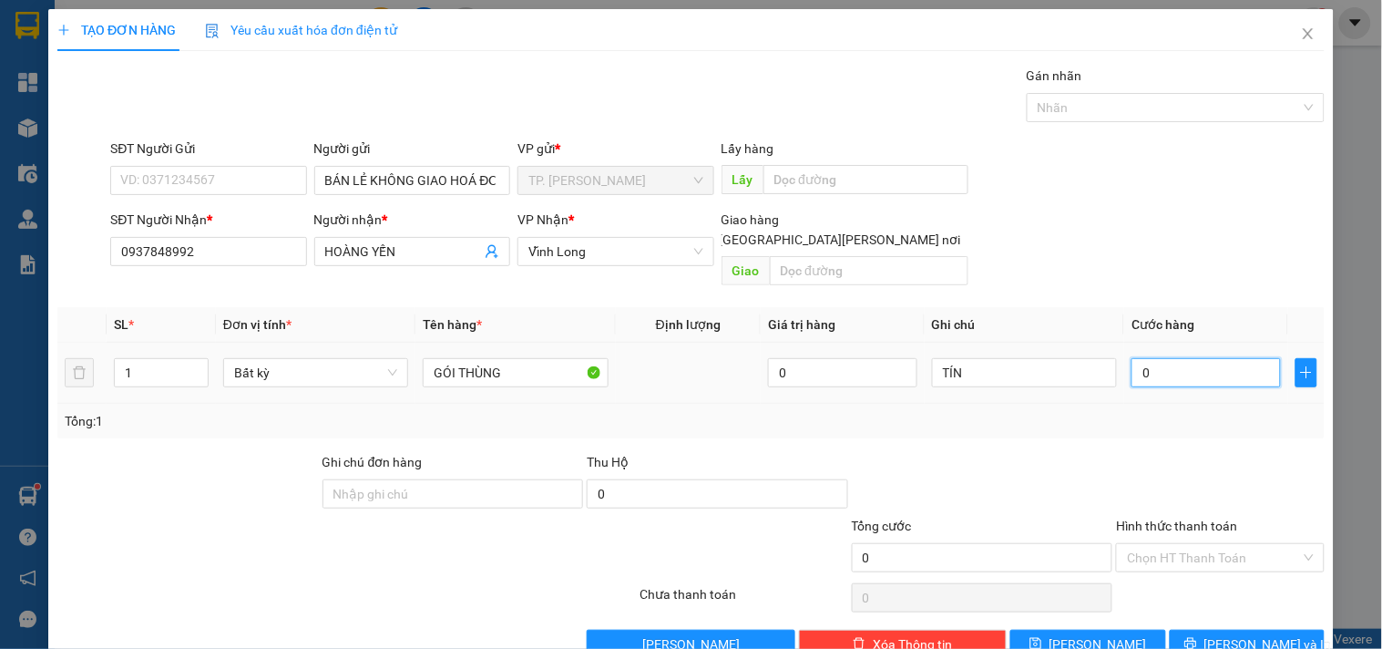
type input "8"
type input "0.080"
type input "80"
click at [1151, 544] on input "Hình thức thanh toán" at bounding box center [1213, 557] width 173 height 27
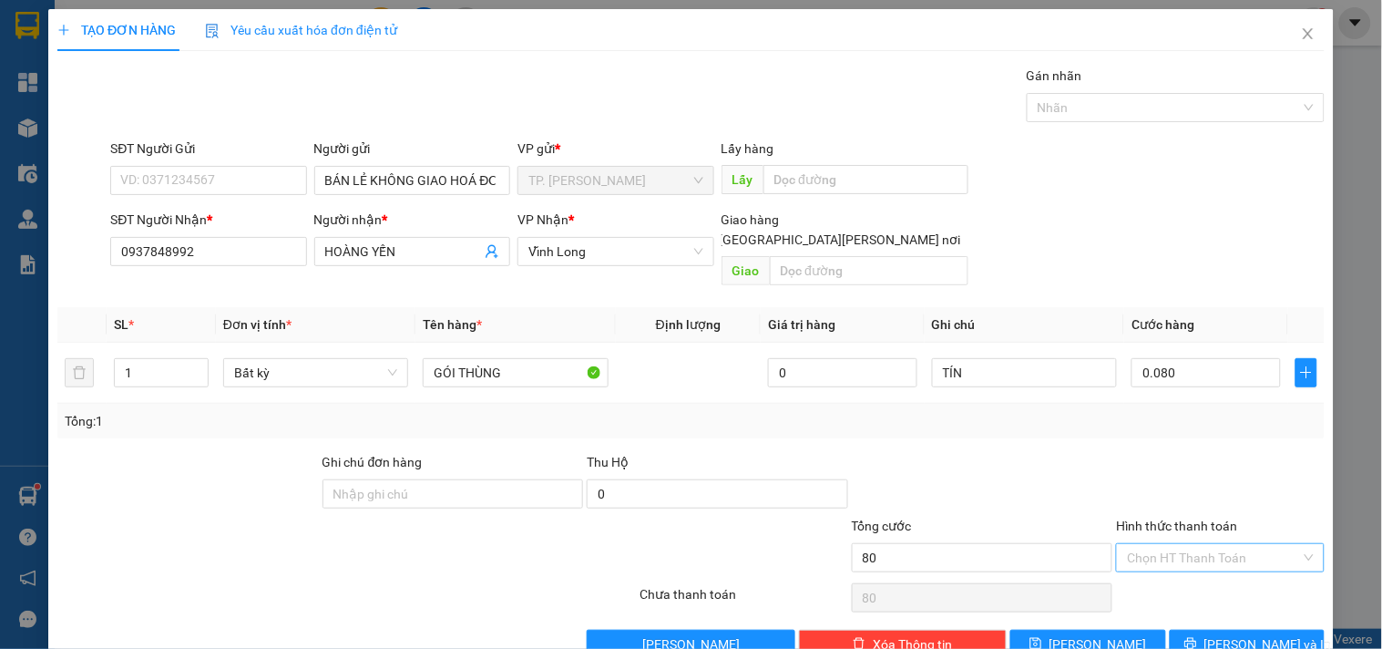
type input "80.000"
click at [1178, 569] on div "Tại văn phòng" at bounding box center [1209, 574] width 184 height 20
type input "0"
click at [823, 256] on input "text" at bounding box center [869, 270] width 199 height 29
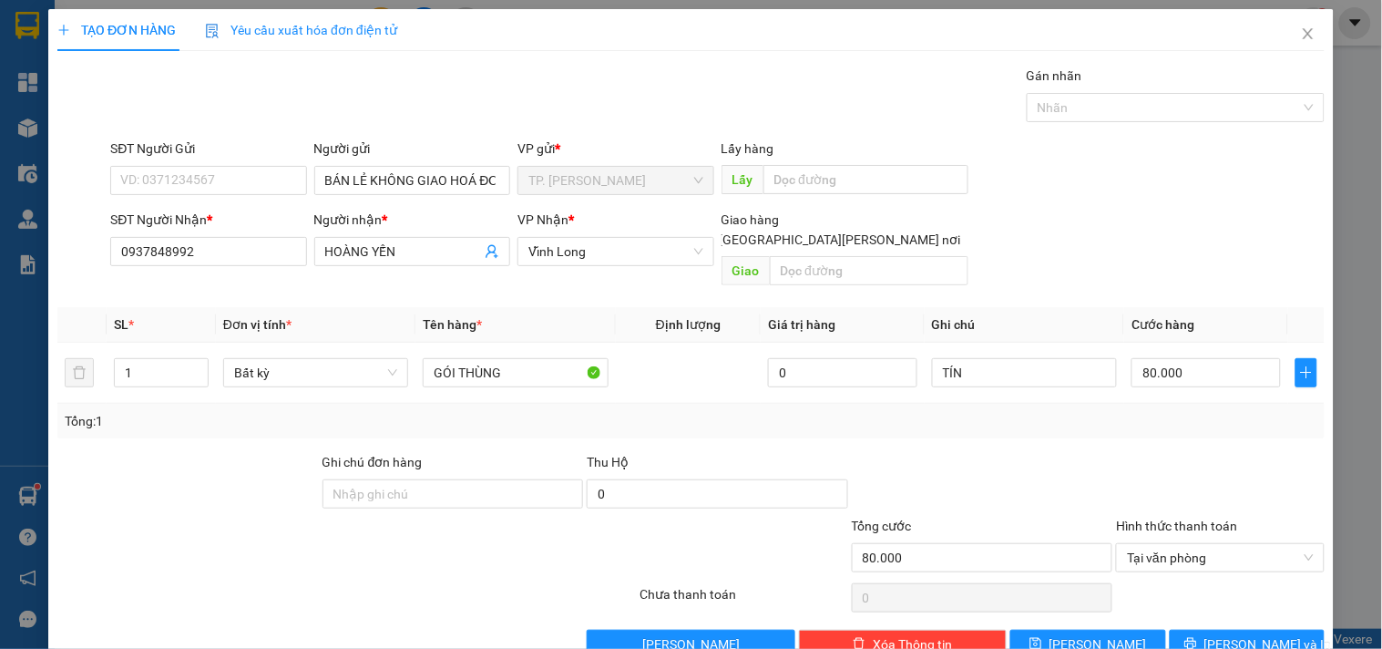
click at [711, 232] on input "[GEOGRAPHIC_DATA][PERSON_NAME] nơi" at bounding box center [704, 238] width 13 height 13
checkbox input "true"
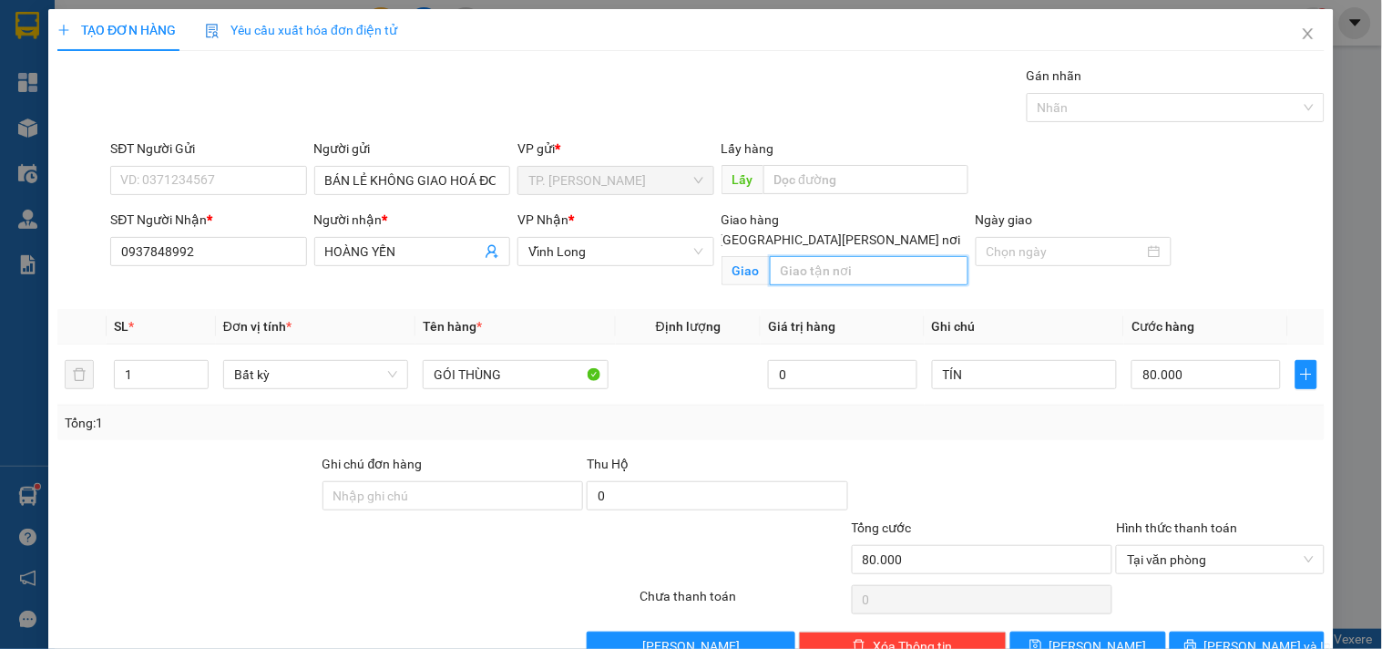
click at [798, 260] on input "text" at bounding box center [869, 270] width 199 height 29
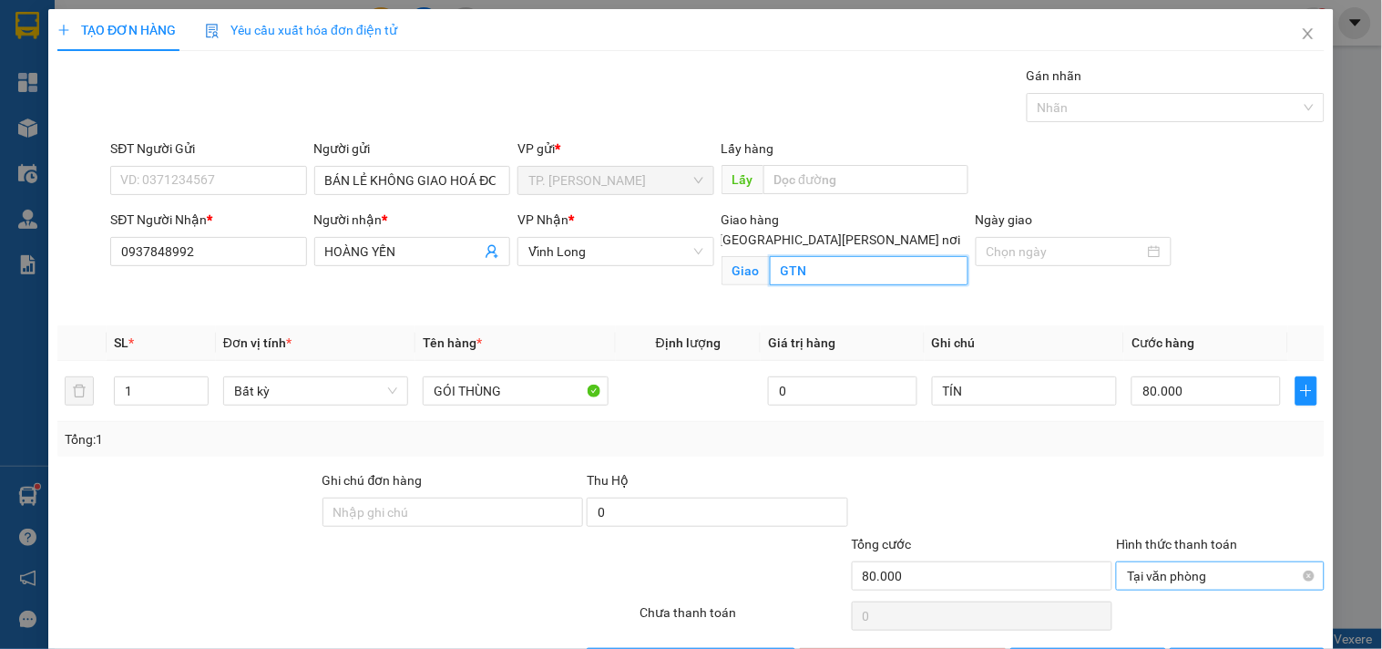
click at [1178, 562] on span "Tại văn phòng" at bounding box center [1220, 575] width 186 height 27
type input "GTN"
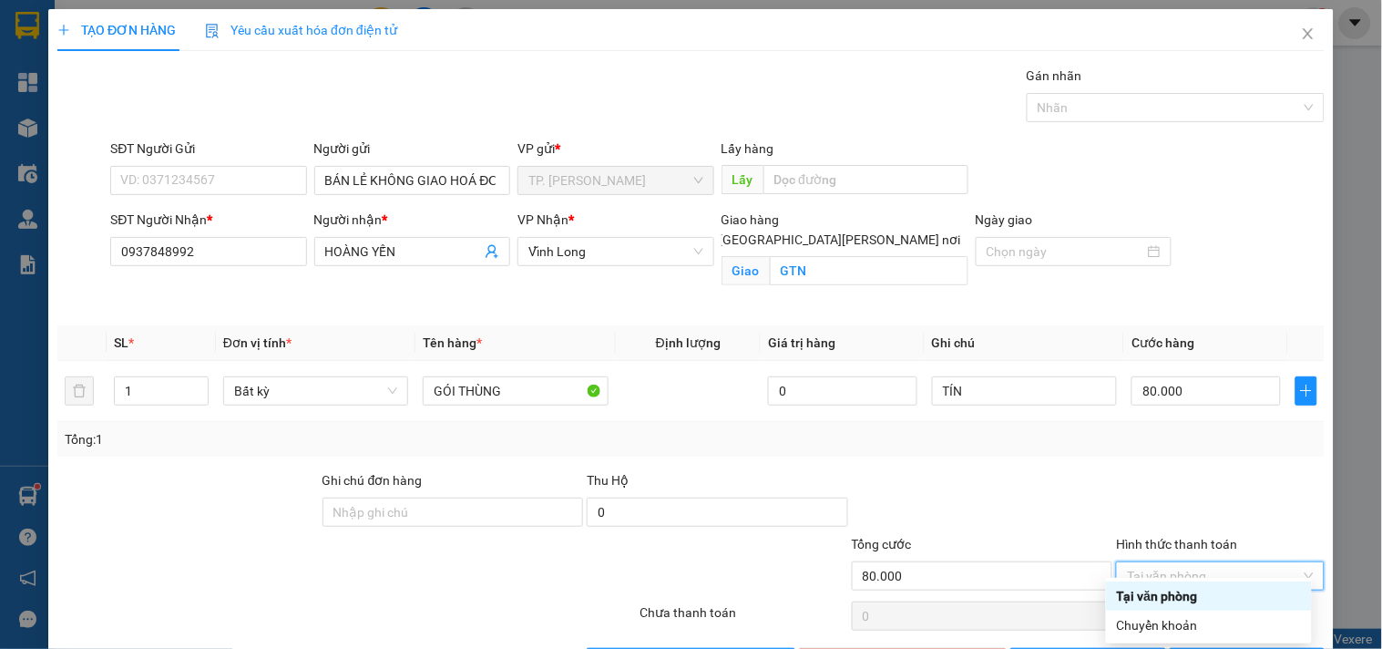
click at [1166, 589] on div "Tại văn phòng" at bounding box center [1209, 596] width 184 height 20
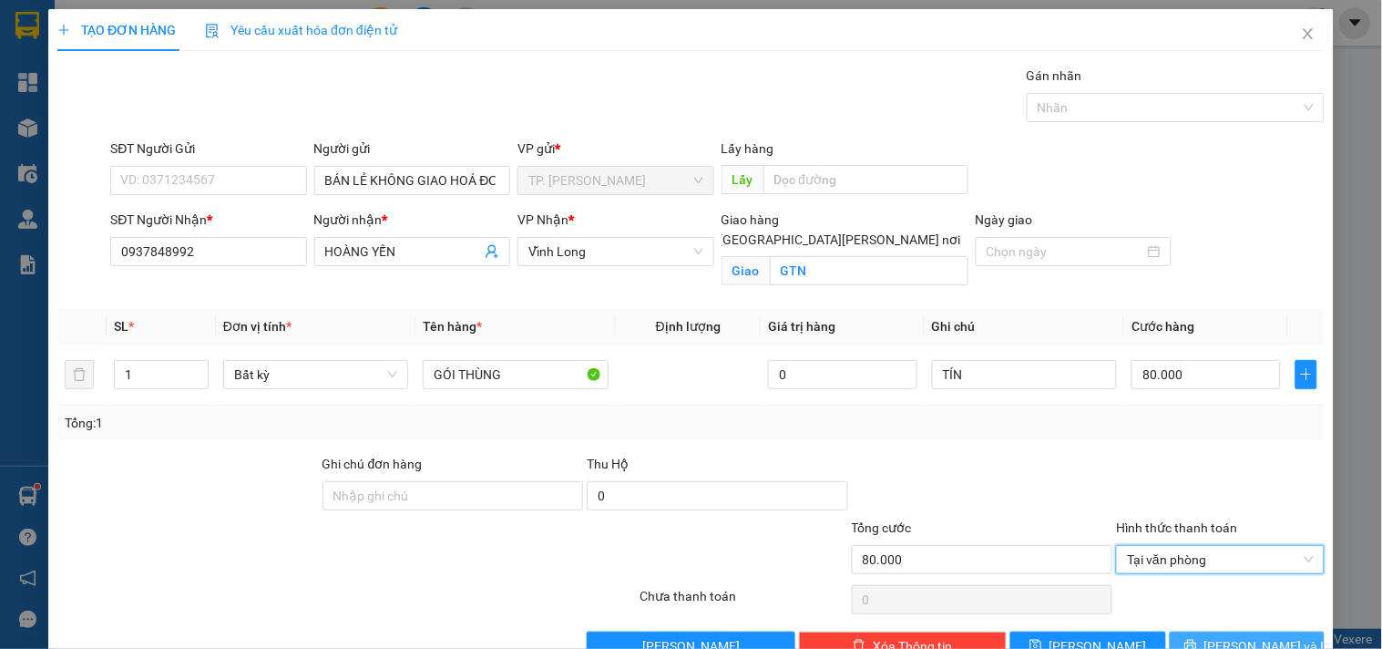
click at [1192, 641] on button "[PERSON_NAME] và In" at bounding box center [1247, 645] width 155 height 29
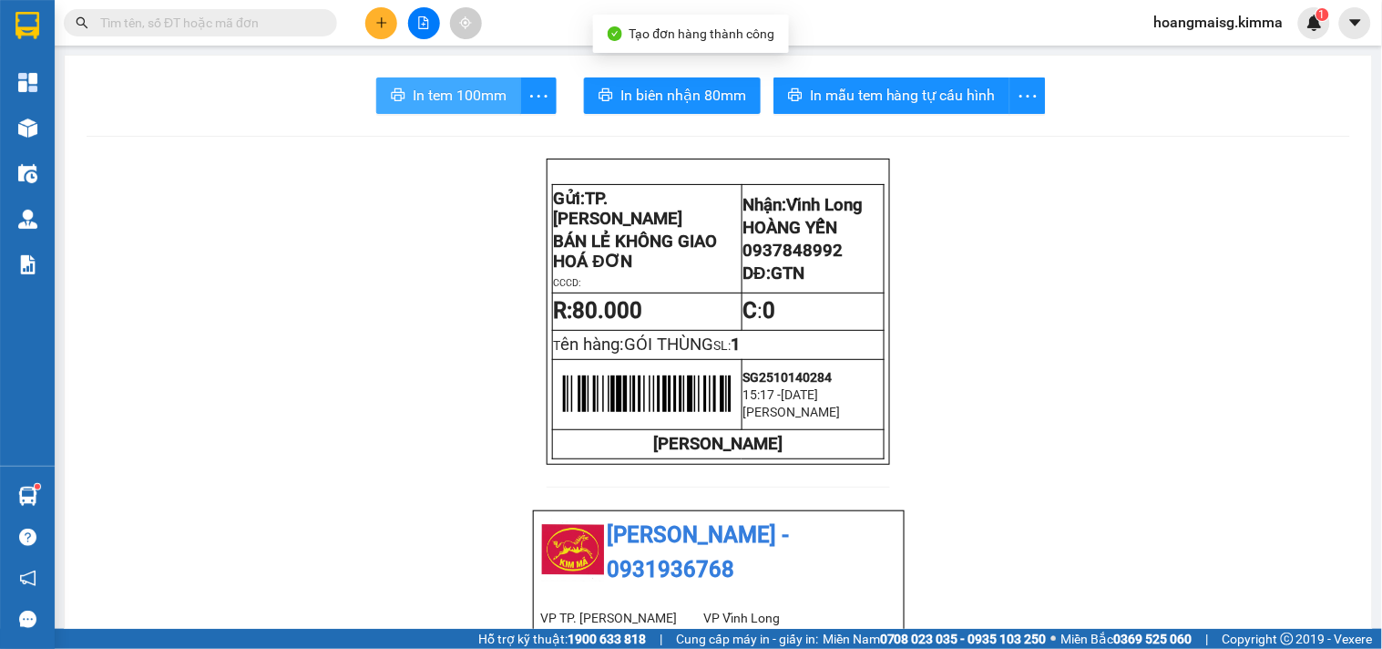
click at [469, 100] on span "In tem 100mm" at bounding box center [460, 95] width 94 height 23
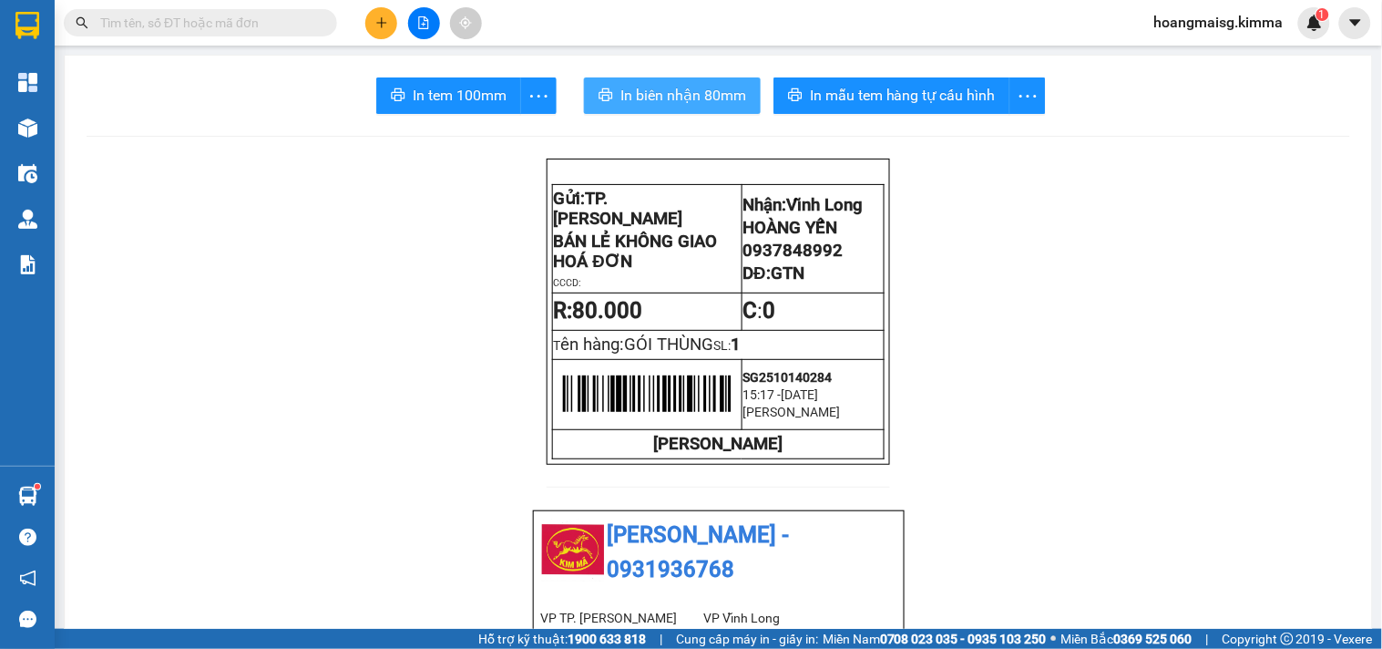
click at [681, 98] on span "In biên nhận 80mm" at bounding box center [683, 95] width 126 height 23
click at [401, 25] on div at bounding box center [423, 23] width 137 height 32
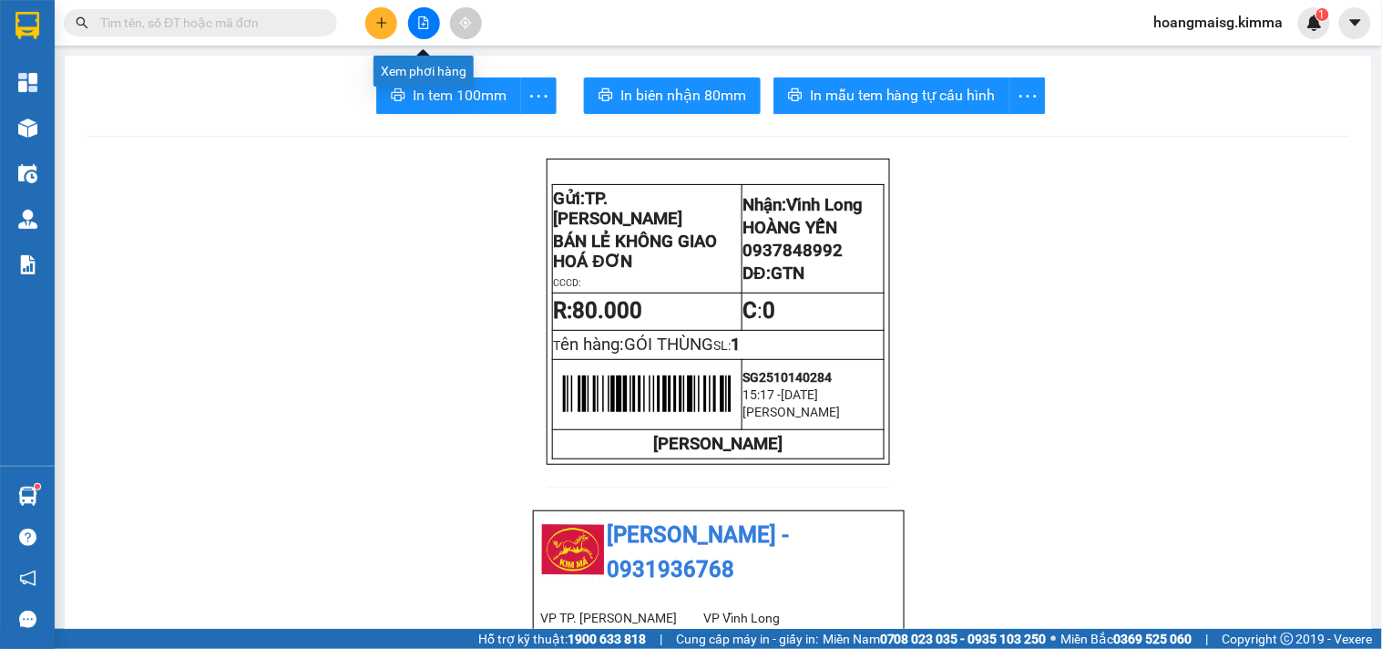
click at [408, 23] on button at bounding box center [424, 23] width 32 height 32
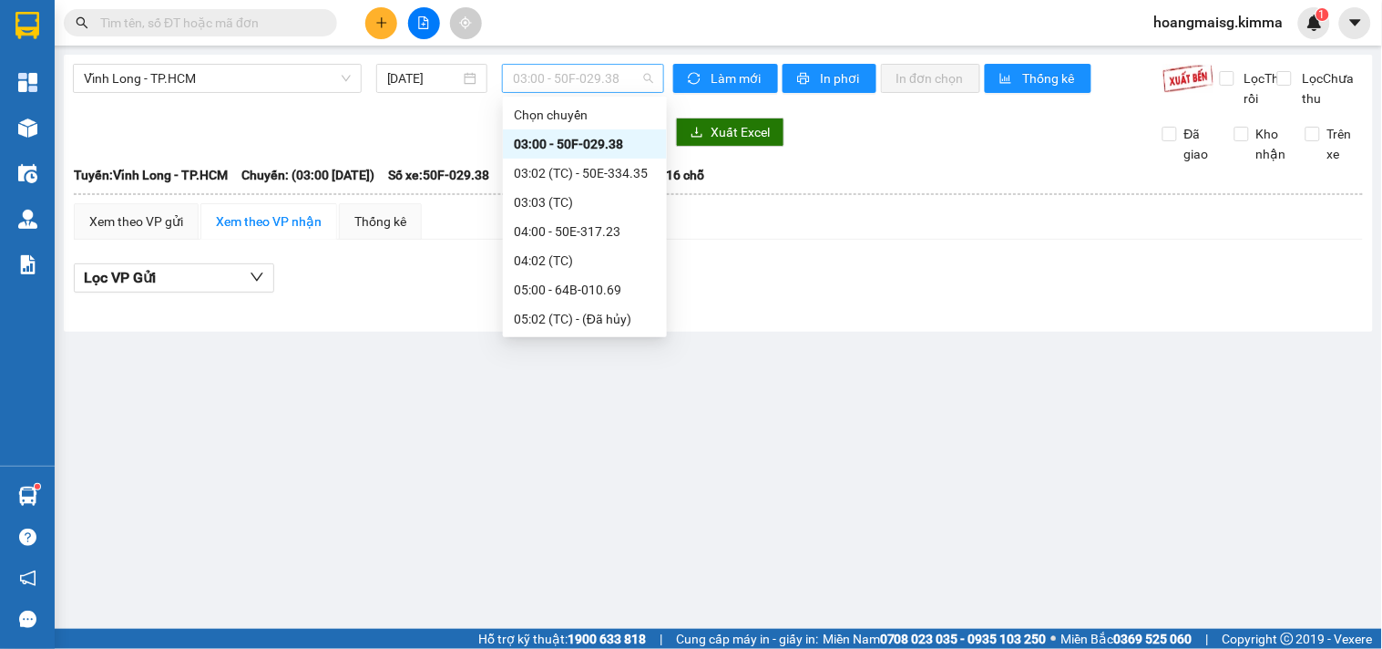
click at [543, 69] on span "03:00 - 50F-029.38" at bounding box center [583, 78] width 140 height 27
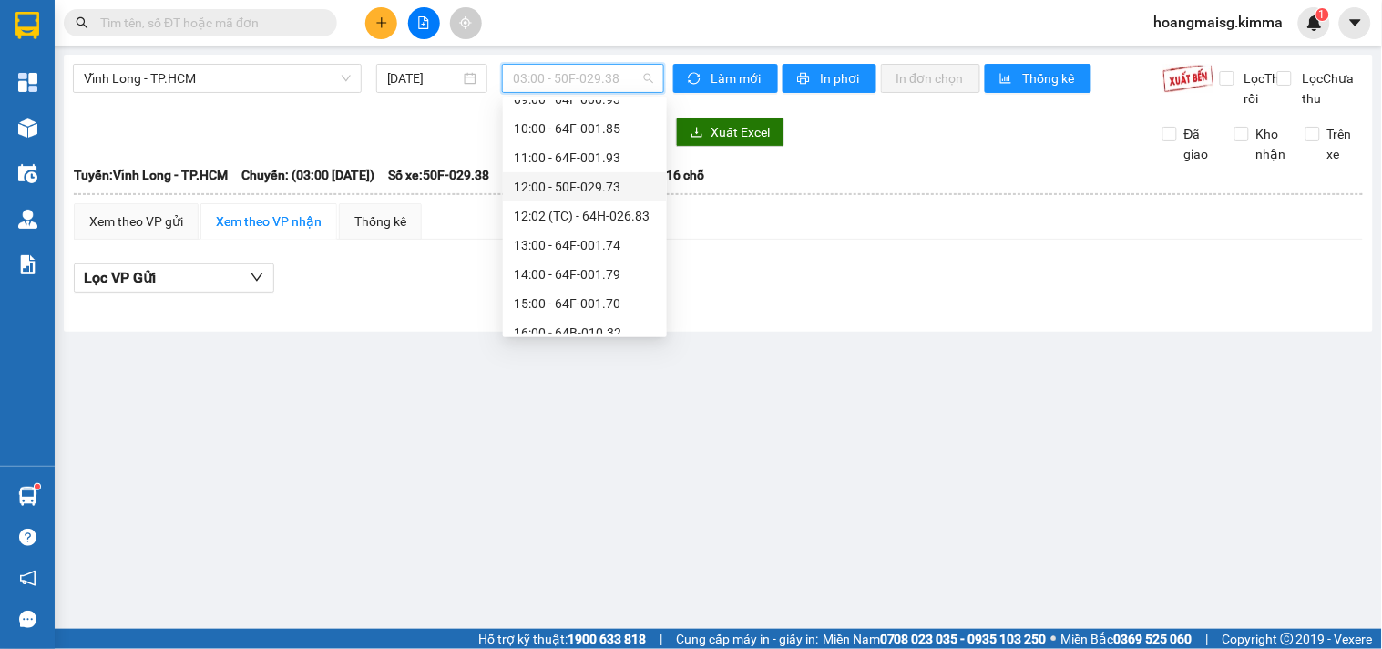
scroll to position [335, 0]
click at [558, 182] on div "11:00 - 64F-001.93" at bounding box center [585, 188] width 142 height 20
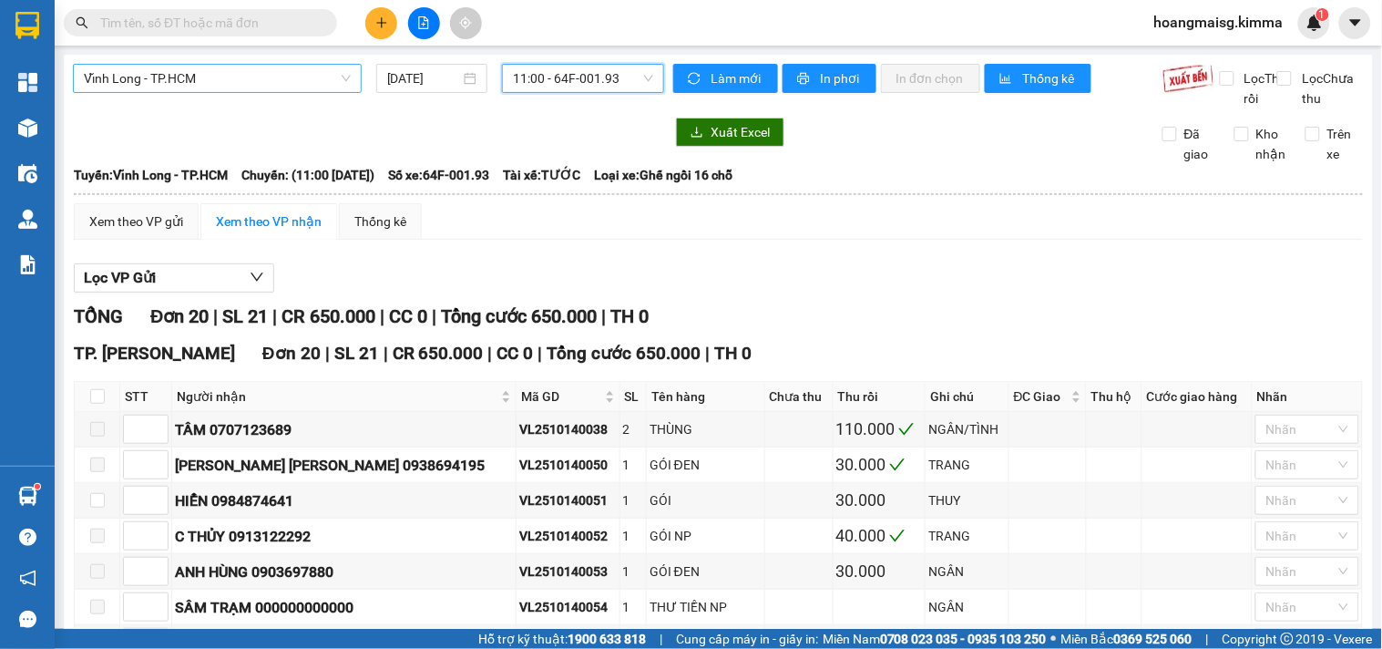
click at [213, 70] on span "Vĩnh Long - TP.HCM" at bounding box center [217, 78] width 267 height 27
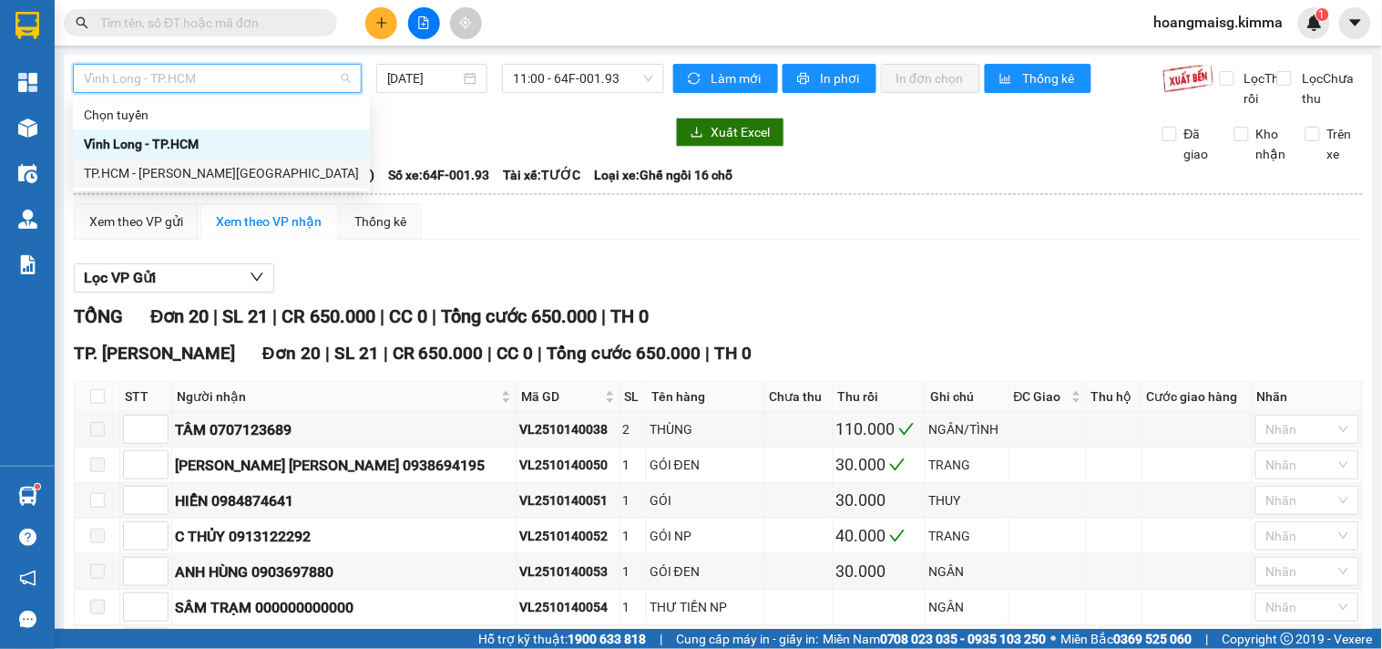
click at [162, 168] on div "TP.HCM - [PERSON_NAME][GEOGRAPHIC_DATA]" at bounding box center [221, 173] width 275 height 20
type input "[DATE]"
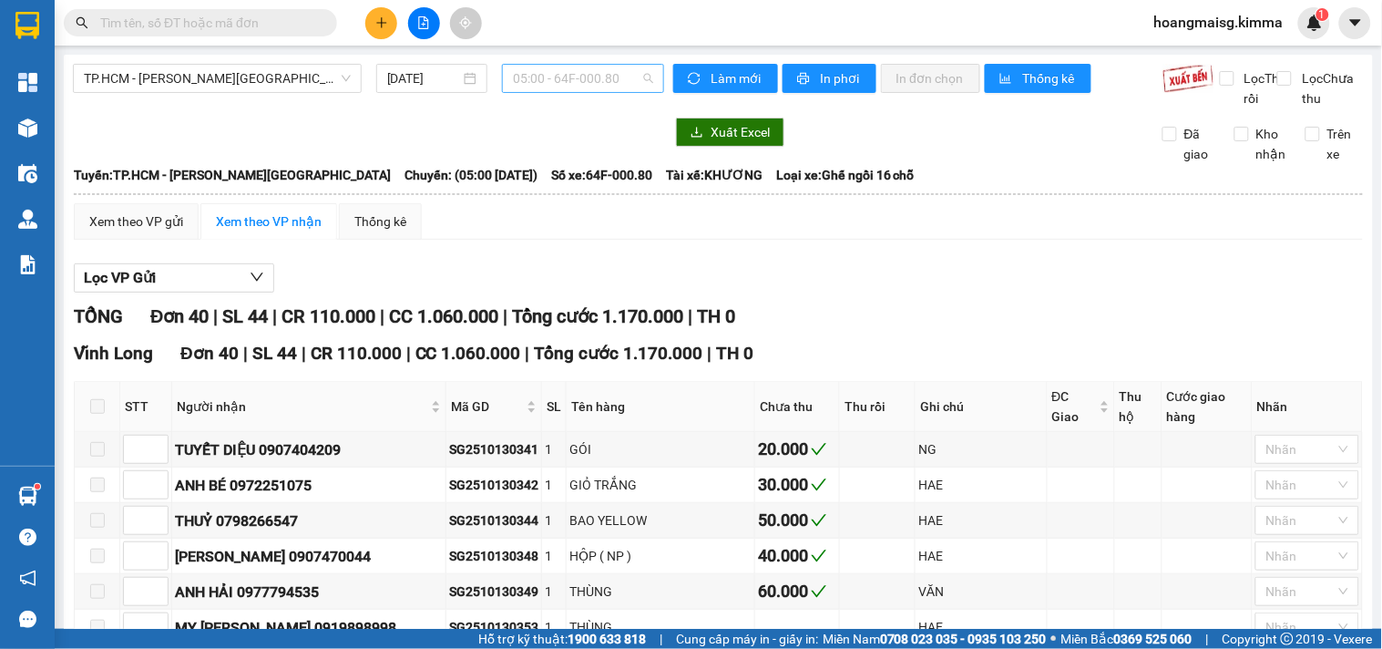
click at [579, 84] on span "05:00 - 64F-000.80" at bounding box center [583, 78] width 140 height 27
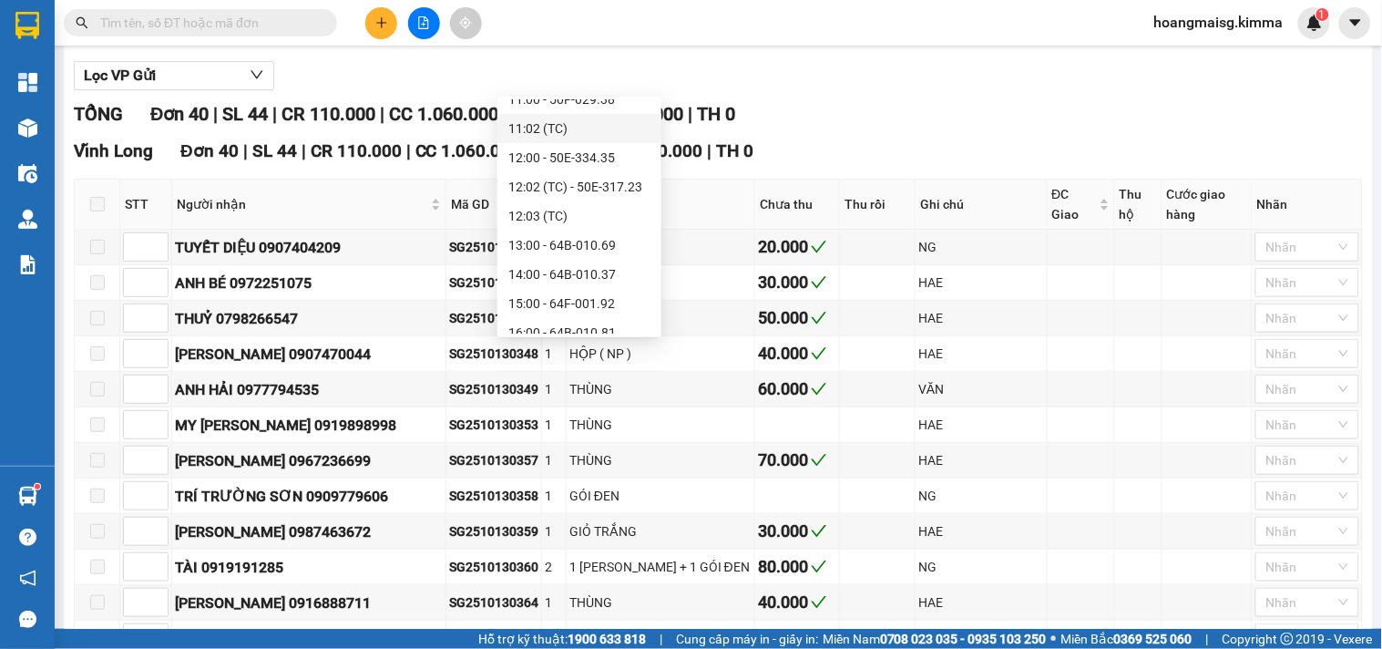
scroll to position [148, 0]
click at [535, 222] on div "11:02 (TC)" at bounding box center [579, 230] width 142 height 20
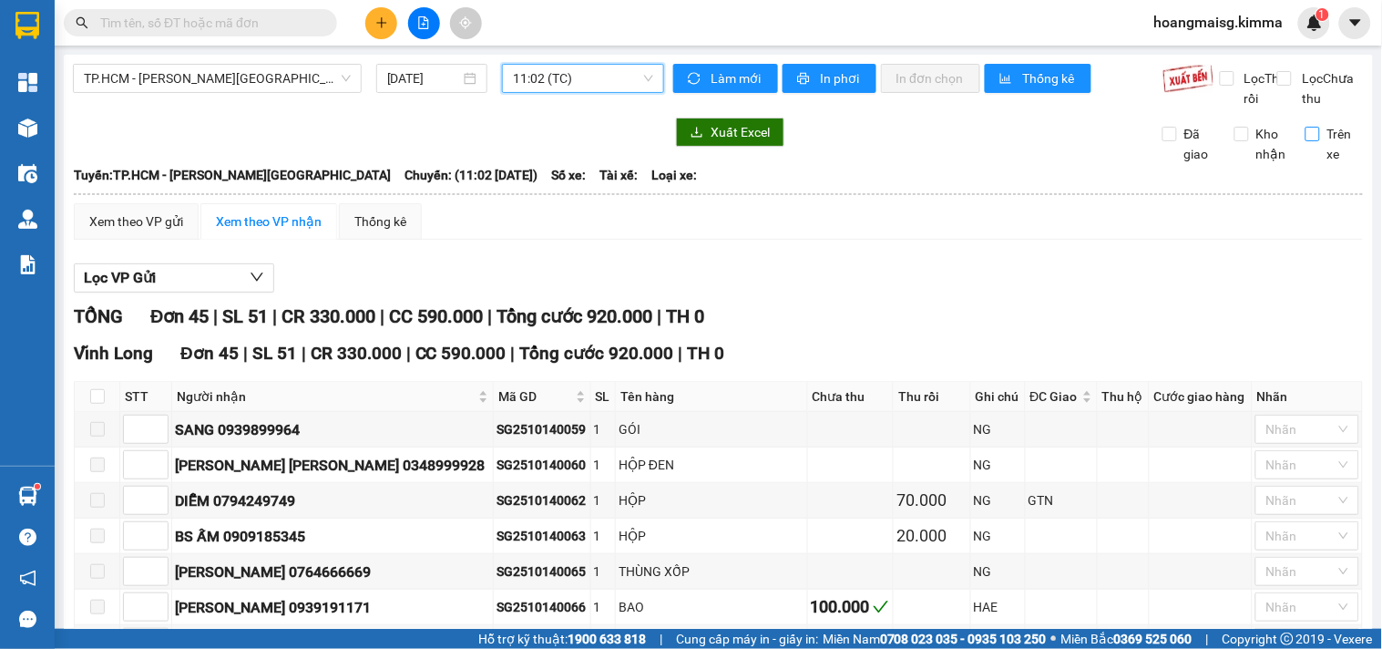
click at [1341, 157] on span "Trên xe" at bounding box center [1342, 144] width 44 height 40
click at [1320, 141] on input "Trên xe" at bounding box center [1313, 134] width 15 height 15
checkbox input "true"
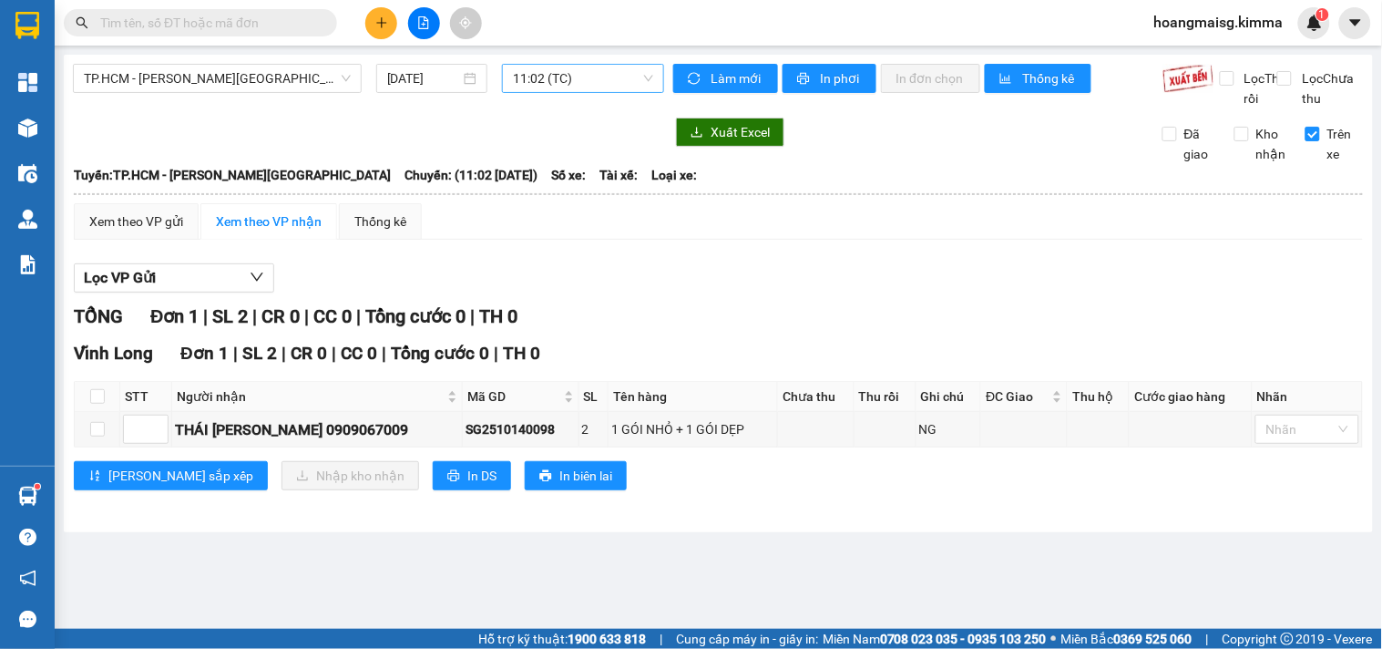
click at [606, 74] on span "11:02 (TC)" at bounding box center [583, 78] width 140 height 27
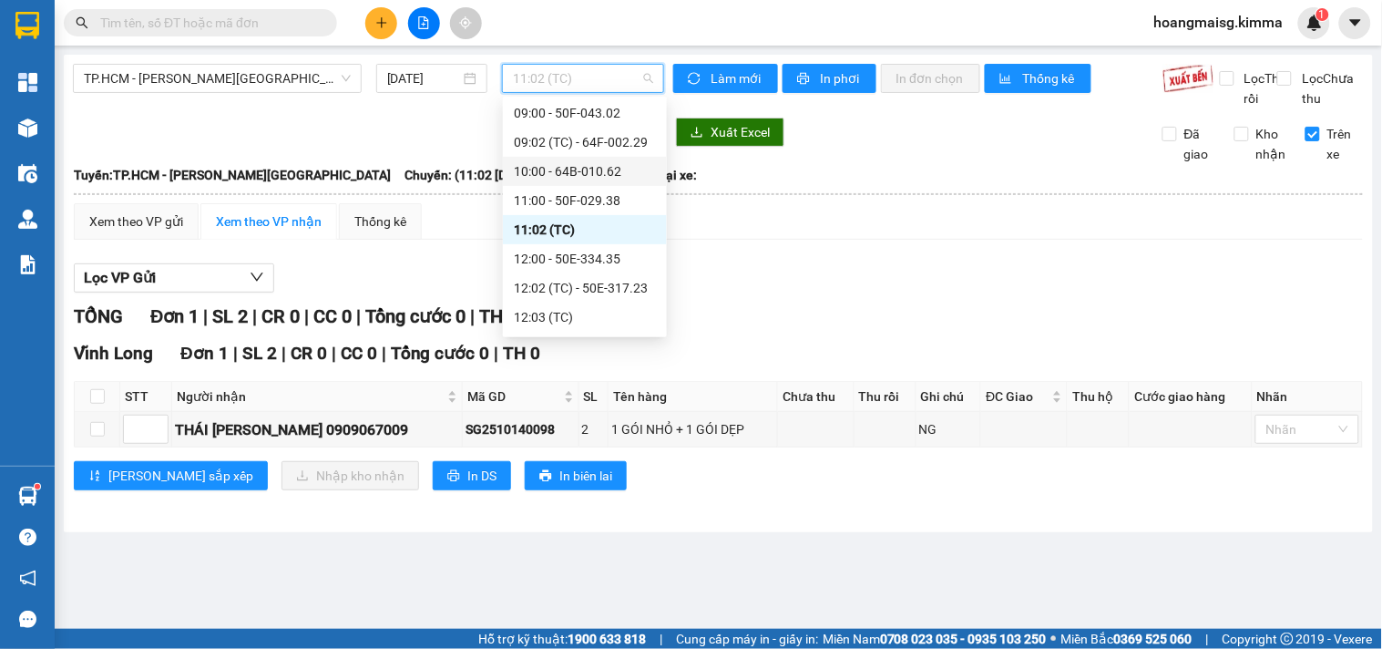
click at [261, 26] on input "text" at bounding box center [207, 23] width 215 height 20
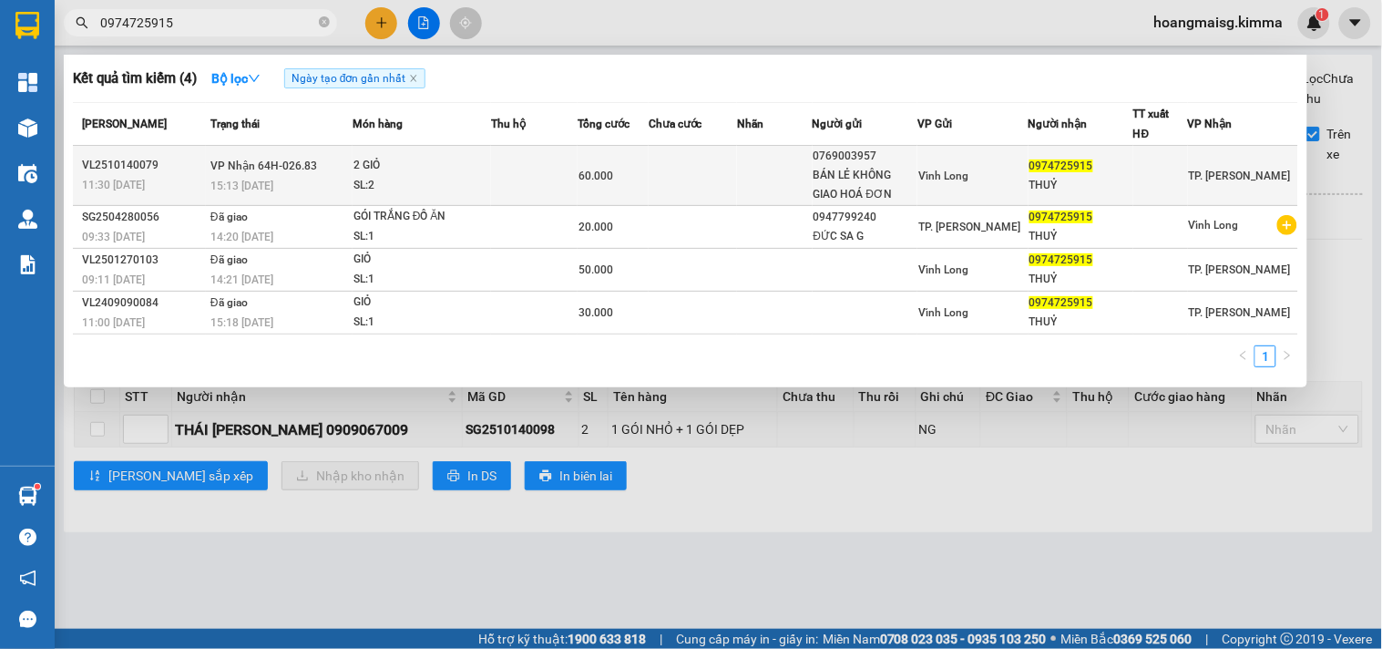
type input "0974725915"
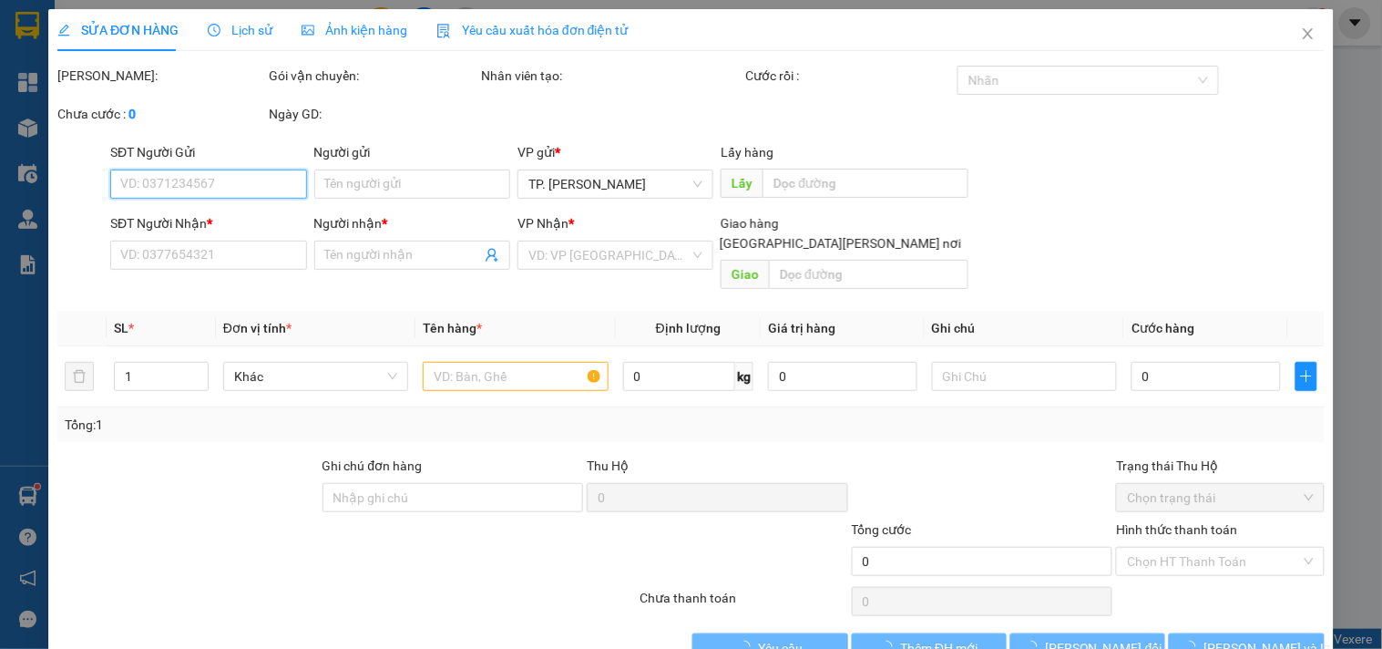
type input "0769003957"
type input "BÁN LẺ KHÔNG GIAO HOÁ ĐƠN"
type input "0974725915"
type input "THUỶ"
type input "60.000"
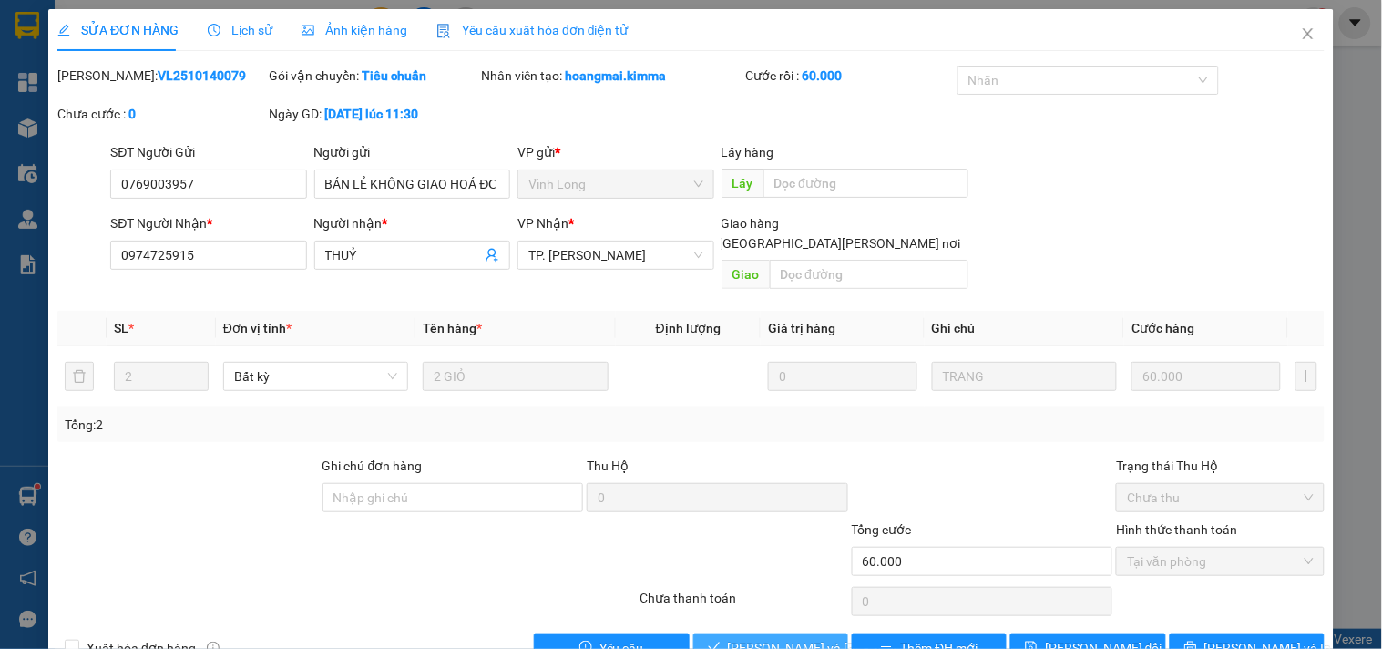
click at [728, 638] on span "[PERSON_NAME] và [PERSON_NAME] hàng" at bounding box center [851, 648] width 246 height 20
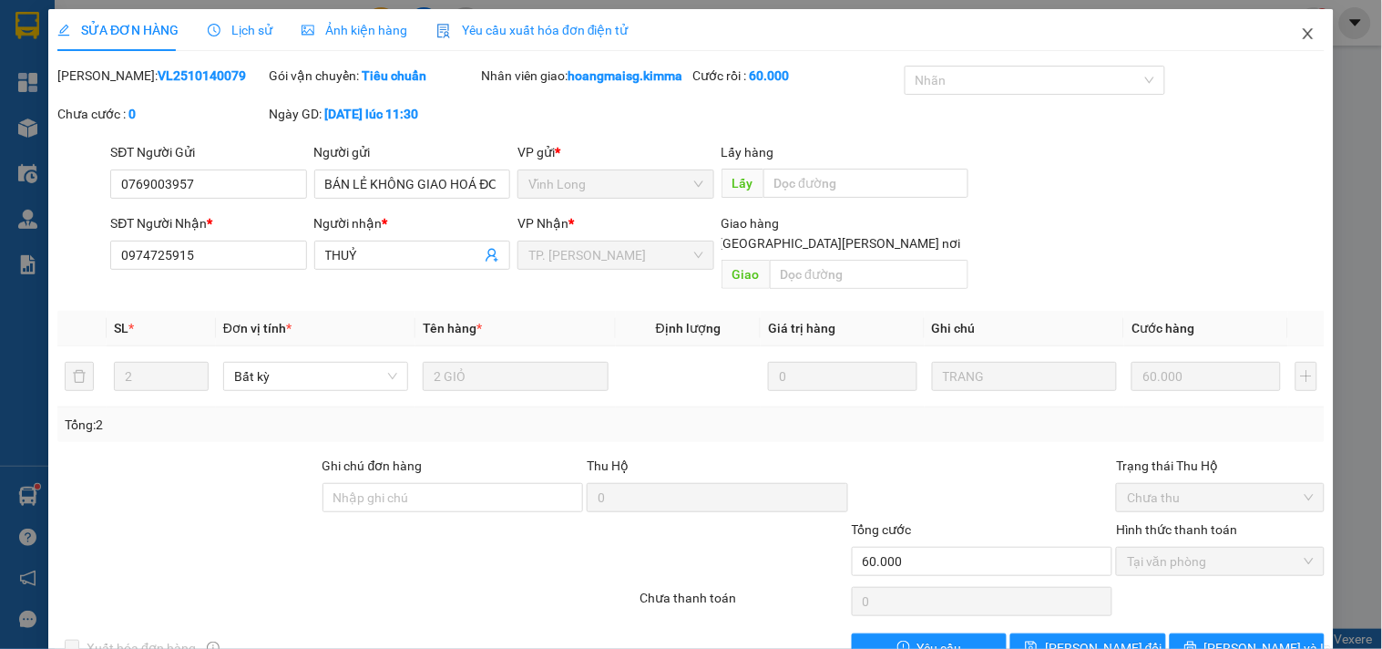
click at [1301, 35] on icon "close" at bounding box center [1308, 33] width 15 height 15
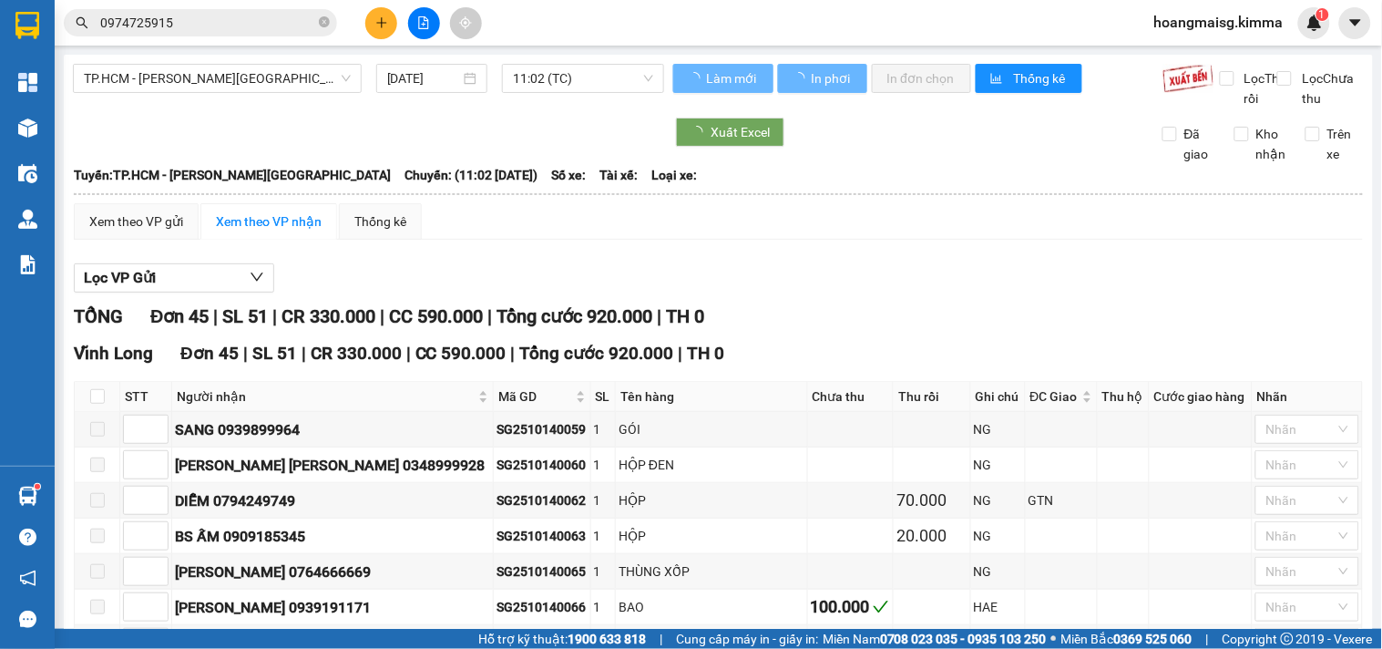
click at [381, 16] on icon "plus" at bounding box center [381, 22] width 13 height 13
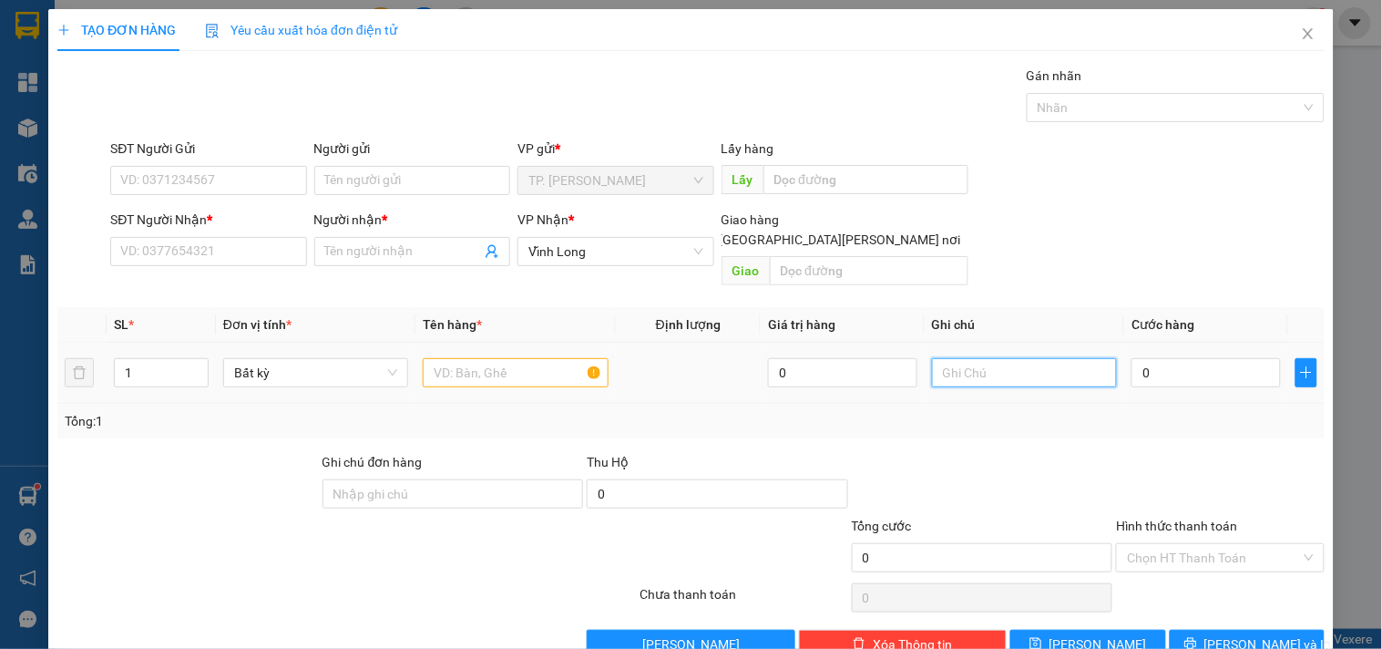
click at [988, 358] on input "text" at bounding box center [1024, 372] width 185 height 29
type input "VĂN"
click at [526, 358] on input "text" at bounding box center [515, 372] width 185 height 29
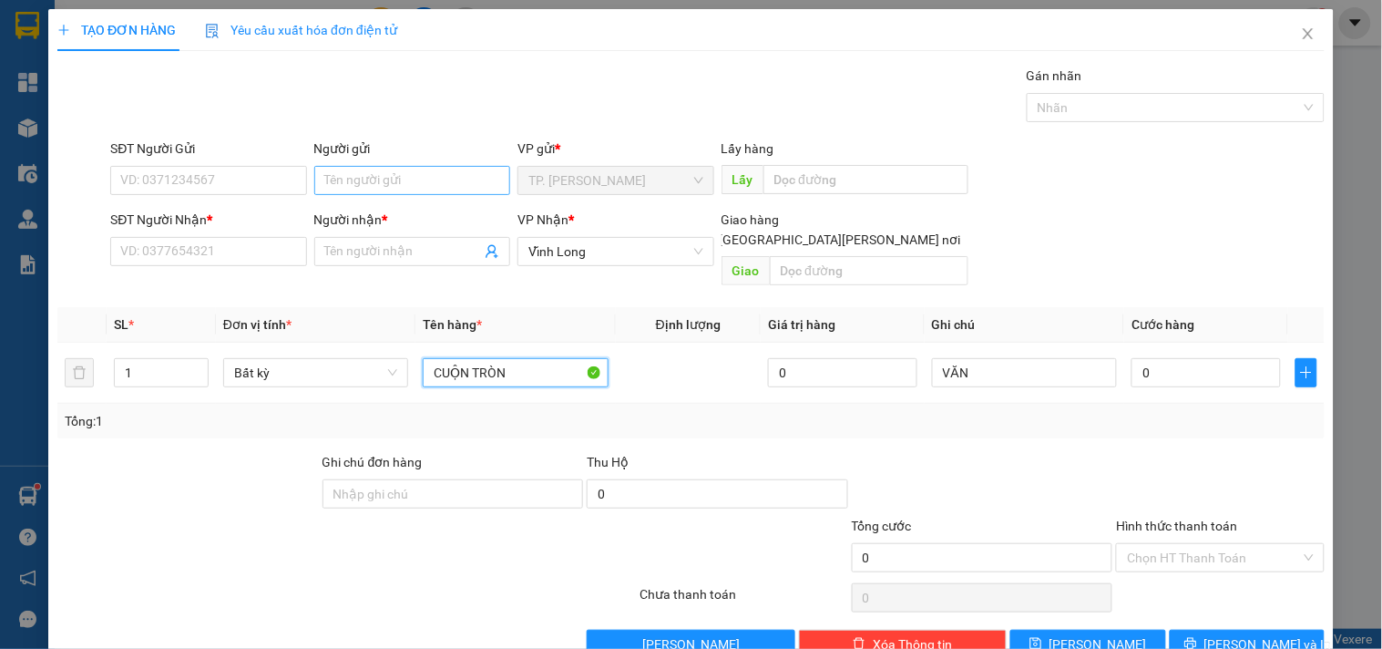
type input "CUỘN TRÒN"
click at [340, 182] on input "Người gửi" at bounding box center [412, 180] width 196 height 29
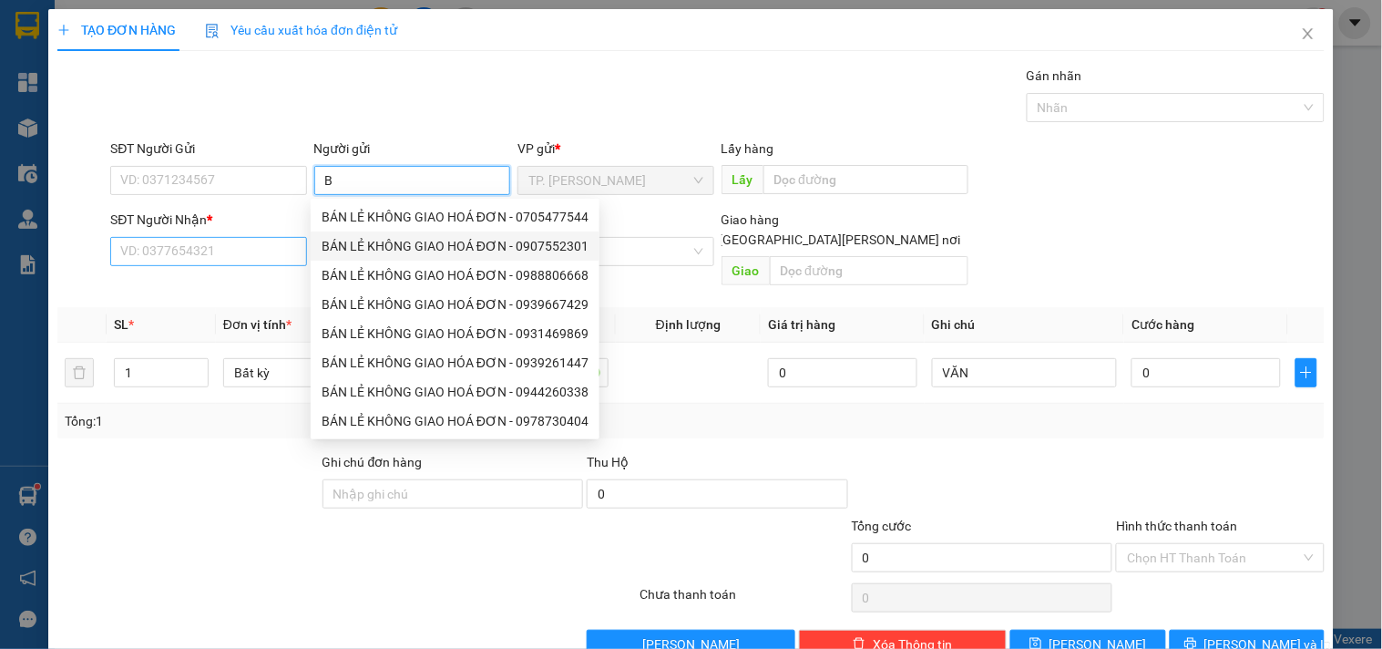
type input "B"
click at [193, 246] on input "SĐT Người Nhận *" at bounding box center [208, 251] width 196 height 29
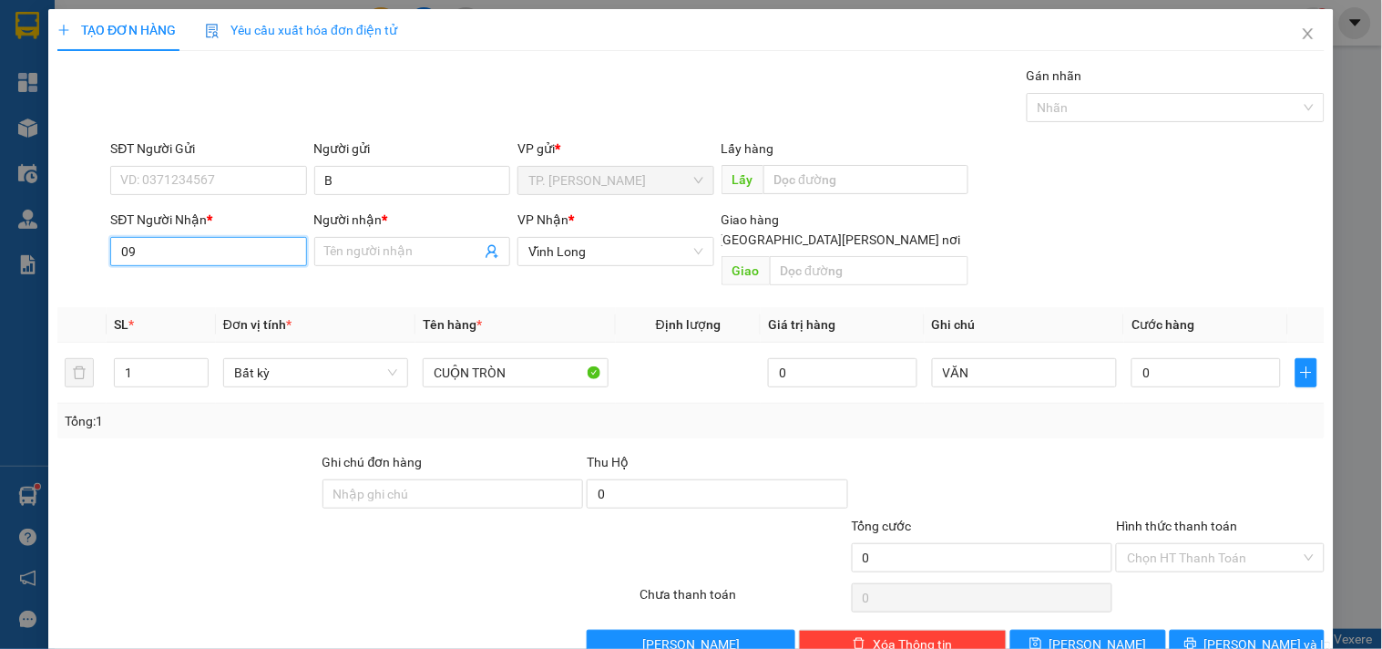
type input "0"
click at [260, 290] on div "0942919251 - [PERSON_NAME]" at bounding box center [209, 288] width 179 height 20
type input "0942919251"
type input "[PERSON_NAME]"
type input "0942919251"
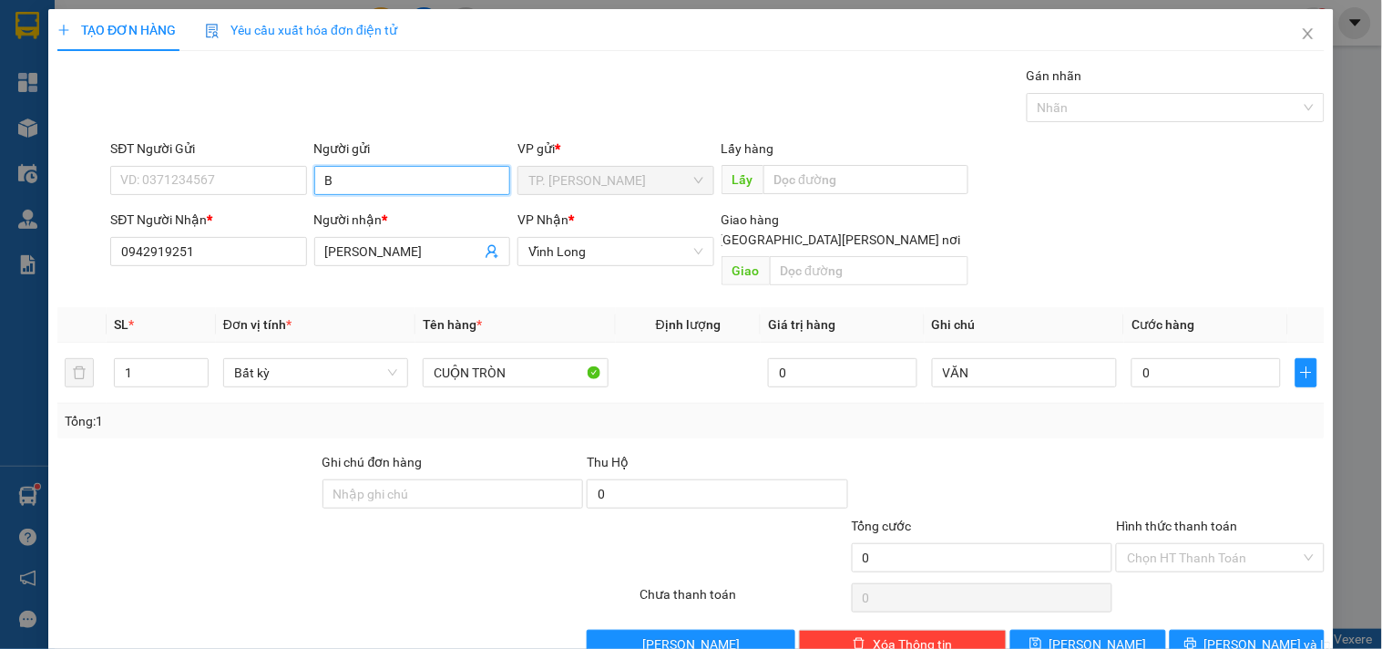
click at [410, 174] on input "B" at bounding box center [412, 180] width 196 height 29
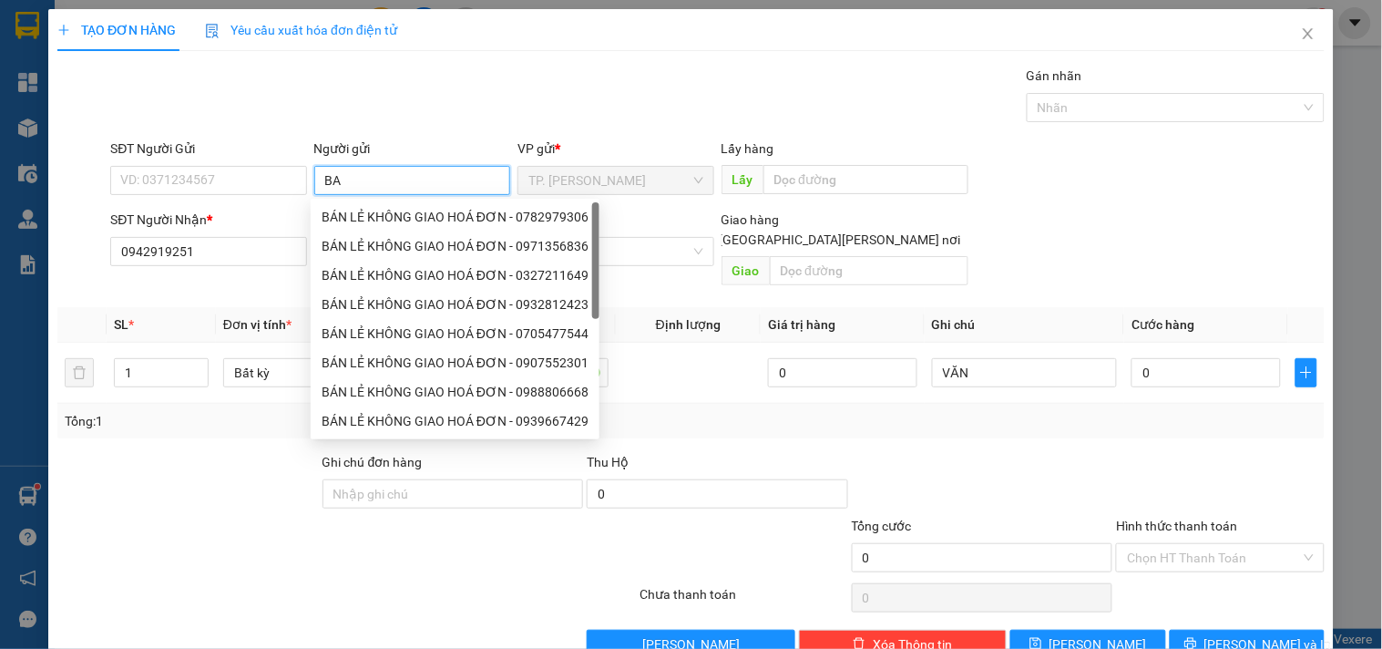
type input "BAN"
click at [384, 217] on div "BÁN LẺ KHÔNG GIAO HOÁ ĐƠN - 0782979306" at bounding box center [455, 217] width 267 height 20
type input "0782979306"
type input "BÁN LẺ KHÔNG GIAO HOÁ ĐƠN"
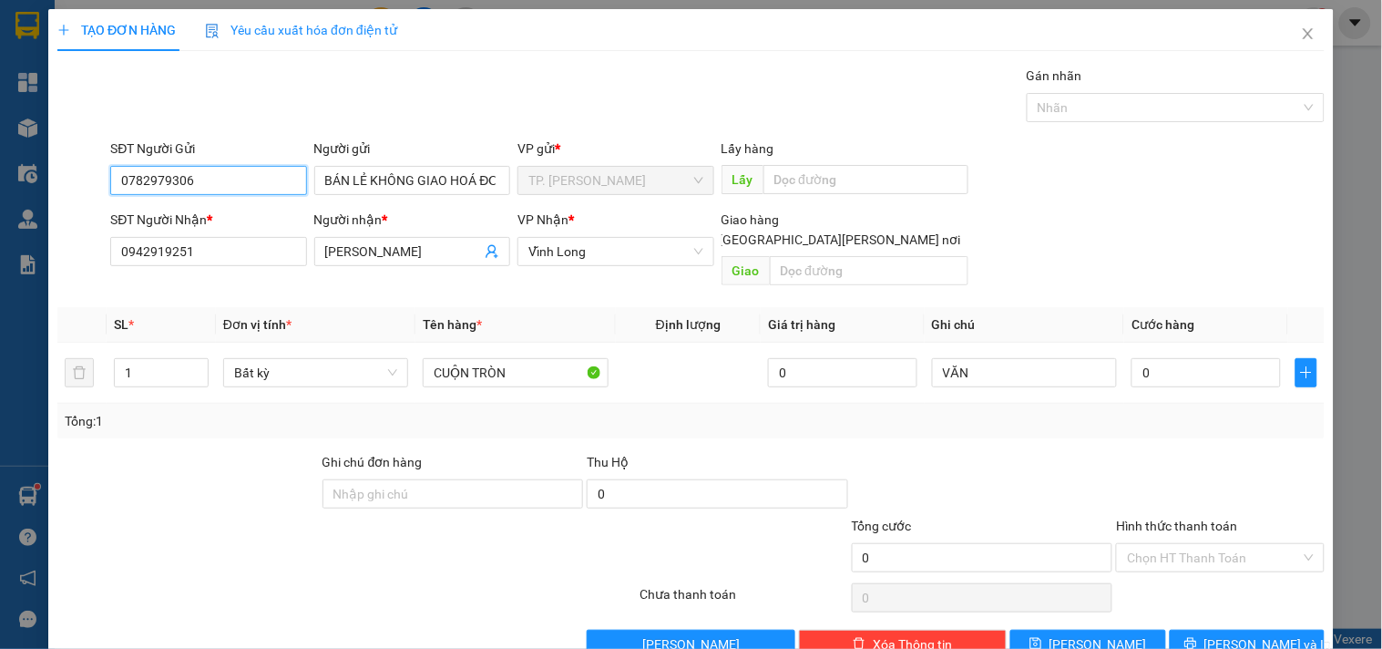
click at [293, 179] on input "0782979306" at bounding box center [208, 180] width 196 height 29
type input "0"
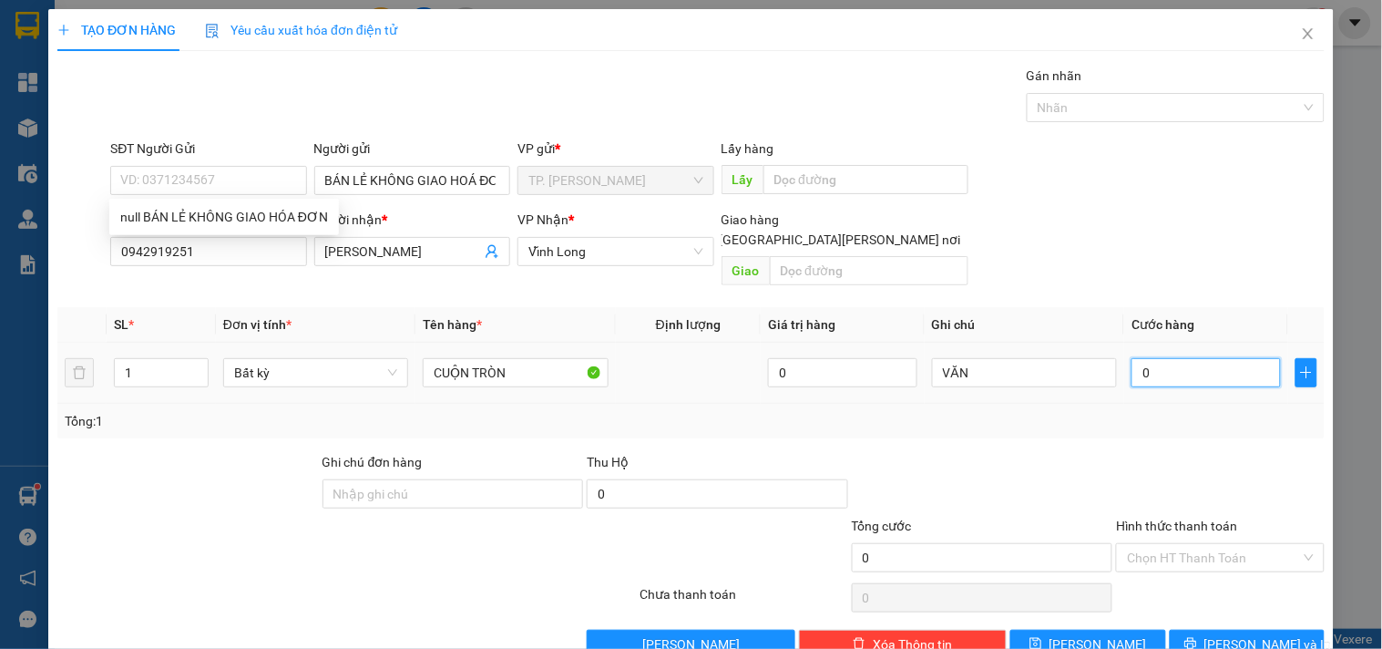
click at [1194, 365] on input "0" at bounding box center [1206, 372] width 149 height 29
type input "5"
type input "50"
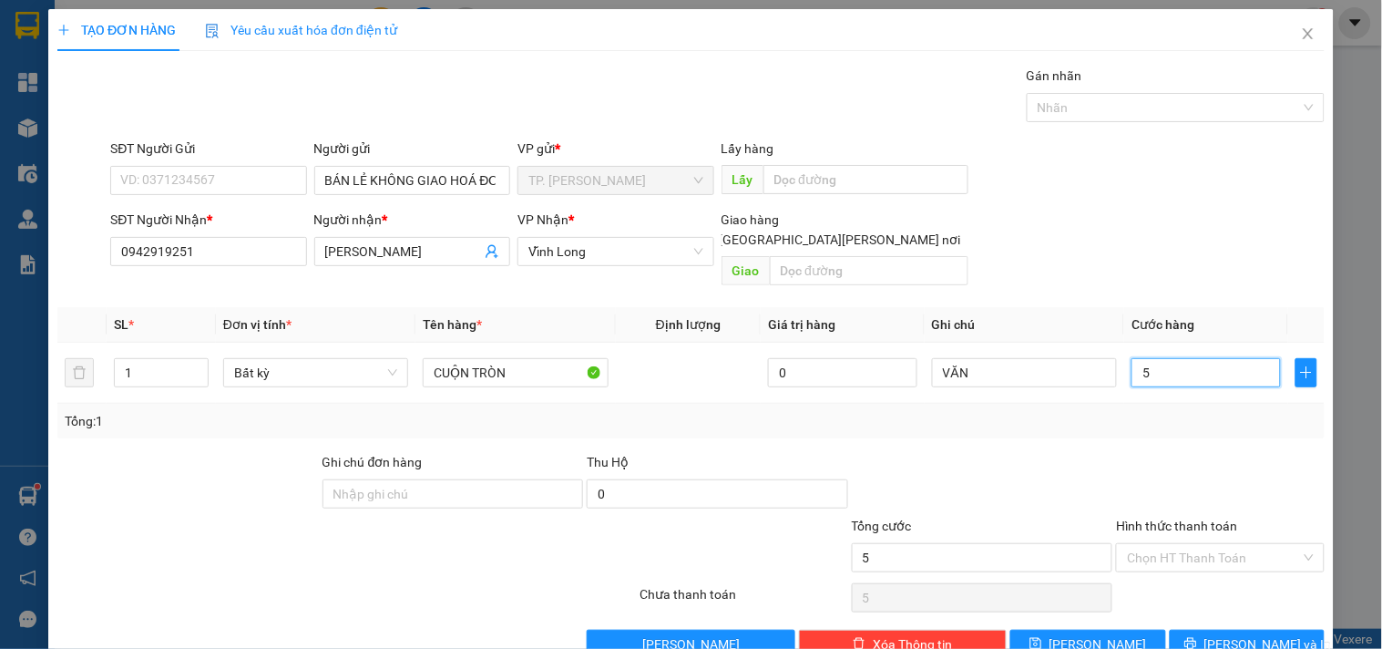
type input "50"
type input "50.000"
click at [1178, 544] on input "Hình thức thanh toán" at bounding box center [1213, 557] width 173 height 27
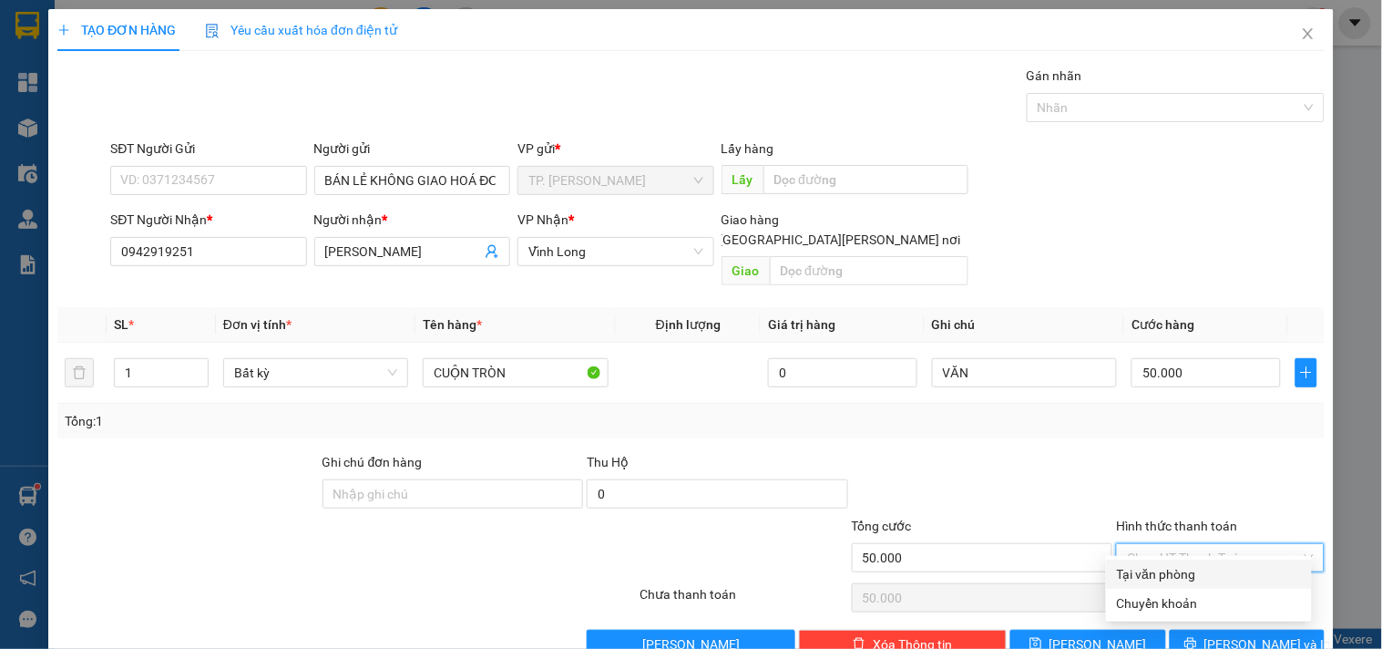
click at [1186, 583] on div "Tại văn phòng" at bounding box center [1209, 574] width 184 height 20
type input "0"
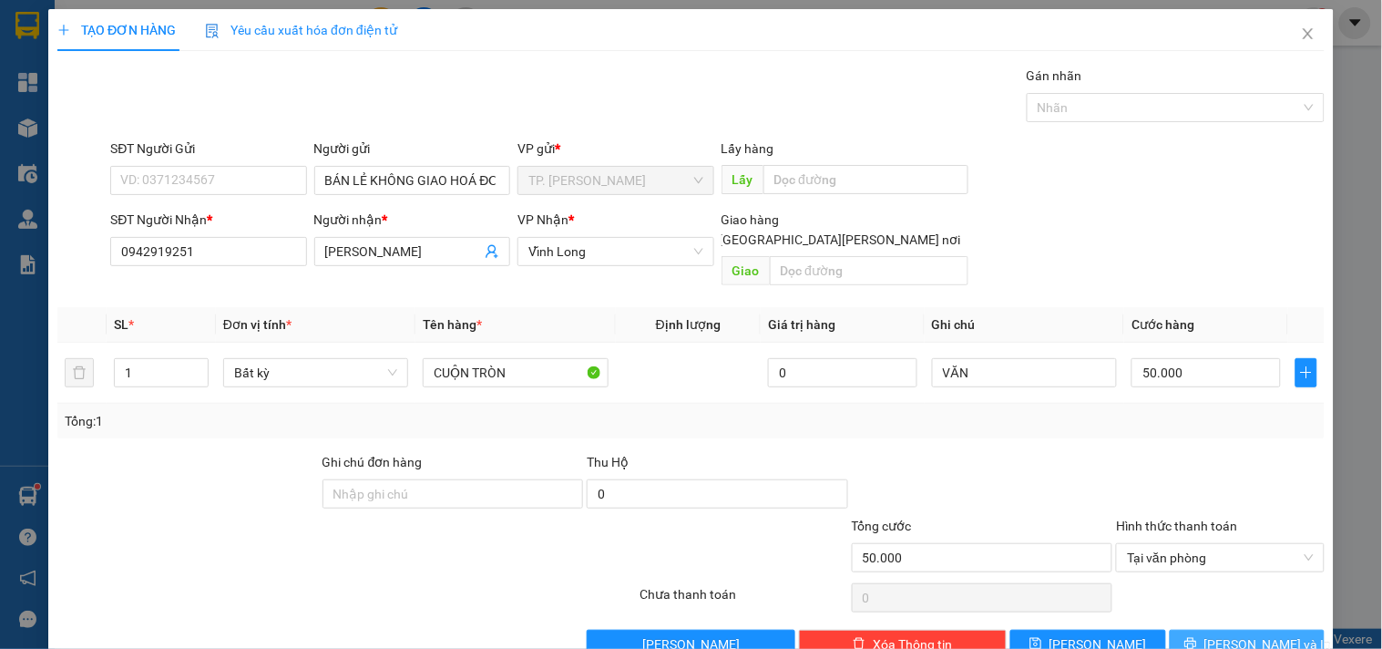
drag, startPoint x: 1226, startPoint y: 626, endPoint x: 1230, endPoint y: 614, distance: 12.4
click at [1228, 634] on span "[PERSON_NAME] và In" at bounding box center [1269, 644] width 128 height 20
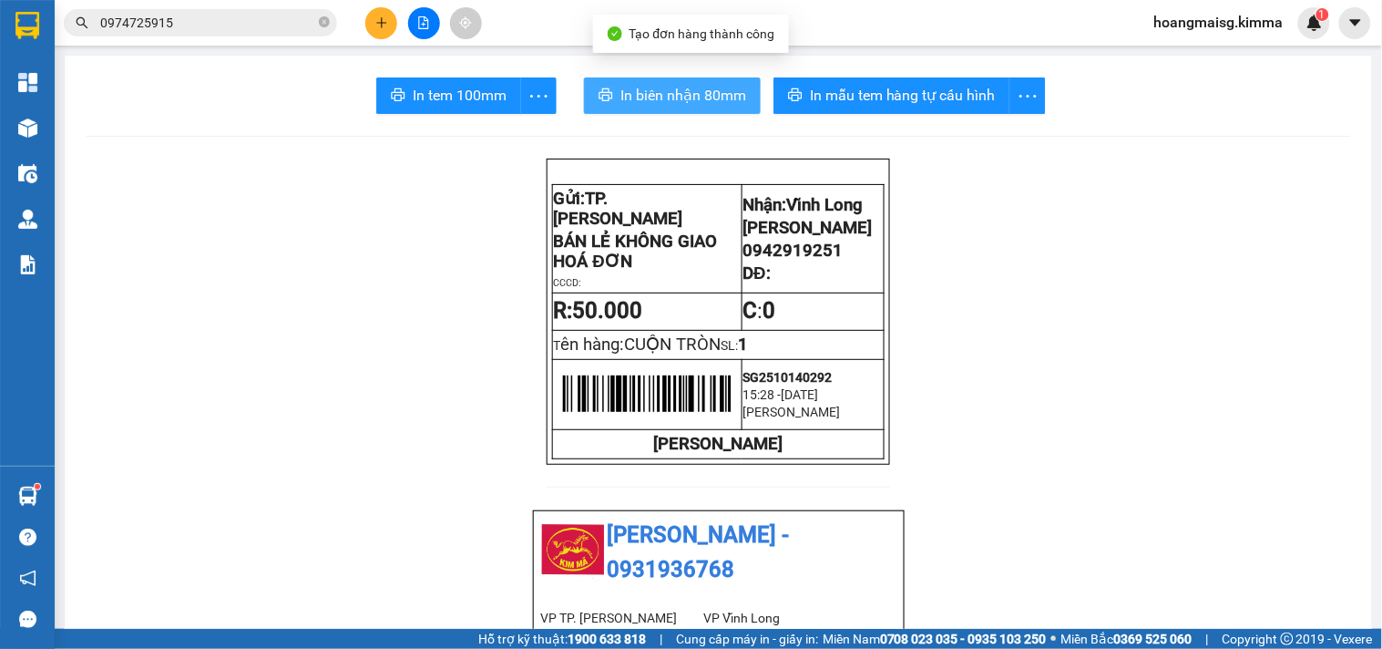
click at [685, 97] on span "In biên nhận 80mm" at bounding box center [683, 95] width 126 height 23
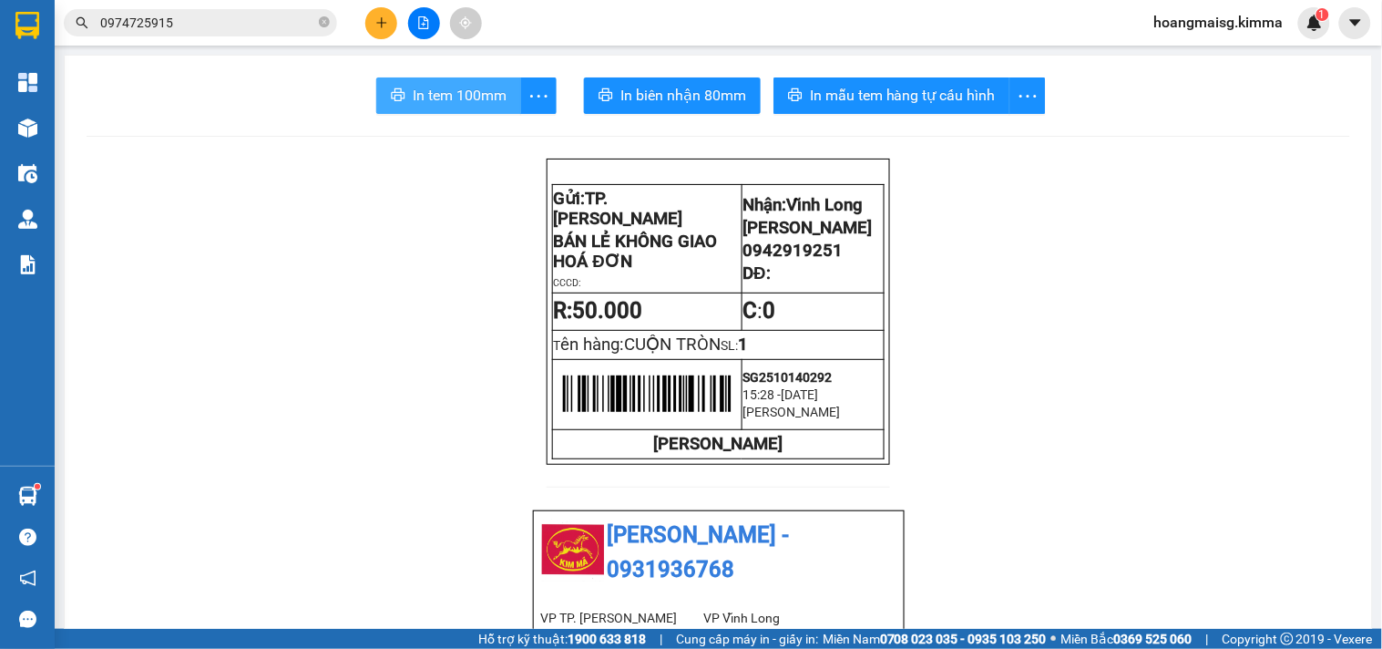
click at [476, 86] on span "In tem 100mm" at bounding box center [460, 95] width 94 height 23
click at [384, 32] on button at bounding box center [381, 23] width 32 height 32
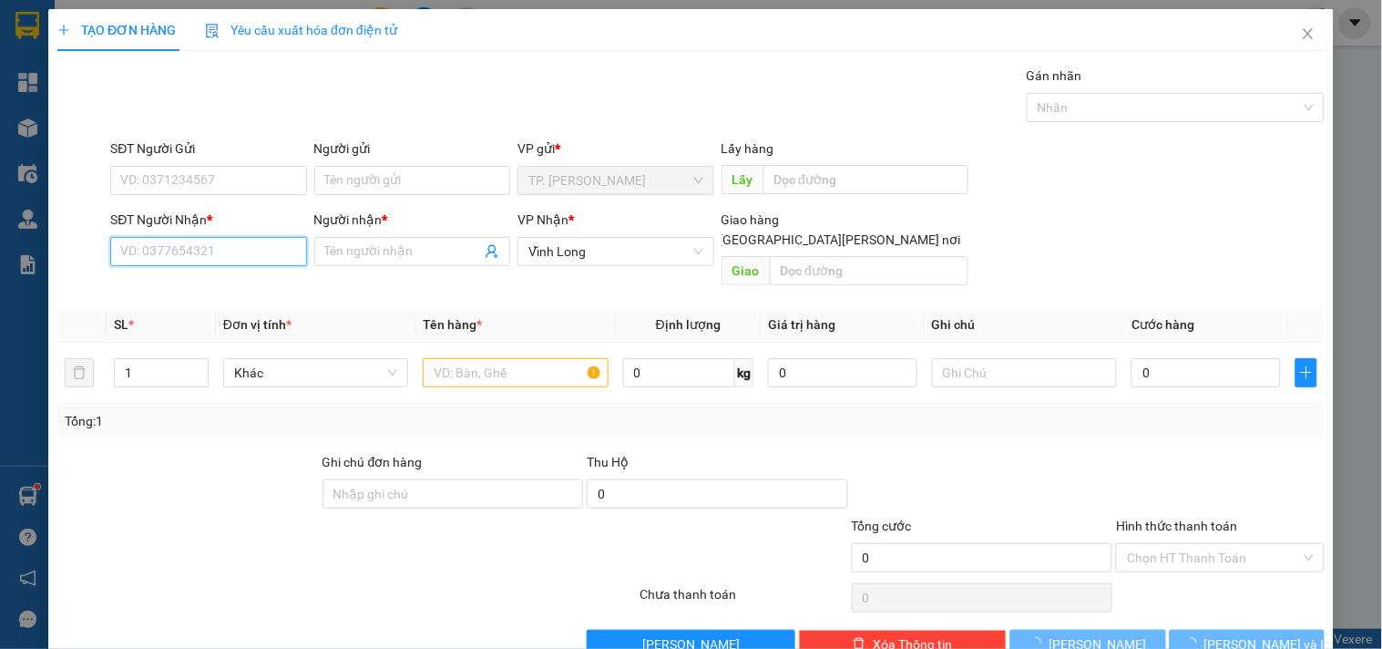
click at [251, 241] on input "SĐT Người Nhận *" at bounding box center [208, 251] width 196 height 29
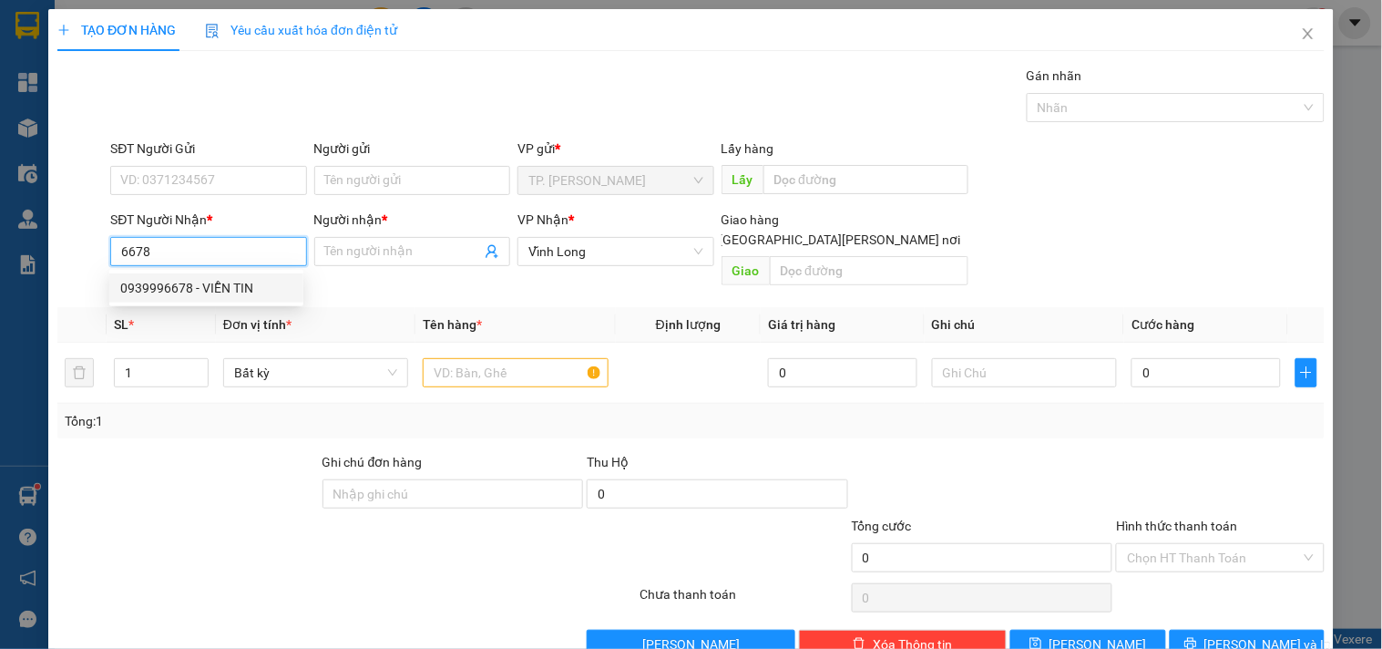
click at [214, 281] on div "0939996678 - VIỄN TIN" at bounding box center [206, 288] width 172 height 20
type input "0939996678"
type input "VIỄN TIN"
type input "0939996678"
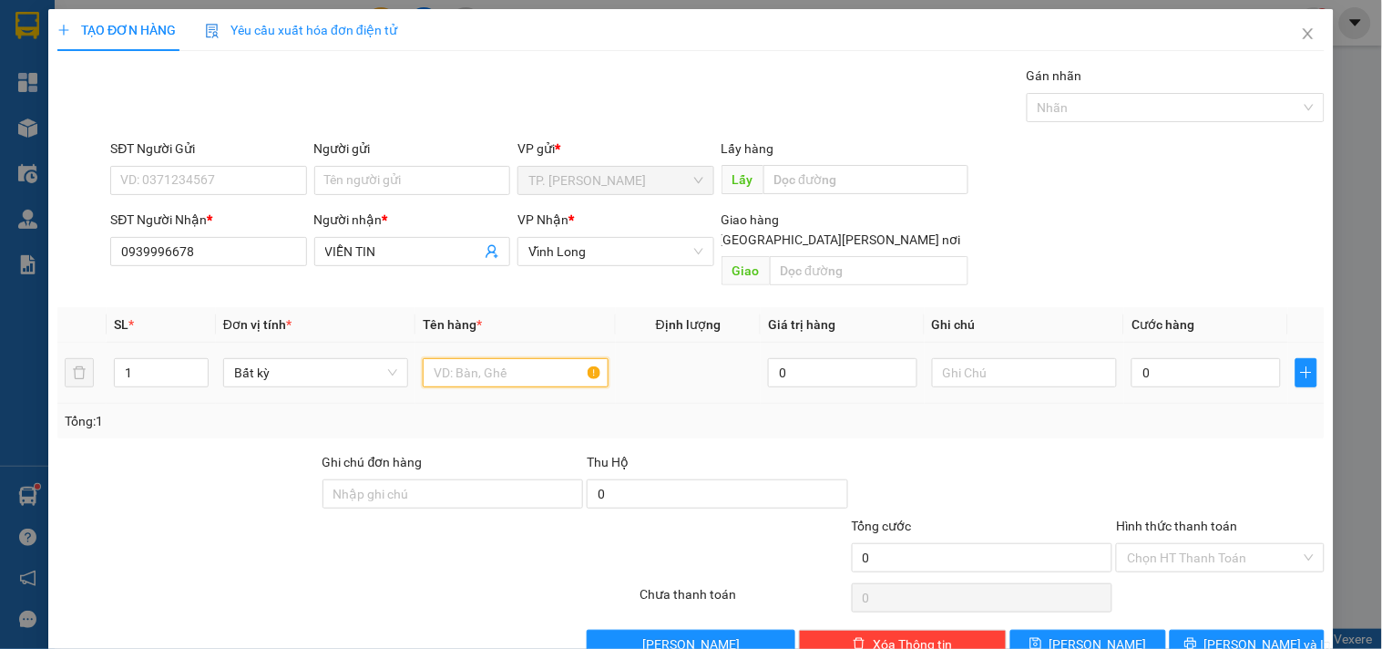
click at [457, 358] on input "text" at bounding box center [515, 372] width 185 height 29
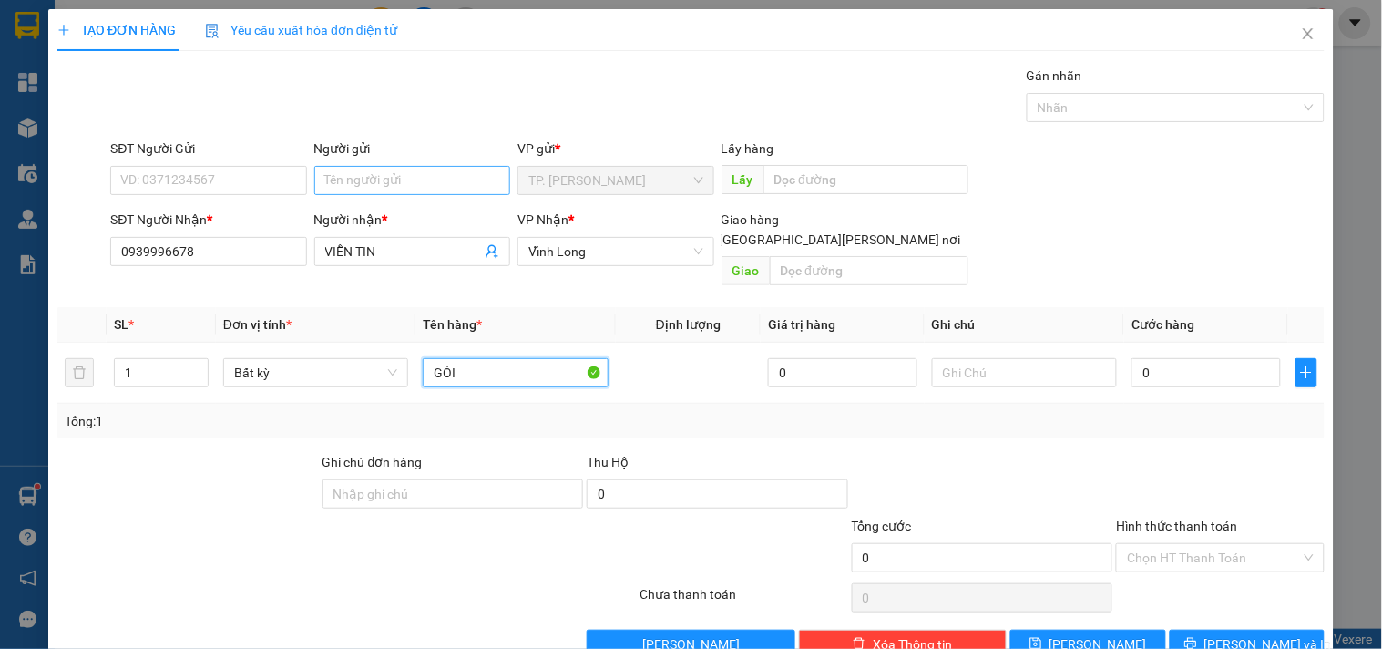
type input "GÓI"
click at [371, 166] on input "Người gửi" at bounding box center [412, 180] width 196 height 29
type input "K"
type input "[PERSON_NAME]"
click at [990, 358] on input "text" at bounding box center [1024, 372] width 185 height 29
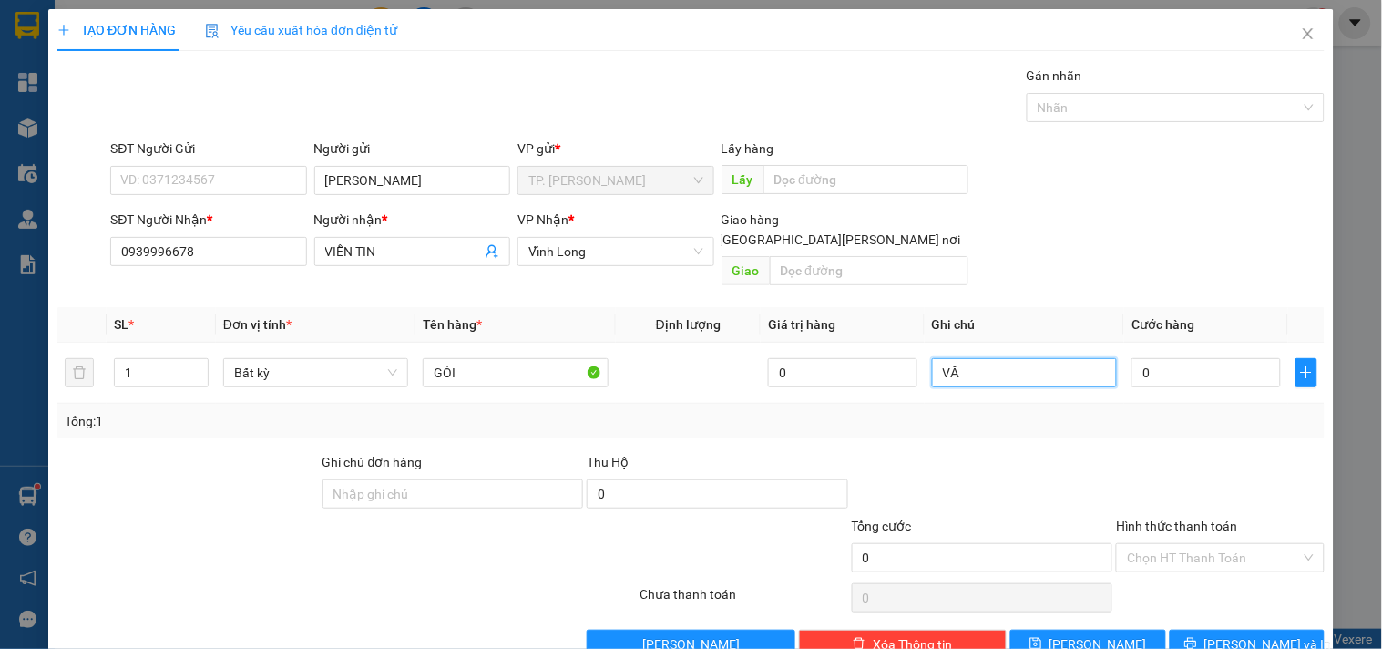
type input "V"
type input "VĂN"
click at [1212, 630] on button "[PERSON_NAME] và In" at bounding box center [1247, 644] width 155 height 29
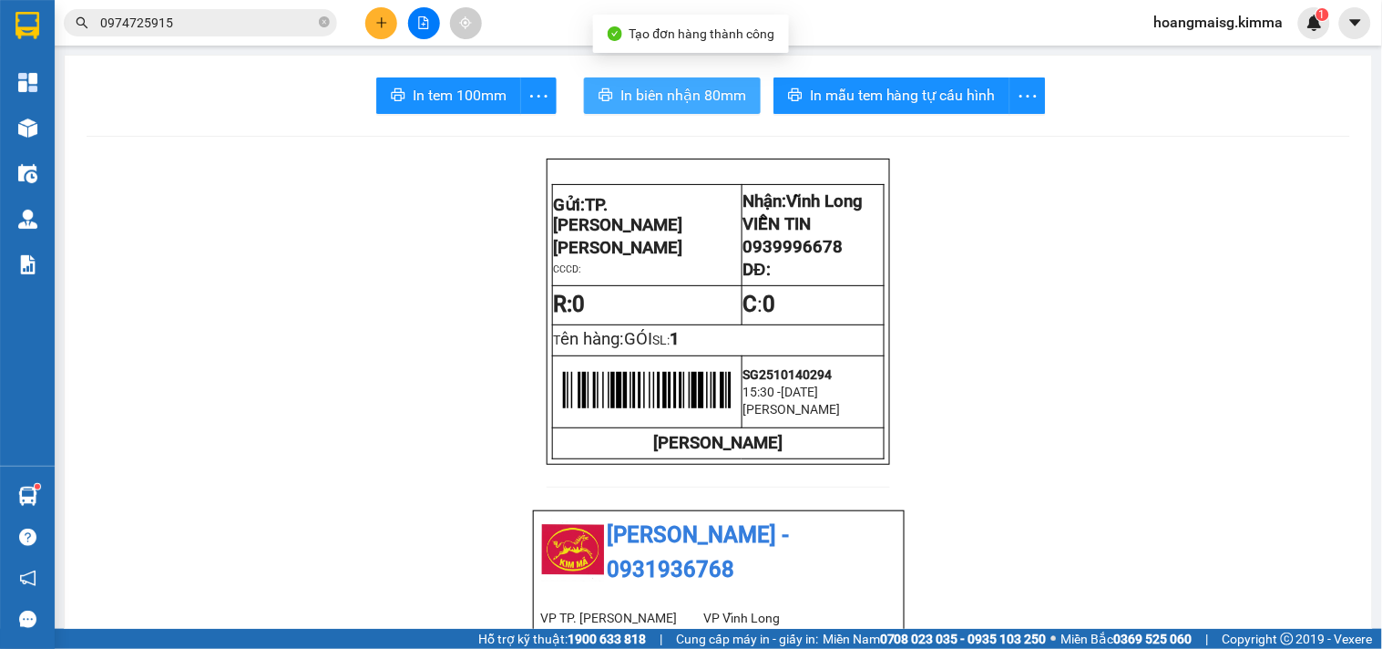
click at [653, 101] on span "In biên nhận 80mm" at bounding box center [683, 95] width 126 height 23
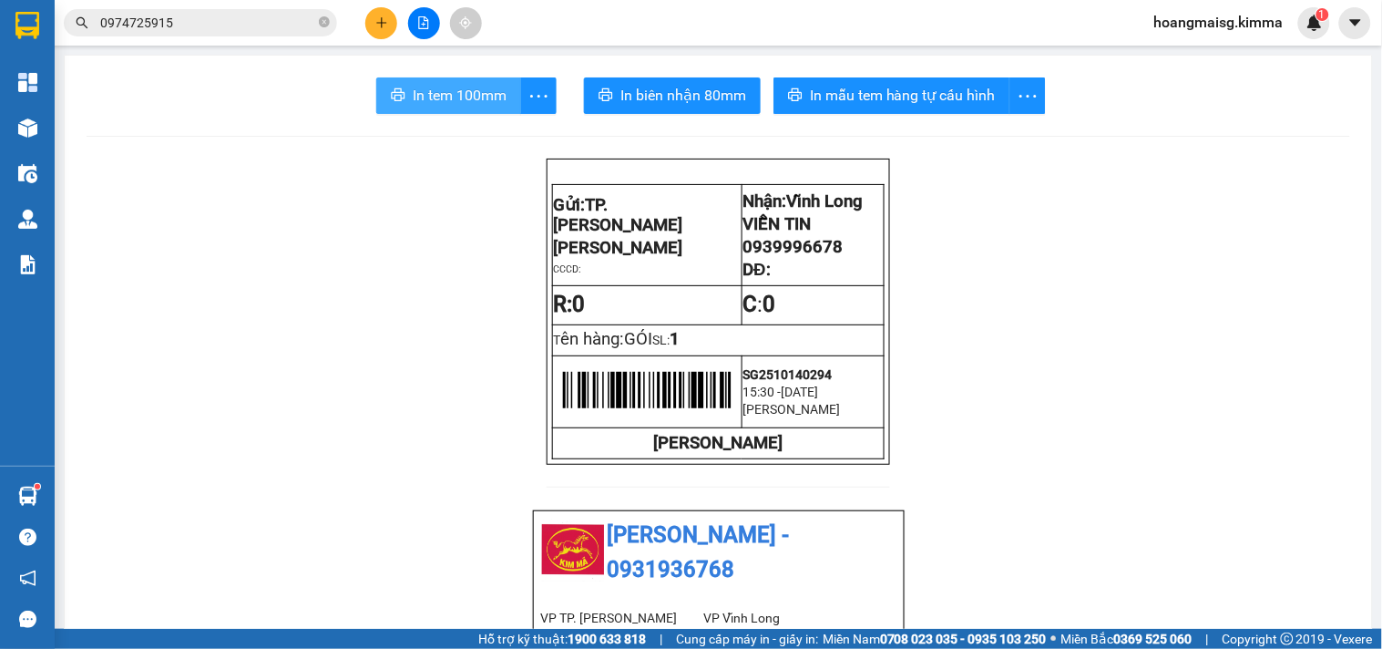
click at [476, 78] on button "In tem 100mm" at bounding box center [448, 95] width 145 height 36
click at [375, 11] on button at bounding box center [381, 23] width 32 height 32
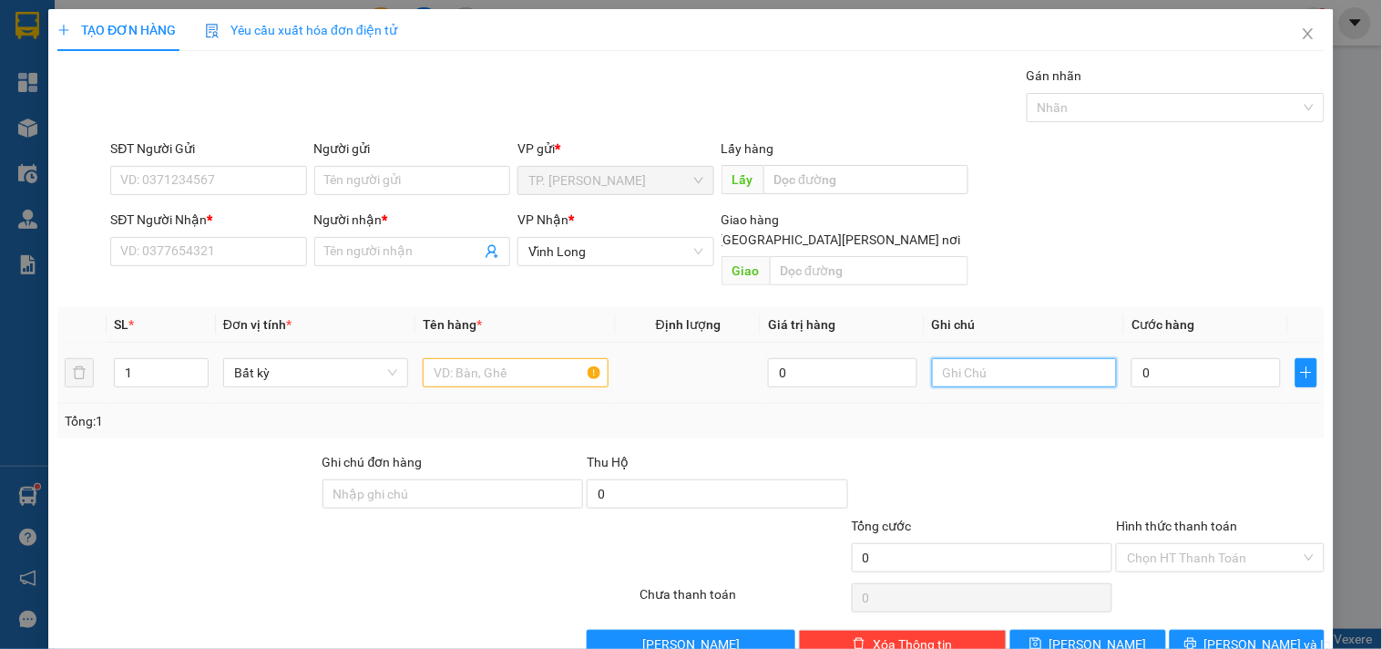
click at [1036, 364] on input "text" at bounding box center [1024, 372] width 185 height 29
type input "VĂN"
click at [497, 358] on input "text" at bounding box center [515, 372] width 185 height 29
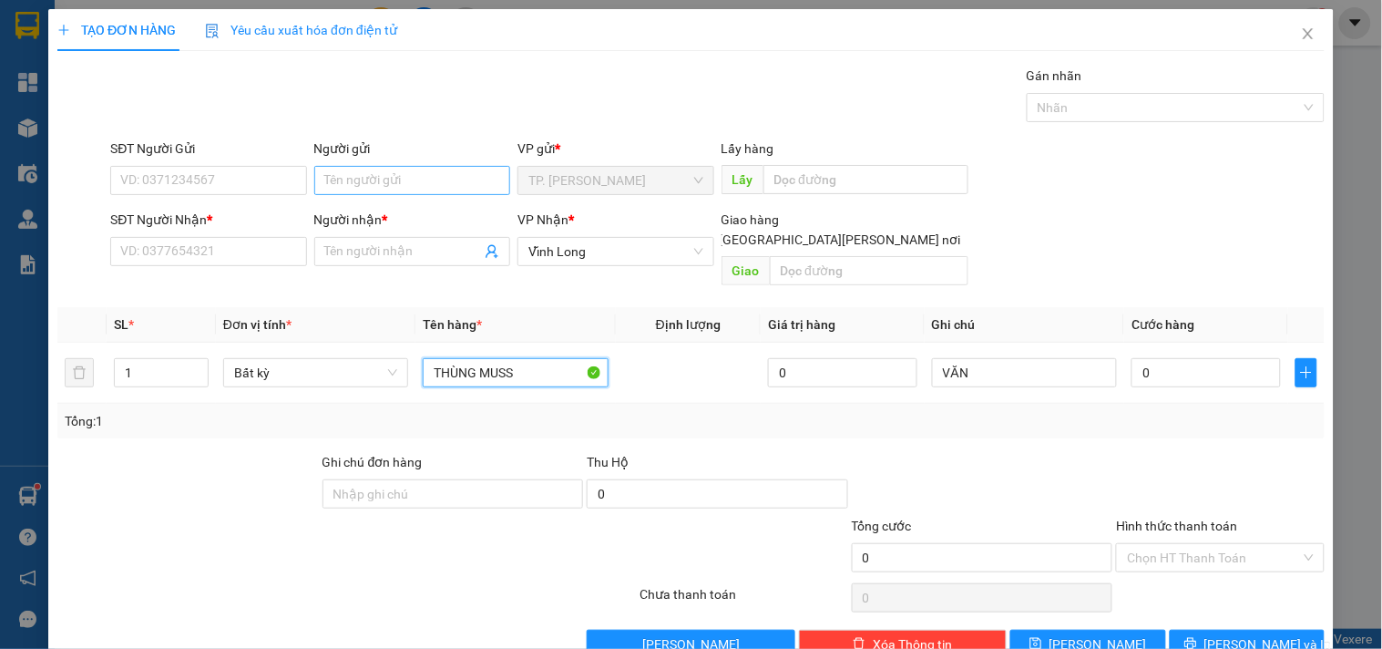
type input "THÙNG MUSS"
click at [405, 169] on input "B" at bounding box center [412, 180] width 196 height 29
type input "BA"
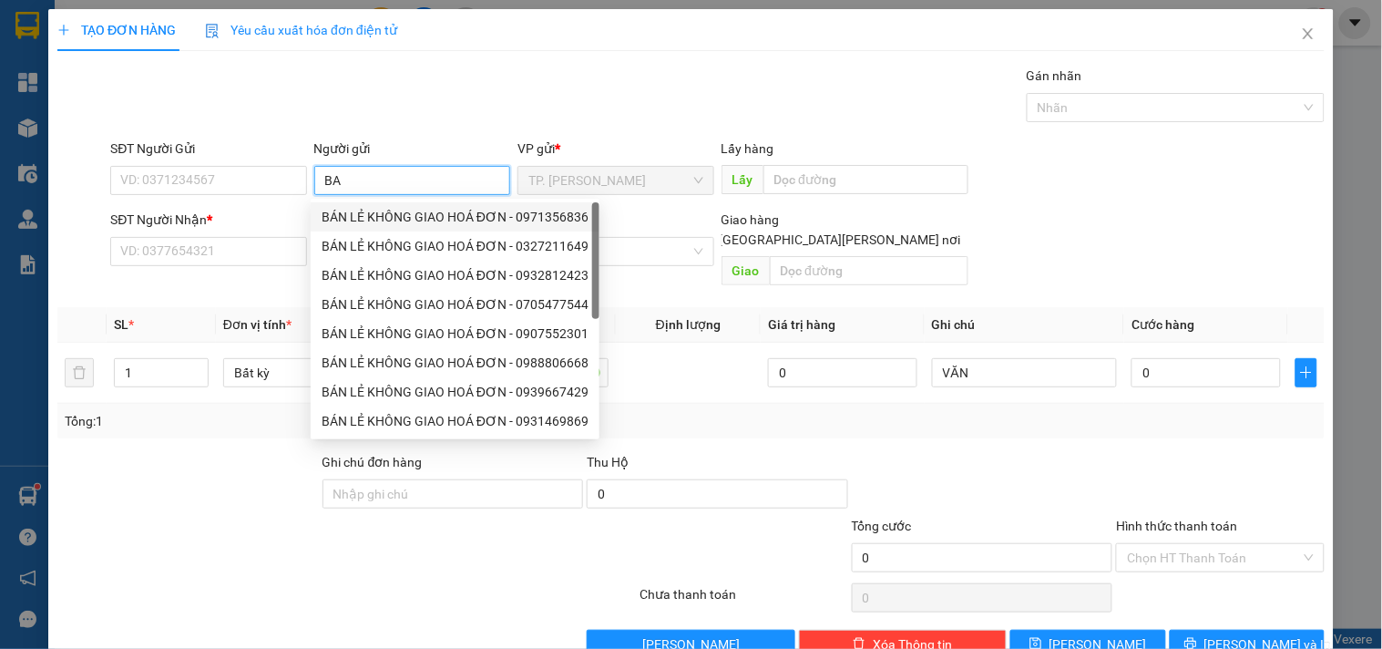
click at [349, 216] on div "BÁN LẺ KHÔNG GIAO HOÁ ĐƠN - 0971356836" at bounding box center [455, 217] width 267 height 20
type input "0971356836"
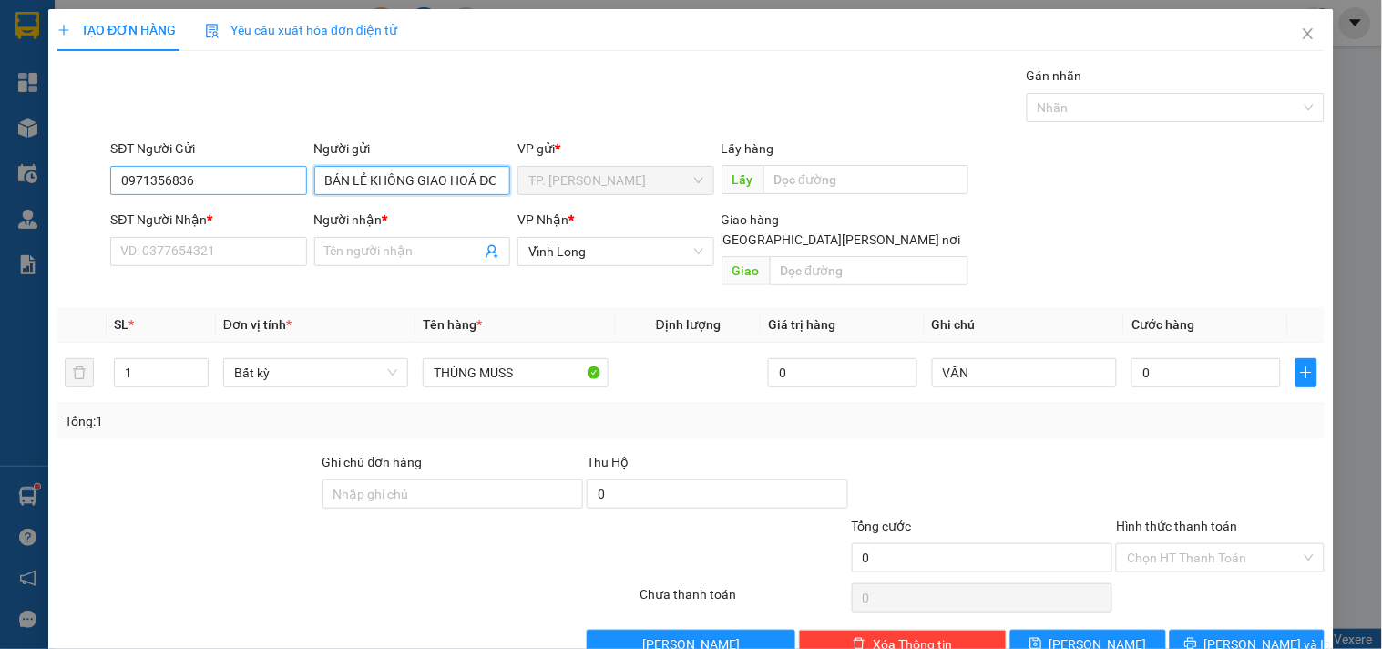
type input "BÁN LẺ KHÔNG GIAO HOÁ ĐƠN"
click at [222, 182] on input "0971356836" at bounding box center [208, 180] width 196 height 29
type input "0"
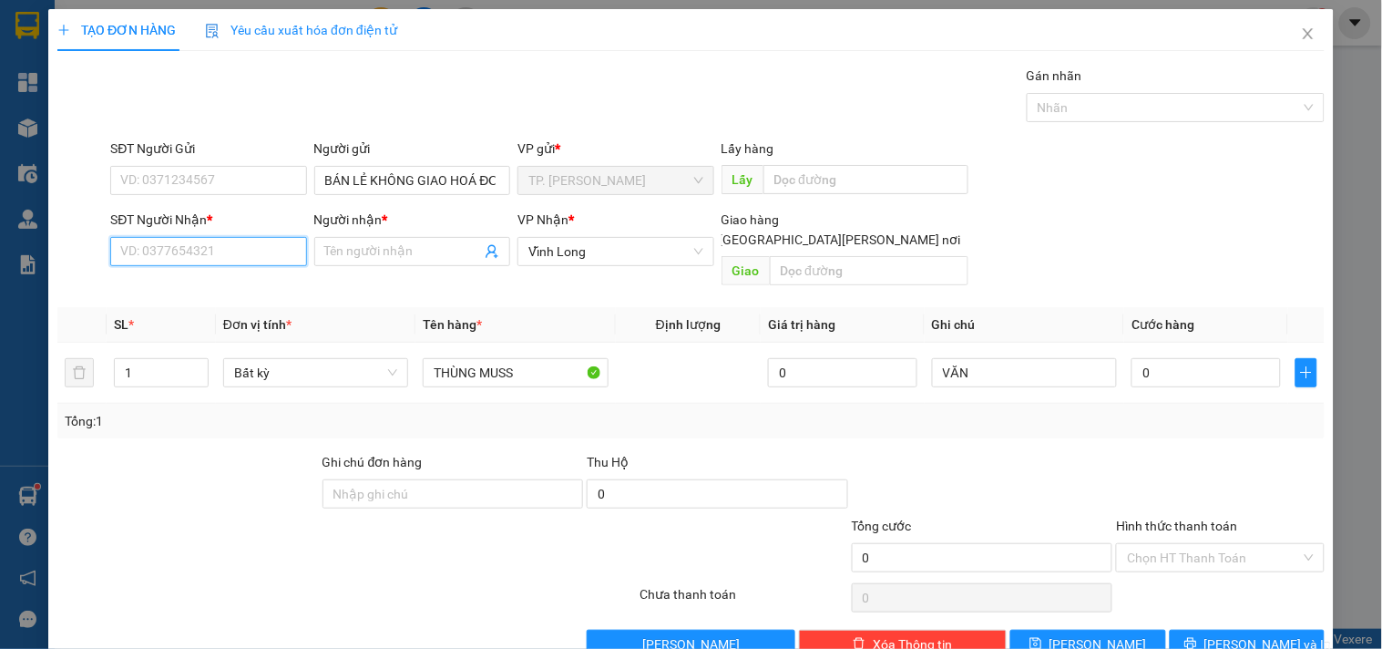
click at [195, 250] on input "SĐT Người Nhận *" at bounding box center [208, 251] width 196 height 29
click at [211, 287] on div "0877998696 - [PERSON_NAME]" at bounding box center [209, 288] width 179 height 20
type input "0877998696"
type input "[PERSON_NAME]"
type input "0877998696"
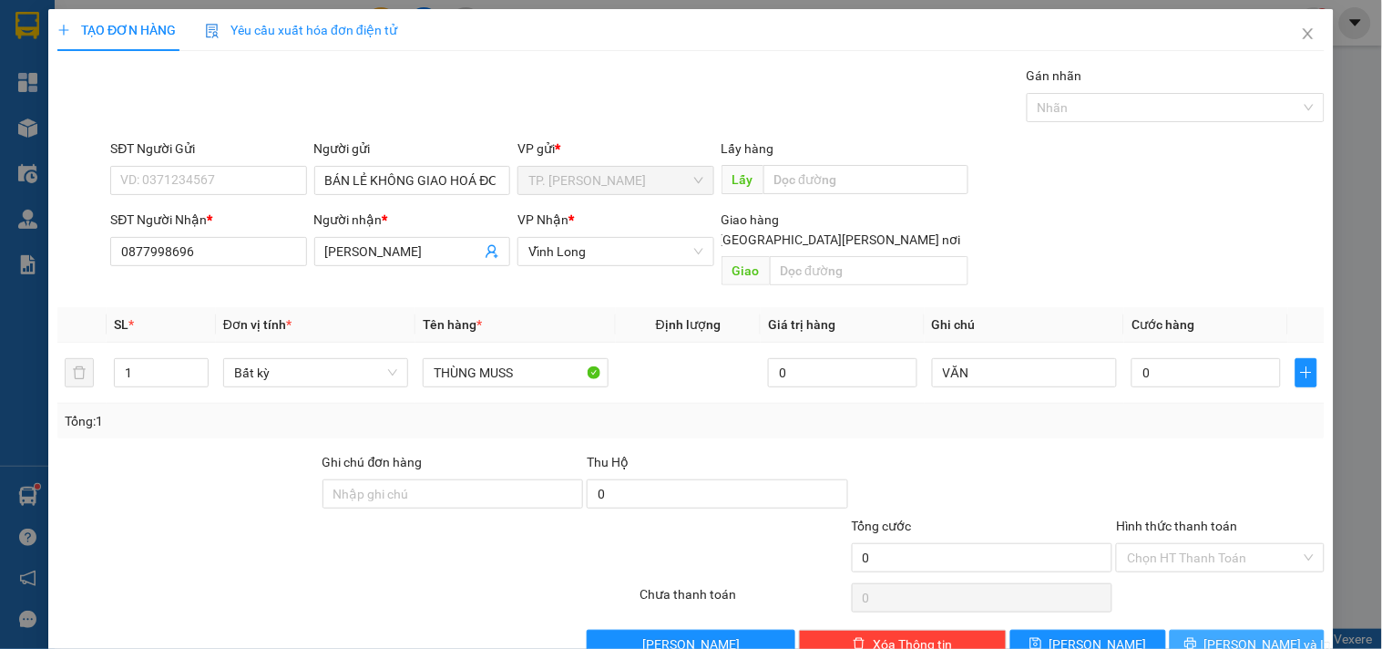
click at [1282, 630] on button "[PERSON_NAME] và In" at bounding box center [1247, 644] width 155 height 29
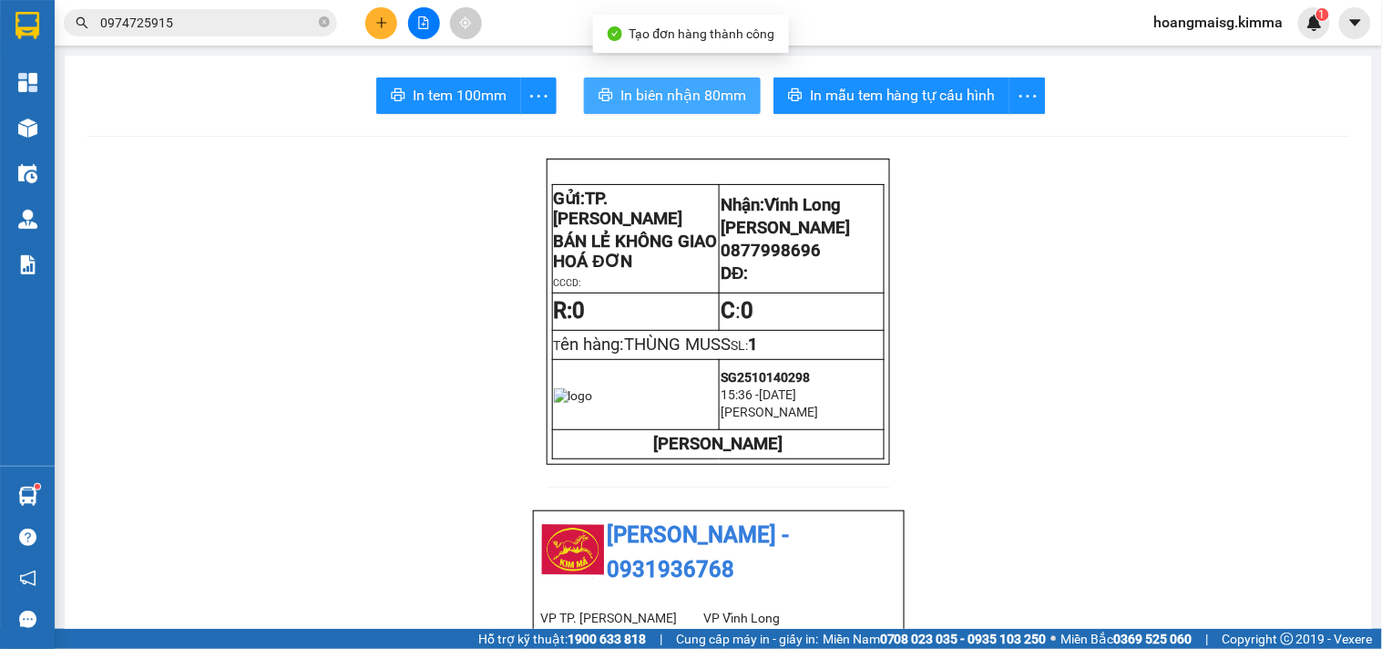
click at [670, 106] on span "In biên nhận 80mm" at bounding box center [683, 95] width 126 height 23
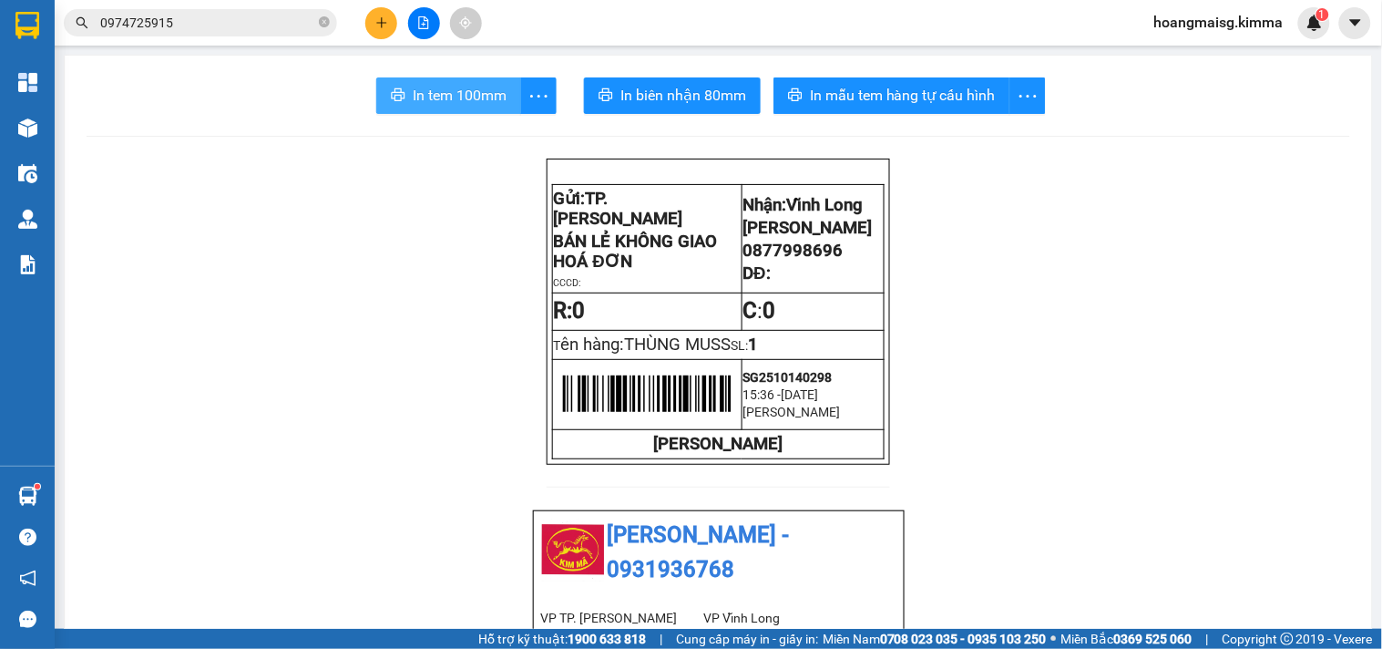
click at [477, 88] on span "In tem 100mm" at bounding box center [460, 95] width 94 height 23
click at [370, 31] on button at bounding box center [381, 23] width 32 height 32
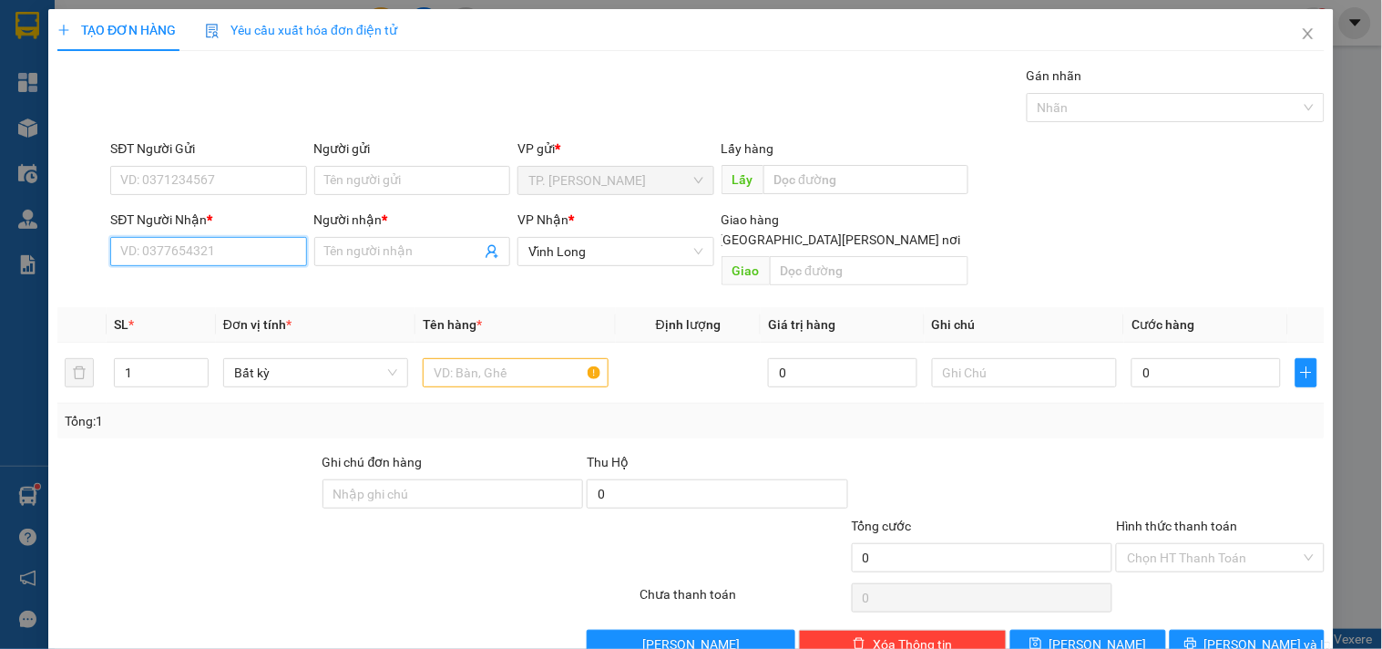
click at [239, 253] on input "SĐT Người Nhận *" at bounding box center [208, 251] width 196 height 29
type input "."
click at [229, 285] on div "0939569938 - [PERSON_NAME]" at bounding box center [209, 288] width 179 height 20
type input "0939569938"
type input "ANH DŨNG"
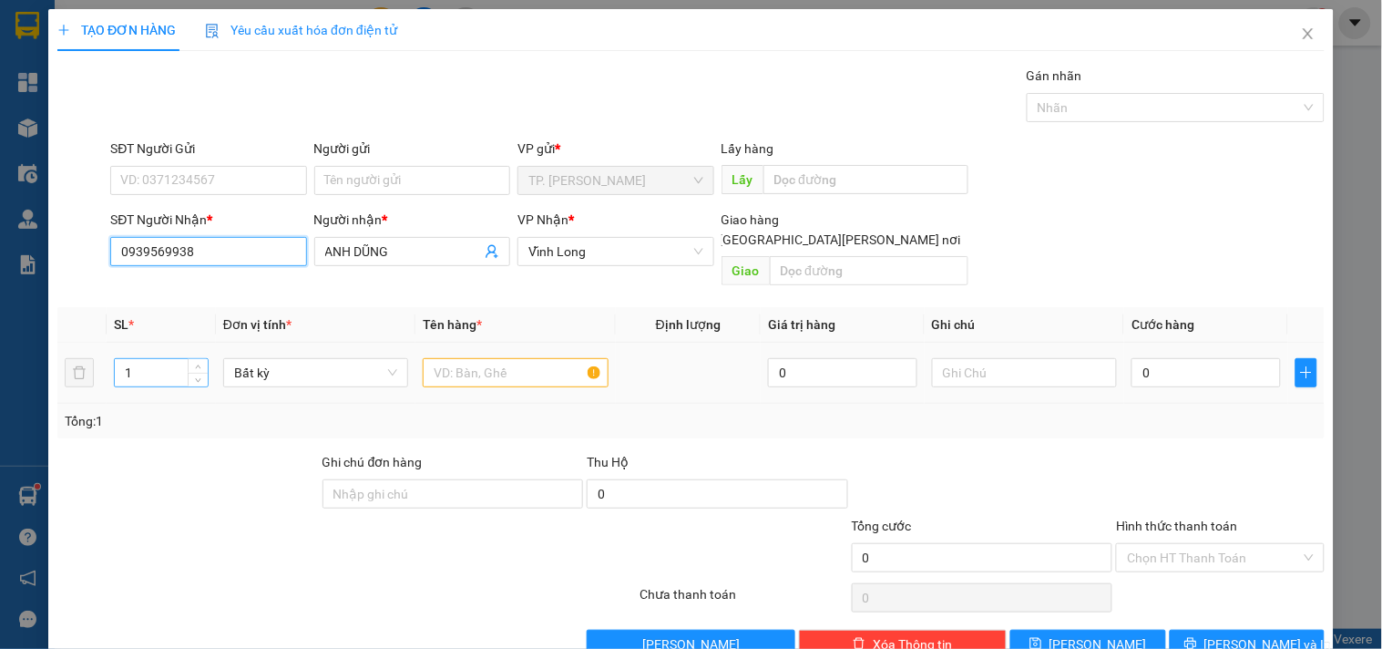
type input "0939569938"
click at [165, 359] on input "1" at bounding box center [161, 372] width 93 height 27
type input "2"
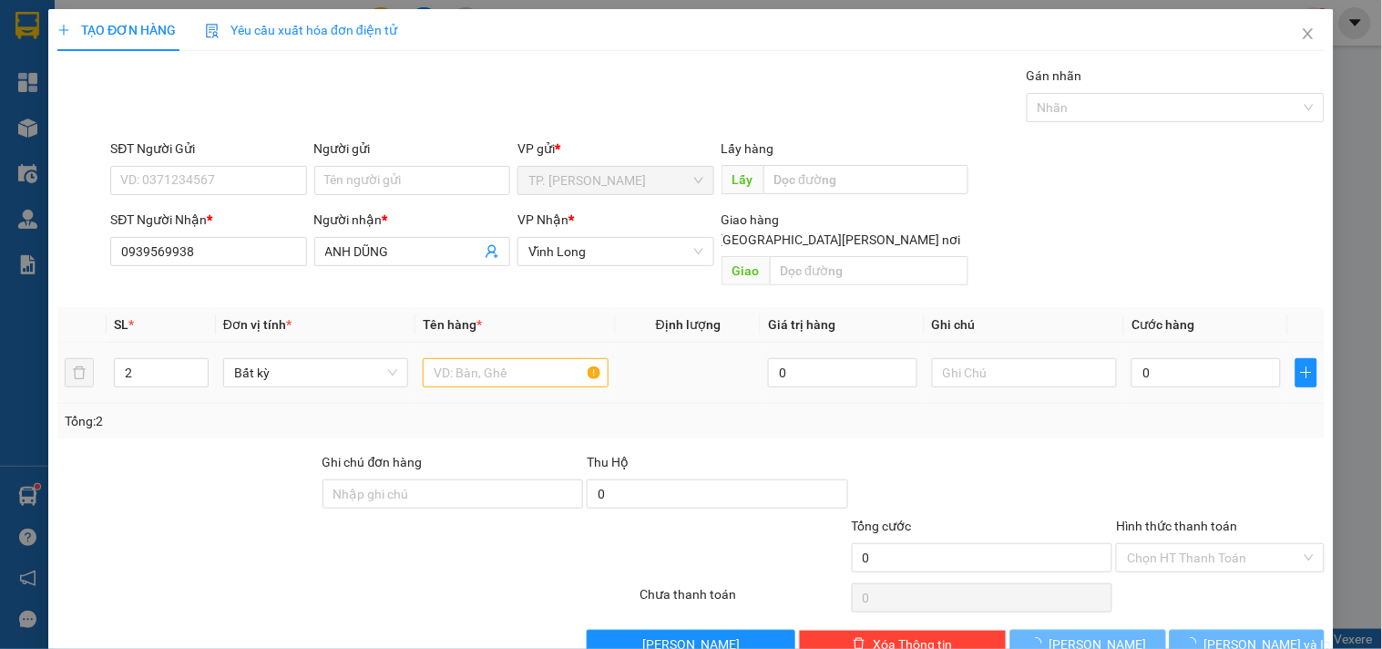
drag, startPoint x: 476, startPoint y: 338, endPoint x: 478, endPoint y: 348, distance: 10.4
click at [478, 354] on div at bounding box center [515, 372] width 185 height 36
click at [478, 358] on input "text" at bounding box center [515, 372] width 185 height 29
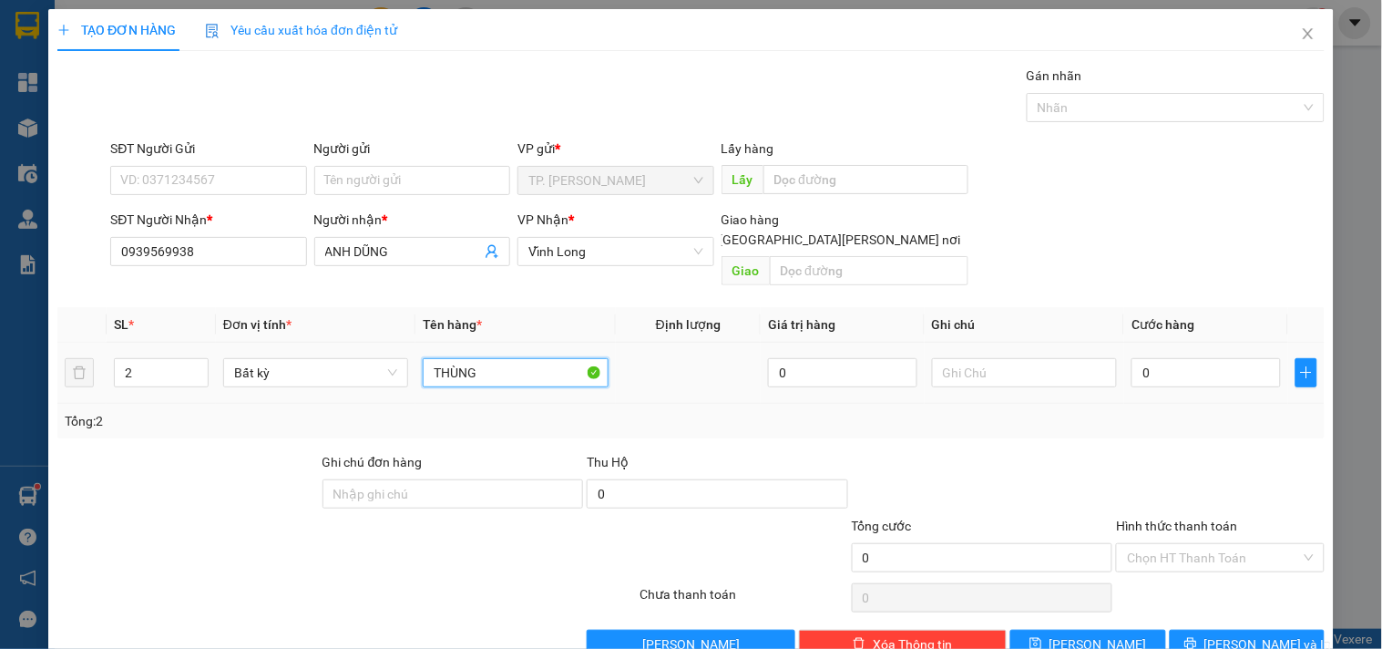
type input "THÙNG"
type input "VĂN"
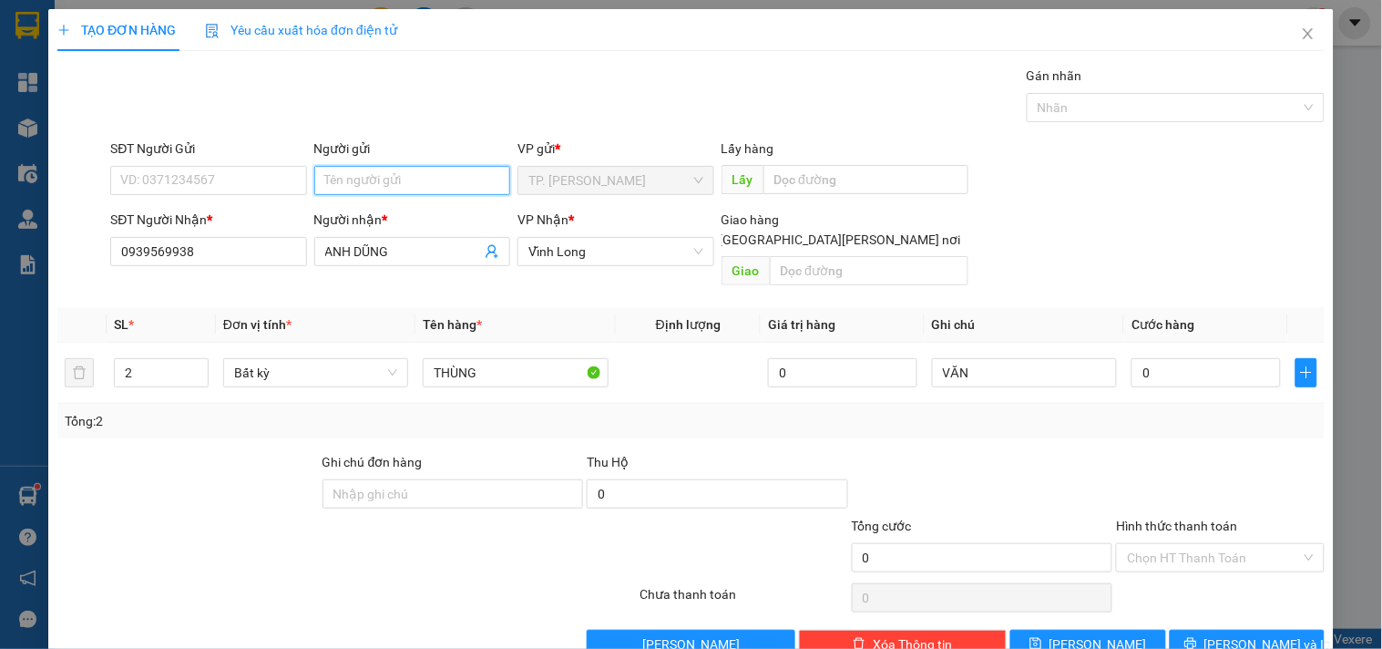
click at [419, 186] on input "Người gửi" at bounding box center [412, 180] width 196 height 29
type input "B"
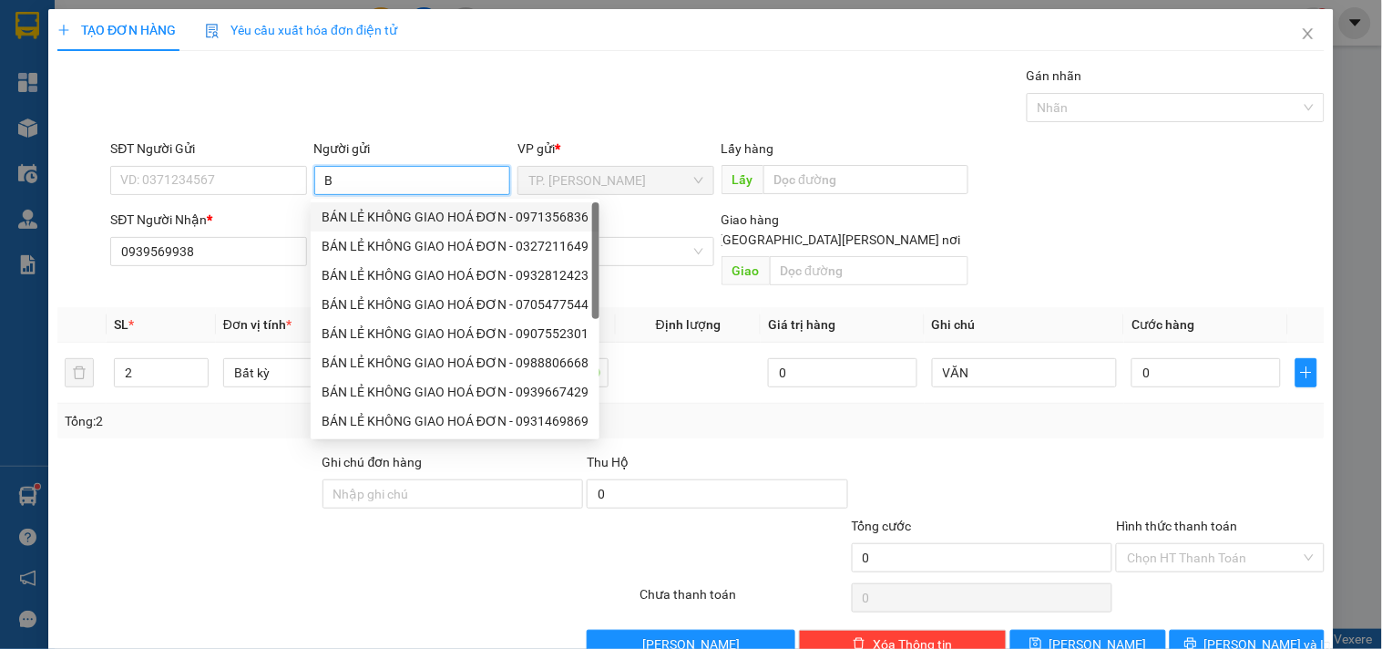
drag, startPoint x: 369, startPoint y: 212, endPoint x: 292, endPoint y: 197, distance: 79.0
click at [369, 213] on div "BÁN LẺ KHÔNG GIAO HOÁ ĐƠN - 0971356836" at bounding box center [455, 217] width 267 height 20
type input "0971356836"
type input "BÁN LẺ KHÔNG GIAO HOÁ ĐƠN"
click at [286, 196] on div "SĐT Người Gửi 0971356836" at bounding box center [208, 170] width 196 height 64
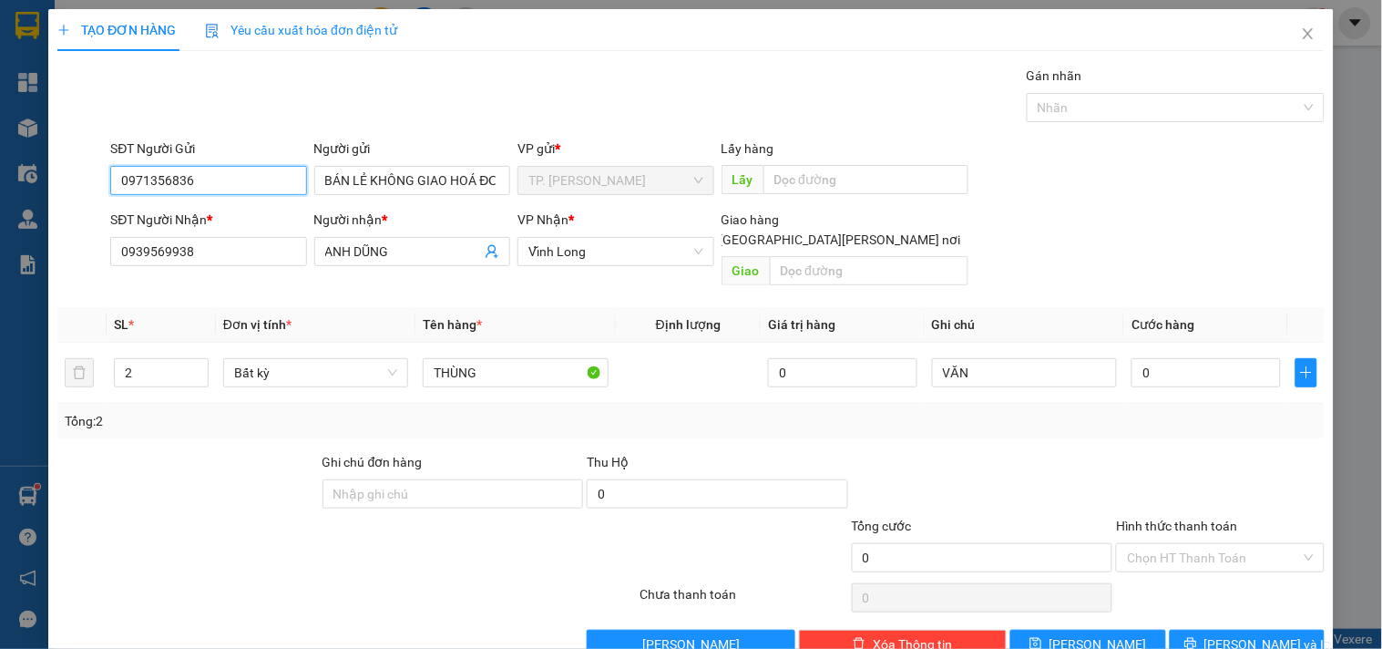
click at [281, 190] on input "0971356836" at bounding box center [208, 180] width 196 height 29
type input "0"
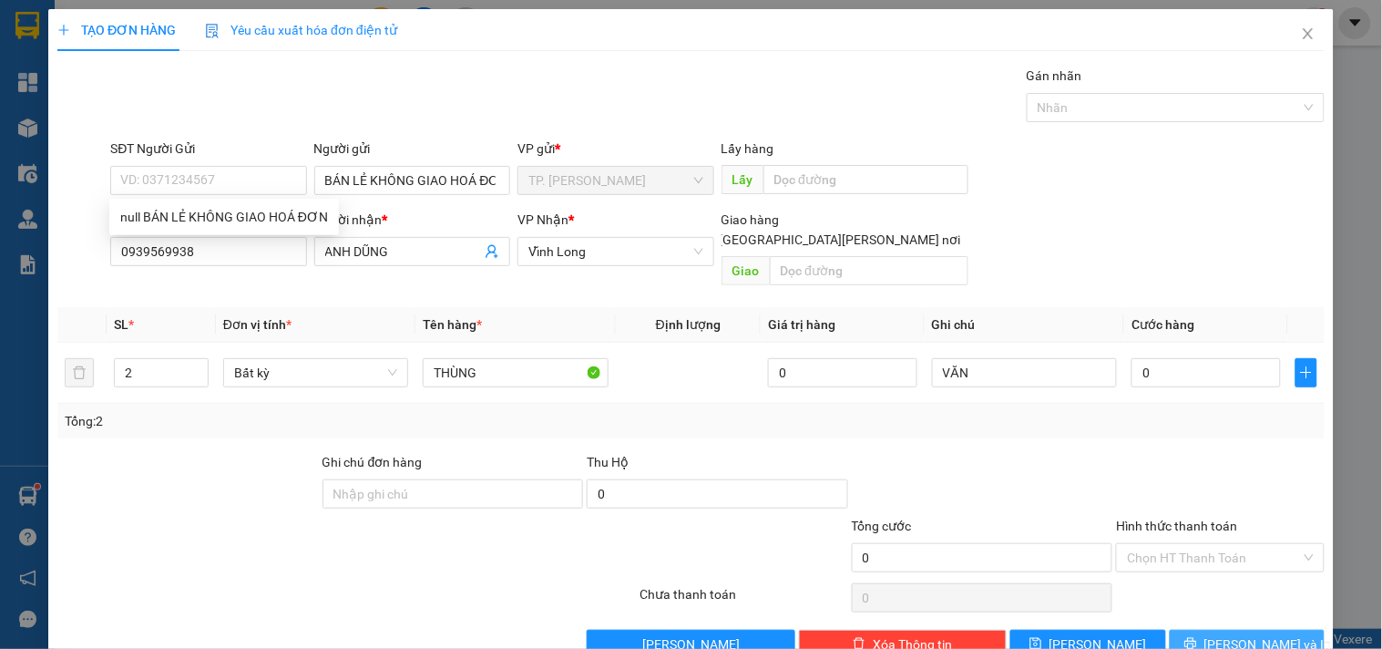
click at [1197, 637] on icon "printer" at bounding box center [1190, 643] width 13 height 13
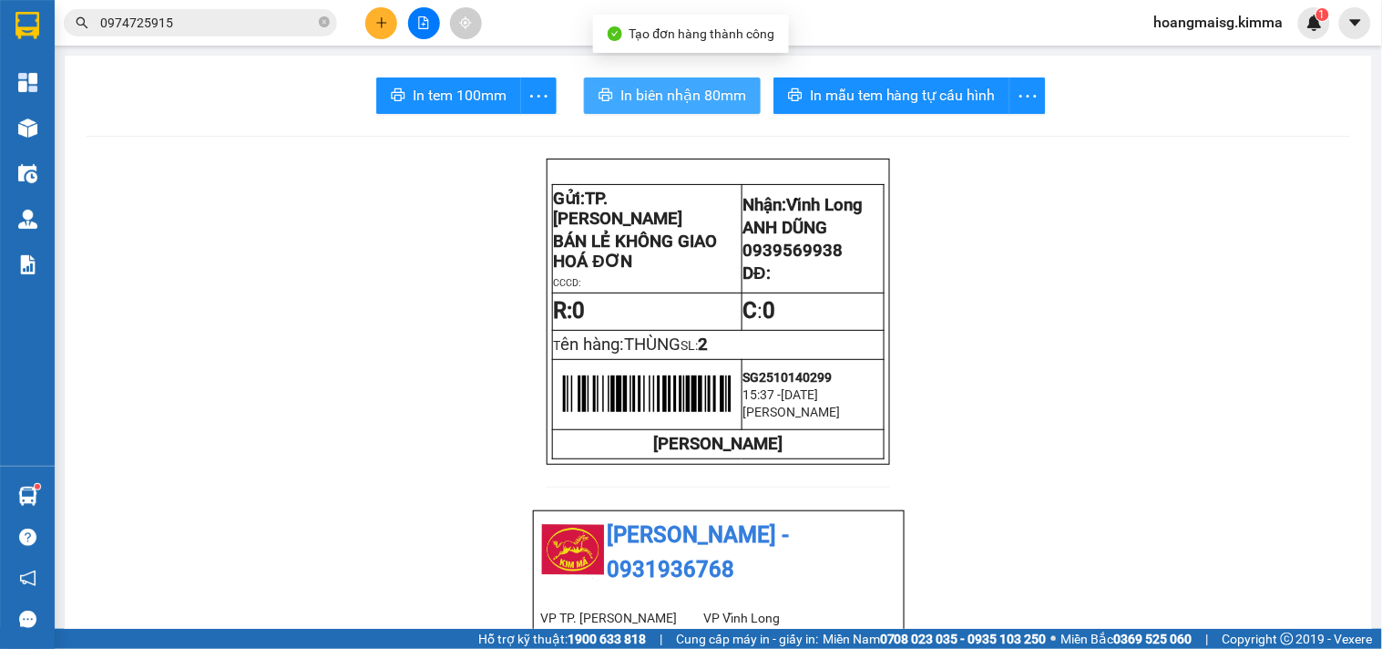
click at [643, 92] on span "In biên nhận 80mm" at bounding box center [683, 95] width 126 height 23
click at [623, 93] on span "In biên nhận 80mm" at bounding box center [683, 95] width 126 height 23
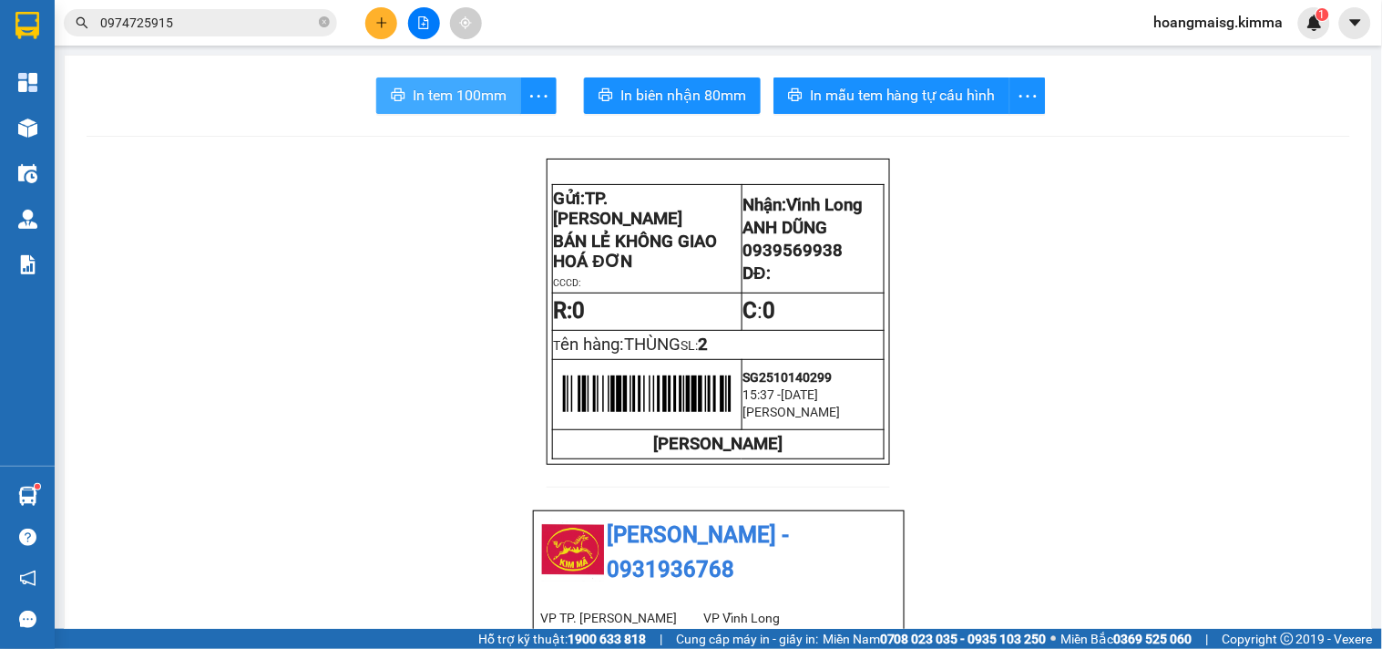
drag, startPoint x: 467, startPoint y: 68, endPoint x: 462, endPoint y: 106, distance: 37.8
click at [466, 106] on span "In tem 100mm" at bounding box center [460, 95] width 94 height 23
click at [323, 28] on span at bounding box center [324, 23] width 11 height 17
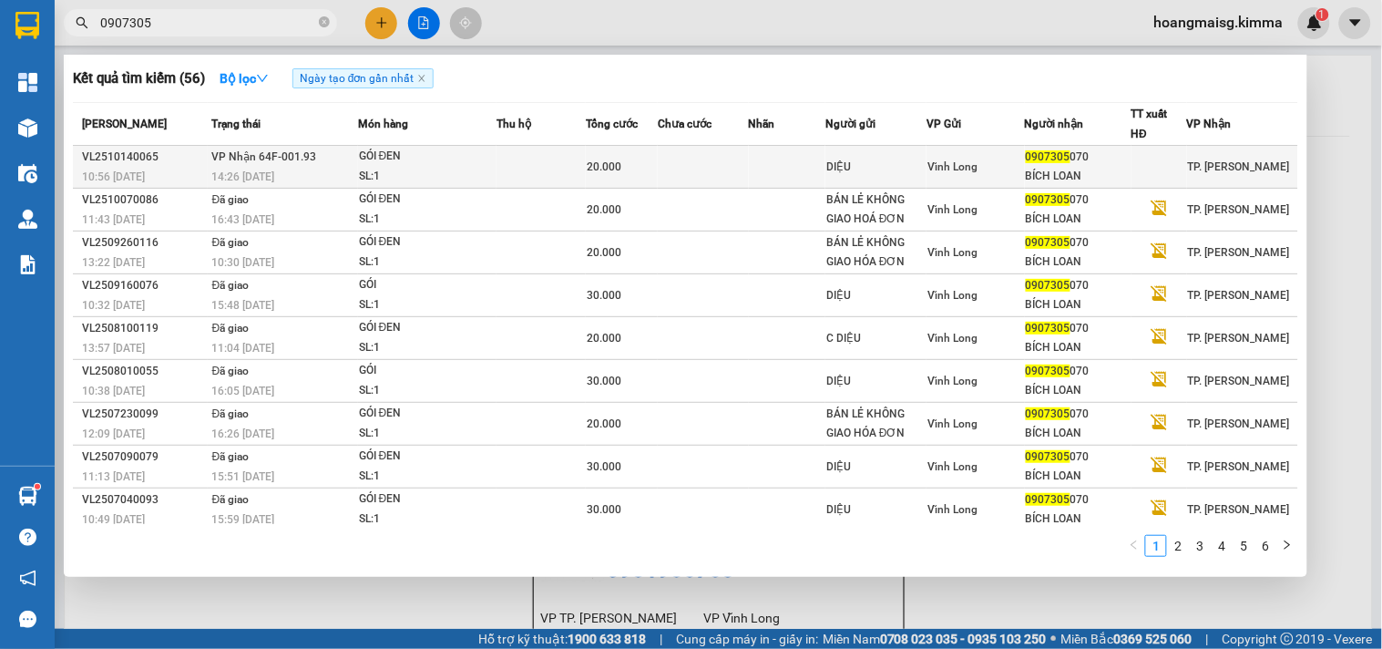
type input "0907305"
click at [524, 169] on td at bounding box center [541, 167] width 89 height 43
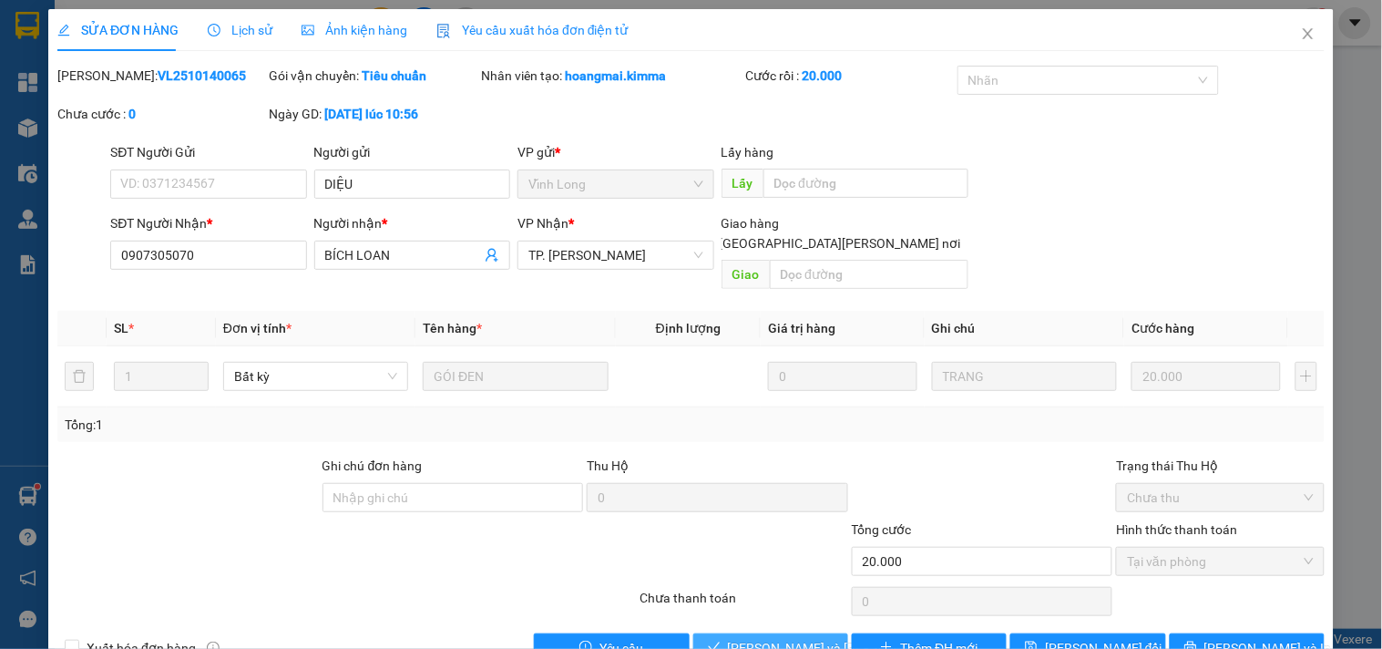
click at [716, 633] on button "[PERSON_NAME] và [PERSON_NAME] hàng" at bounding box center [770, 647] width 155 height 29
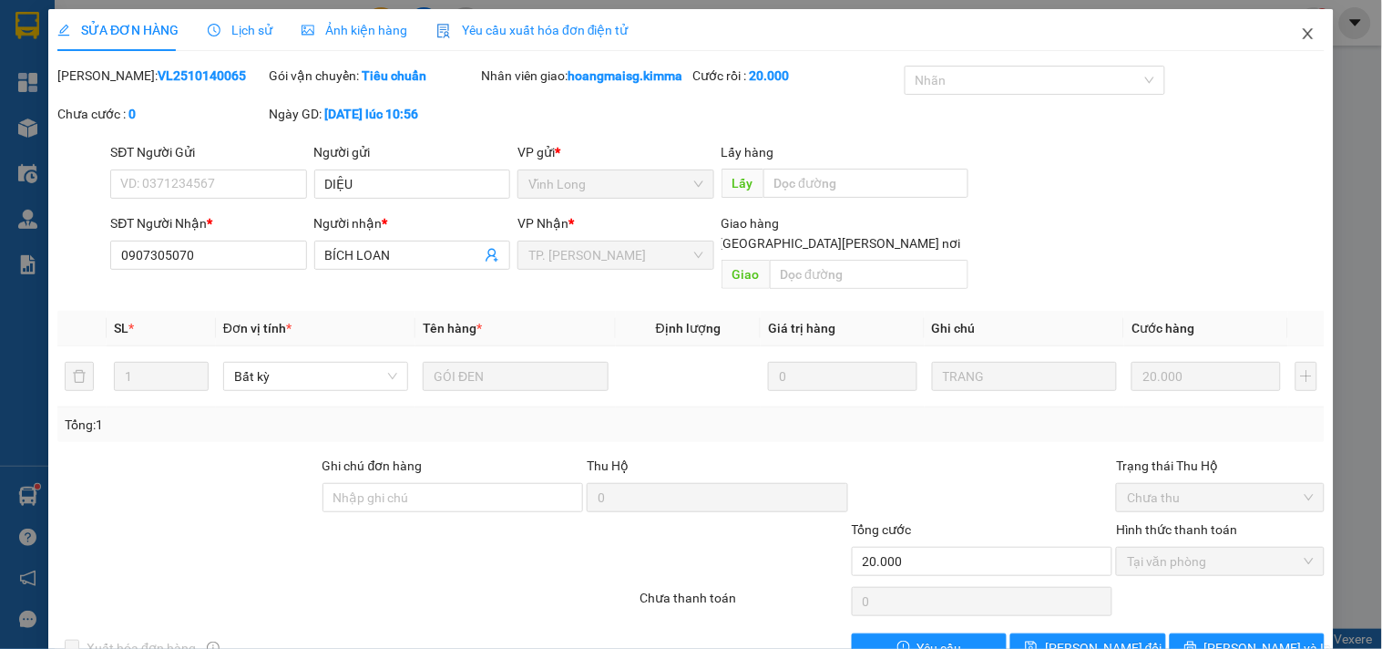
drag, startPoint x: 1299, startPoint y: 37, endPoint x: 1223, endPoint y: 21, distance: 78.3
click at [1301, 37] on icon "close" at bounding box center [1308, 33] width 15 height 15
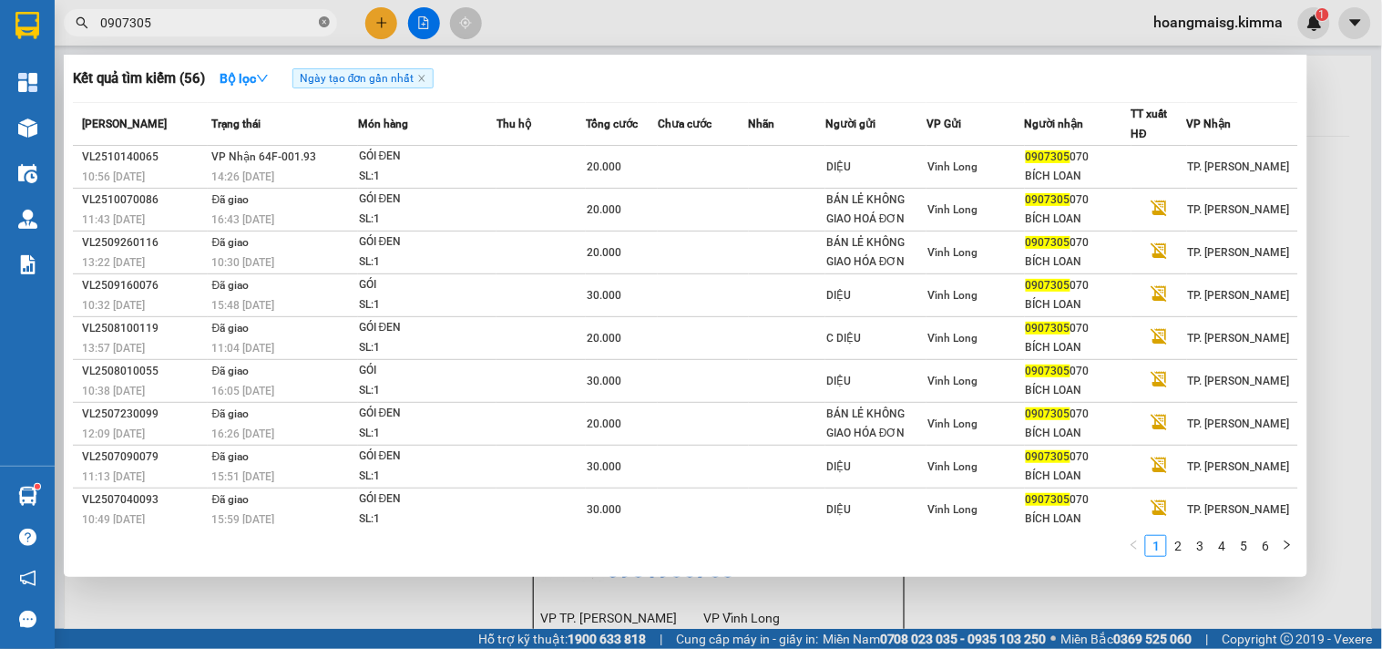
click at [323, 18] on icon "close-circle" at bounding box center [324, 21] width 11 height 11
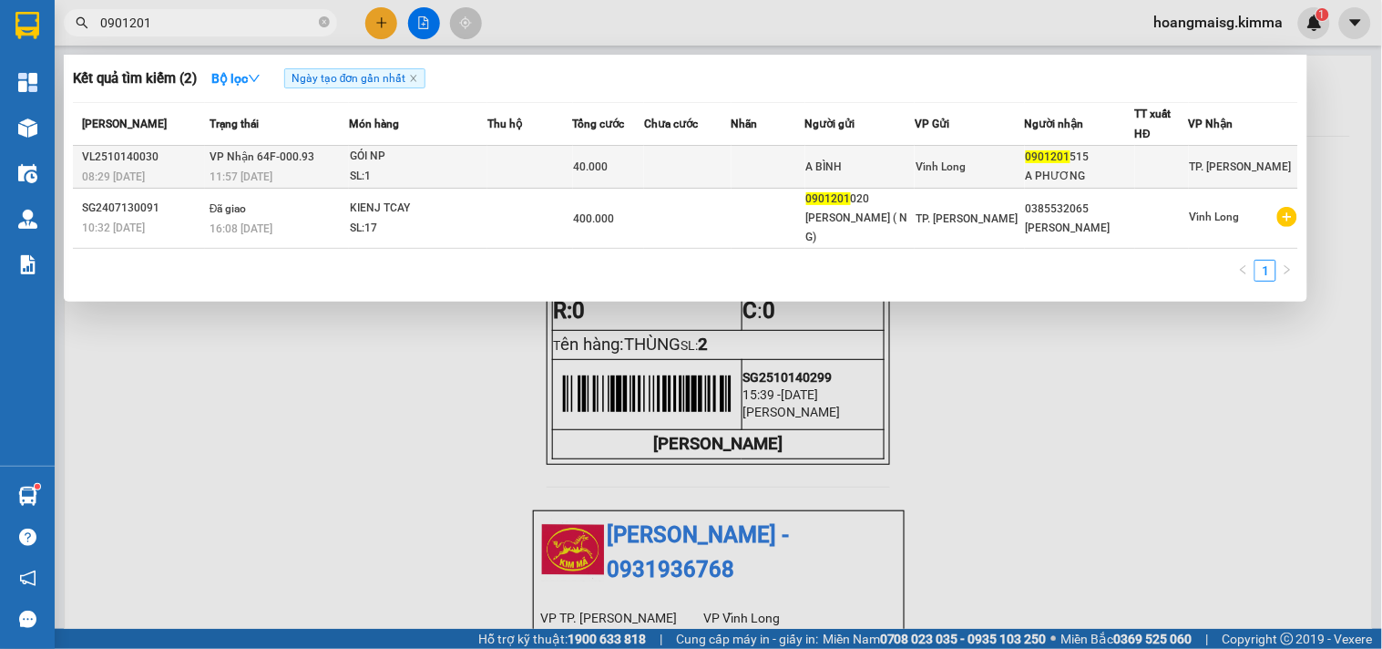
type input "0901201"
click at [487, 148] on div "GÓI NP" at bounding box center [418, 157] width 137 height 20
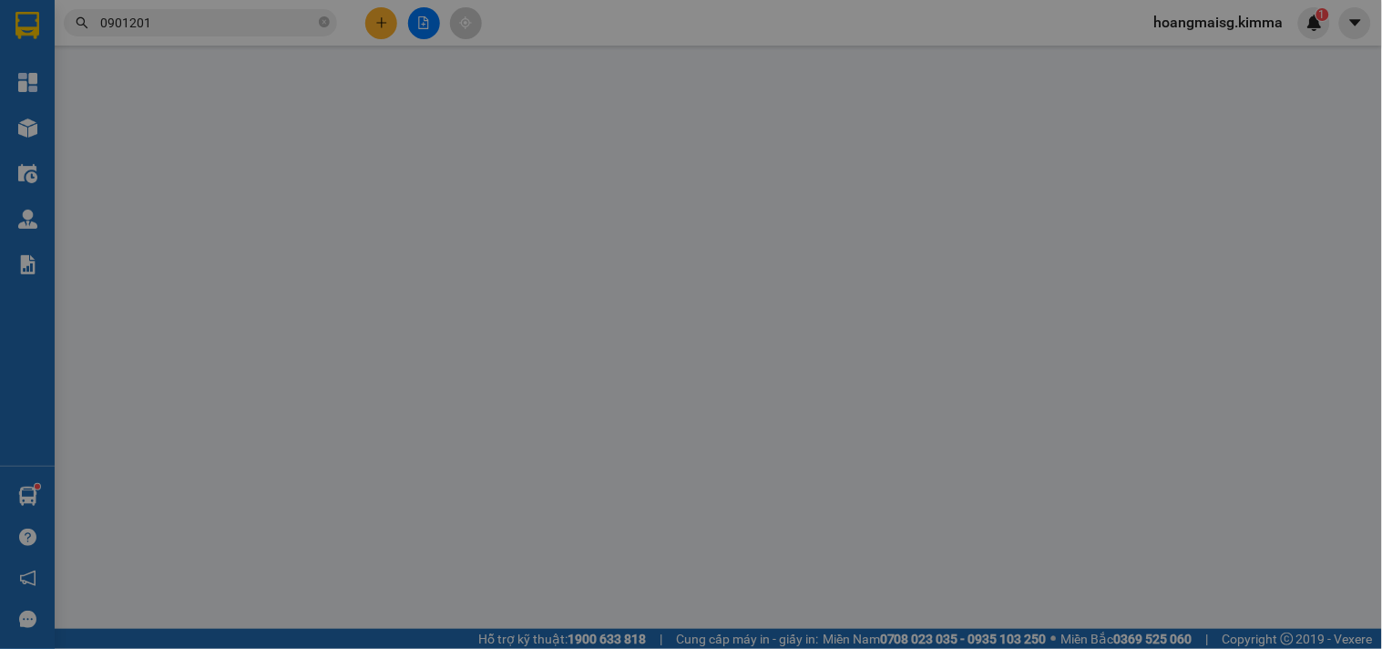
type input "A BÌNH"
type input "0901201515"
type input "A PHƯƠNG"
type input "40.000"
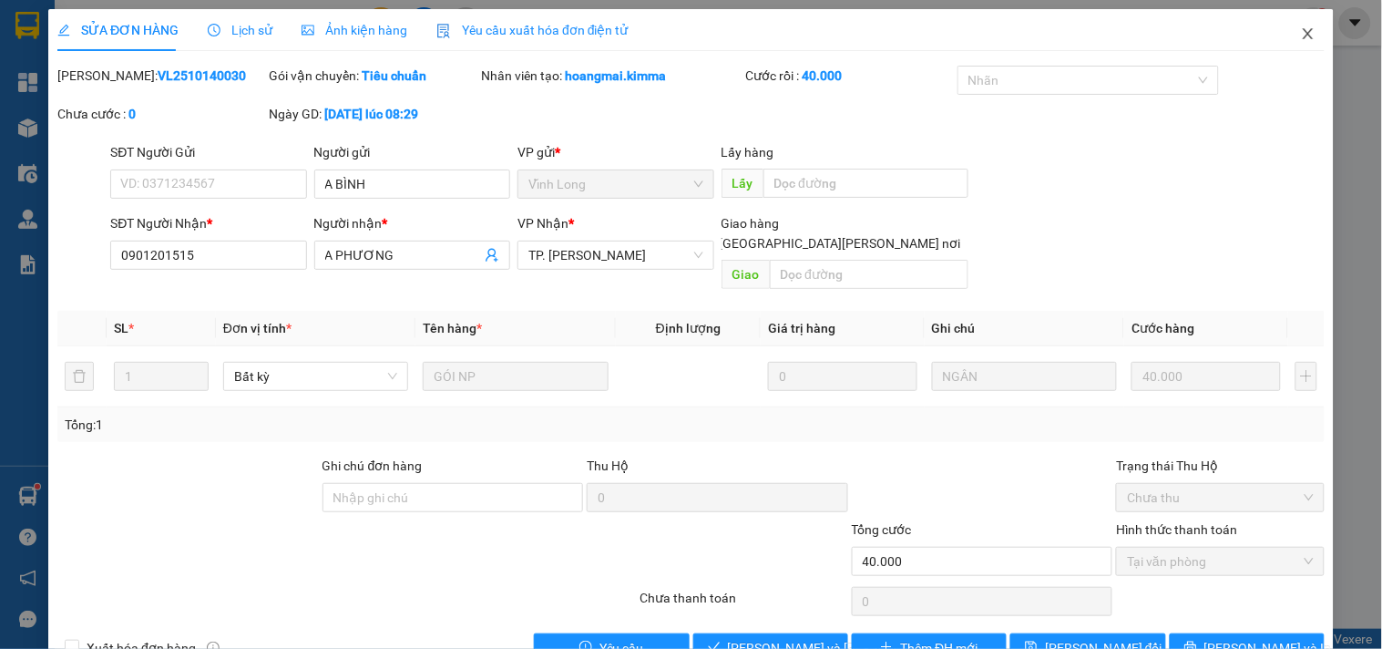
click at [1301, 28] on icon "close" at bounding box center [1308, 33] width 15 height 15
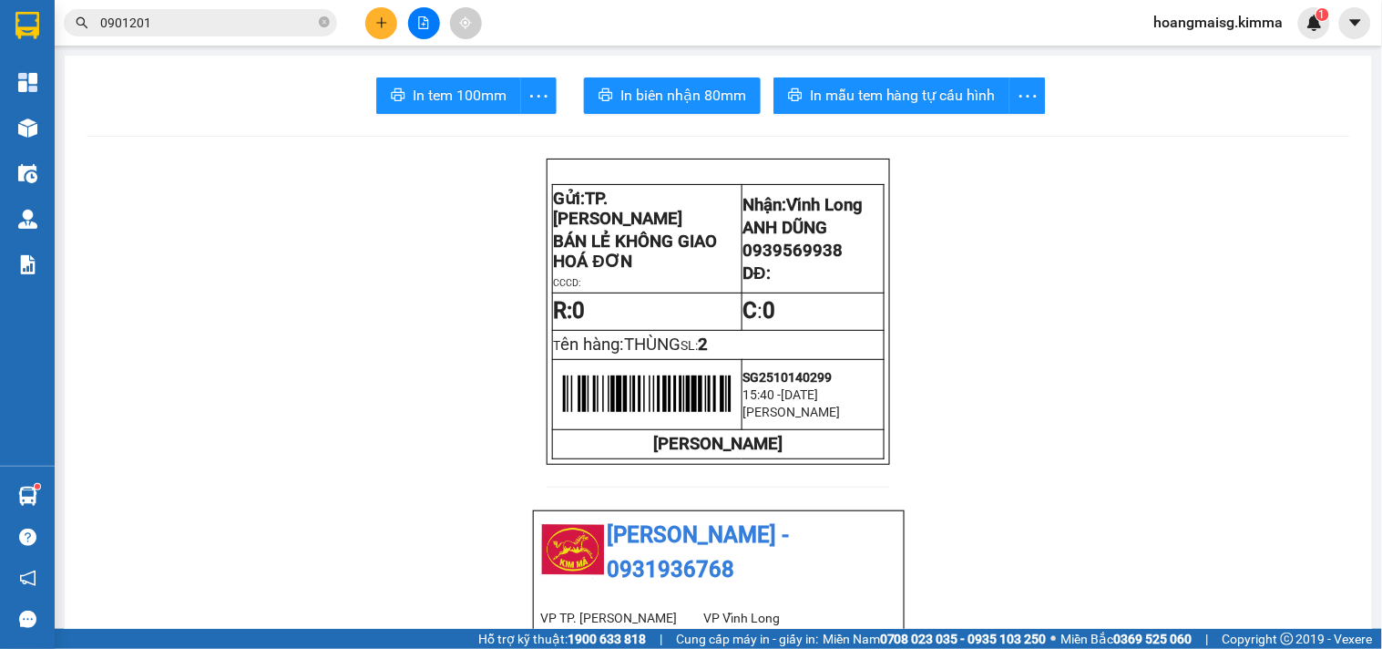
click at [219, 18] on input "0901201" at bounding box center [207, 23] width 215 height 20
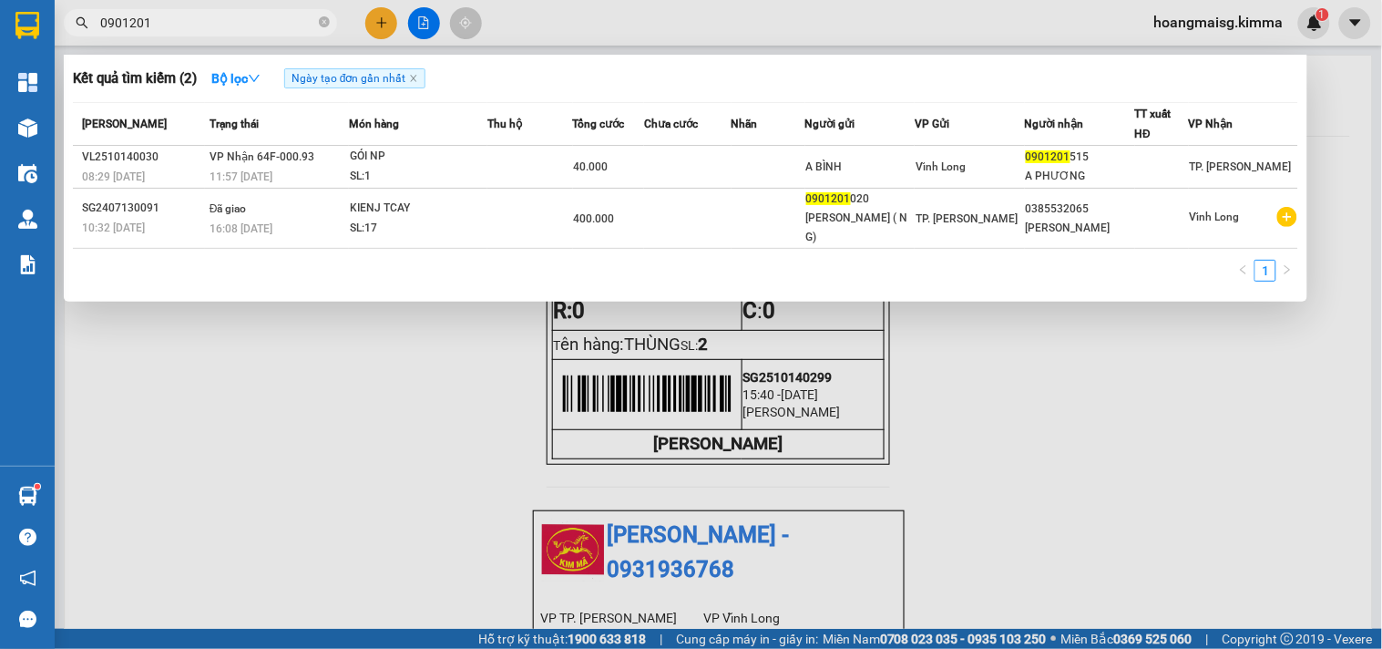
click at [388, 24] on div at bounding box center [691, 324] width 1382 height 649
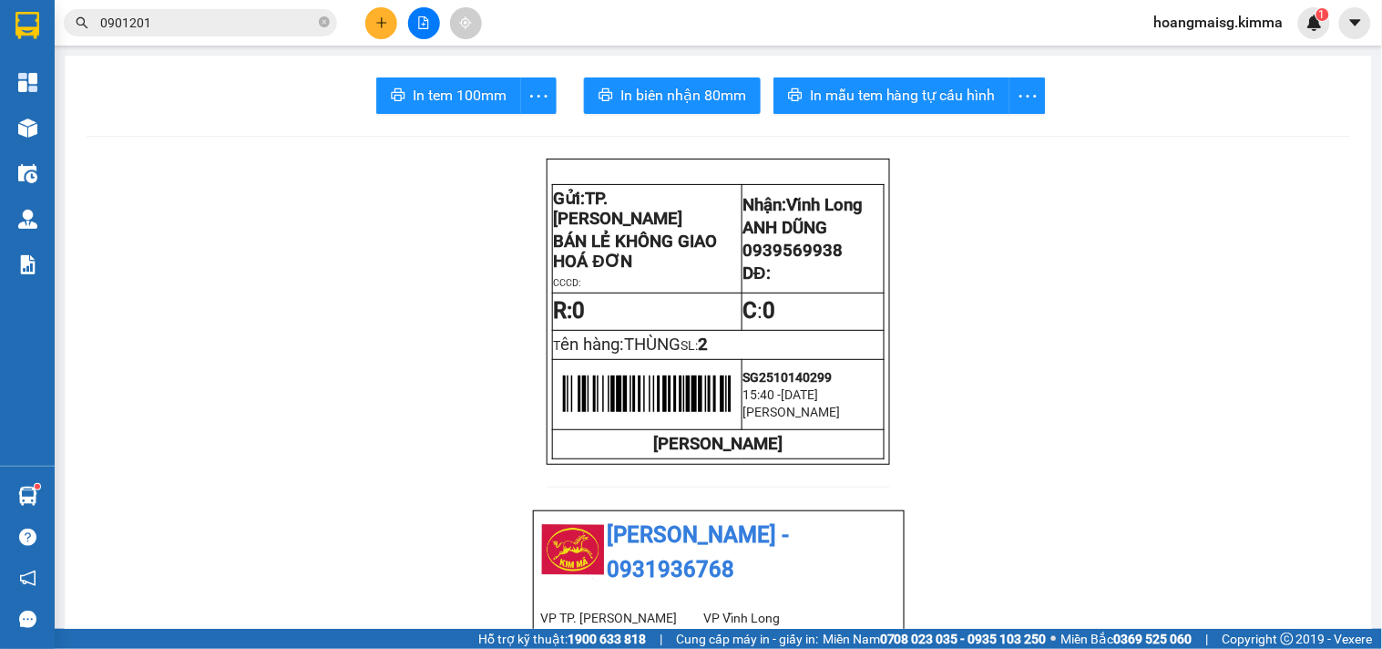
click at [388, 24] on button at bounding box center [381, 23] width 32 height 32
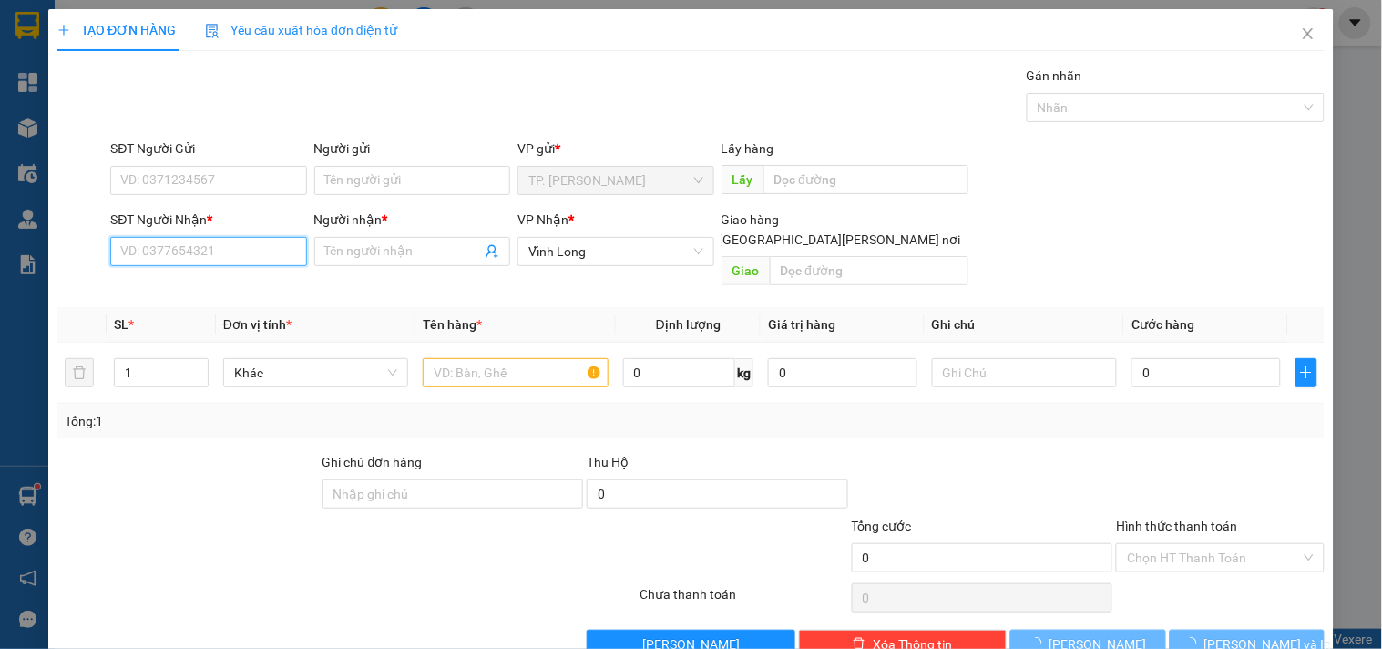
click at [208, 255] on input "SĐT Người Nhận *" at bounding box center [208, 251] width 196 height 29
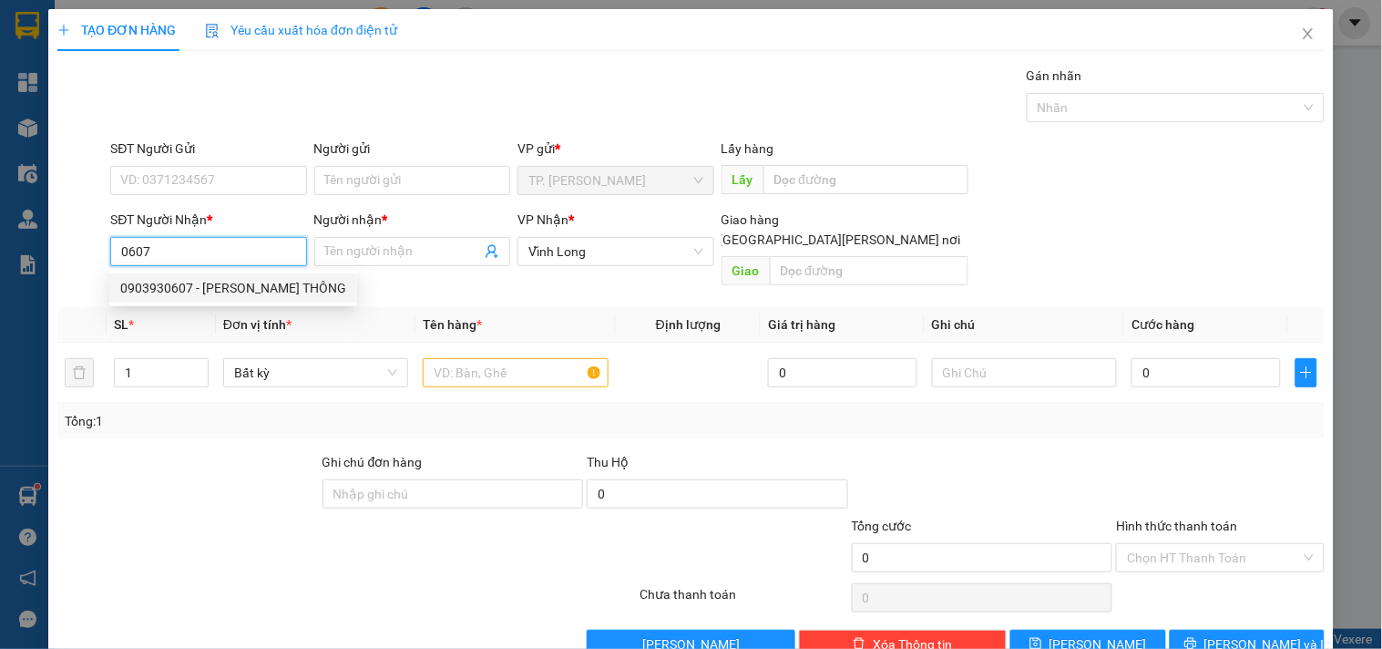
click at [159, 281] on div "0903930607 - [PERSON_NAME] THÔNG" at bounding box center [233, 288] width 226 height 20
type input "0903930607"
type input "ANH THÔNG"
type input "0903930607"
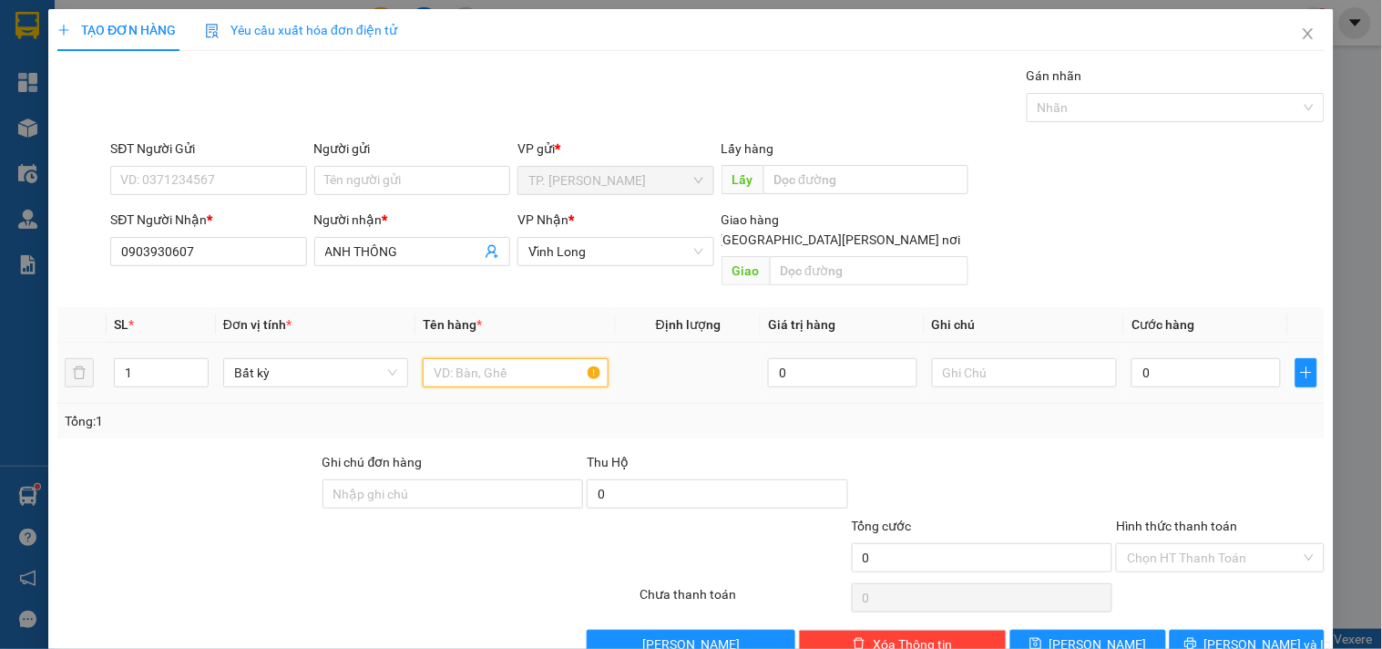
click at [454, 358] on input "text" at bounding box center [515, 372] width 185 height 29
type input "GÓI"
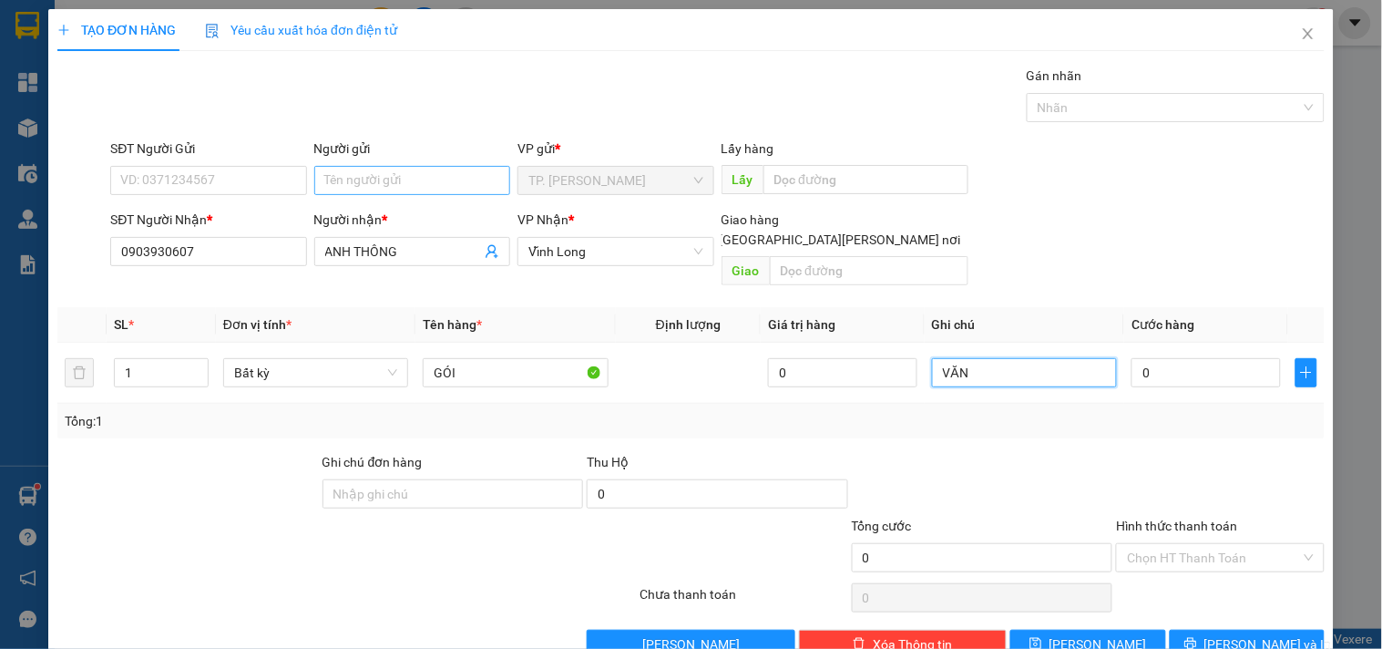
type input "VĂN"
click at [405, 169] on input "Người gửi" at bounding box center [412, 180] width 196 height 29
type input "B"
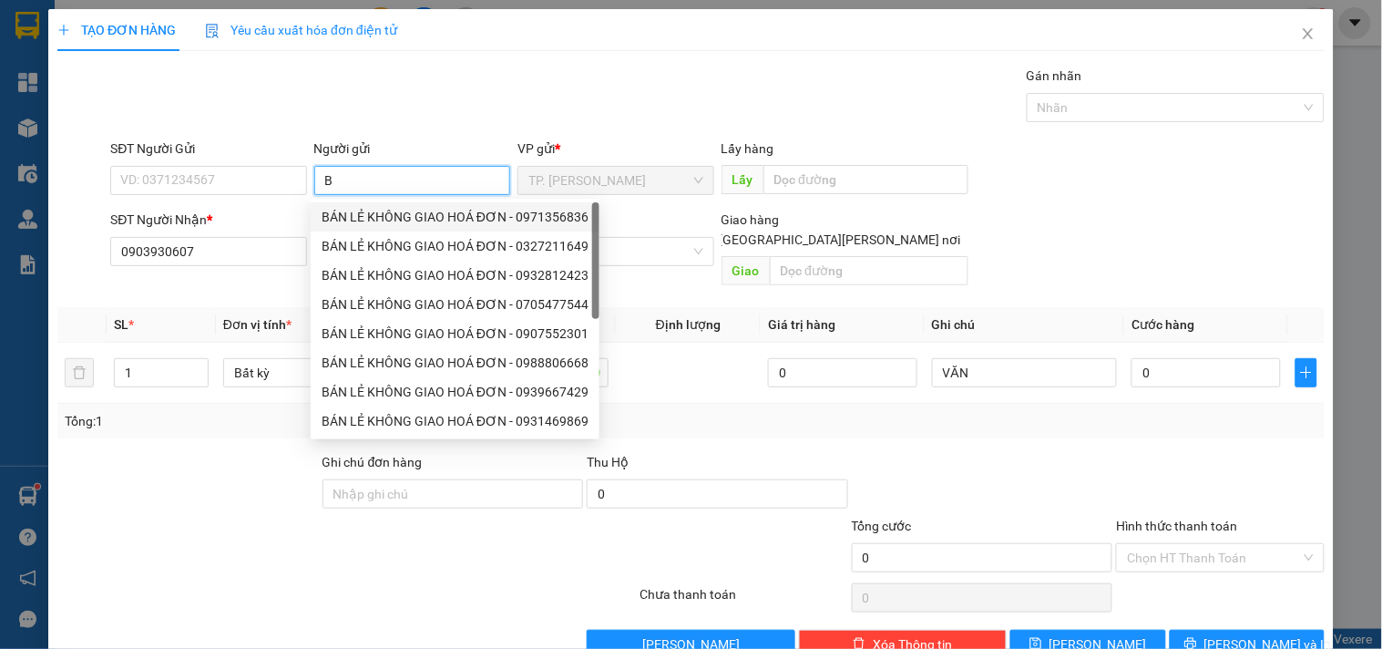
click at [386, 211] on div "BÁN LẺ KHÔNG GIAO HOÁ ĐƠN - 0971356836" at bounding box center [455, 217] width 267 height 20
type input "0971356836"
type input "BÁN LẺ KHÔNG GIAO HOÁ ĐƠN"
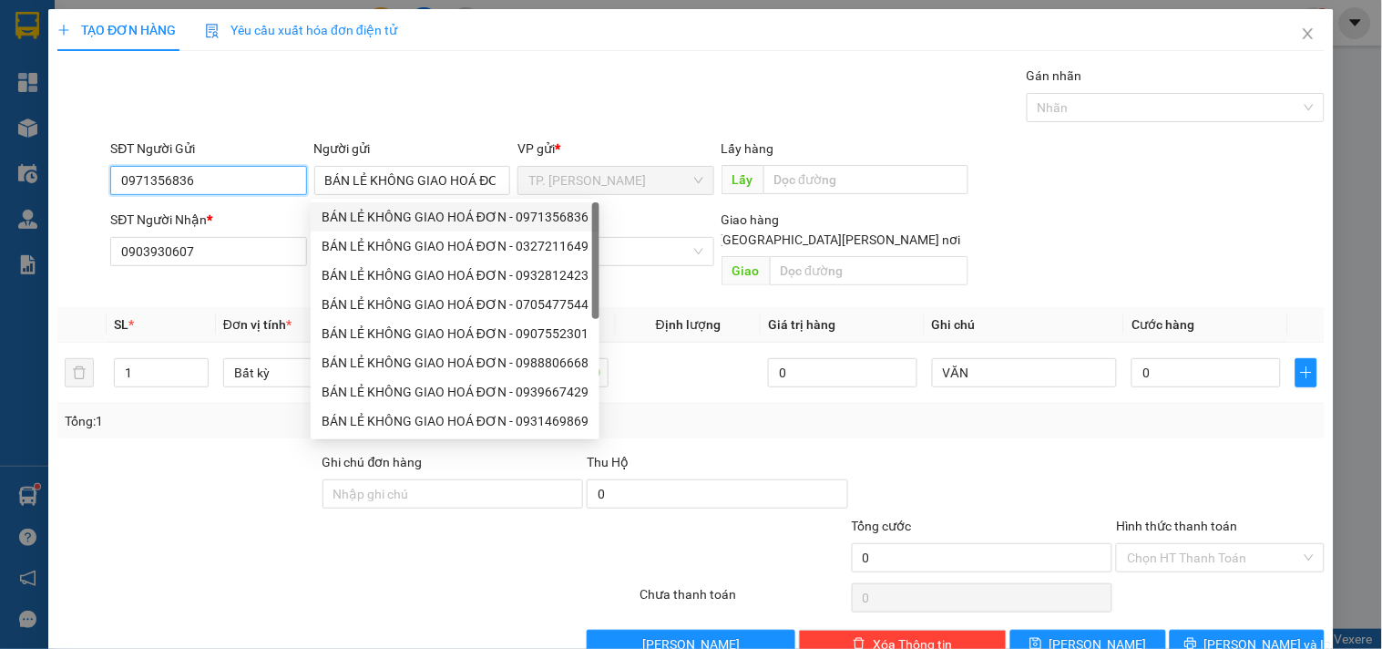
click at [278, 193] on input "0971356836" at bounding box center [208, 180] width 196 height 29
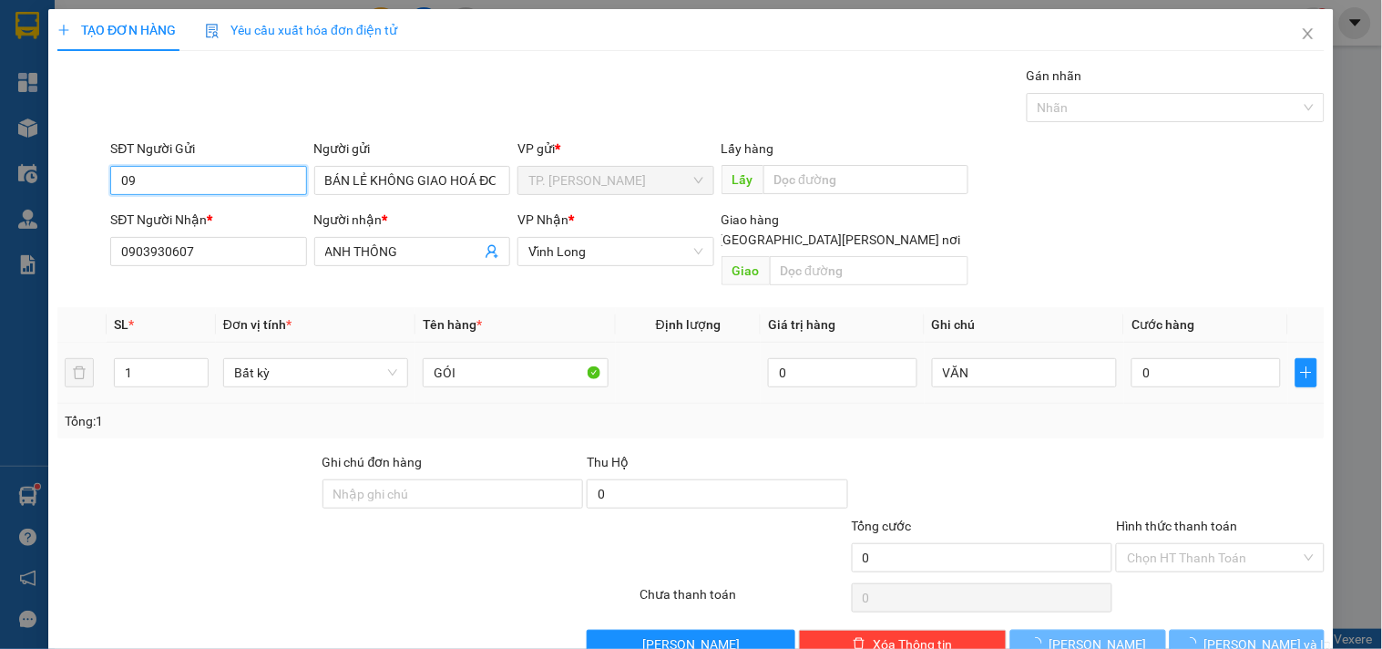
type input "0"
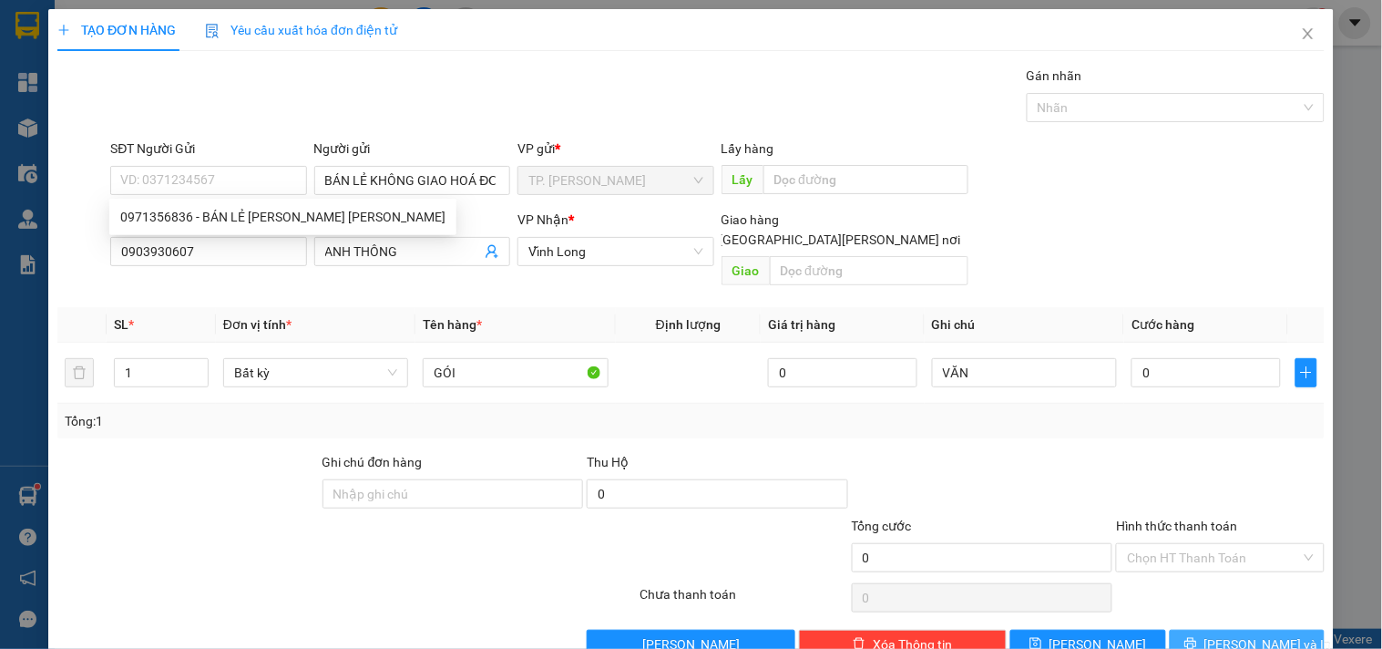
click at [1240, 634] on span "[PERSON_NAME] và In" at bounding box center [1269, 644] width 128 height 20
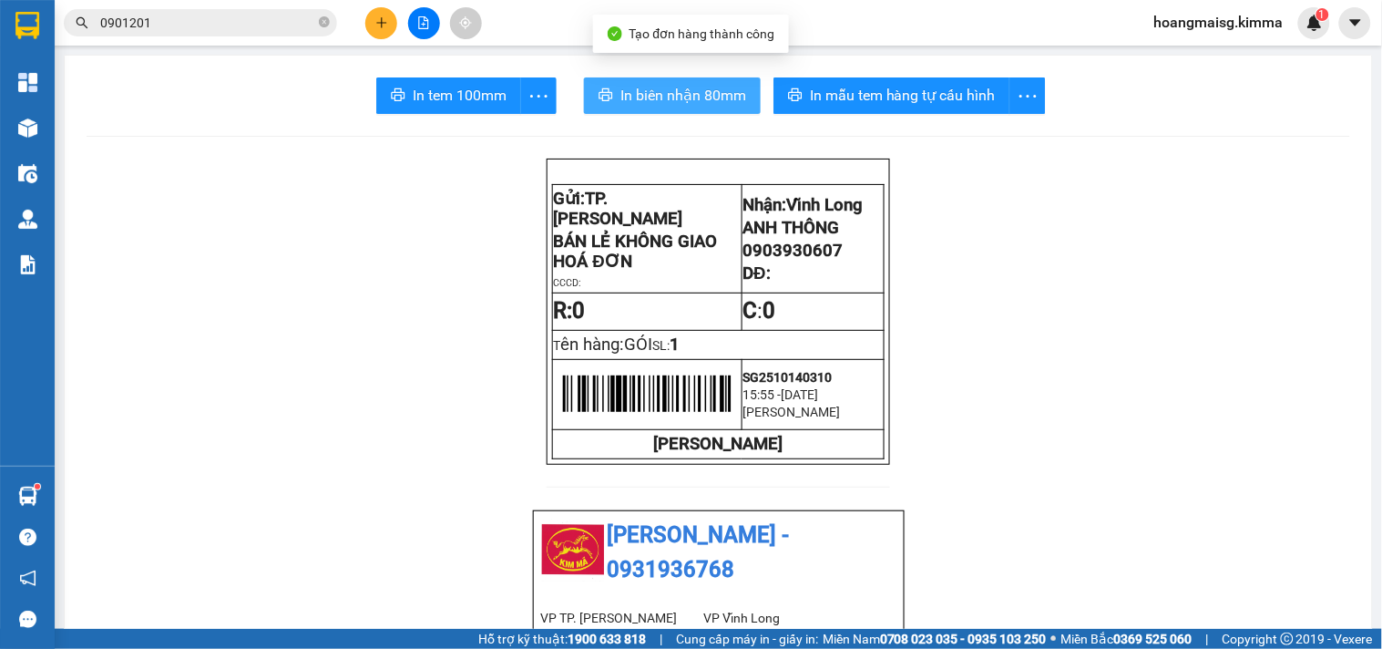
click at [724, 92] on span "In biên nhận 80mm" at bounding box center [683, 95] width 126 height 23
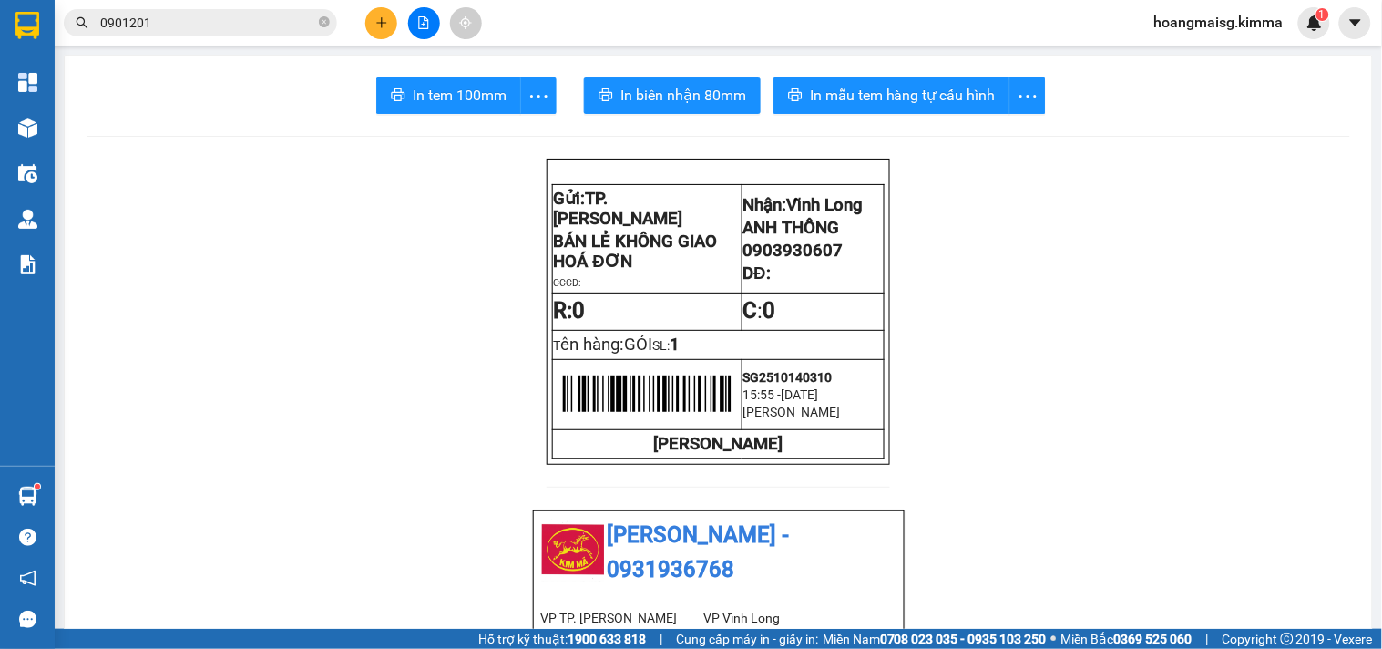
click at [387, 30] on button at bounding box center [381, 23] width 32 height 32
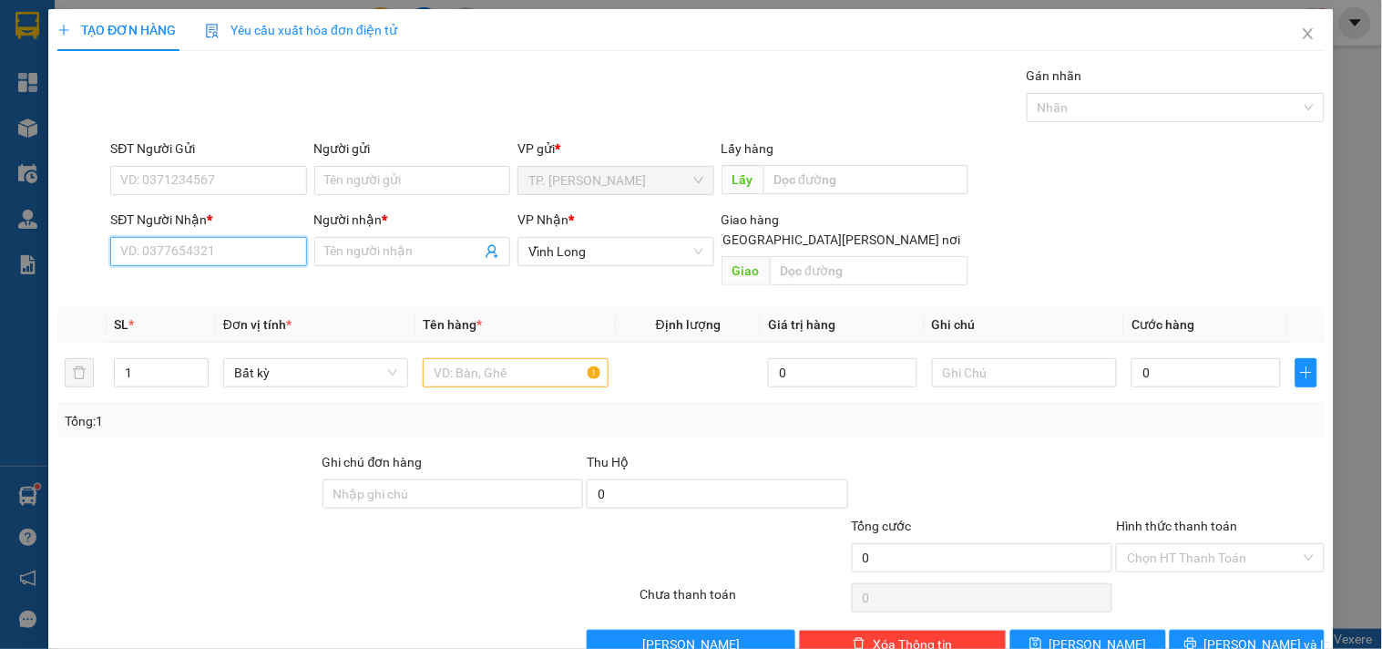
drag, startPoint x: 265, startPoint y: 264, endPoint x: 242, endPoint y: 261, distance: 23.1
click at [250, 261] on input "SĐT Người Nhận *" at bounding box center [208, 251] width 196 height 29
click at [202, 279] on div "0931773060 - AN LÊ" at bounding box center [206, 287] width 194 height 29
type input "0931773060"
type input "AN LÊ"
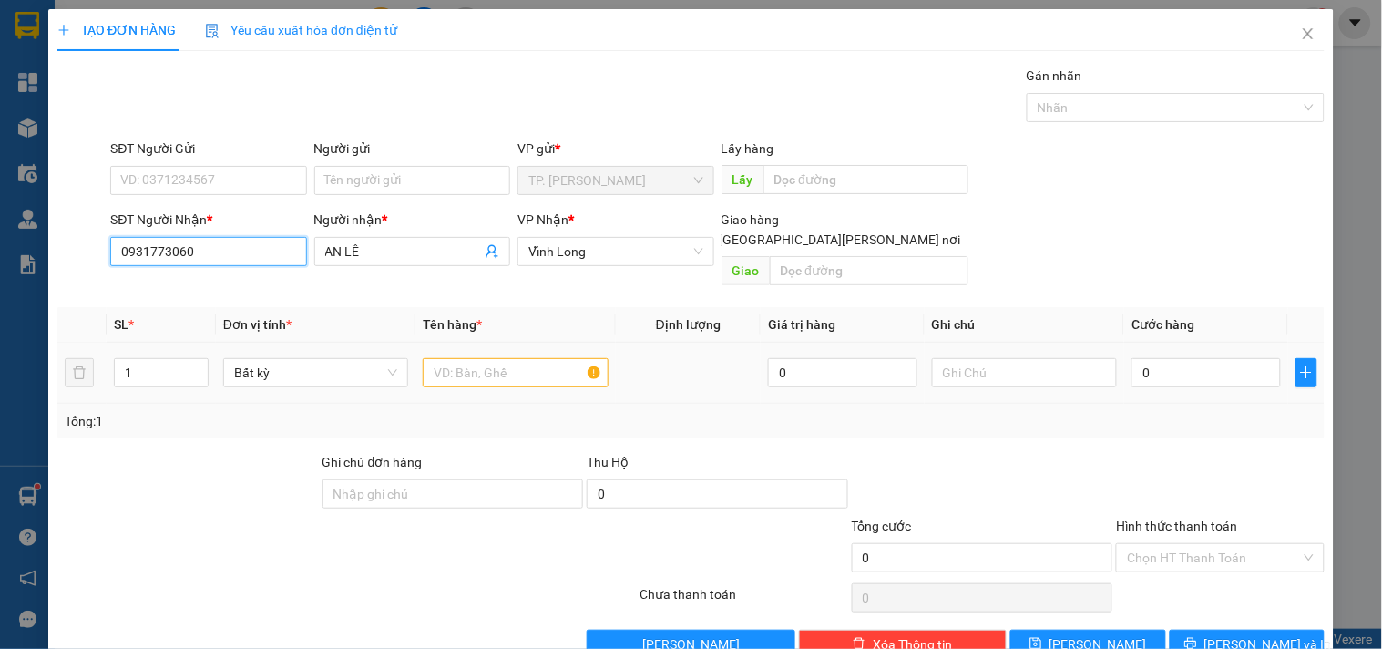
type input "0931773060"
click at [479, 358] on input "text" at bounding box center [515, 372] width 185 height 29
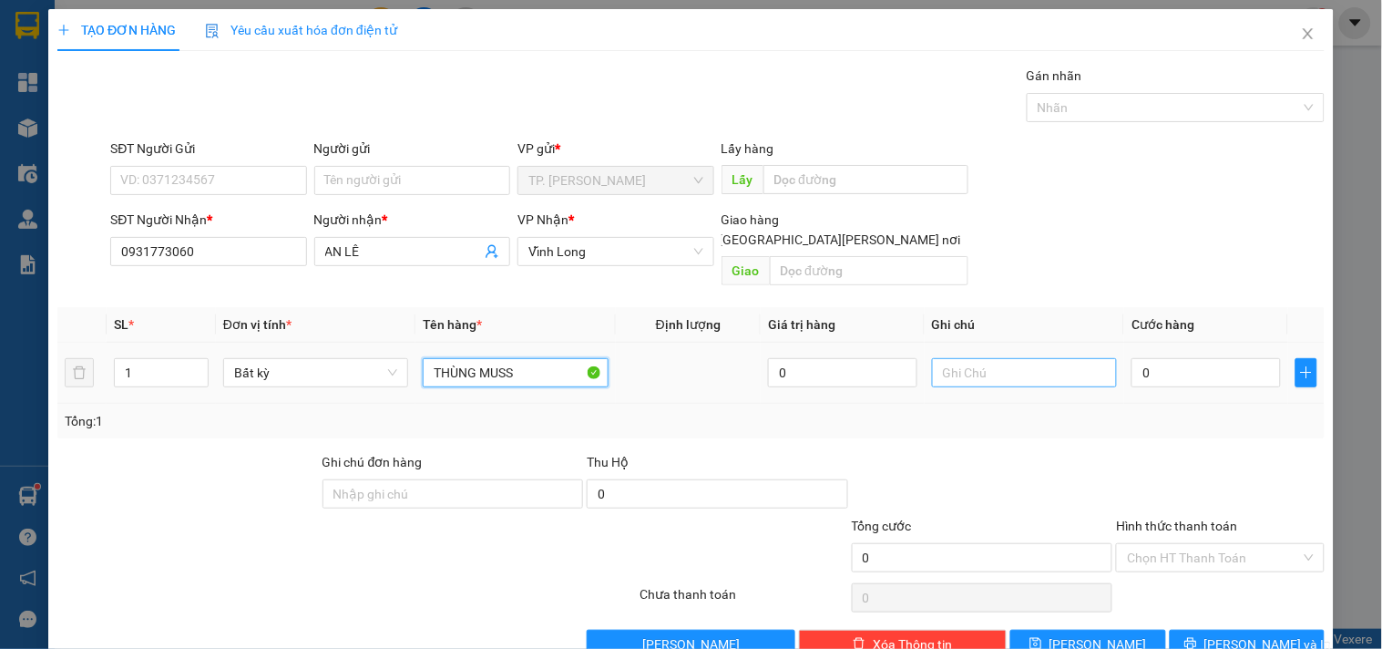
type input "THÙNG MUSS"
click at [958, 358] on input "text" at bounding box center [1024, 372] width 185 height 29
type input "VĂN"
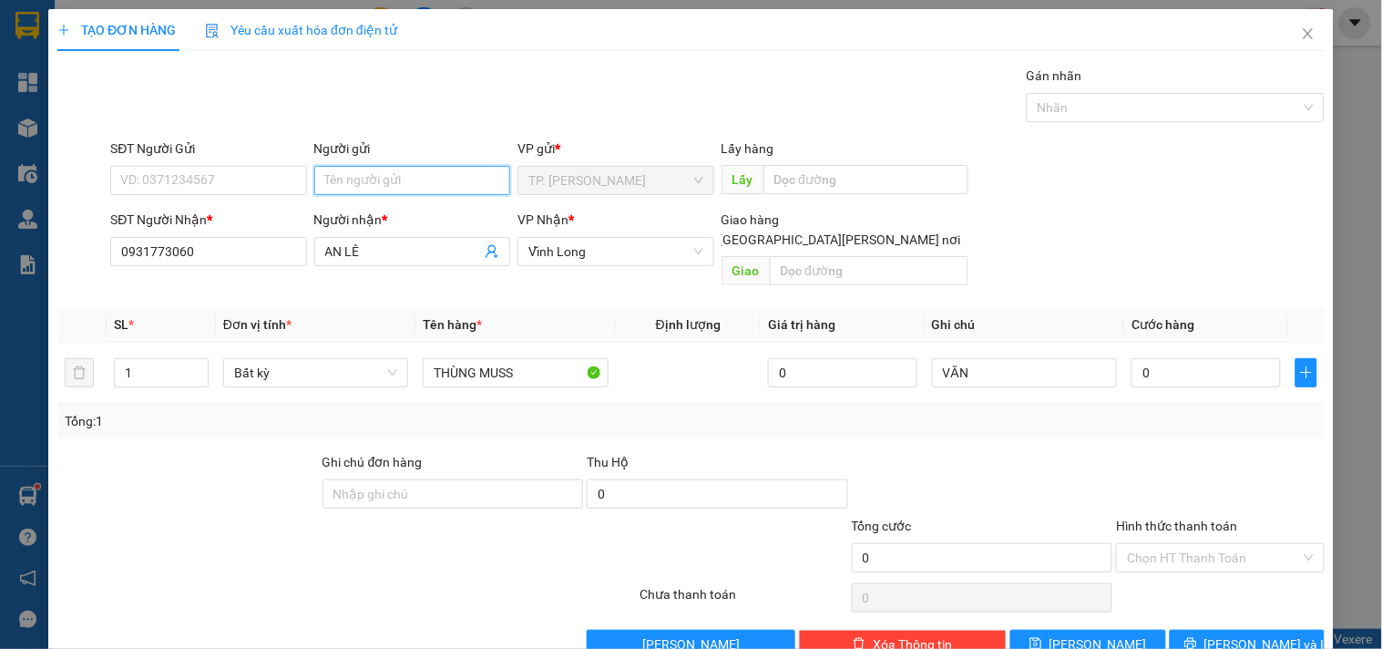
click at [380, 179] on input "Người gửi" at bounding box center [412, 180] width 196 height 29
type input "B"
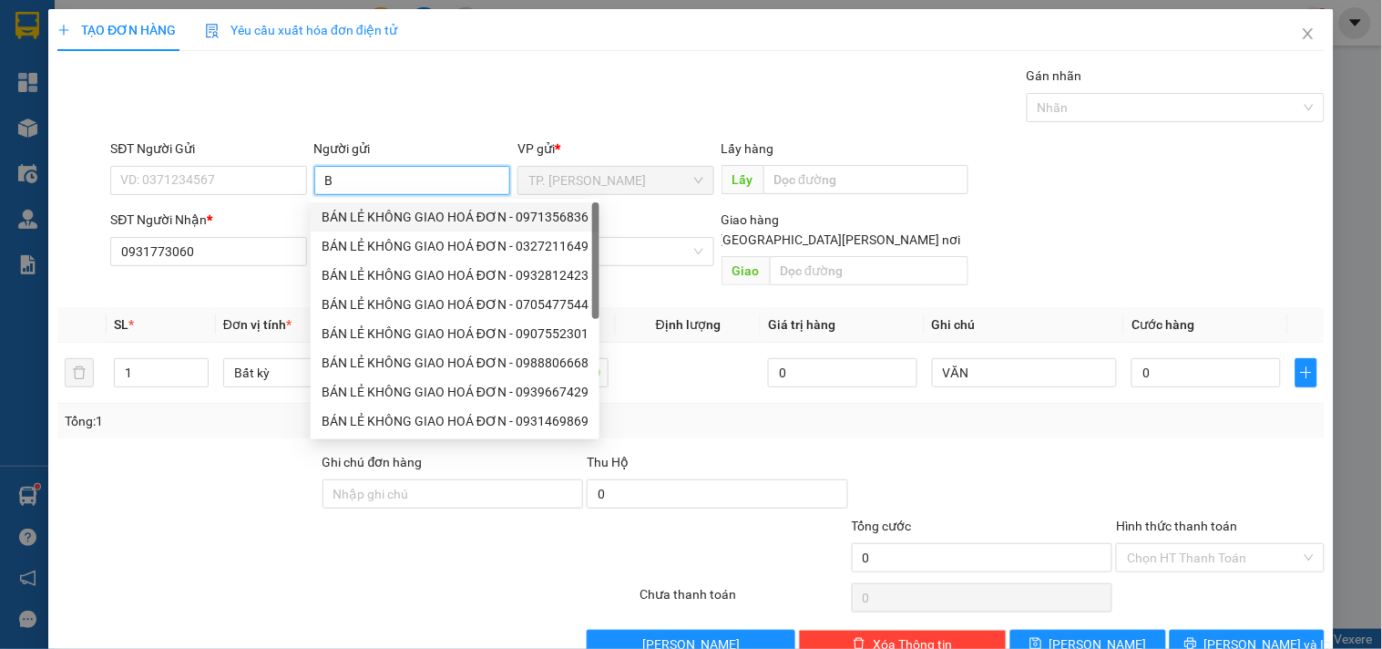
drag, startPoint x: 367, startPoint y: 215, endPoint x: 272, endPoint y: 194, distance: 97.9
click at [363, 215] on div "BÁN LẺ KHÔNG GIAO HOÁ ĐƠN - 0971356836" at bounding box center [455, 217] width 267 height 20
type input "0971356836"
type input "BÁN LẺ KHÔNG GIAO HOÁ ĐƠN"
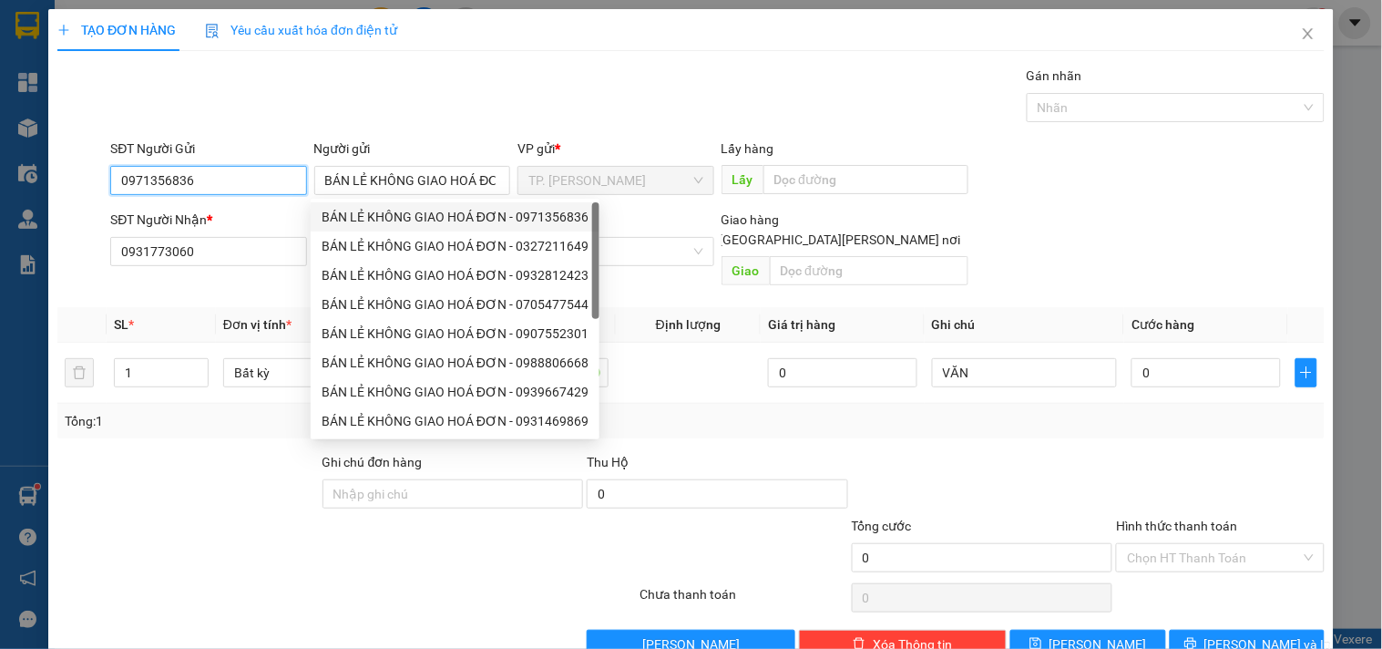
drag, startPoint x: 271, startPoint y: 194, endPoint x: 267, endPoint y: 180, distance: 14.1
click at [270, 190] on input "0971356836" at bounding box center [208, 180] width 196 height 29
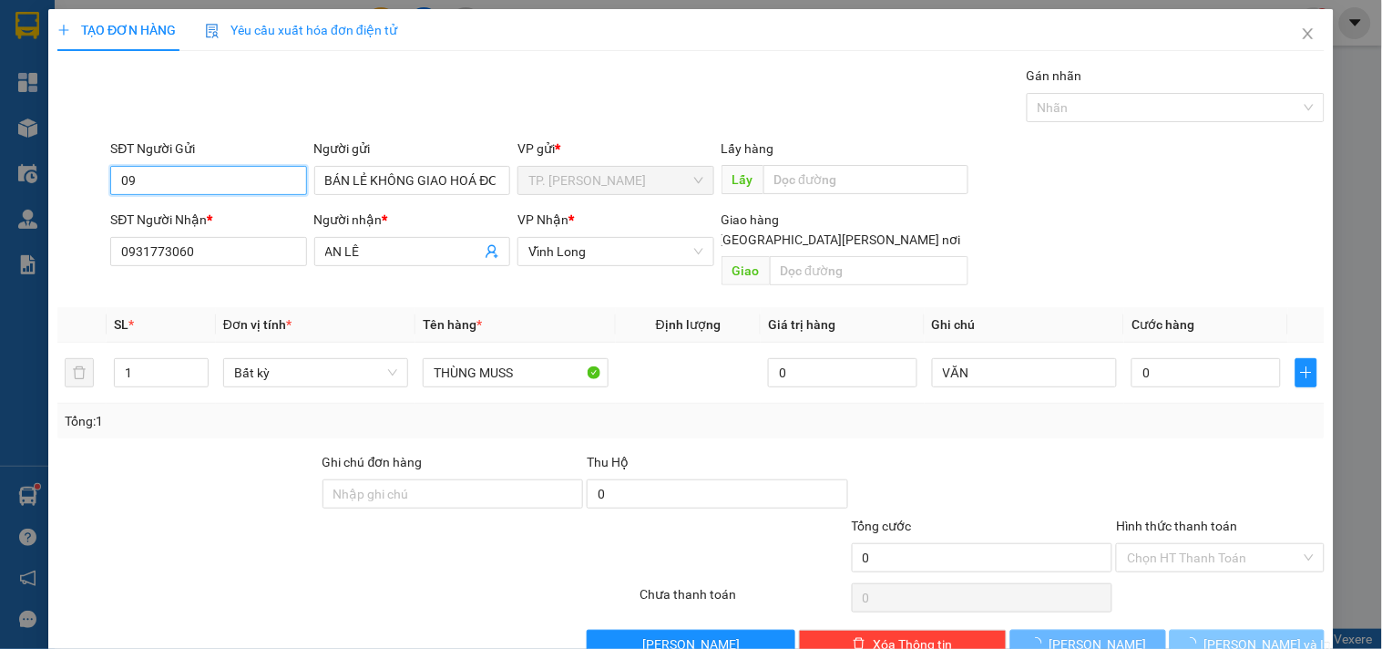
type input "0"
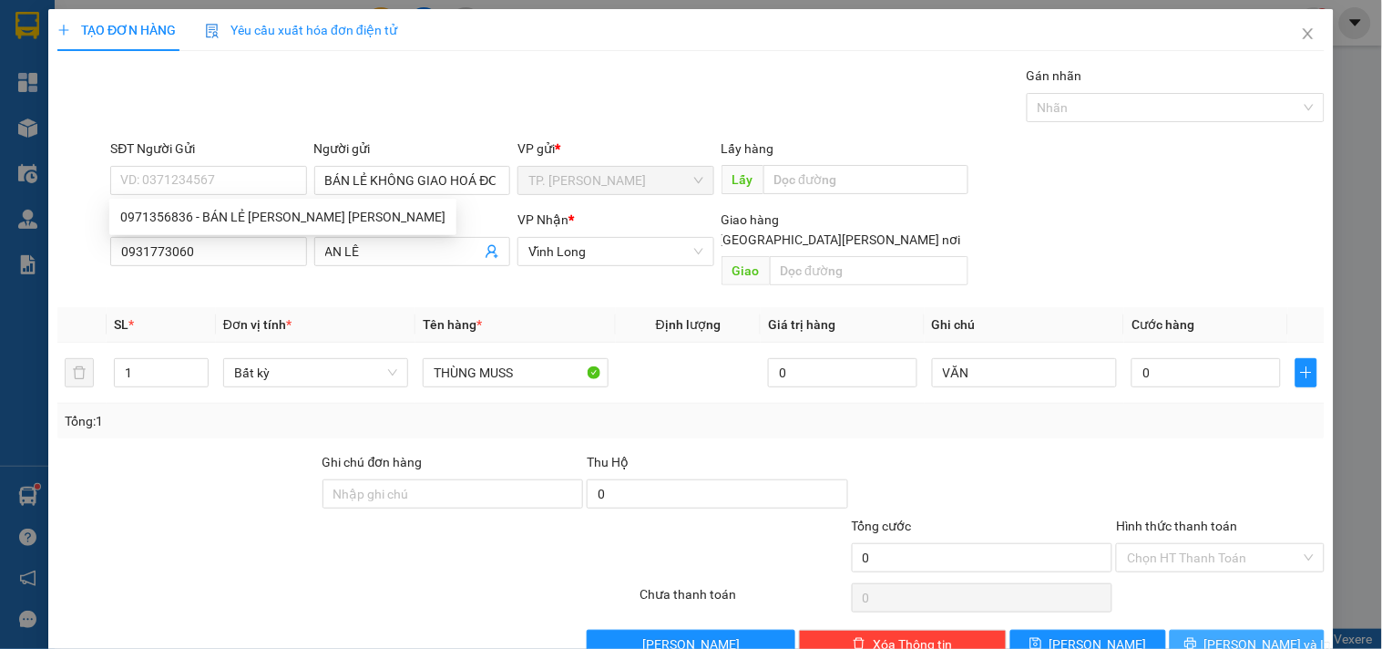
click at [1268, 630] on button "[PERSON_NAME] và In" at bounding box center [1247, 644] width 155 height 29
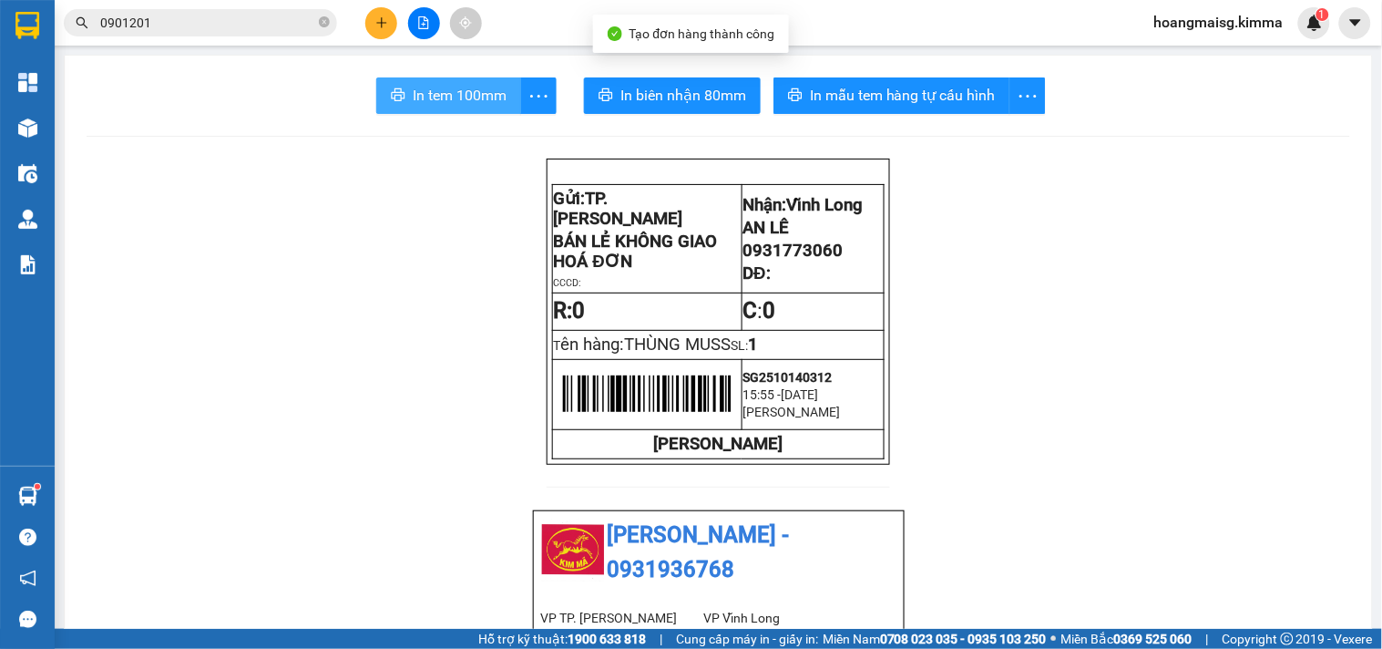
click at [451, 97] on span "In tem 100mm" at bounding box center [460, 95] width 94 height 23
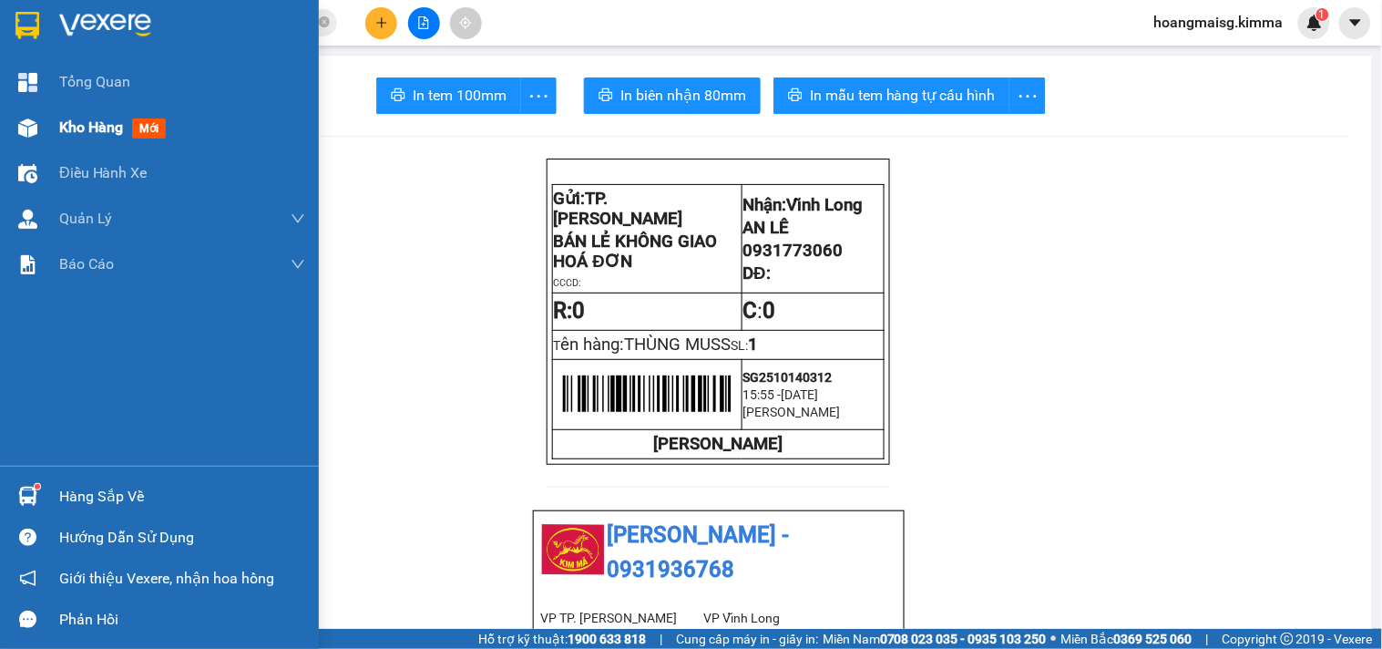
click at [32, 120] on img at bounding box center [27, 127] width 19 height 19
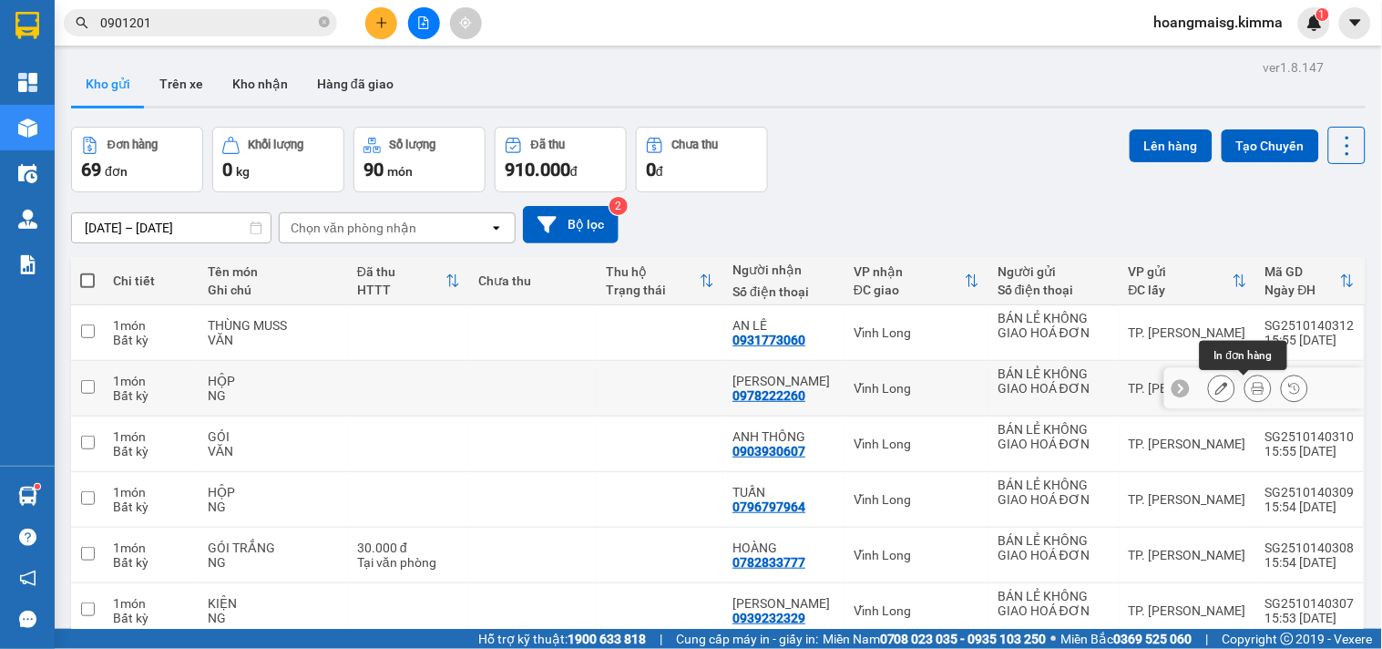
click at [1252, 389] on icon at bounding box center [1258, 388] width 13 height 13
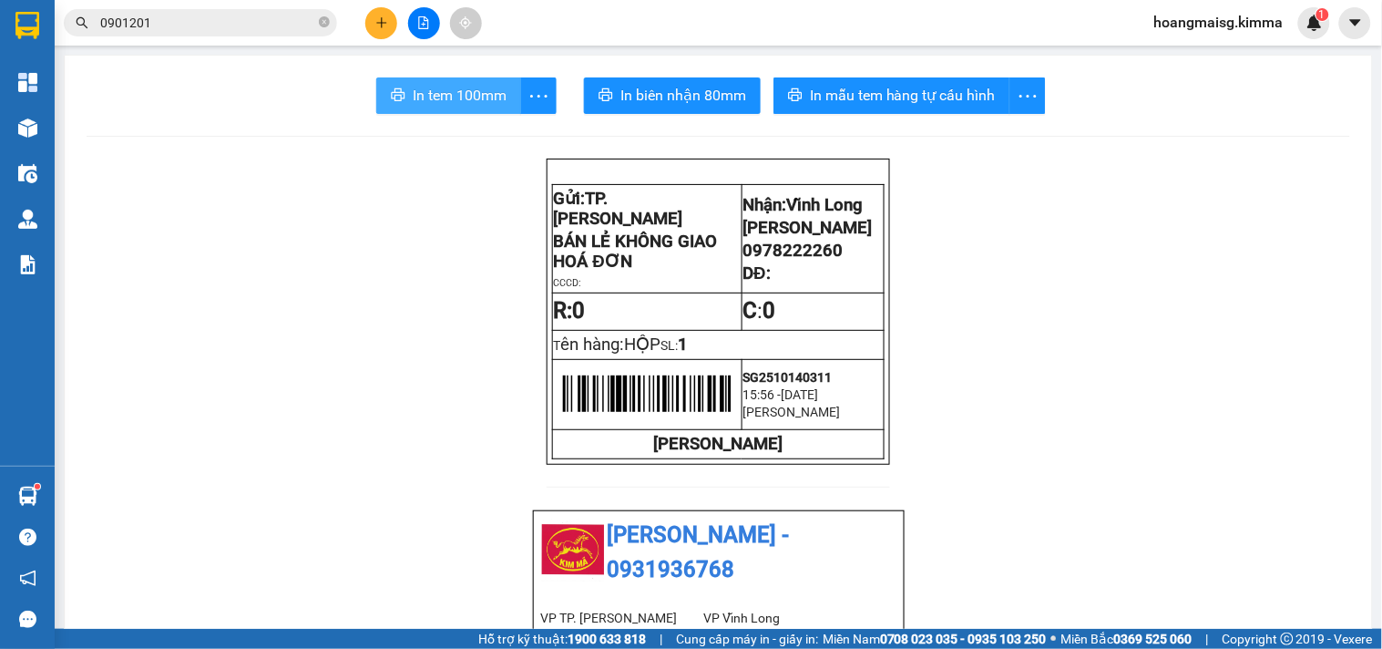
click at [450, 107] on button "In tem 100mm" at bounding box center [448, 95] width 145 height 36
click at [385, 29] on button at bounding box center [381, 23] width 32 height 32
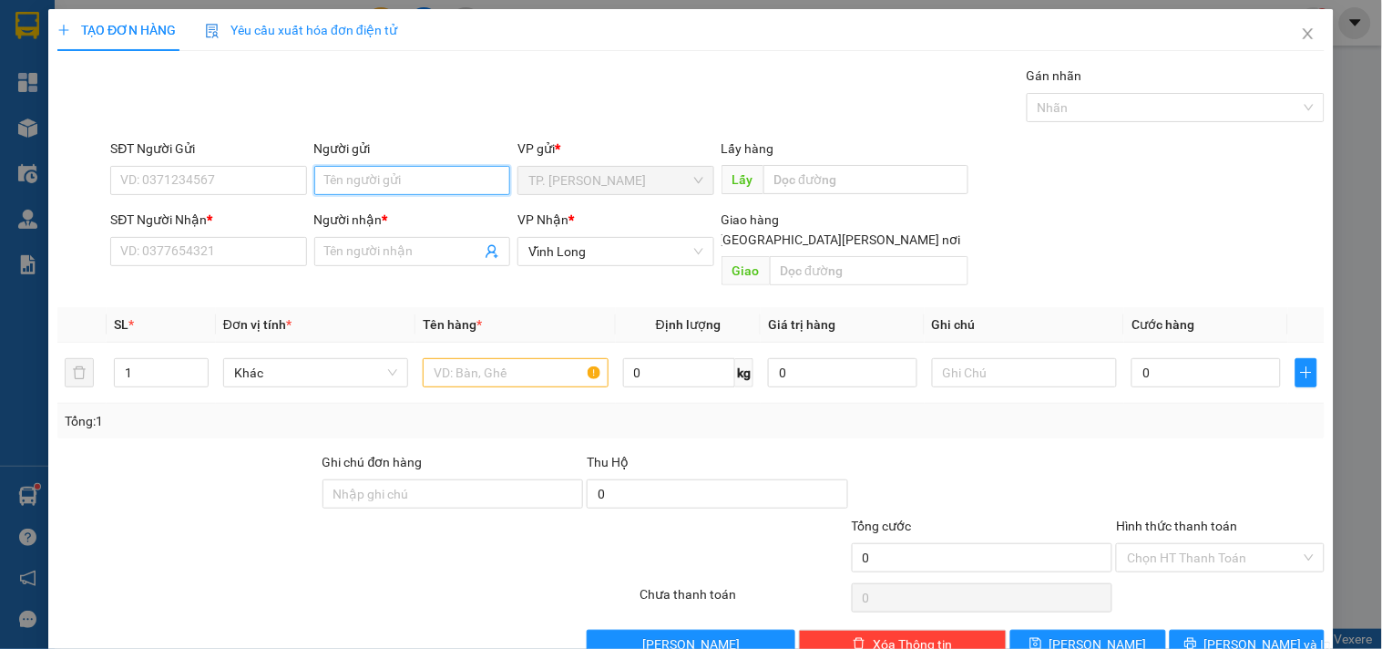
click at [367, 186] on input "Người gửi" at bounding box center [412, 180] width 196 height 29
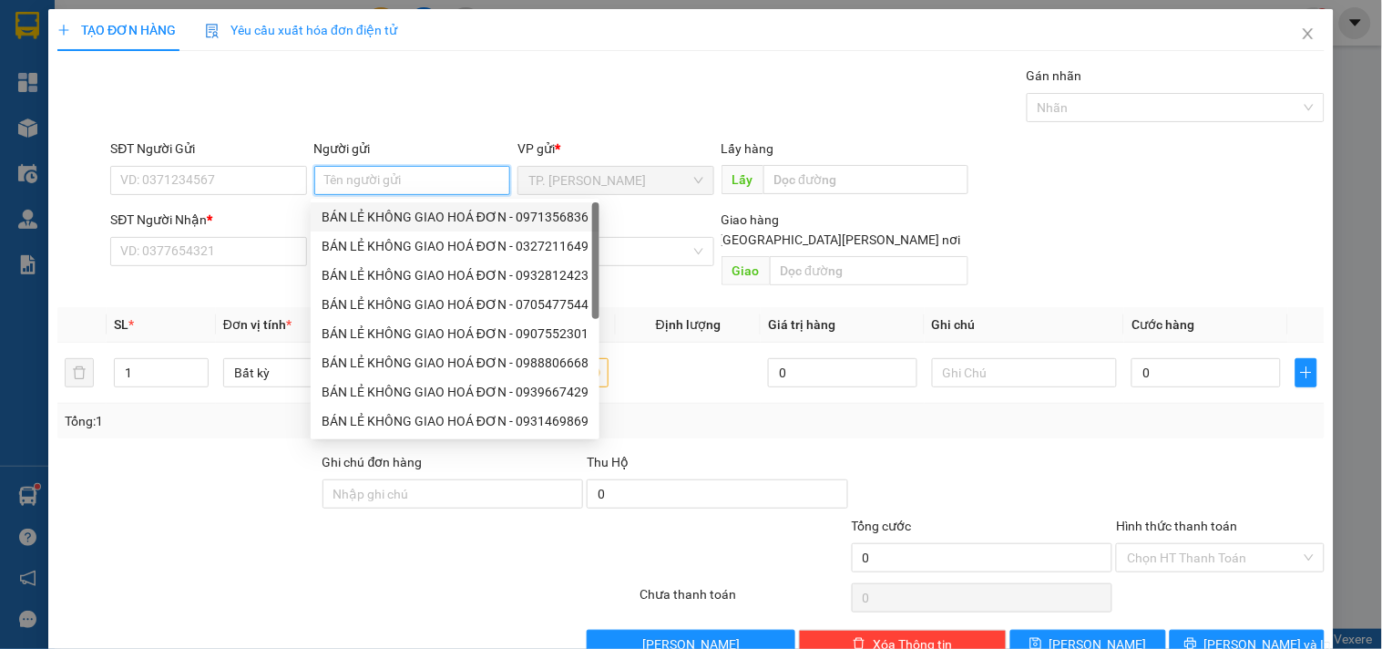
click at [363, 217] on div "BÁN LẺ KHÔNG GIAO HOÁ ĐƠN - 0971356836" at bounding box center [455, 217] width 267 height 20
type input "0971356836"
type input "BÁN LẺ KHÔNG GIAO HOÁ ĐƠN"
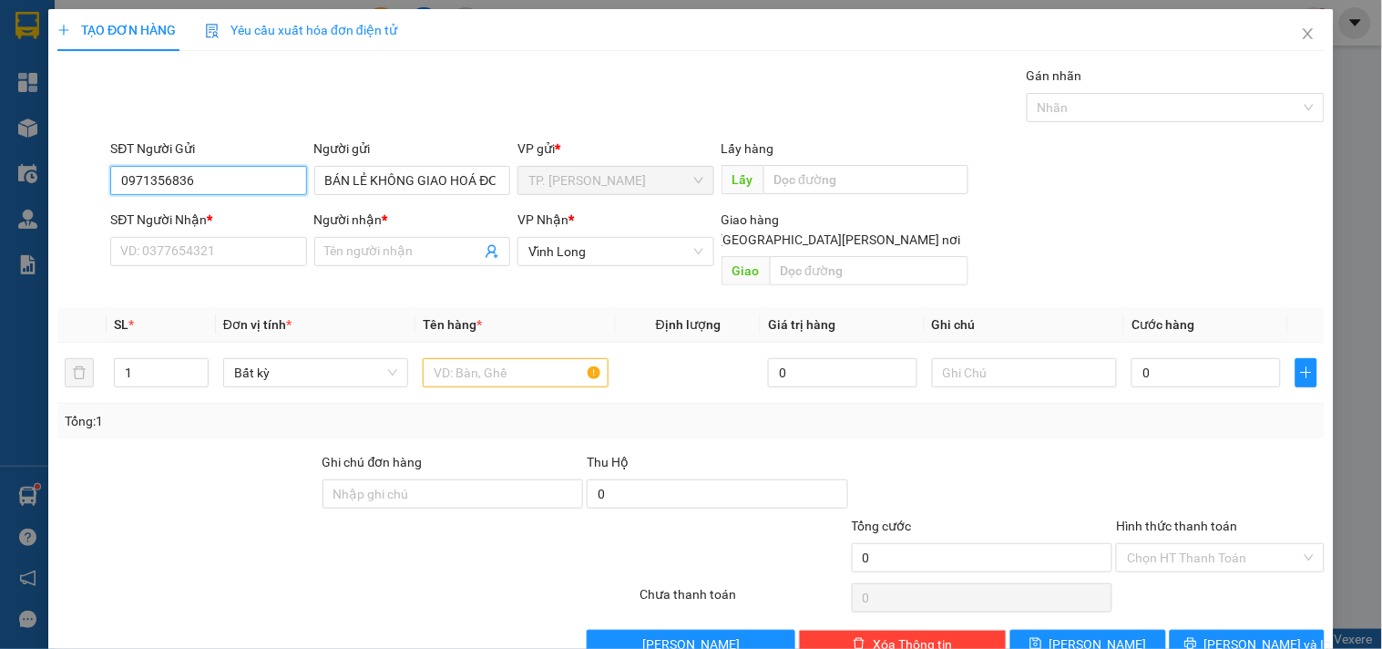
click at [287, 191] on input "0971356836" at bounding box center [208, 180] width 196 height 29
drag, startPoint x: 248, startPoint y: 233, endPoint x: 243, endPoint y: 247, distance: 14.4
click at [248, 238] on div "SĐT Người Nhận * VD: 0377654321" at bounding box center [208, 242] width 196 height 64
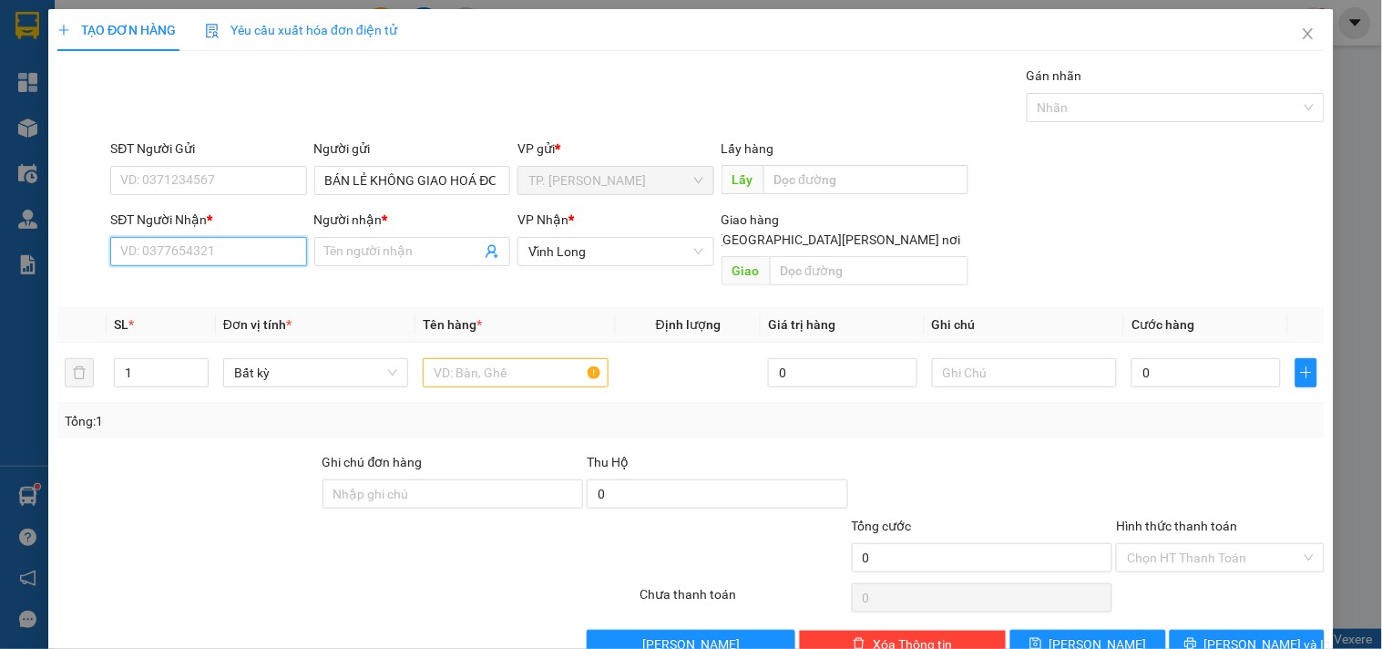
click at [243, 248] on input "SĐT Người Nhận *" at bounding box center [208, 251] width 196 height 29
type input "0907908389"
click at [246, 289] on div "0907908389 - [PERSON_NAME] THÔNG" at bounding box center [233, 288] width 226 height 20
type input "ANH THÔNG"
type input "0907908389"
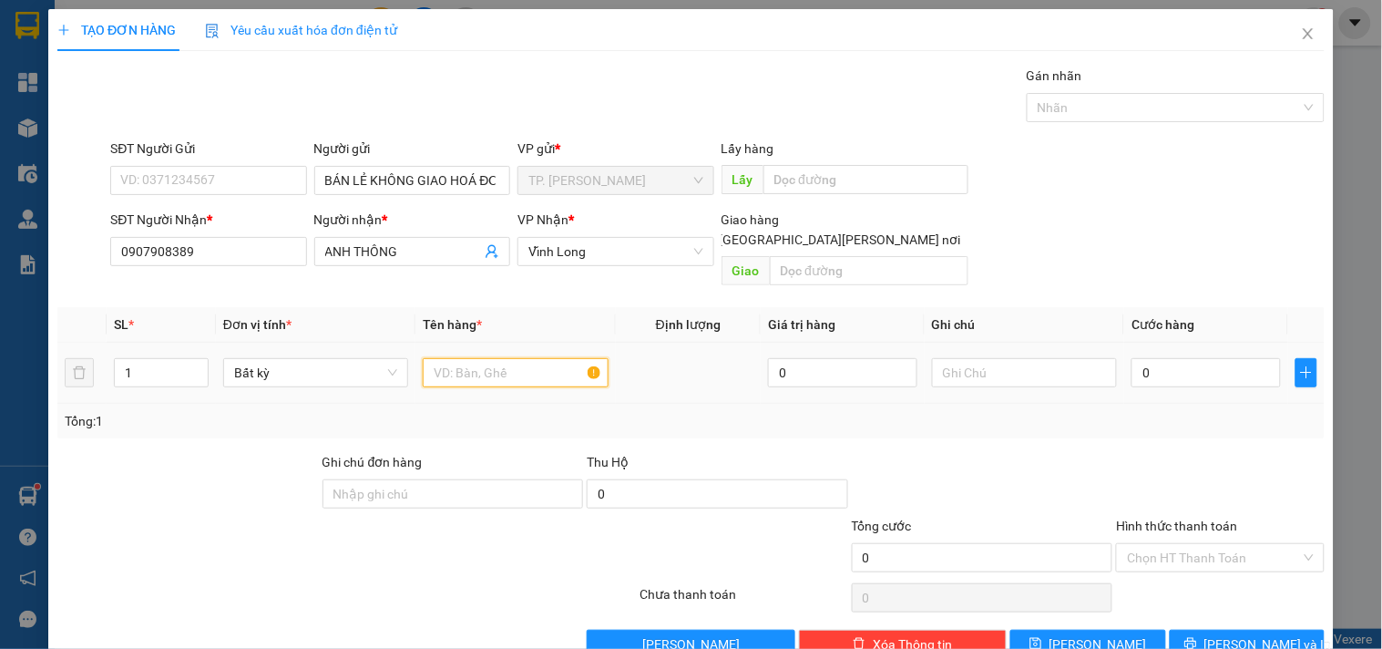
click at [521, 358] on input "text" at bounding box center [515, 372] width 185 height 29
type input "H"
type input "HỘP"
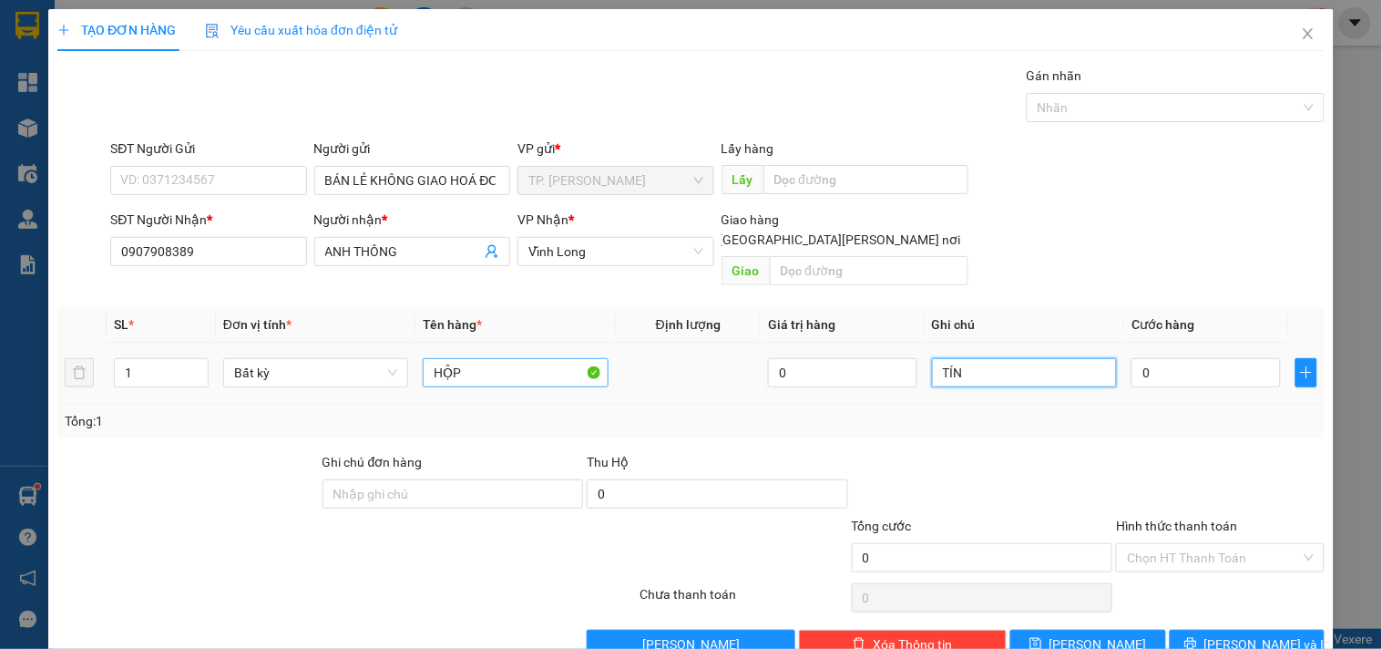
type input "TÍN"
click at [1222, 634] on span "[PERSON_NAME] và In" at bounding box center [1269, 644] width 128 height 20
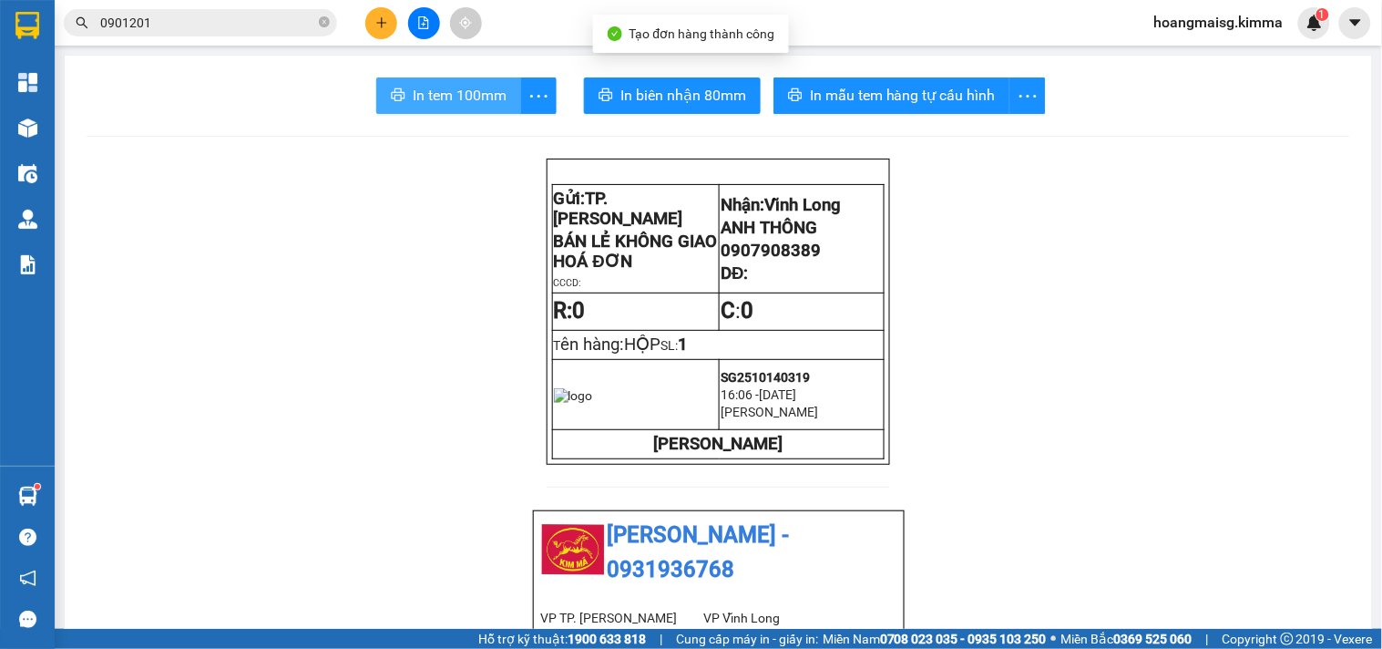
click at [469, 96] on span "In tem 100mm" at bounding box center [460, 95] width 94 height 23
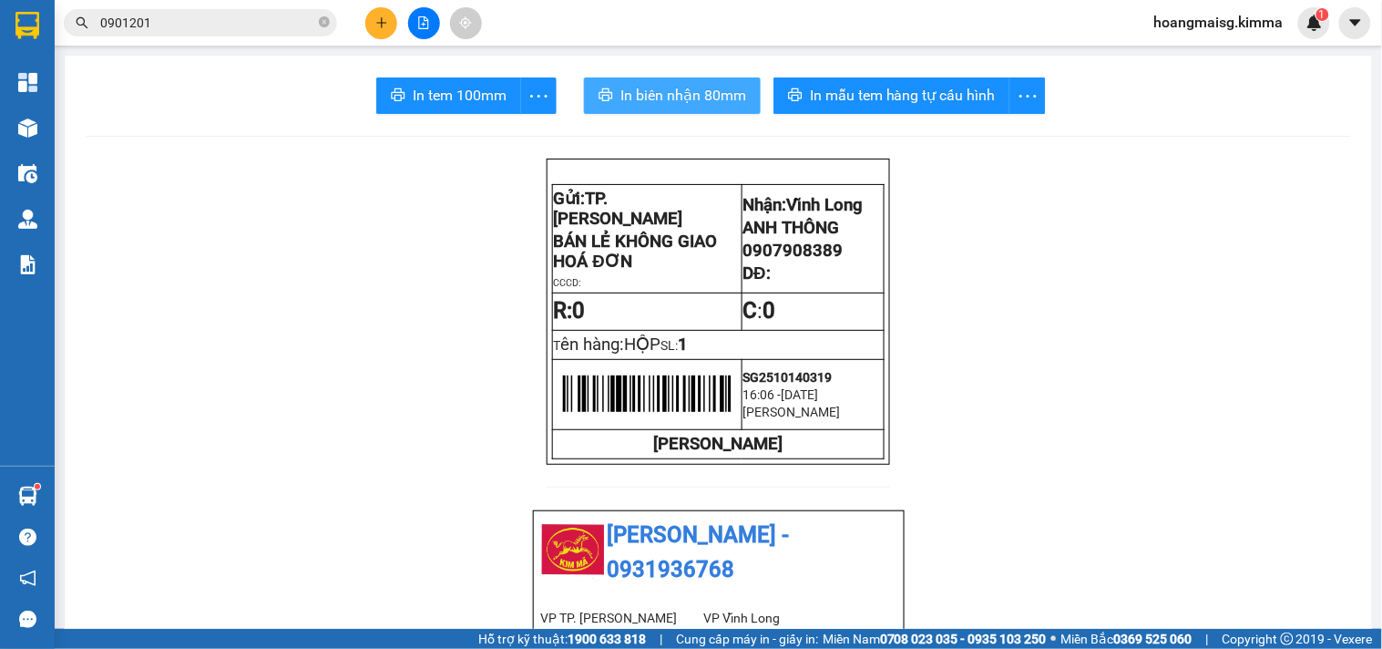
click at [670, 97] on span "In biên nhận 80mm" at bounding box center [683, 95] width 126 height 23
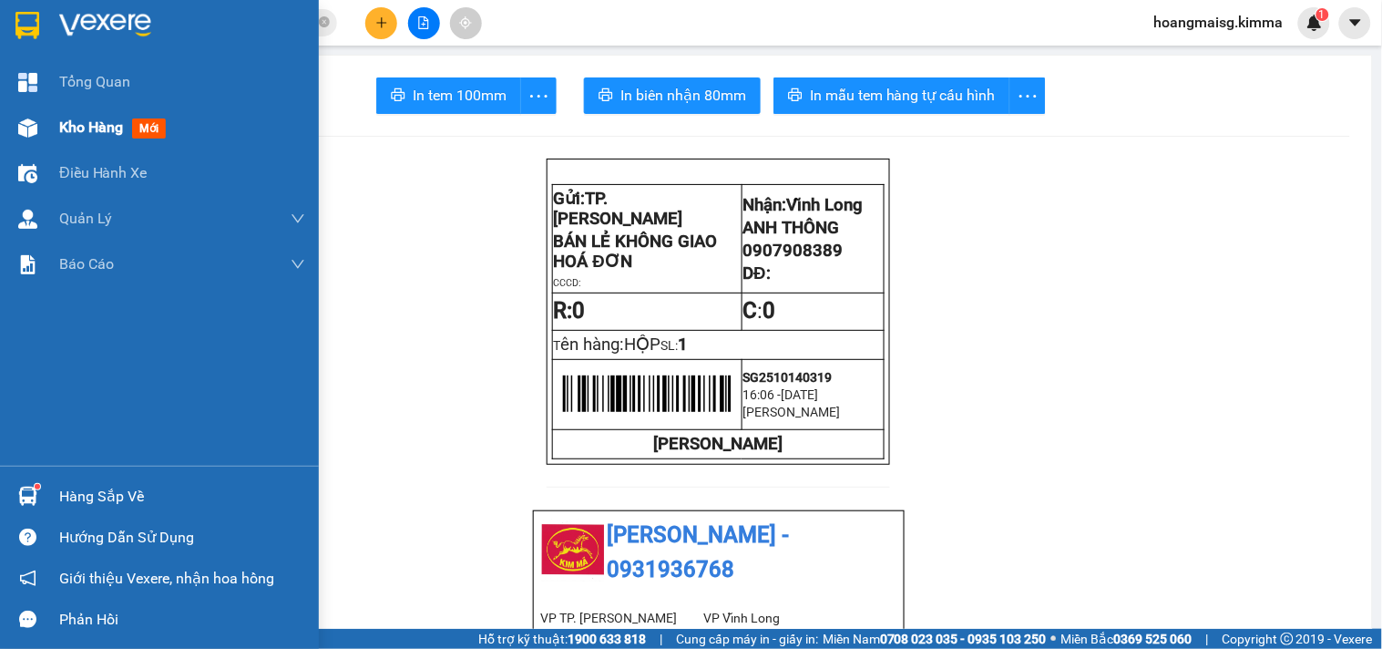
click at [37, 138] on div at bounding box center [28, 128] width 32 height 32
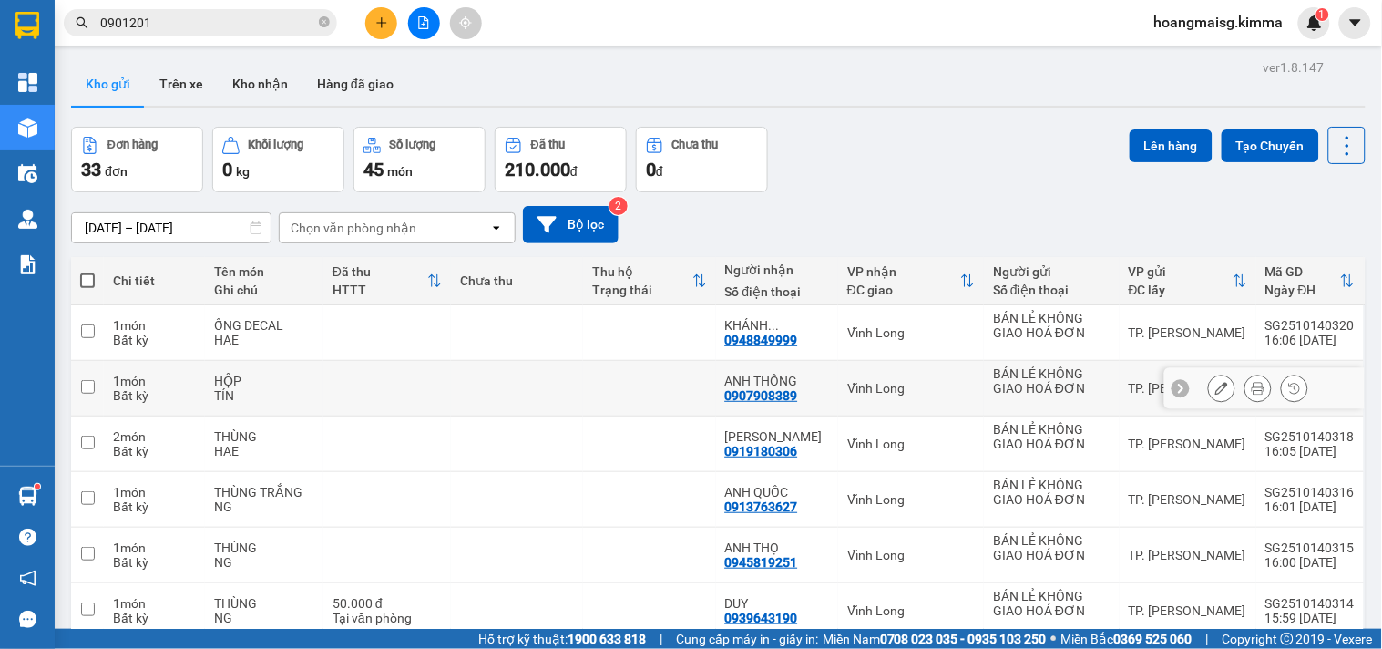
click at [1215, 394] on icon at bounding box center [1221, 388] width 13 height 13
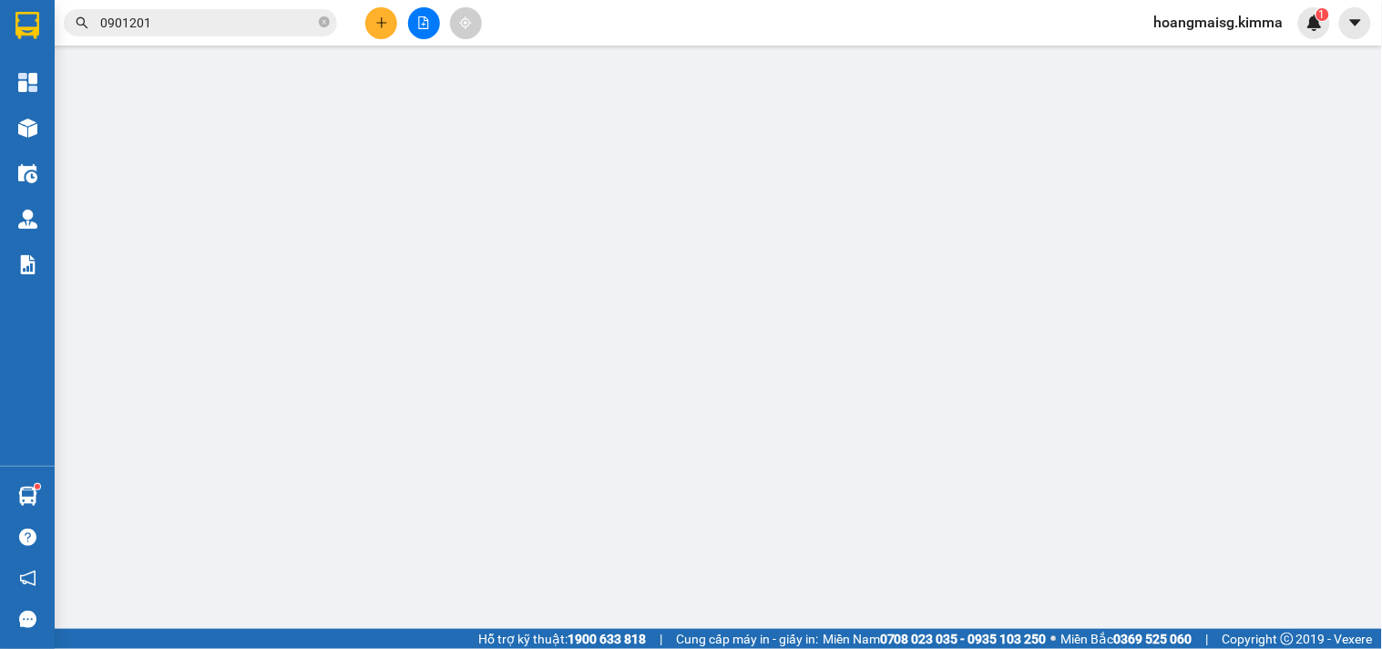
type input "BÁN LẺ KHÔNG GIAO HOÁ ĐƠN"
type input "0907908389"
type input "ANH THÔNG"
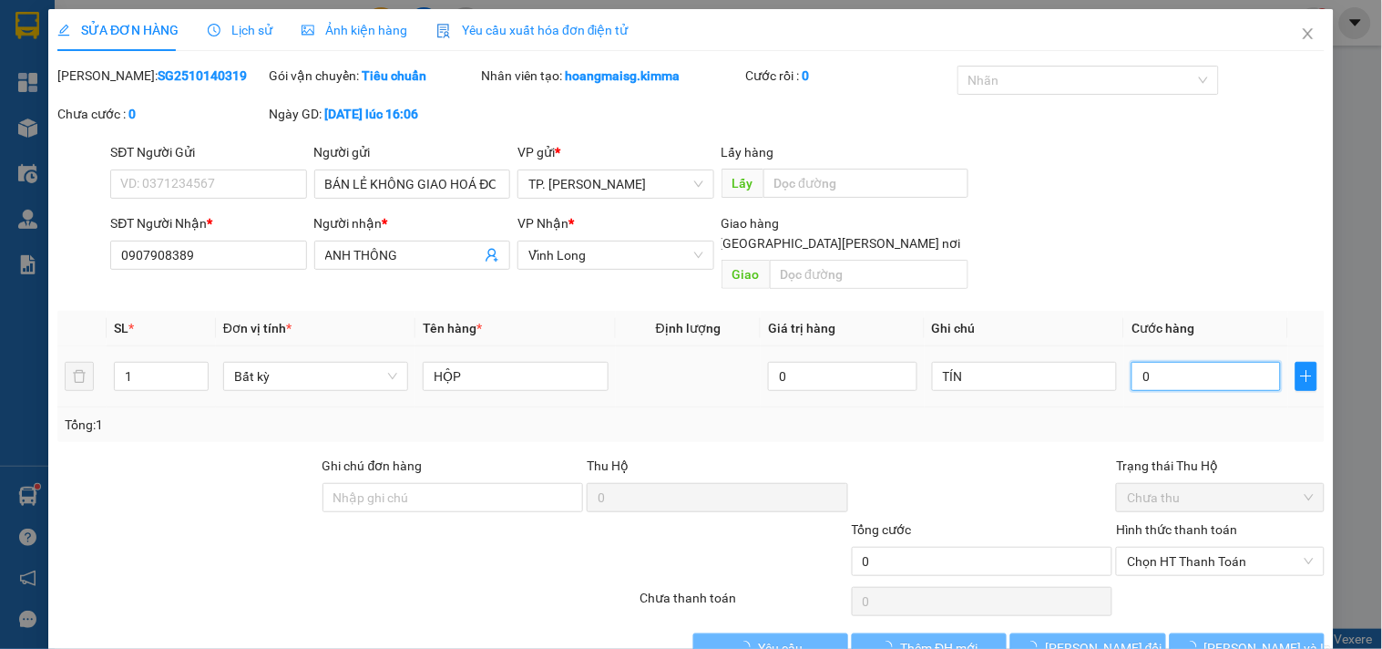
click at [1141, 364] on input "0" at bounding box center [1206, 376] width 149 height 29
type input "0"
type input "2"
type input "02"
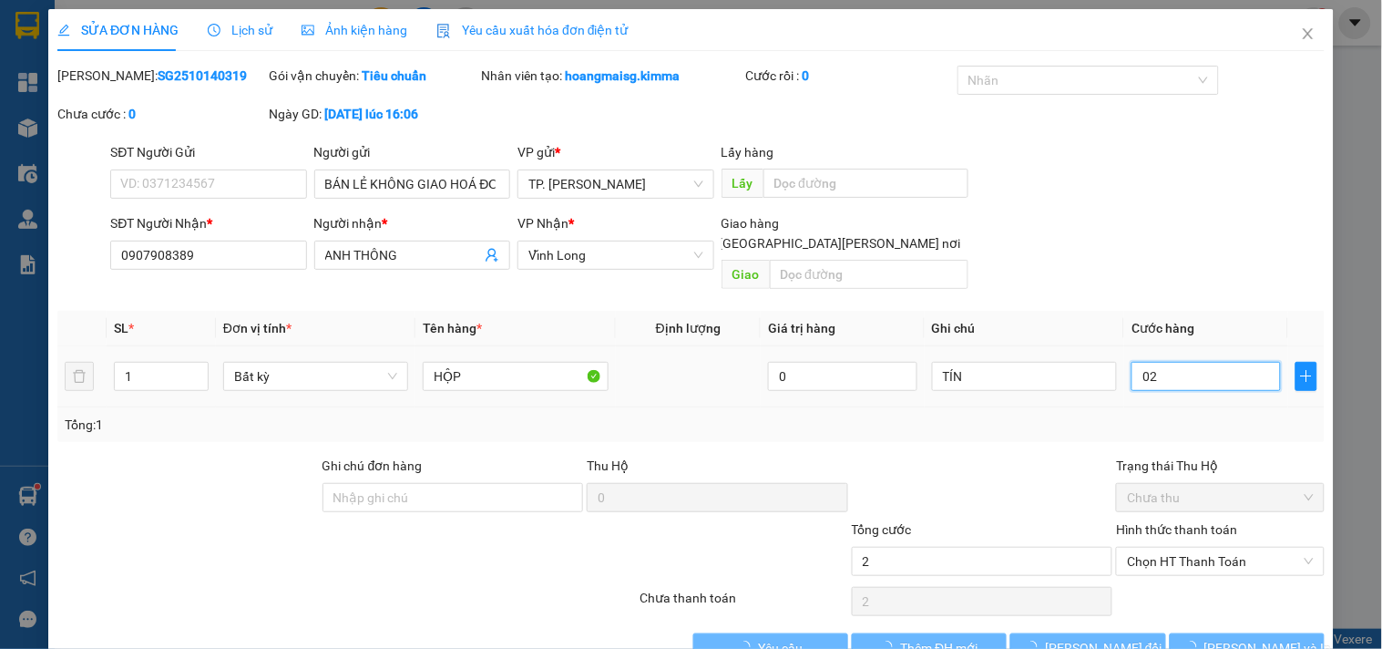
type input "20"
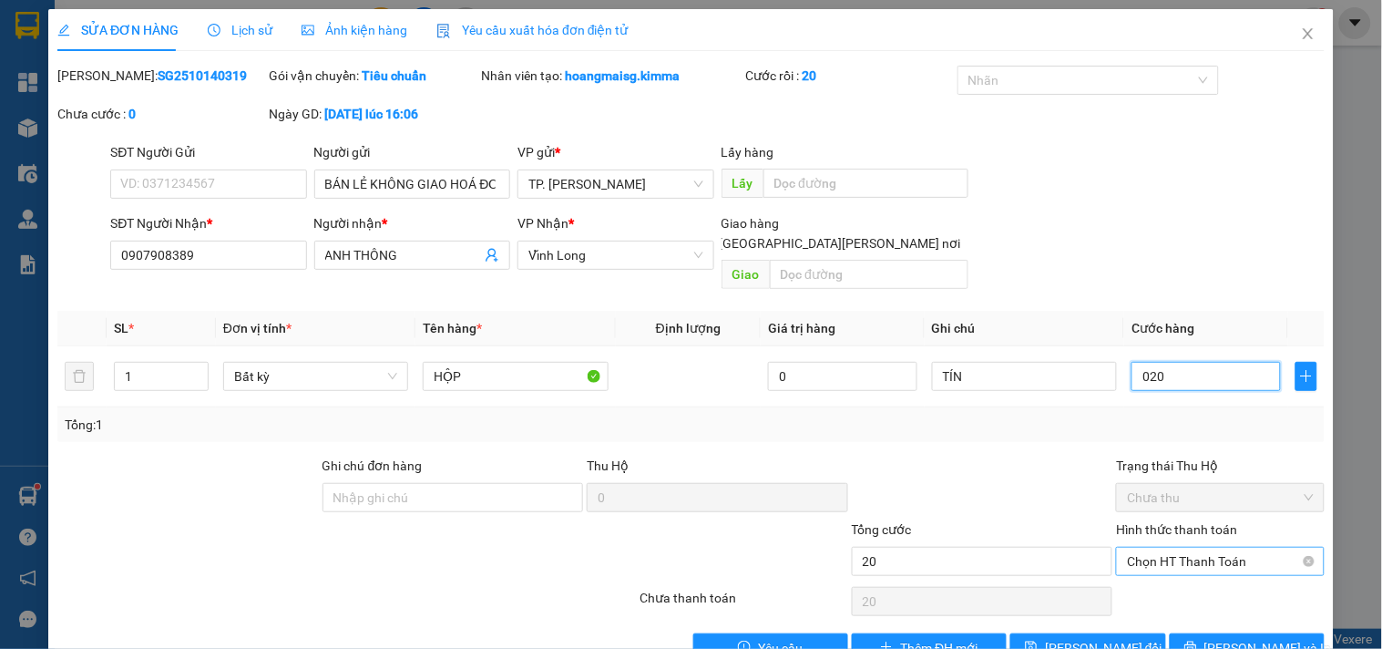
click at [1155, 548] on span "Chọn HT Thanh Toán" at bounding box center [1220, 561] width 186 height 27
type input "020"
type input "20.000"
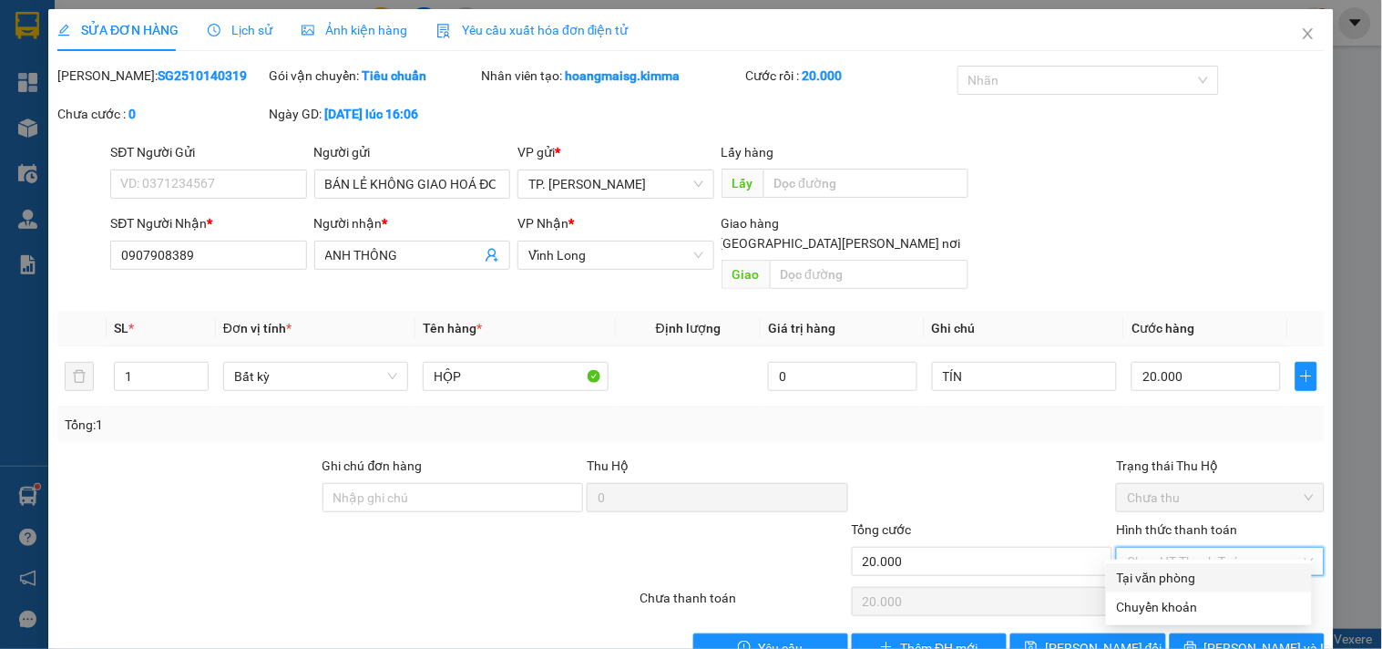
click at [1155, 580] on div "Tại văn phòng" at bounding box center [1209, 578] width 184 height 20
type input "0"
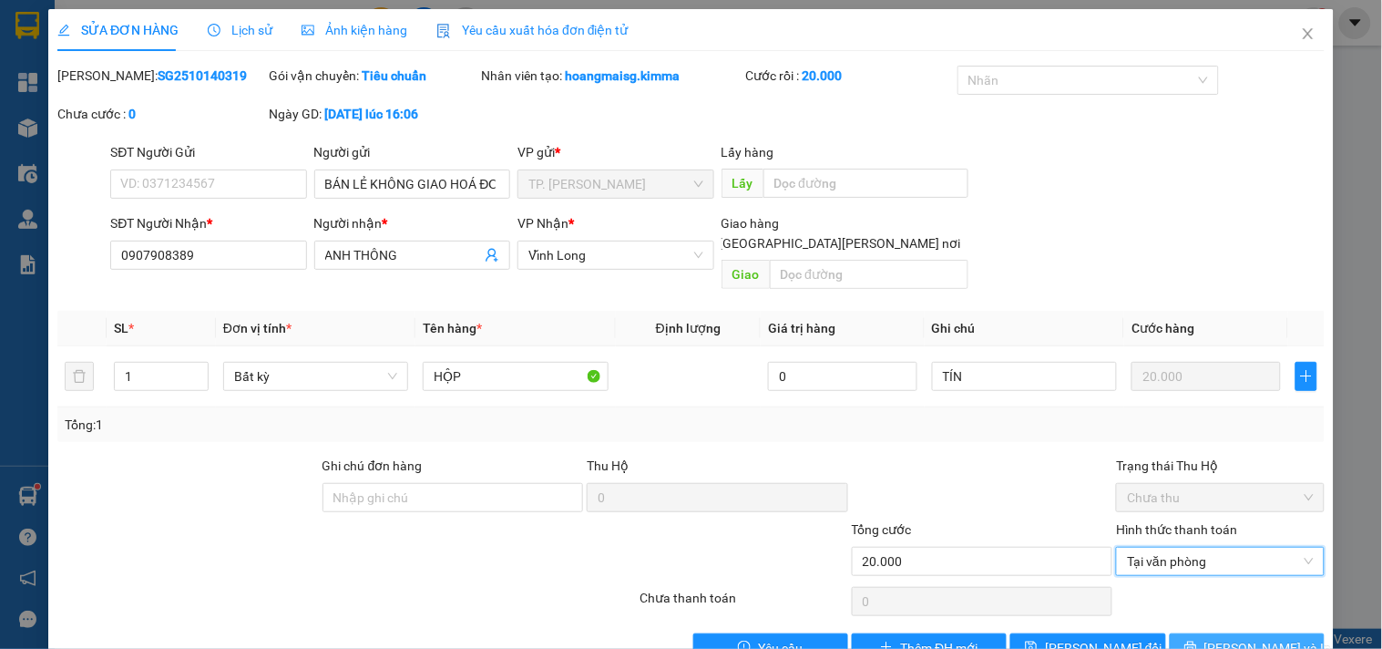
click at [1212, 633] on button "[PERSON_NAME] và In" at bounding box center [1247, 647] width 155 height 29
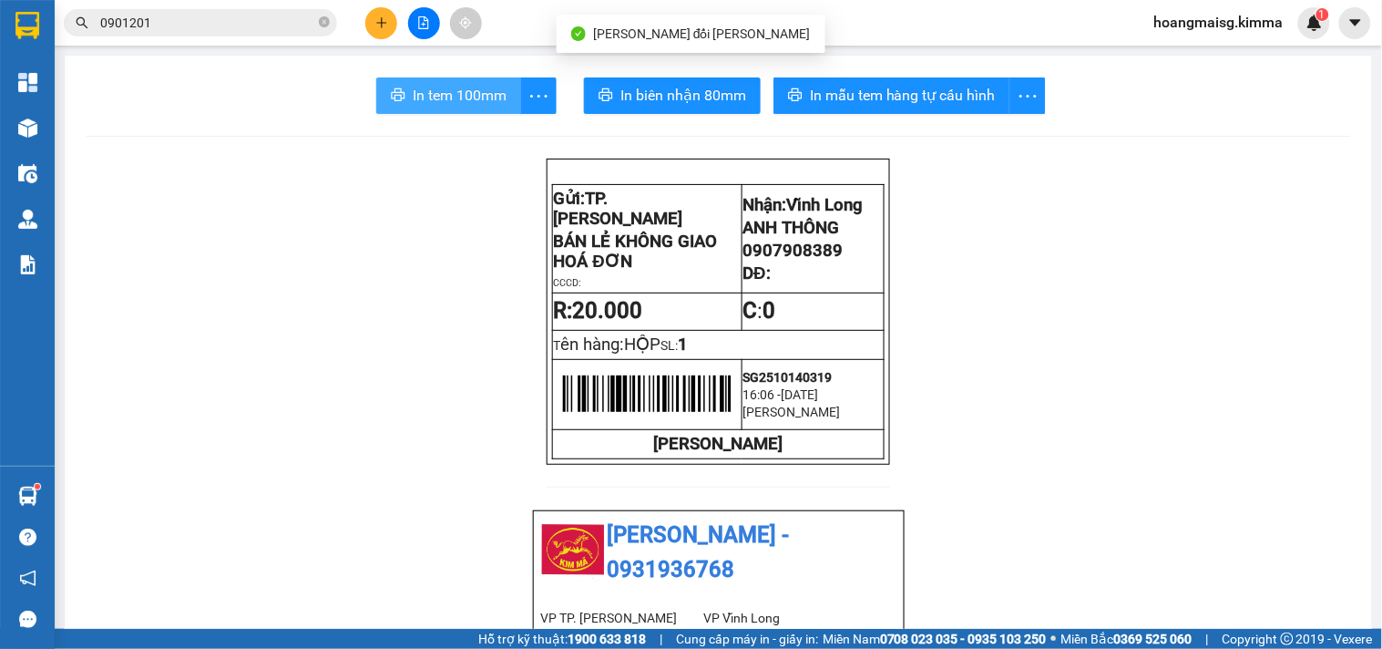
click at [401, 79] on button "In tem 100mm" at bounding box center [448, 95] width 145 height 36
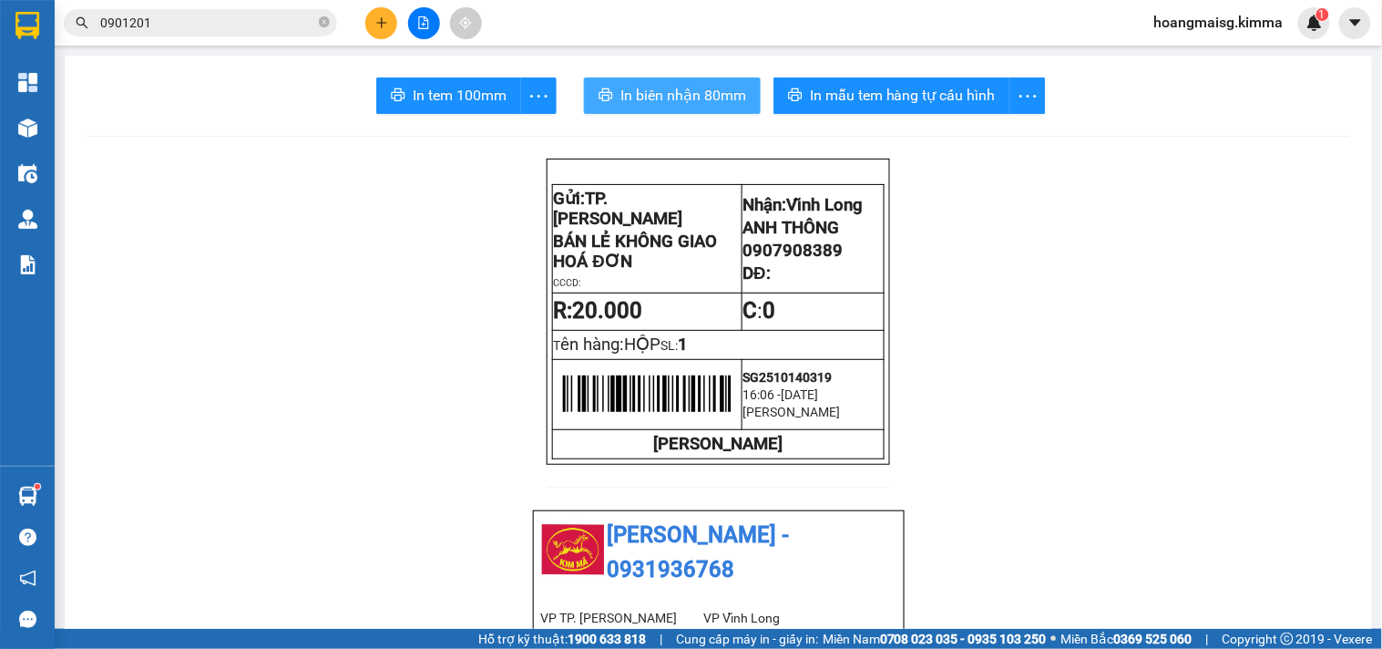
click at [635, 102] on span "In biên nhận 80mm" at bounding box center [683, 95] width 126 height 23
click at [416, 36] on button at bounding box center [424, 23] width 32 height 32
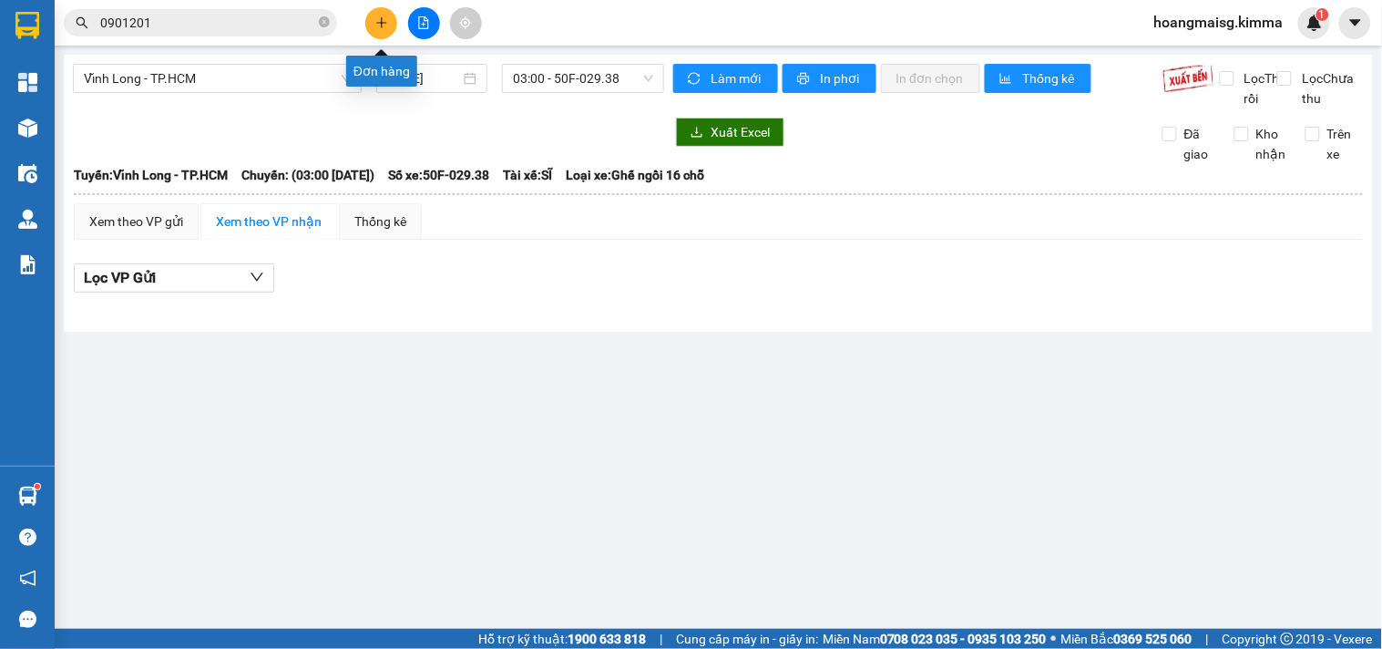
click at [376, 13] on button at bounding box center [381, 23] width 32 height 32
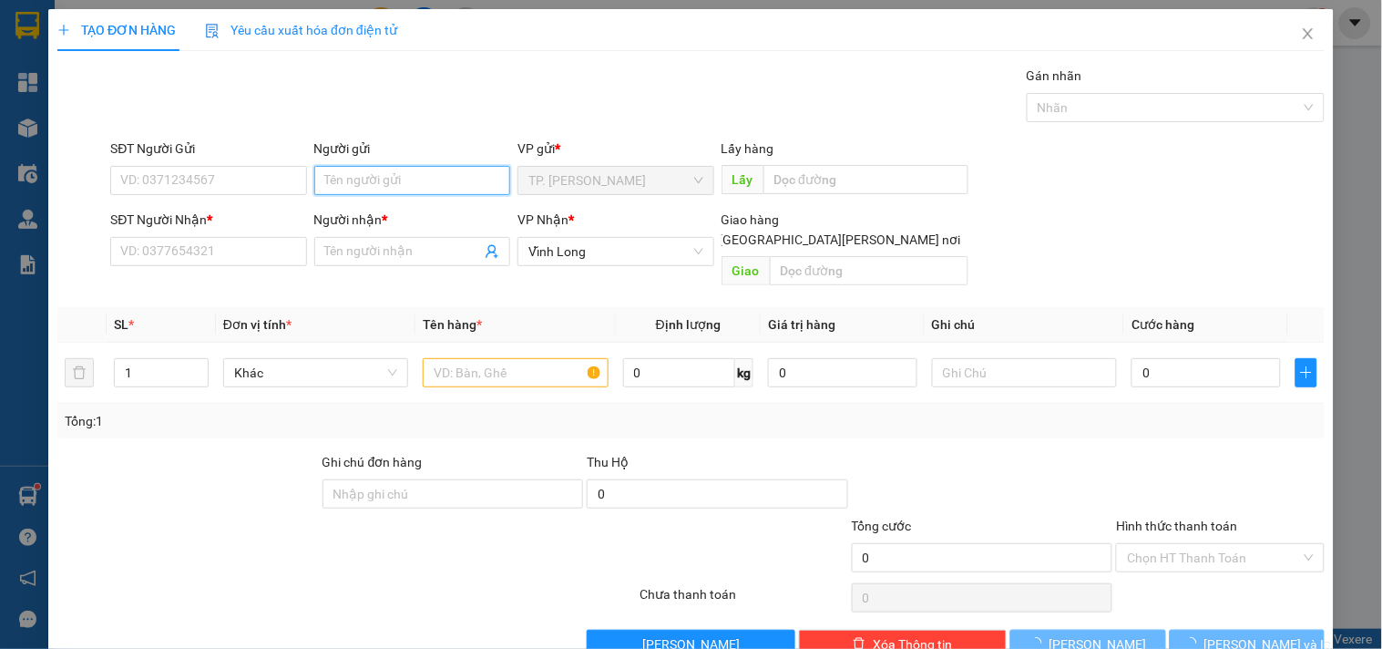
click at [387, 166] on input "Người gửi" at bounding box center [412, 180] width 196 height 29
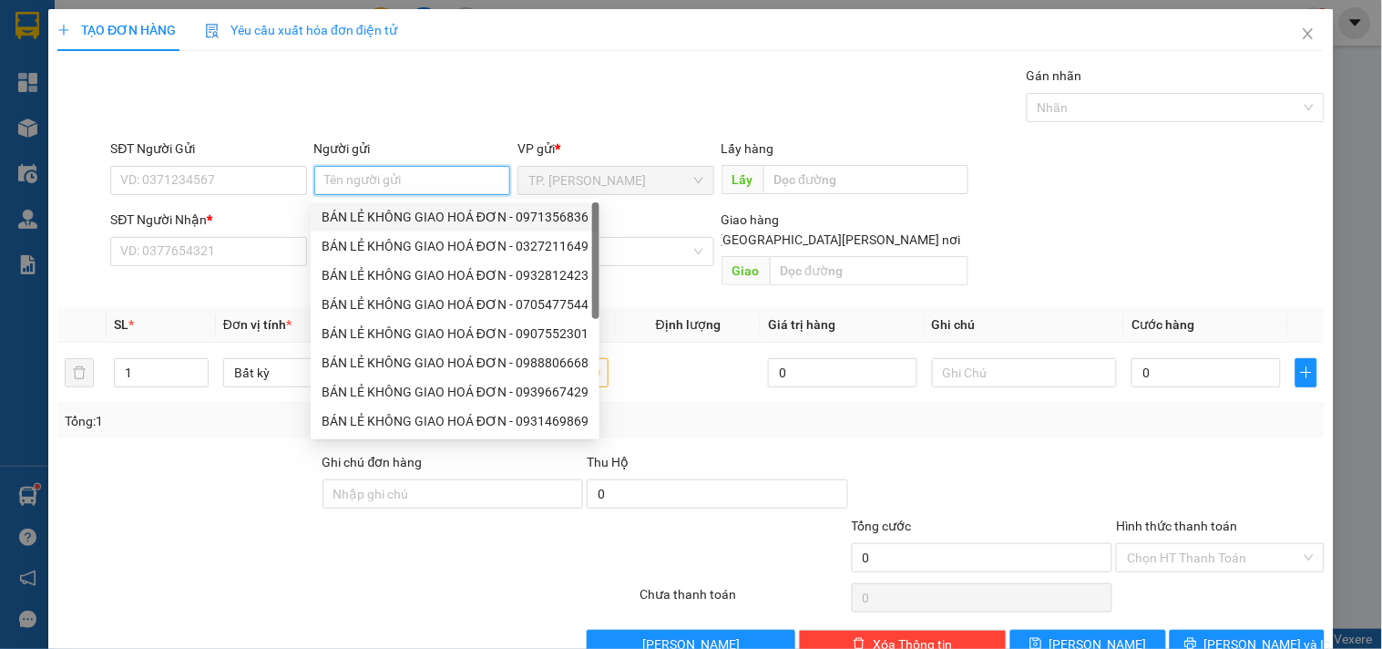
click at [394, 208] on div "BÁN LẺ KHÔNG GIAO HOÁ ĐƠN - 0971356836" at bounding box center [455, 217] width 267 height 20
type input "0971356836"
type input "BÁN LẺ KHÔNG GIAO HOÁ ĐƠN"
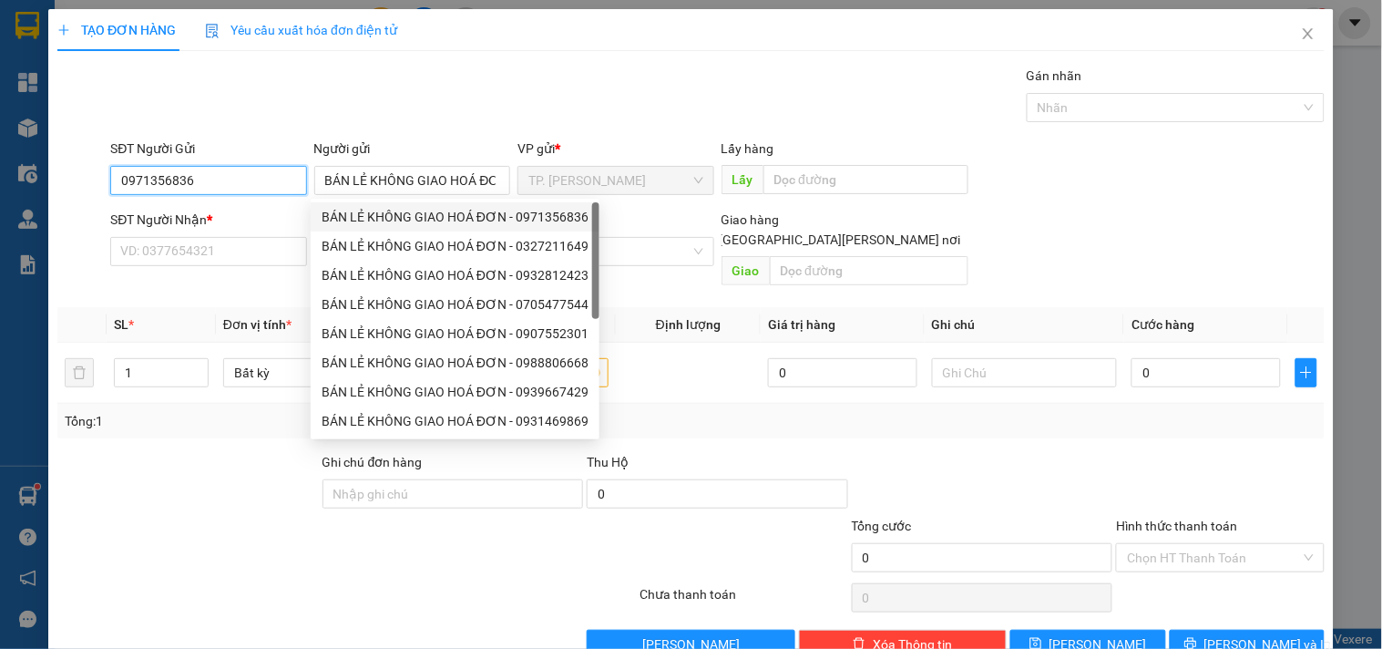
click at [278, 185] on input "0971356836" at bounding box center [208, 180] width 196 height 29
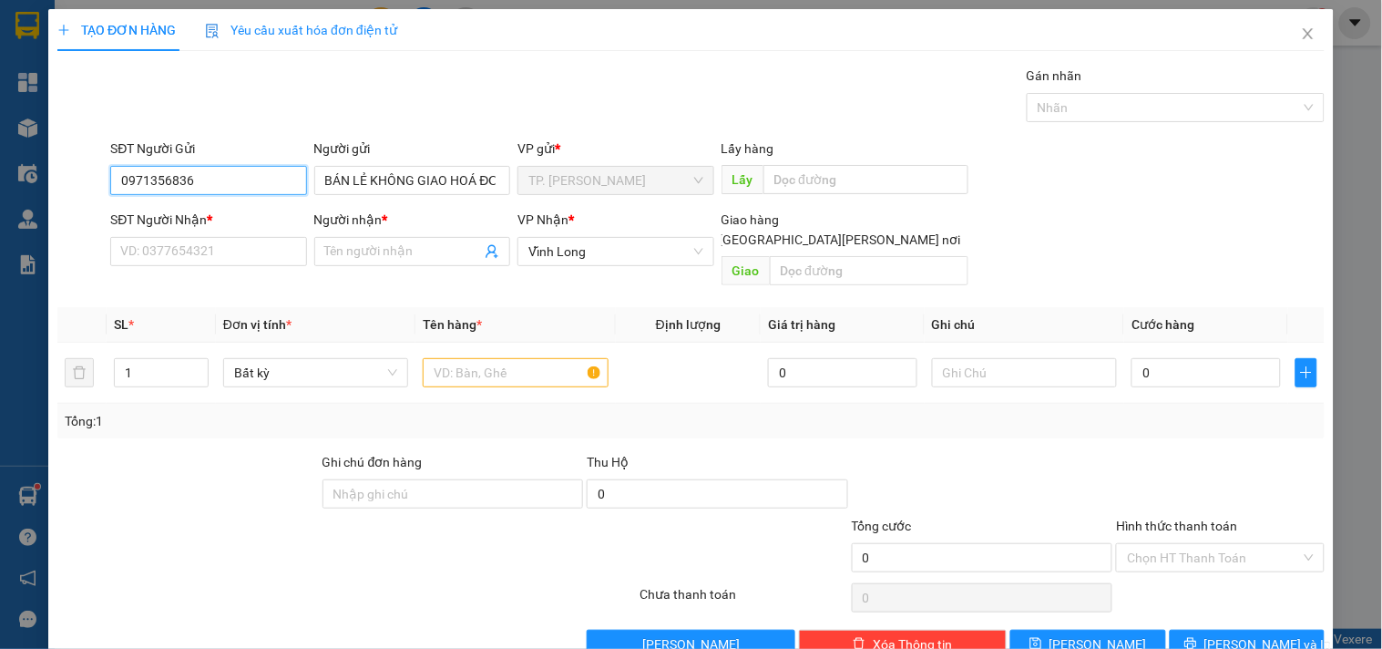
click at [278, 185] on input "0971356836" at bounding box center [208, 180] width 196 height 29
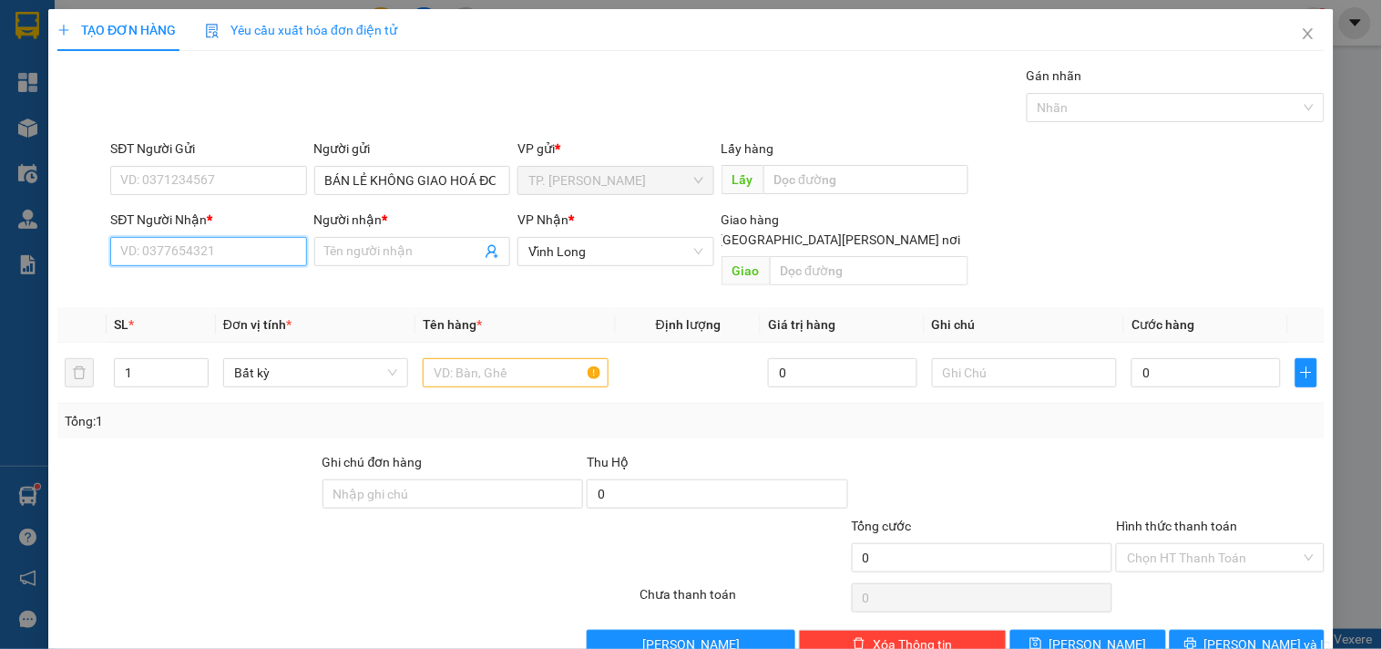
click at [229, 251] on input "SĐT Người Nhận *" at bounding box center [208, 251] width 196 height 29
type input "0337993600"
click at [232, 283] on div "0337993600 - [PERSON_NAME]" at bounding box center [209, 288] width 179 height 20
type input "KHÁNH"
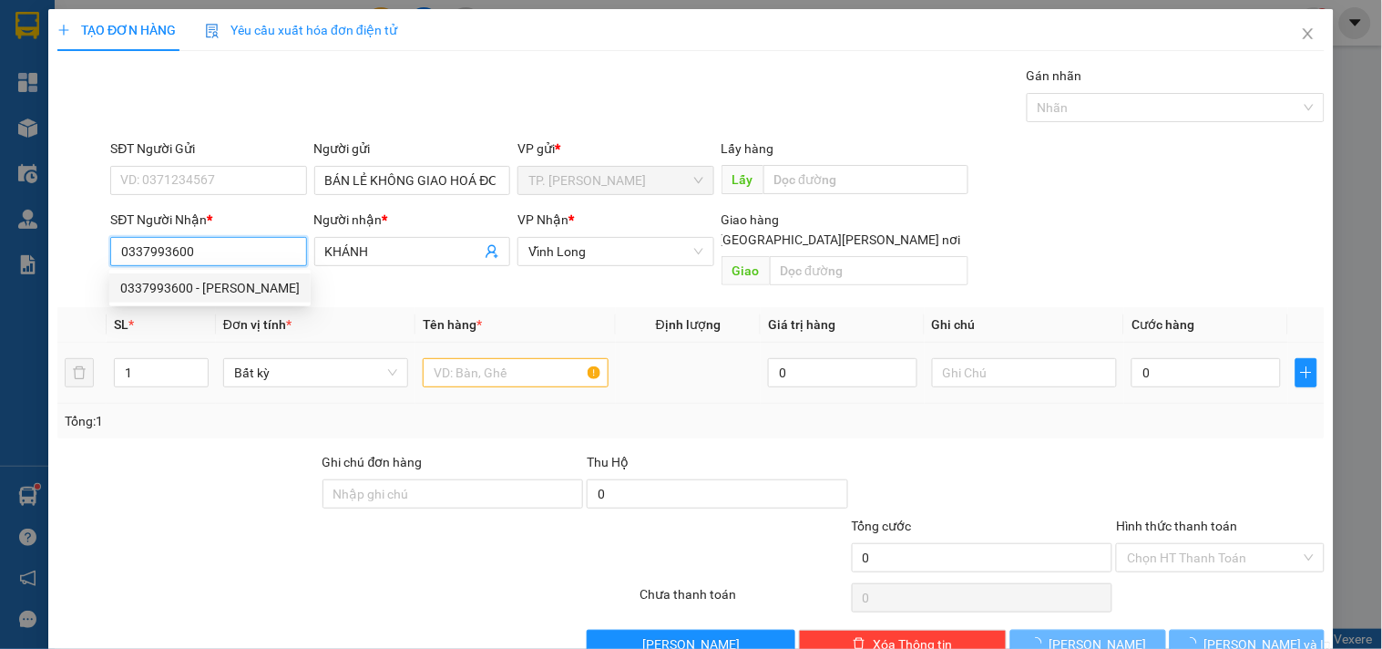
type input "0337993600"
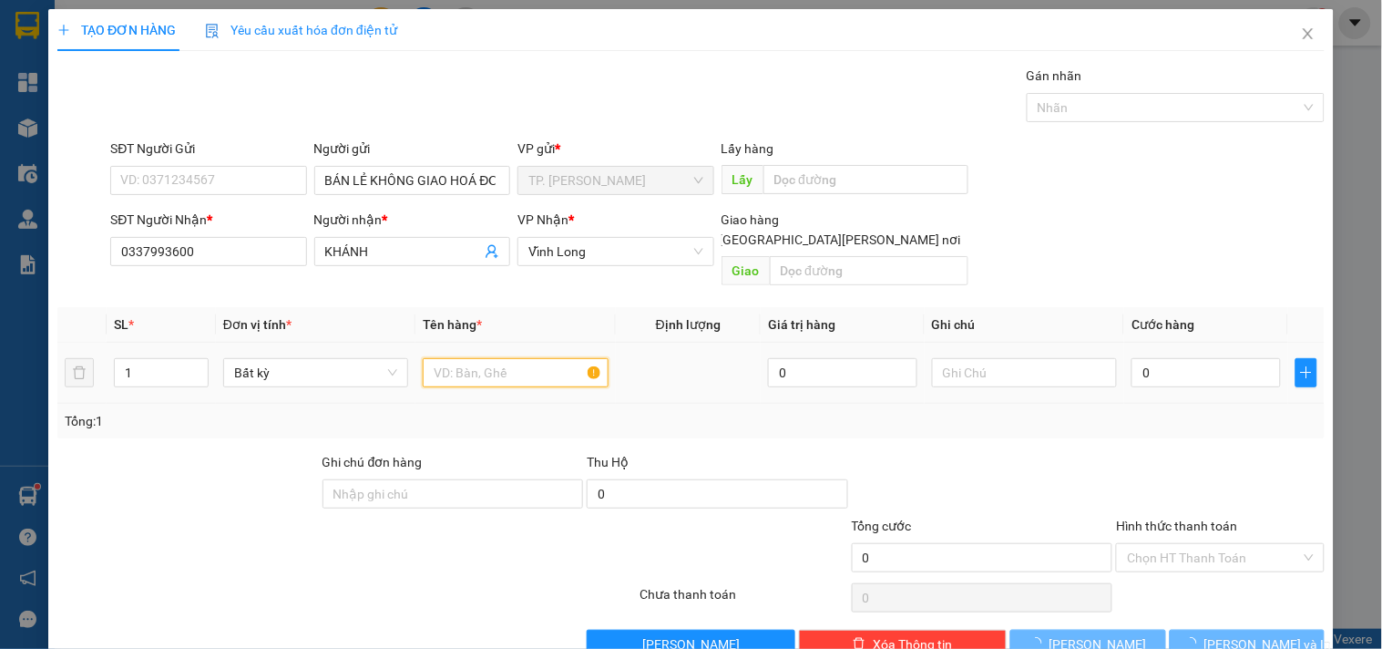
click at [544, 360] on input "text" at bounding box center [515, 372] width 185 height 29
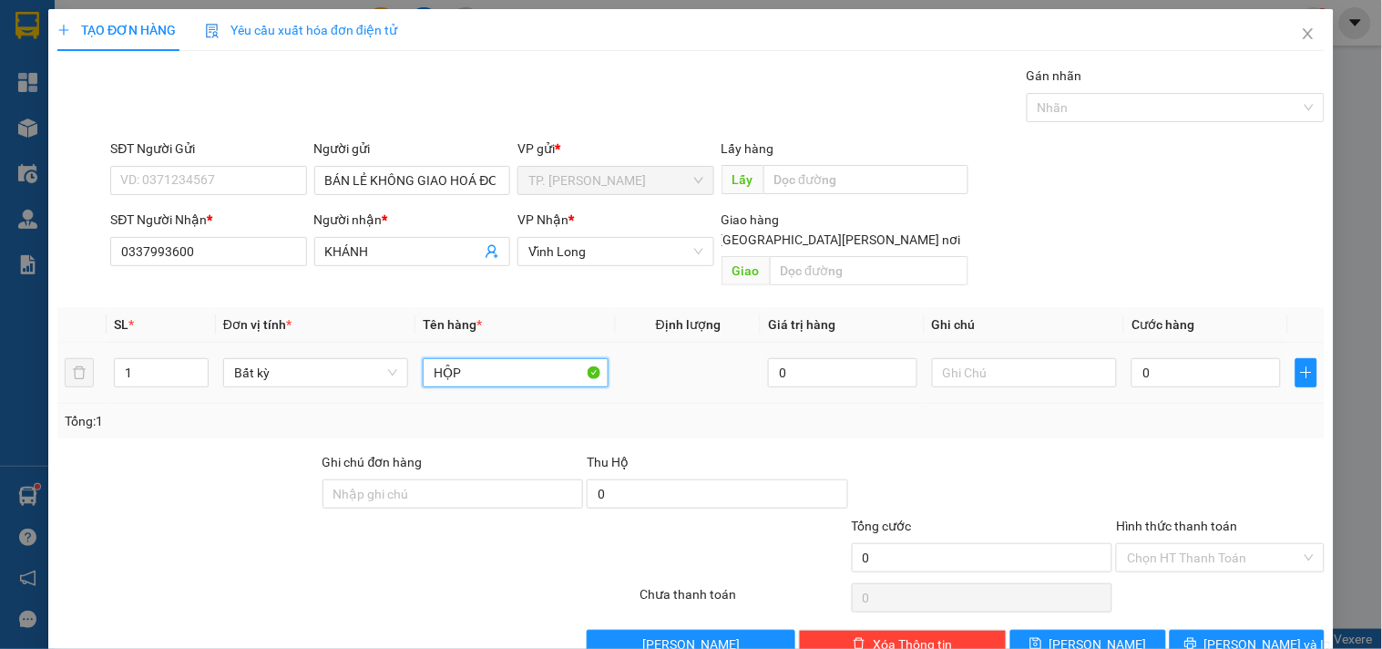
type input "HỘP"
type input "TÍN"
type input "02"
type input "2"
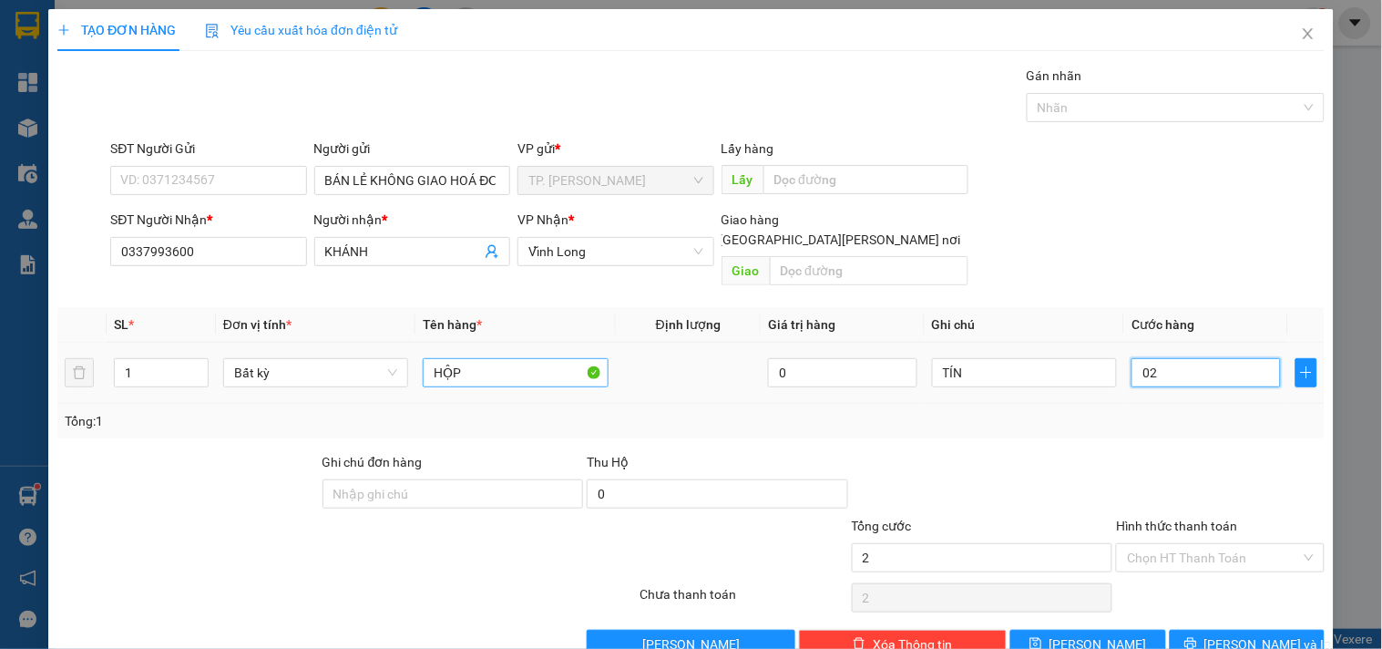
type input "020"
type input "20"
type input "20.000"
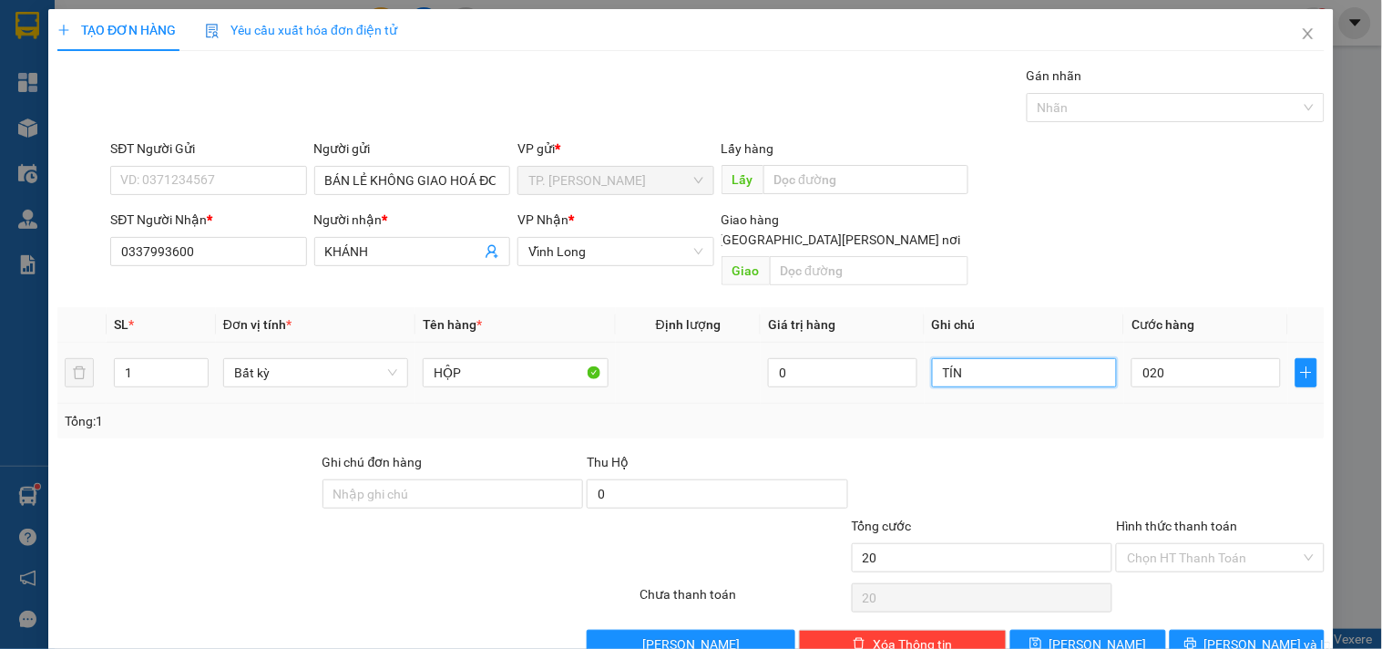
type input "20.000"
click at [979, 358] on input "TÍN" at bounding box center [1024, 372] width 185 height 29
type input "TÍN (CK)"
click at [1152, 544] on input "Hình thức thanh toán" at bounding box center [1213, 557] width 173 height 27
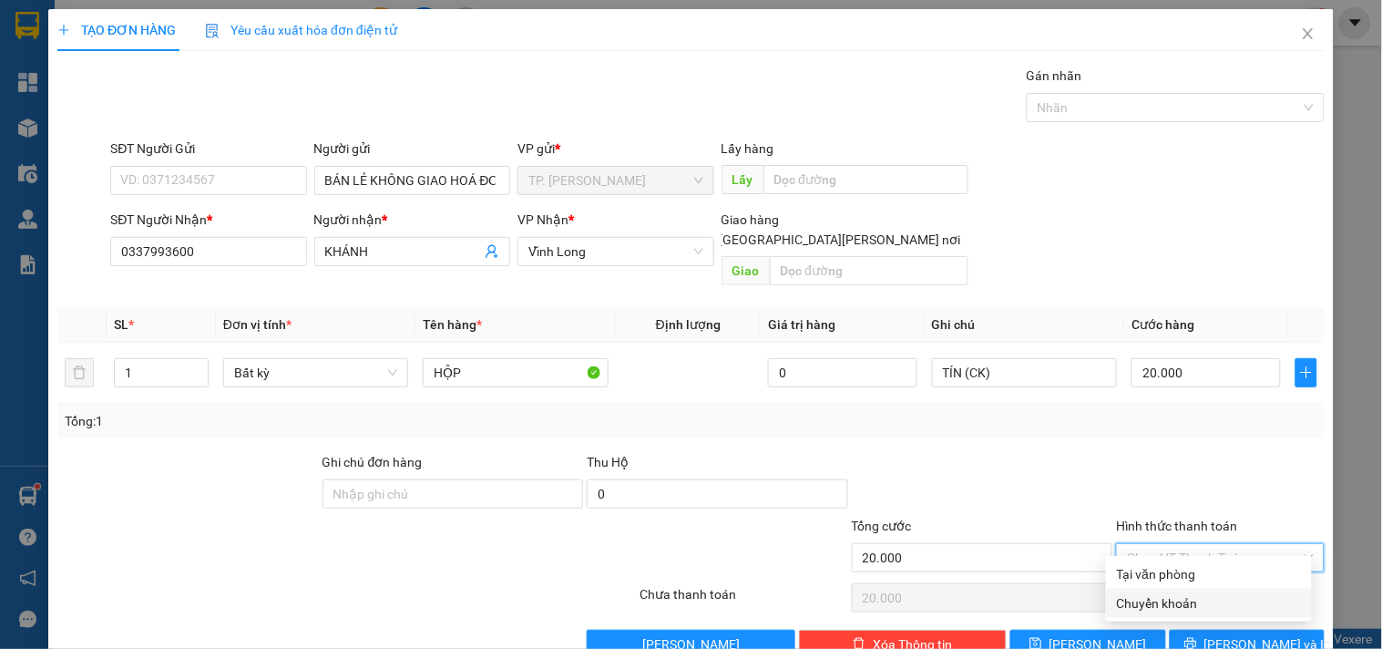
click at [1159, 607] on div "Chuyển khoản" at bounding box center [1209, 603] width 184 height 20
type input "0"
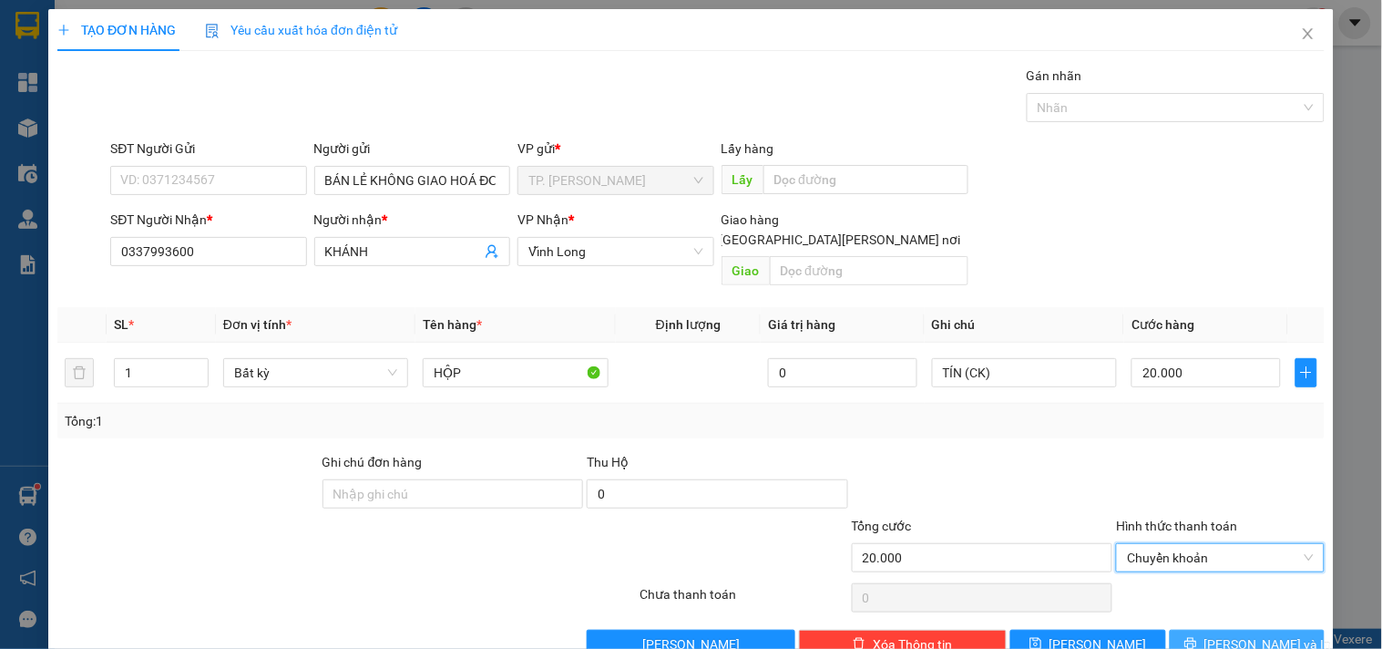
click at [1226, 634] on span "[PERSON_NAME] và In" at bounding box center [1269, 644] width 128 height 20
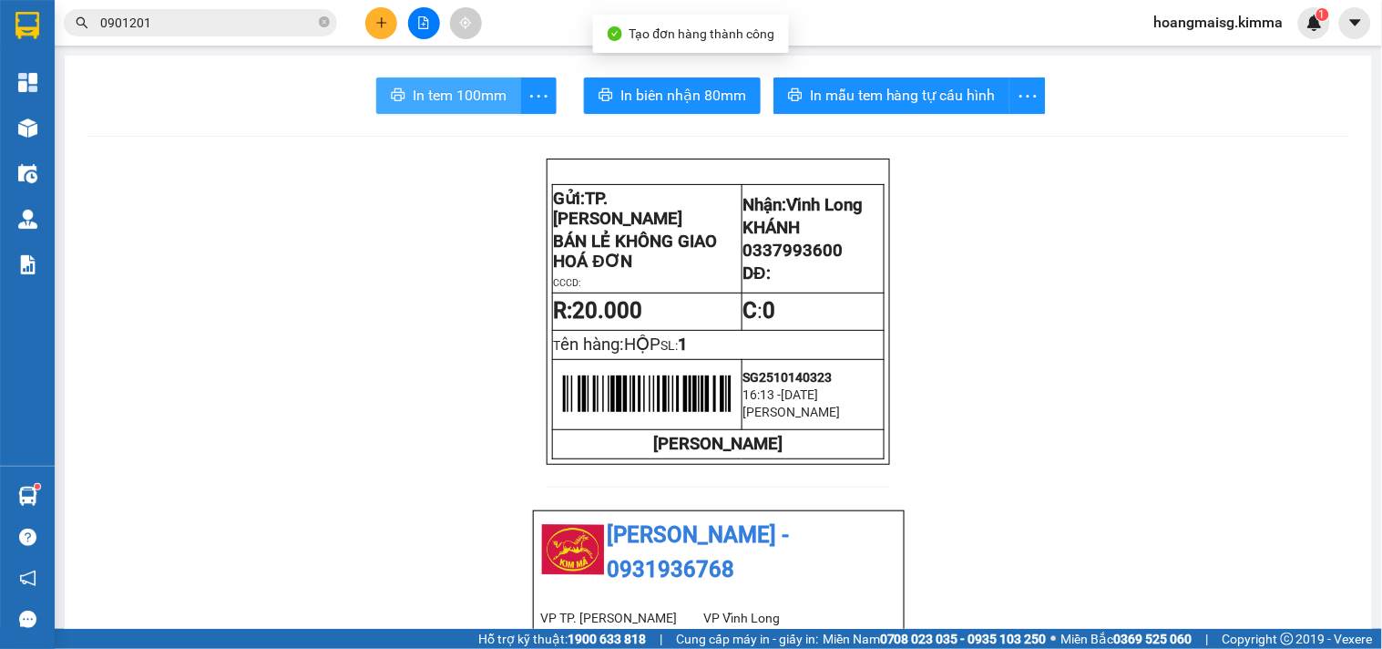
click at [441, 105] on span "In tem 100mm" at bounding box center [460, 95] width 94 height 23
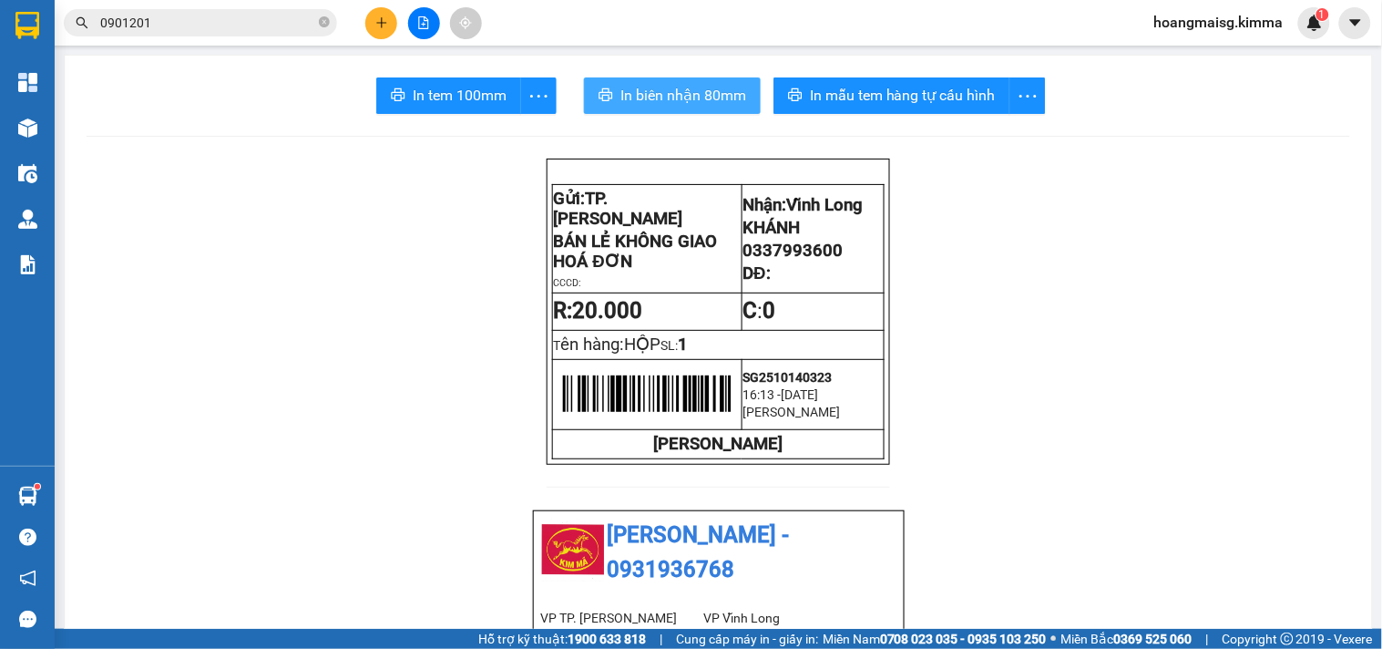
click at [674, 102] on span "In biên nhận 80mm" at bounding box center [683, 95] width 126 height 23
